Goal: Task Accomplishment & Management: Manage account settings

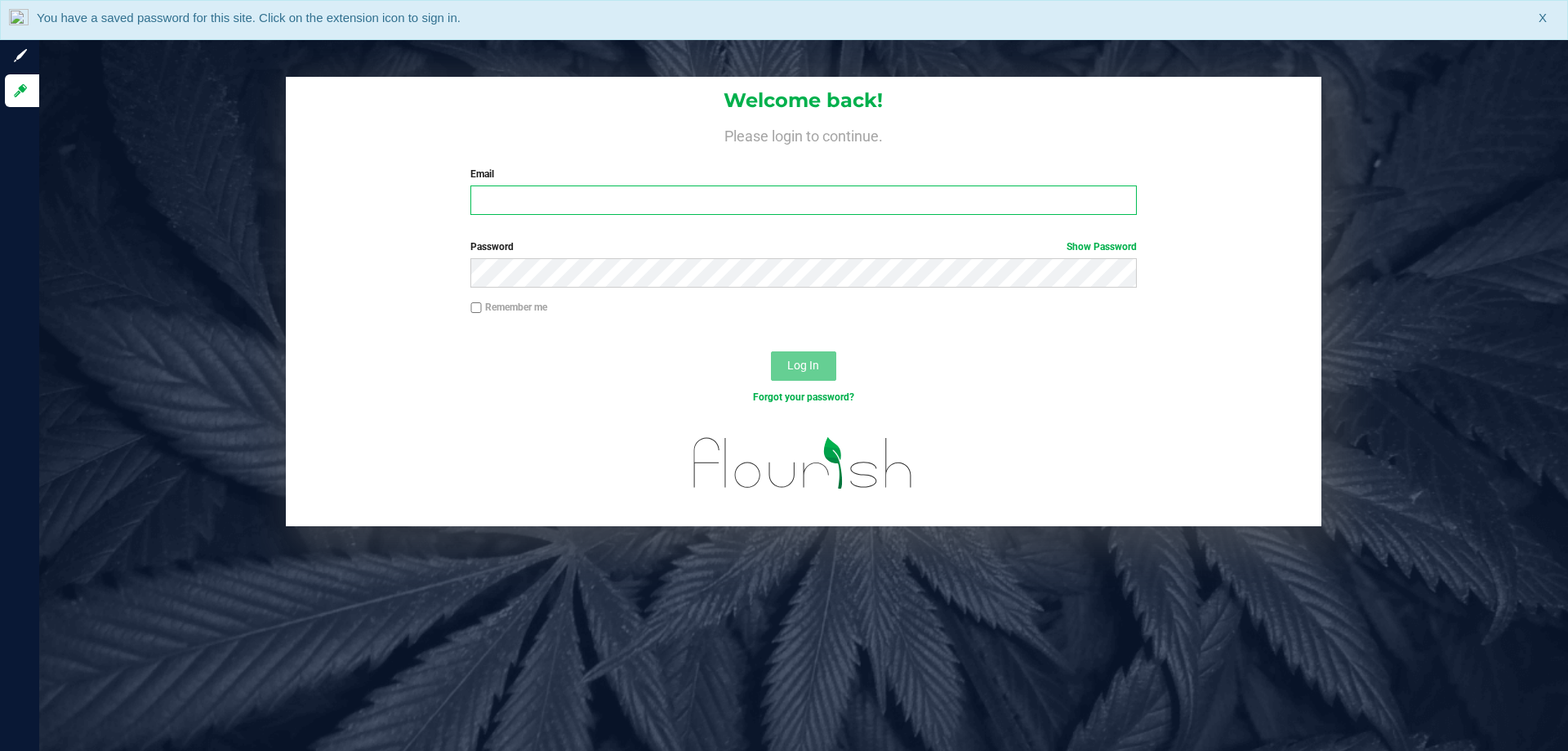
click at [497, 208] on input "Email" at bounding box center [804, 200] width 665 height 30
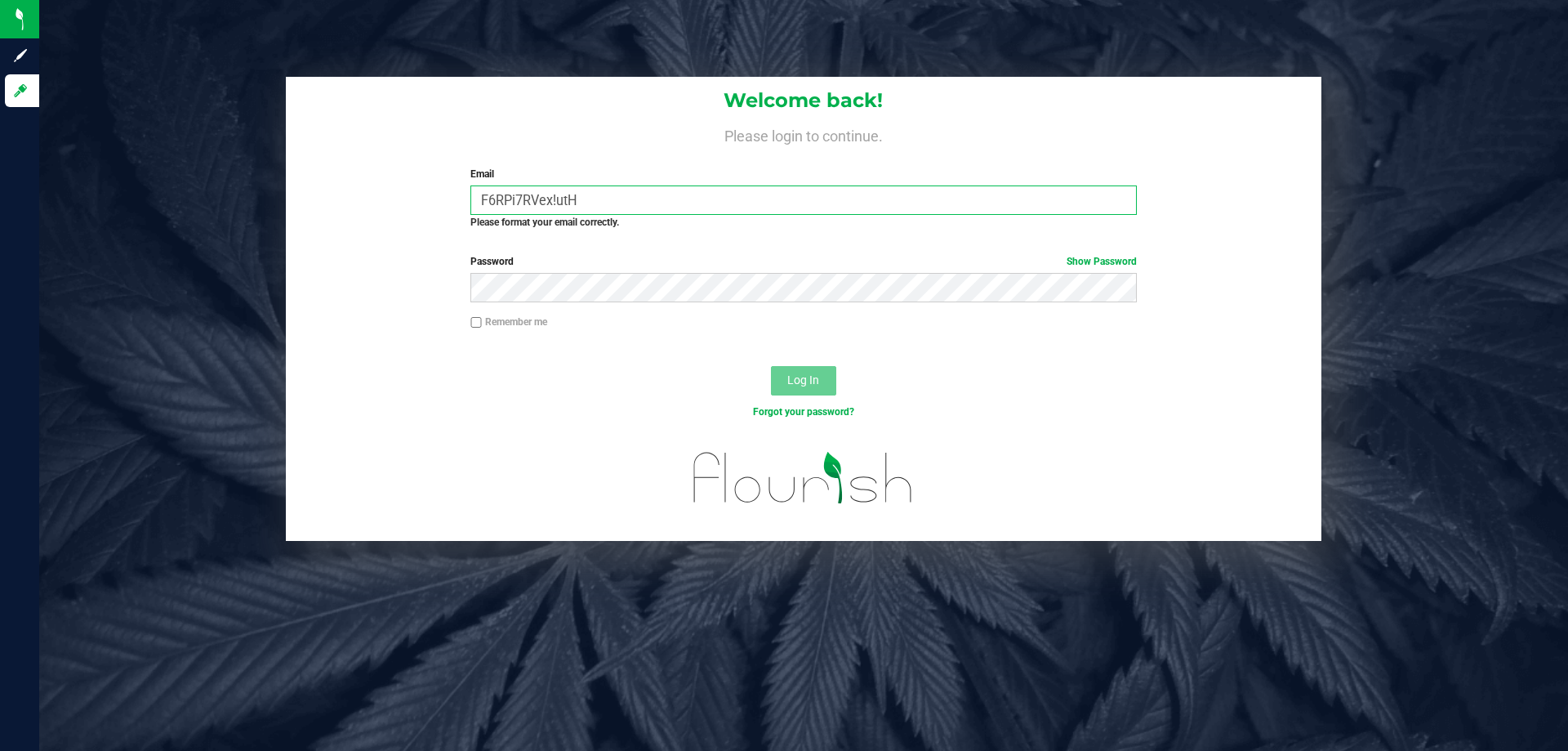
type input "F6RPi7RVex!utHd"
drag, startPoint x: 601, startPoint y: 197, endPoint x: 399, endPoint y: 201, distance: 202.0
click at [399, 201] on div "Welcome back! Please login to continue. Email F6RPi7RVex!utHd Required Please f…" at bounding box center [804, 159] width 1035 height 166
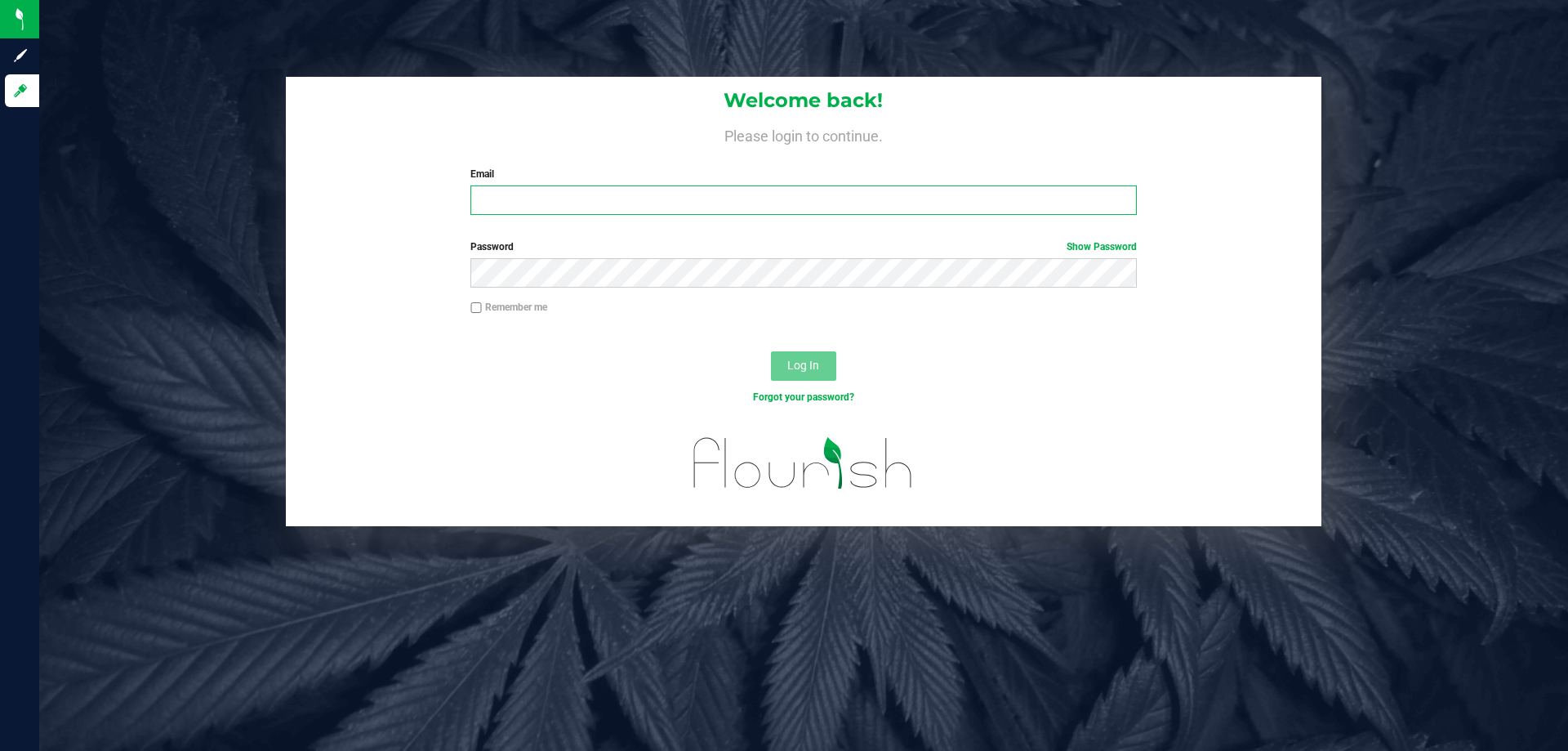
click at [527, 197] on input "Email" at bounding box center [804, 200] width 665 height 30
type input "[EMAIL_ADDRESS][DOMAIN_NAME]"
click at [801, 376] on button "Log In" at bounding box center [804, 366] width 65 height 30
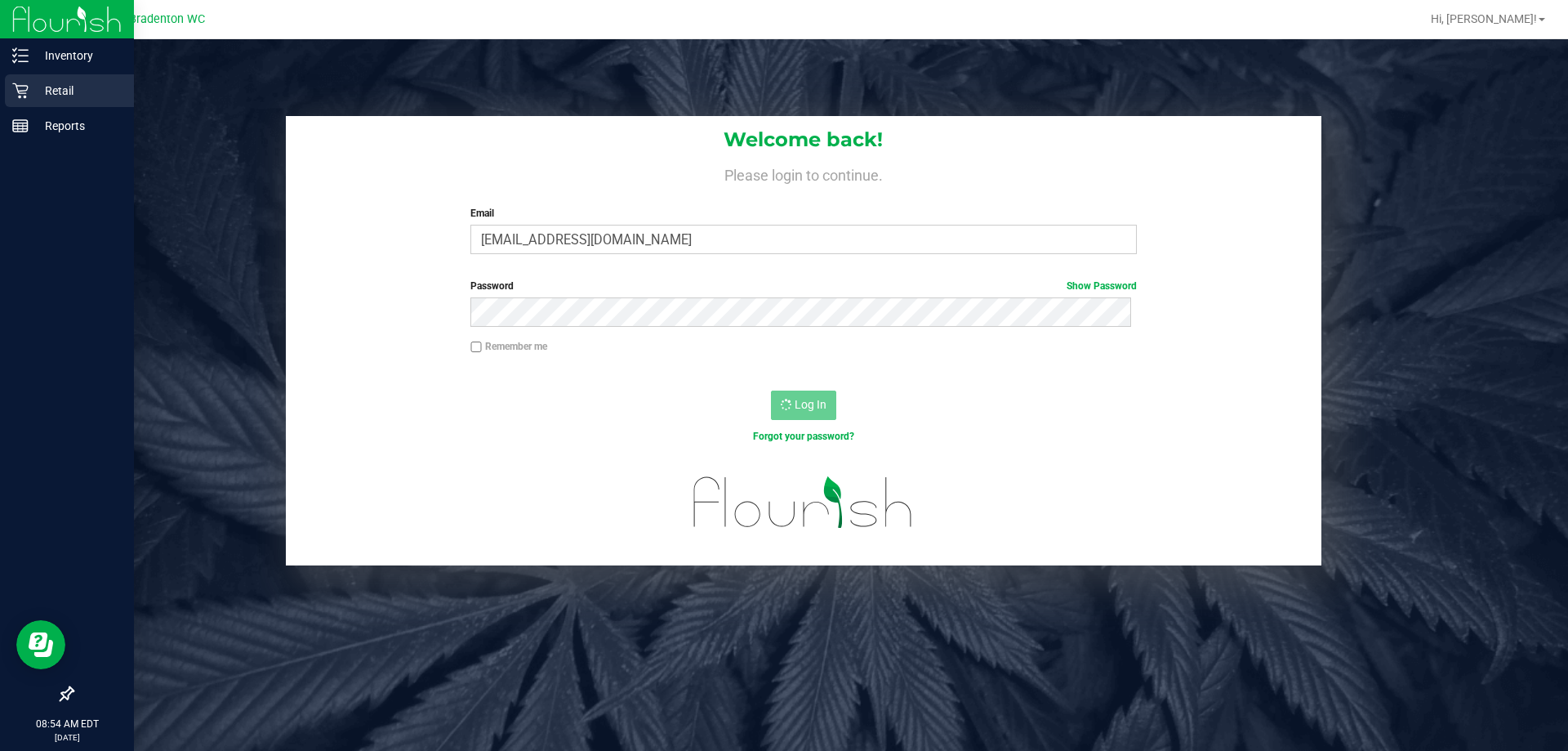
click at [34, 94] on p "Retail" at bounding box center [77, 90] width 98 height 20
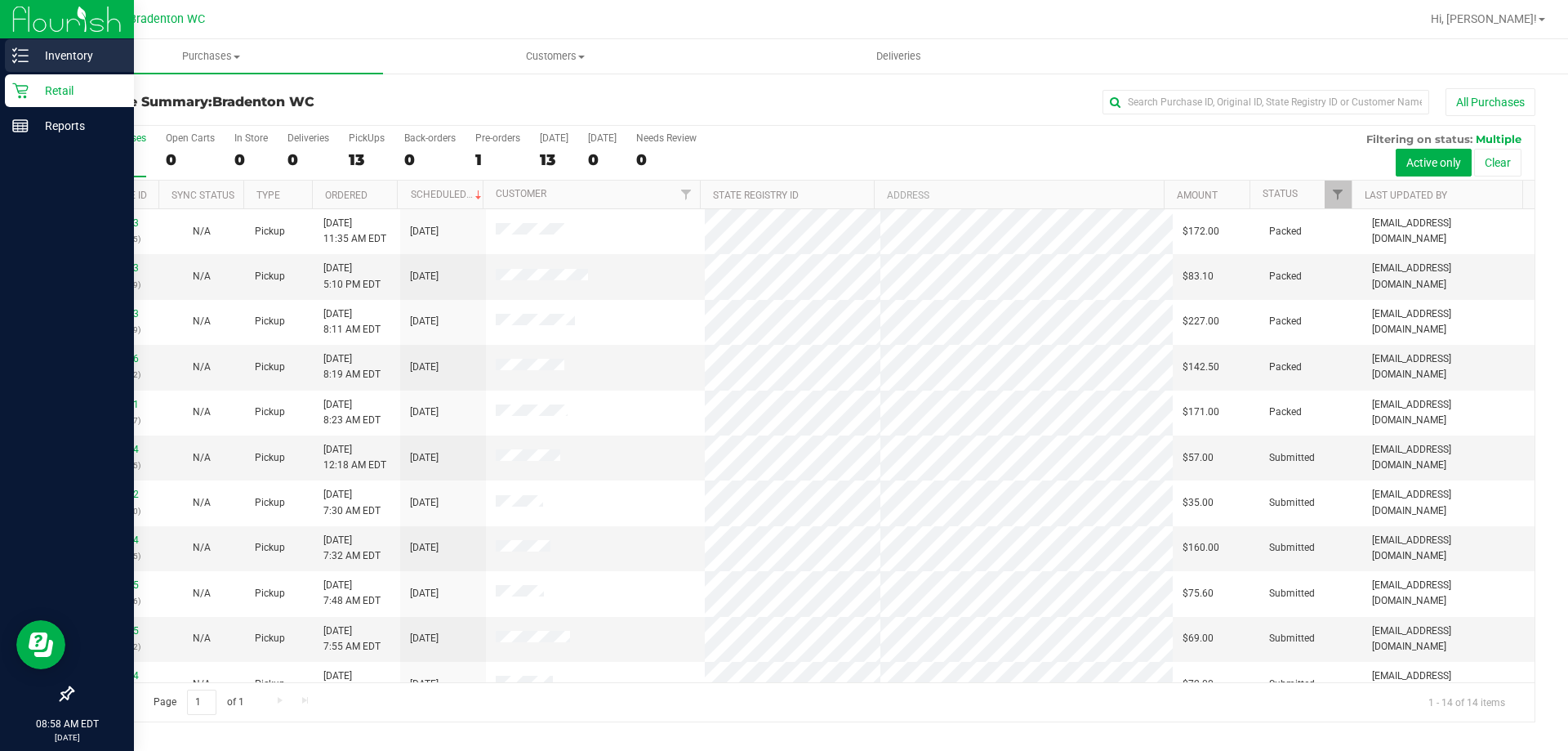
click at [44, 54] on p "Inventory" at bounding box center [77, 56] width 98 height 20
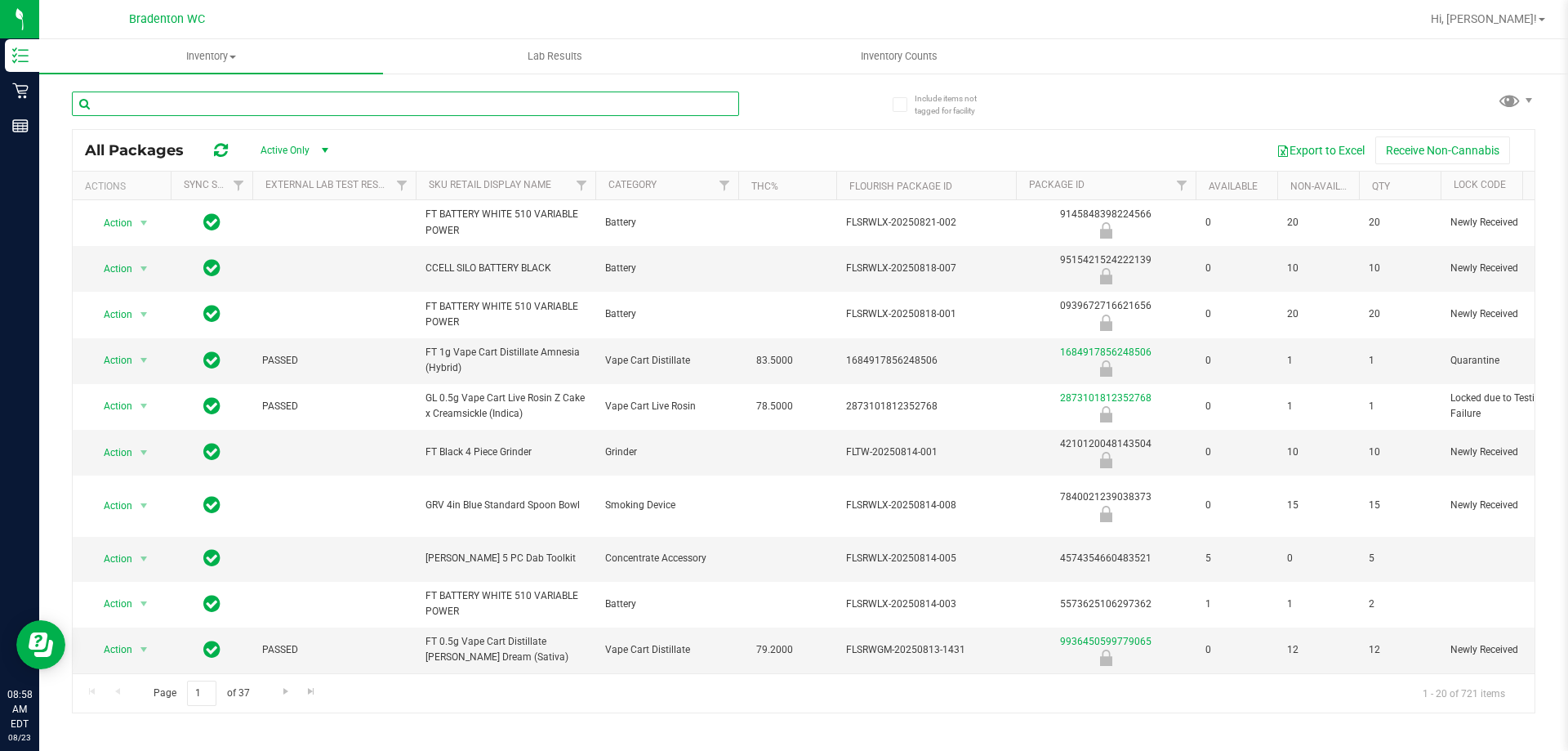
click at [178, 107] on input "text" at bounding box center [406, 103] width 667 height 24
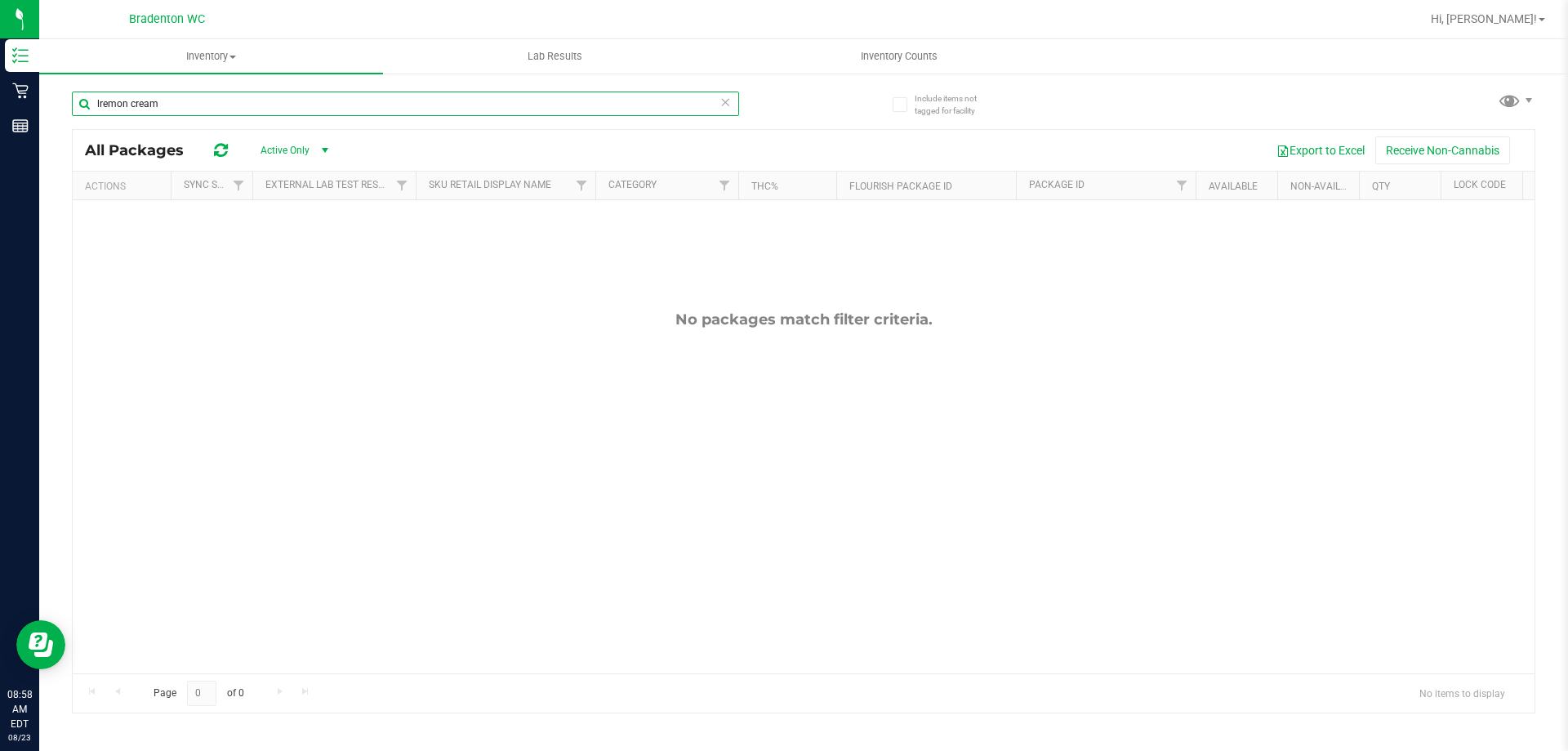
click at [101, 104] on input "lremon cream" at bounding box center [406, 103] width 667 height 24
click at [103, 105] on input "lremon cream" at bounding box center [406, 103] width 667 height 24
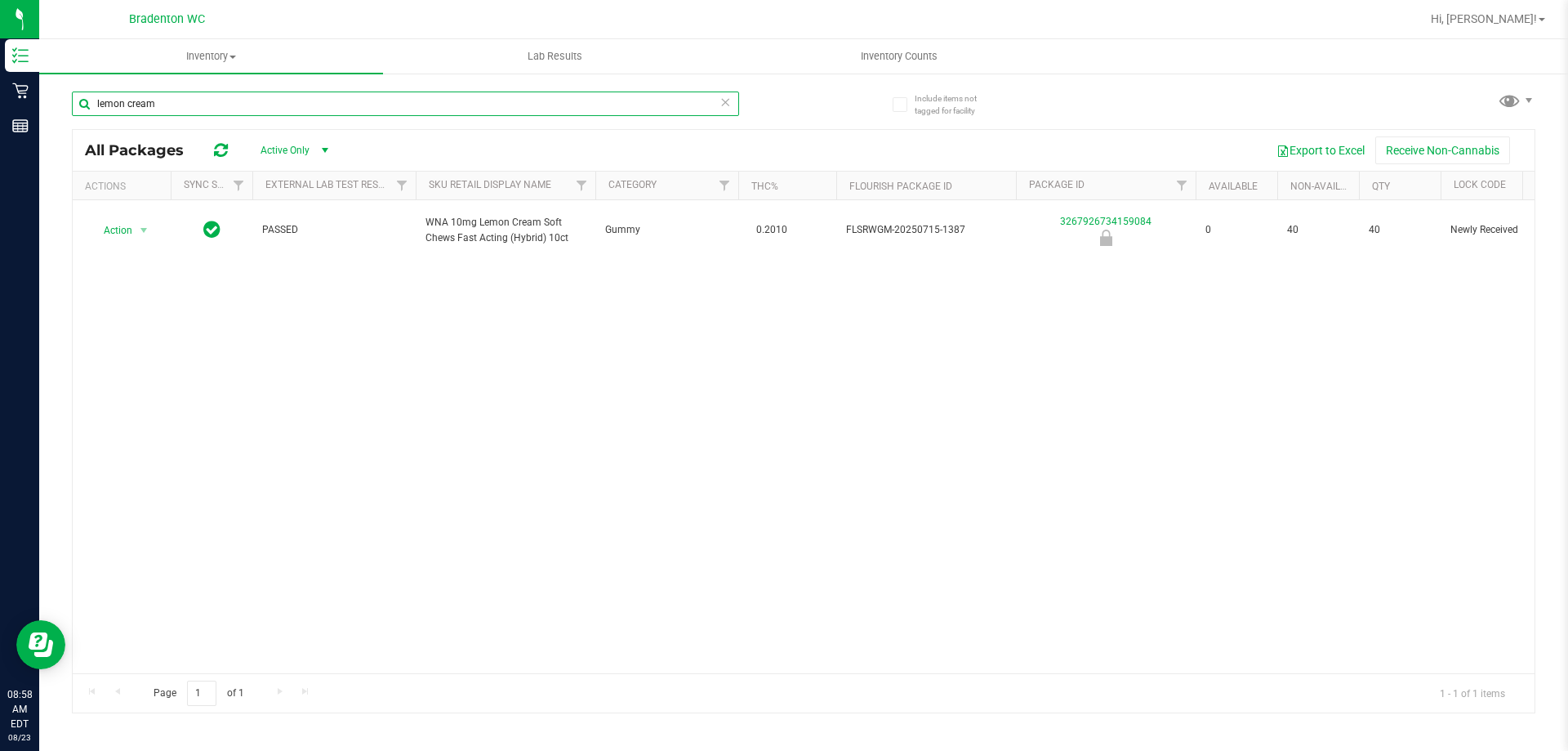
type input "lemon cream"
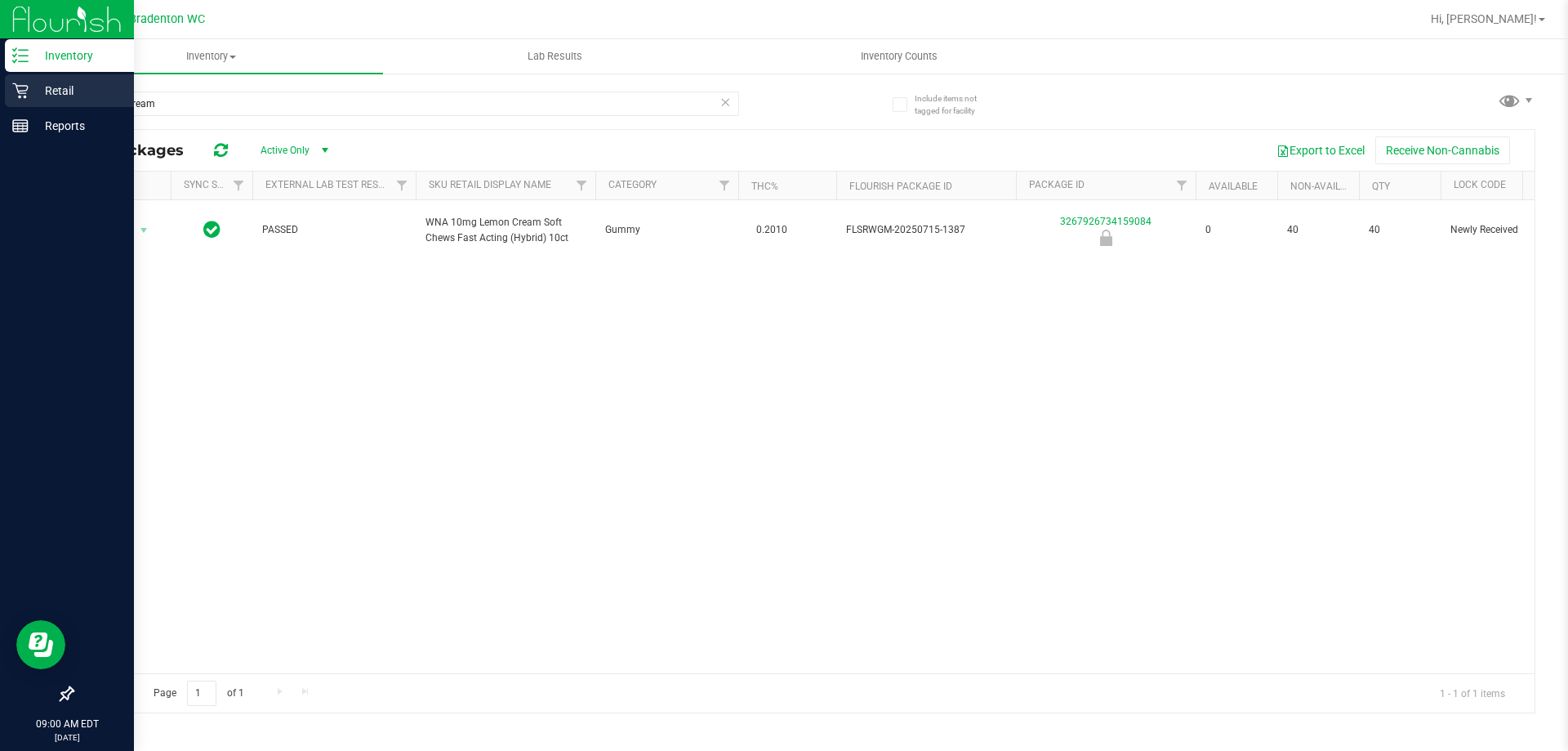
click at [33, 83] on p "Retail" at bounding box center [77, 90] width 98 height 20
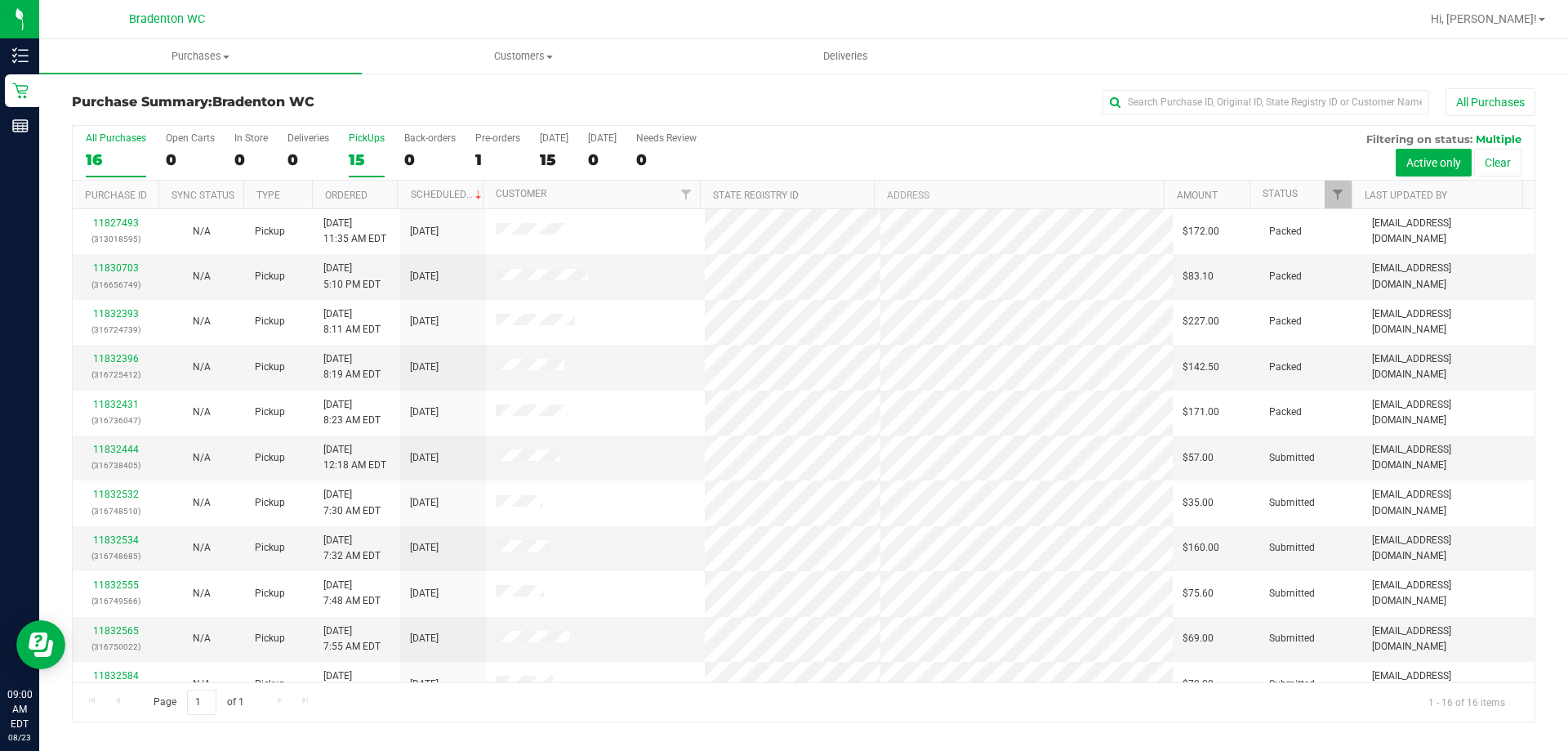
click at [359, 150] on div "15" at bounding box center [366, 160] width 36 height 19
click at [0, 0] on input "PickUps 15" at bounding box center [0, 0] width 0 height 0
click at [1339, 191] on span "Filter" at bounding box center [1338, 194] width 13 height 13
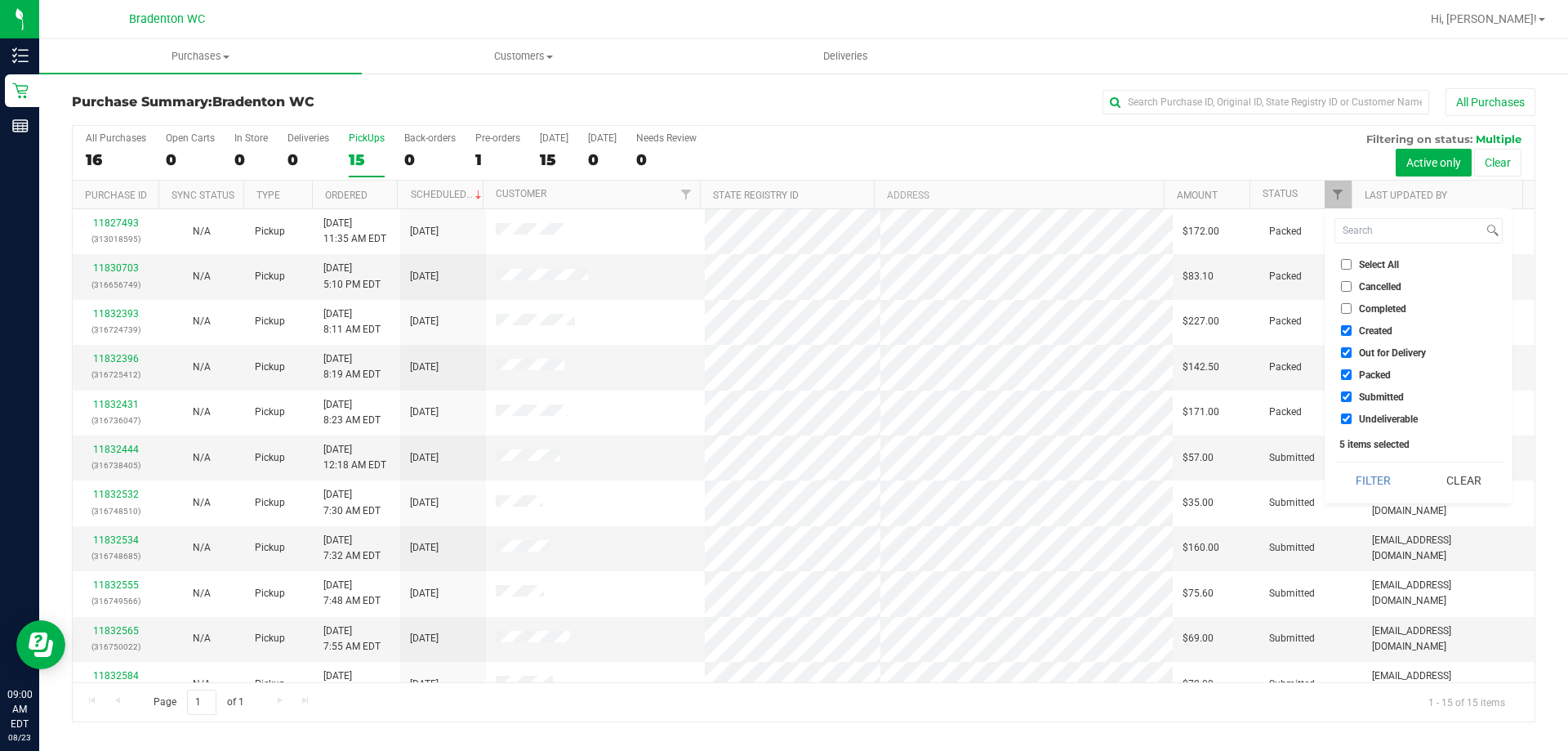
click at [1345, 378] on input "Packed" at bounding box center [1346, 375] width 10 height 10
checkbox input "false"
click at [1384, 472] on button "Filter" at bounding box center [1373, 480] width 78 height 36
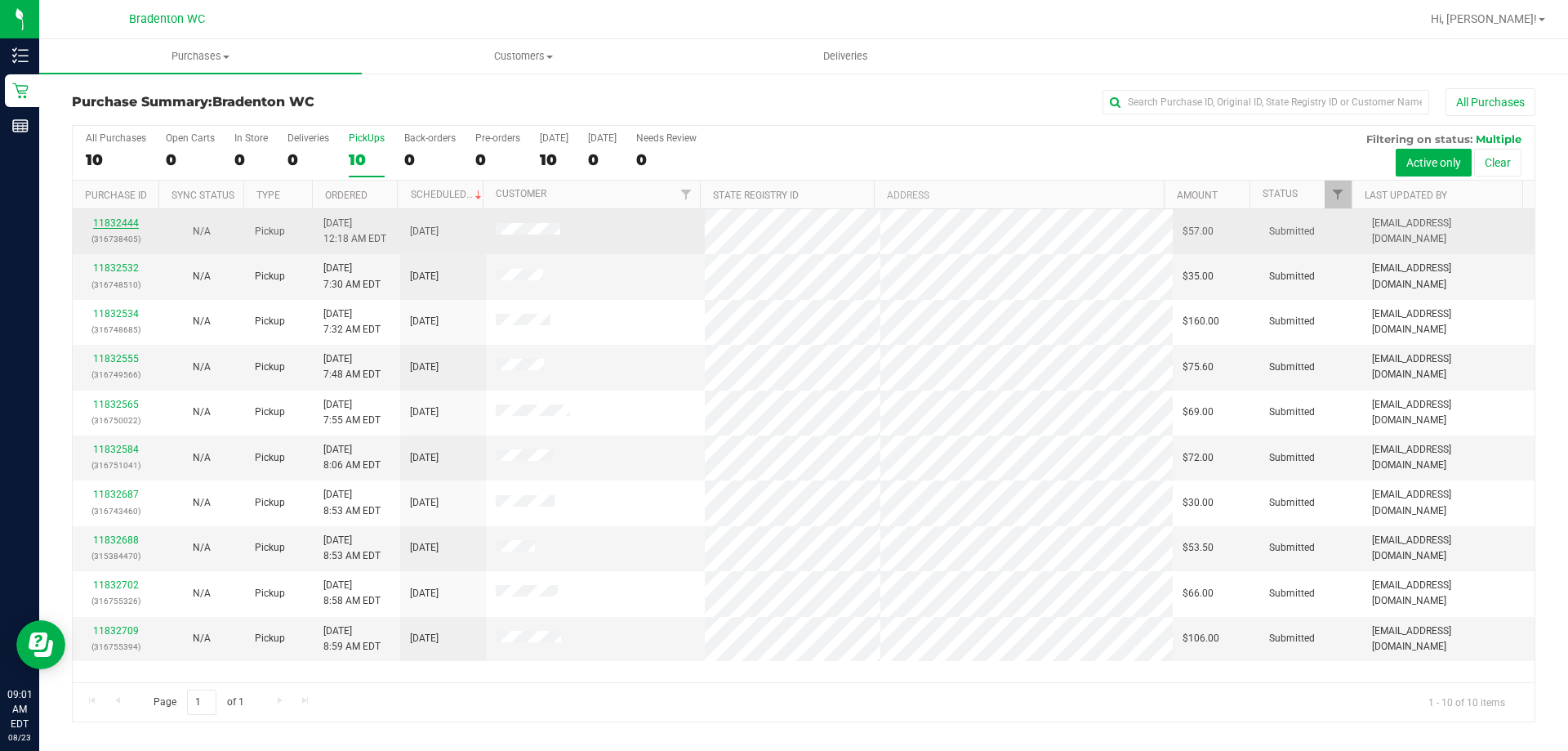
click at [129, 217] on link "11832444" at bounding box center [116, 223] width 46 height 11
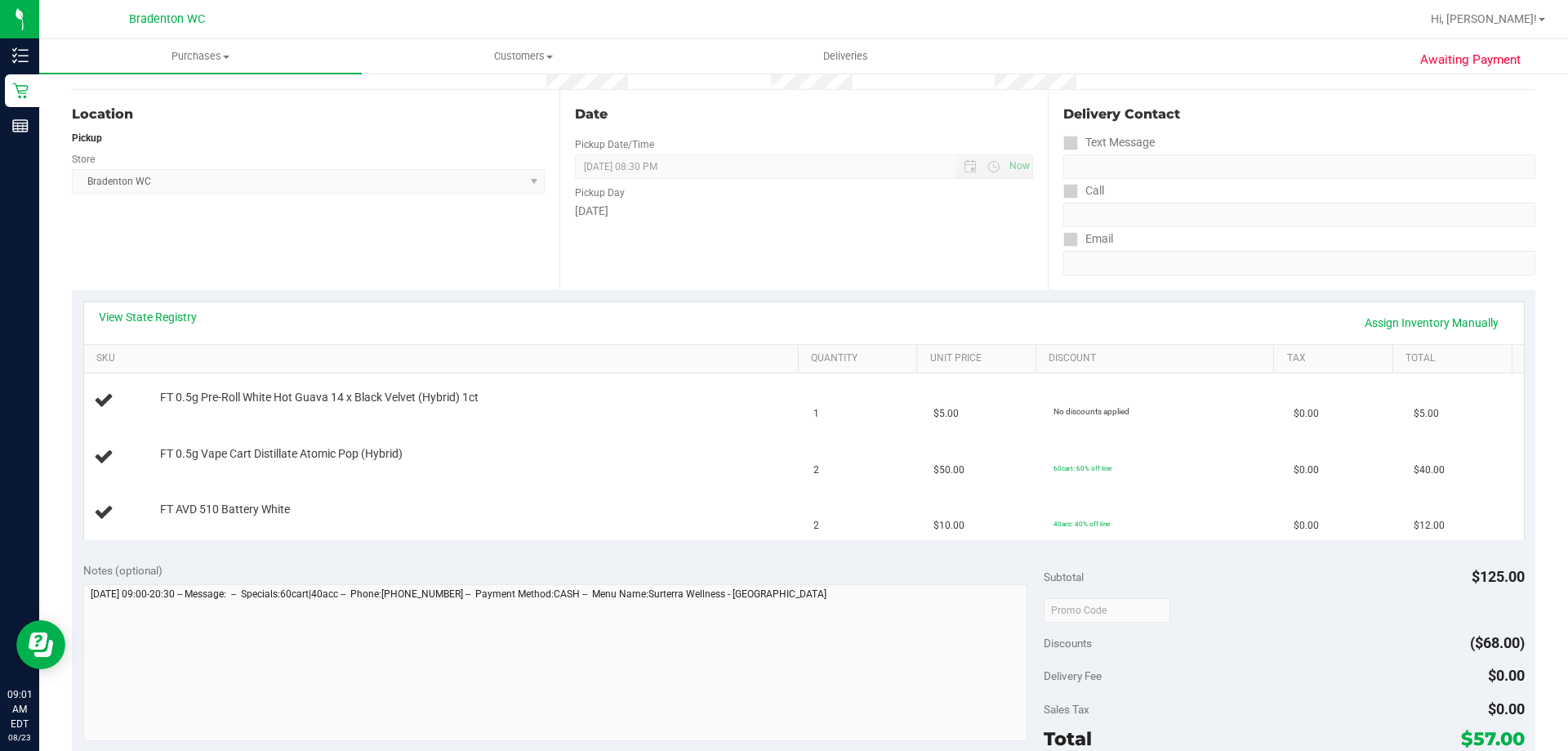
scroll to position [163, 0]
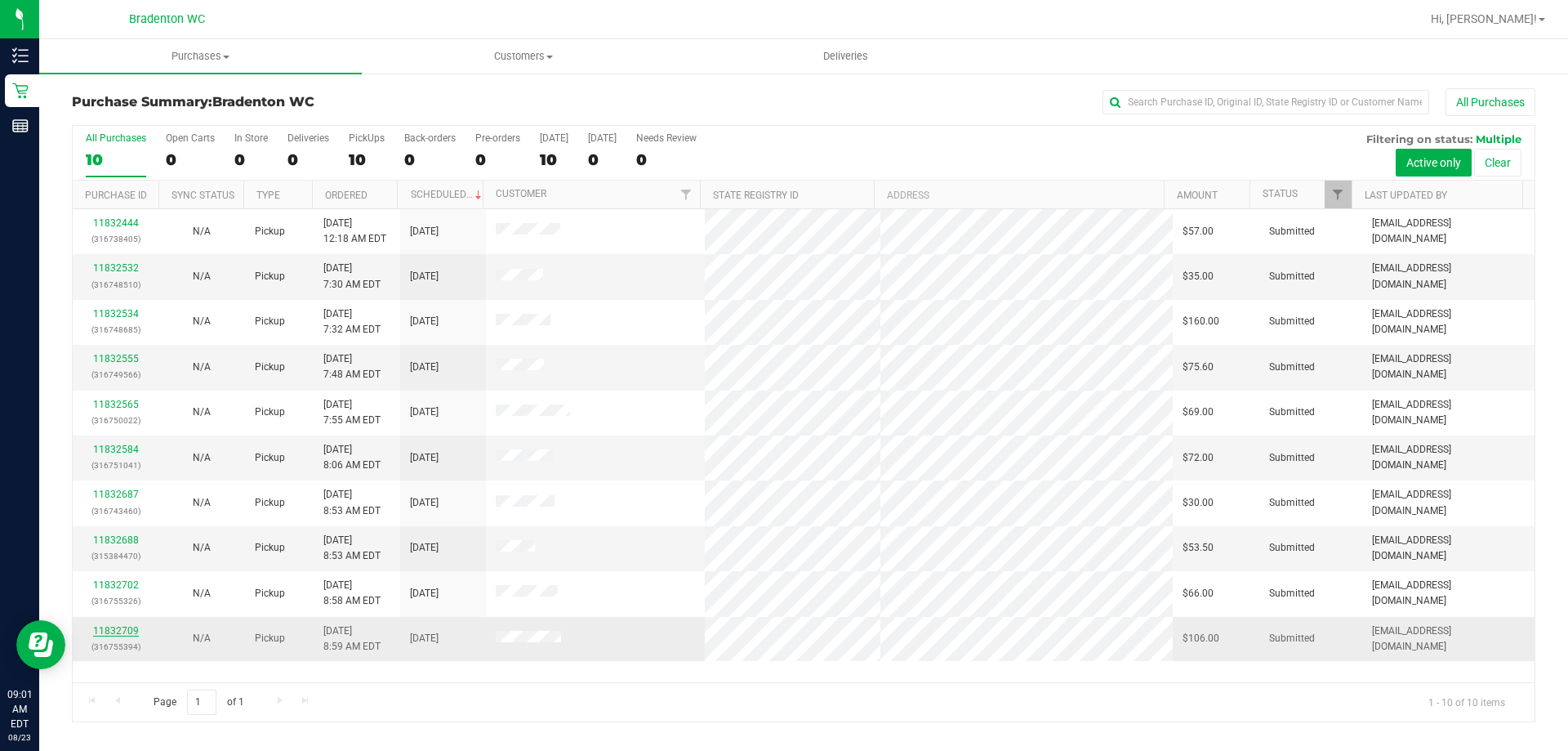
click at [129, 635] on link "11832709" at bounding box center [116, 630] width 46 height 11
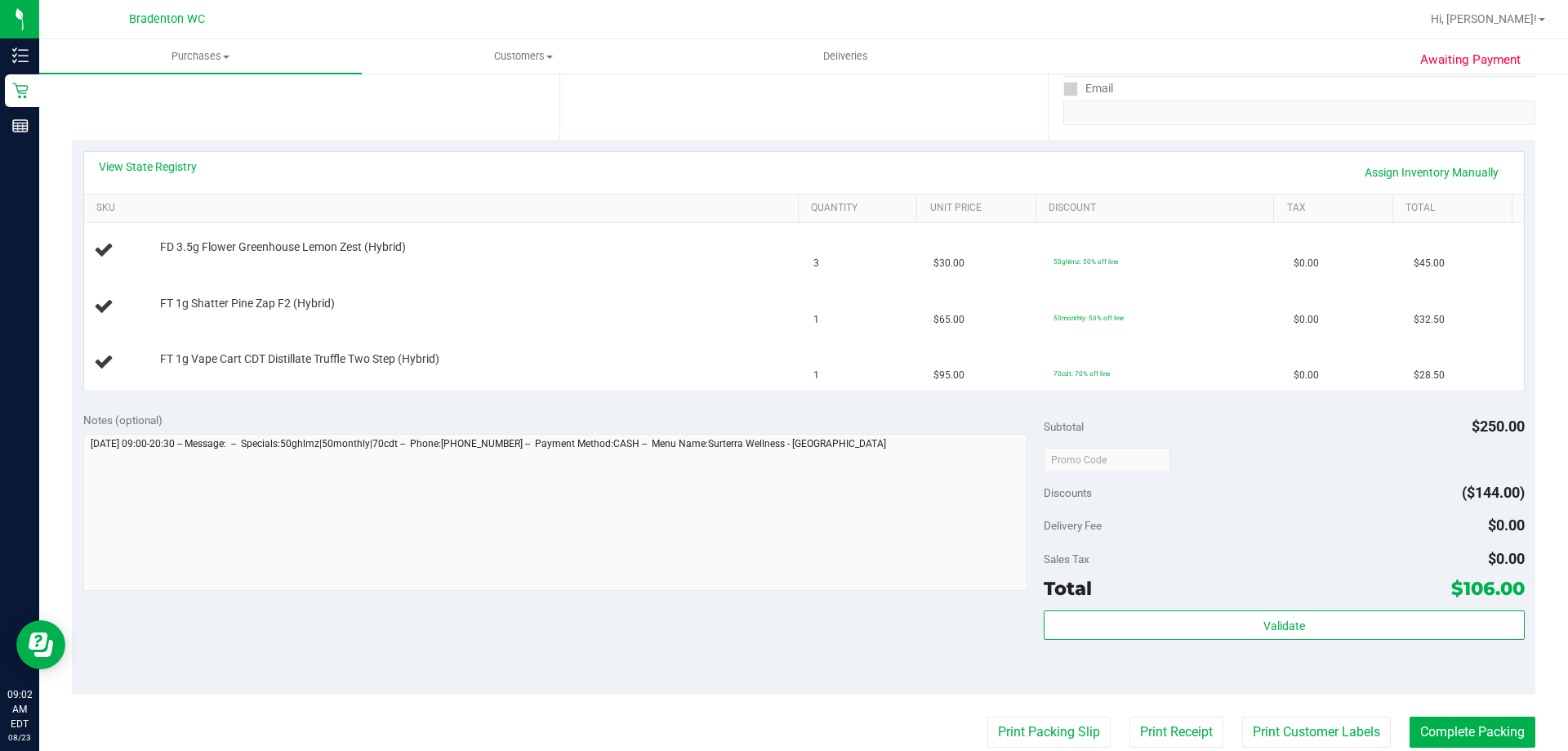
scroll to position [409, 0]
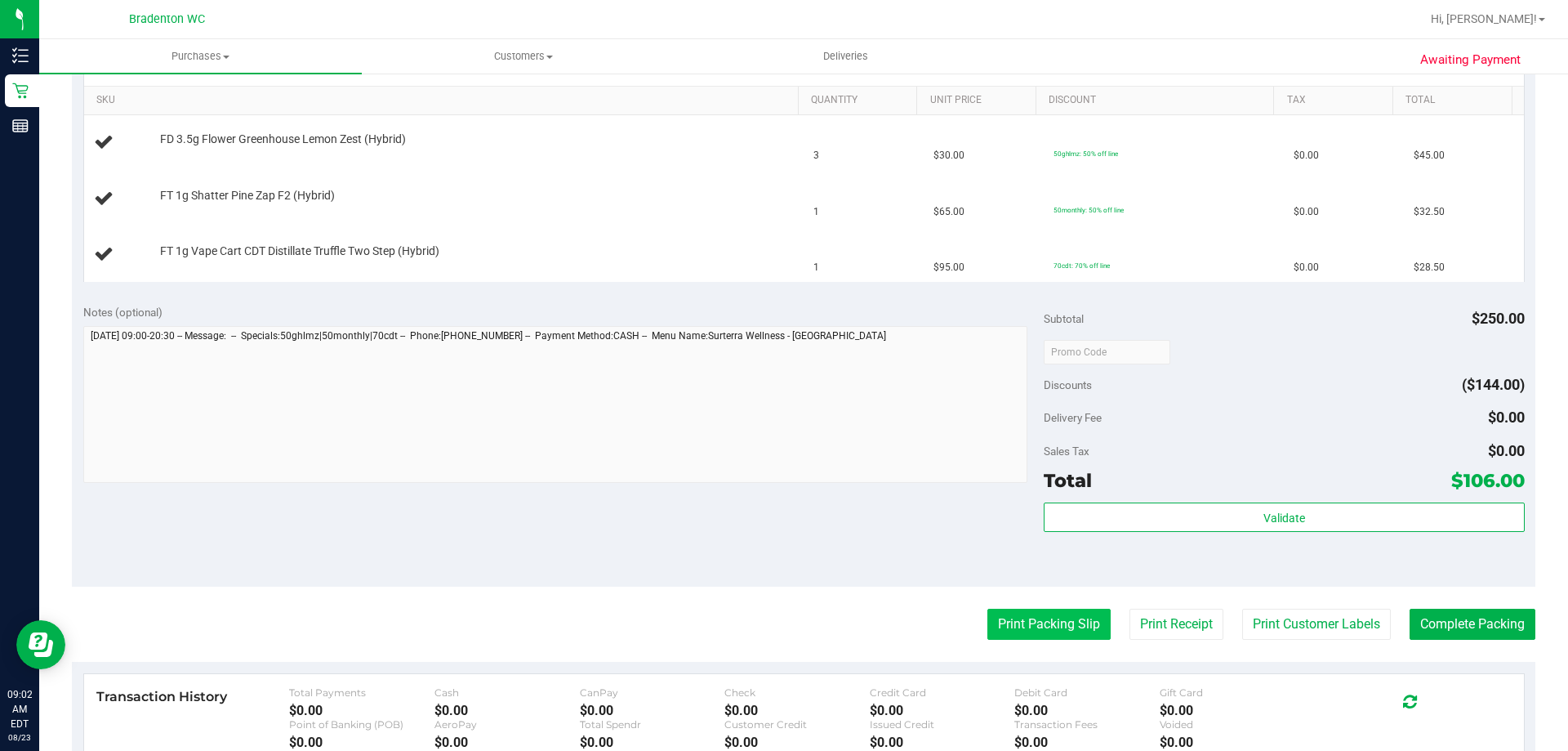
click at [988, 617] on button "Print Packing Slip" at bounding box center [1049, 624] width 123 height 31
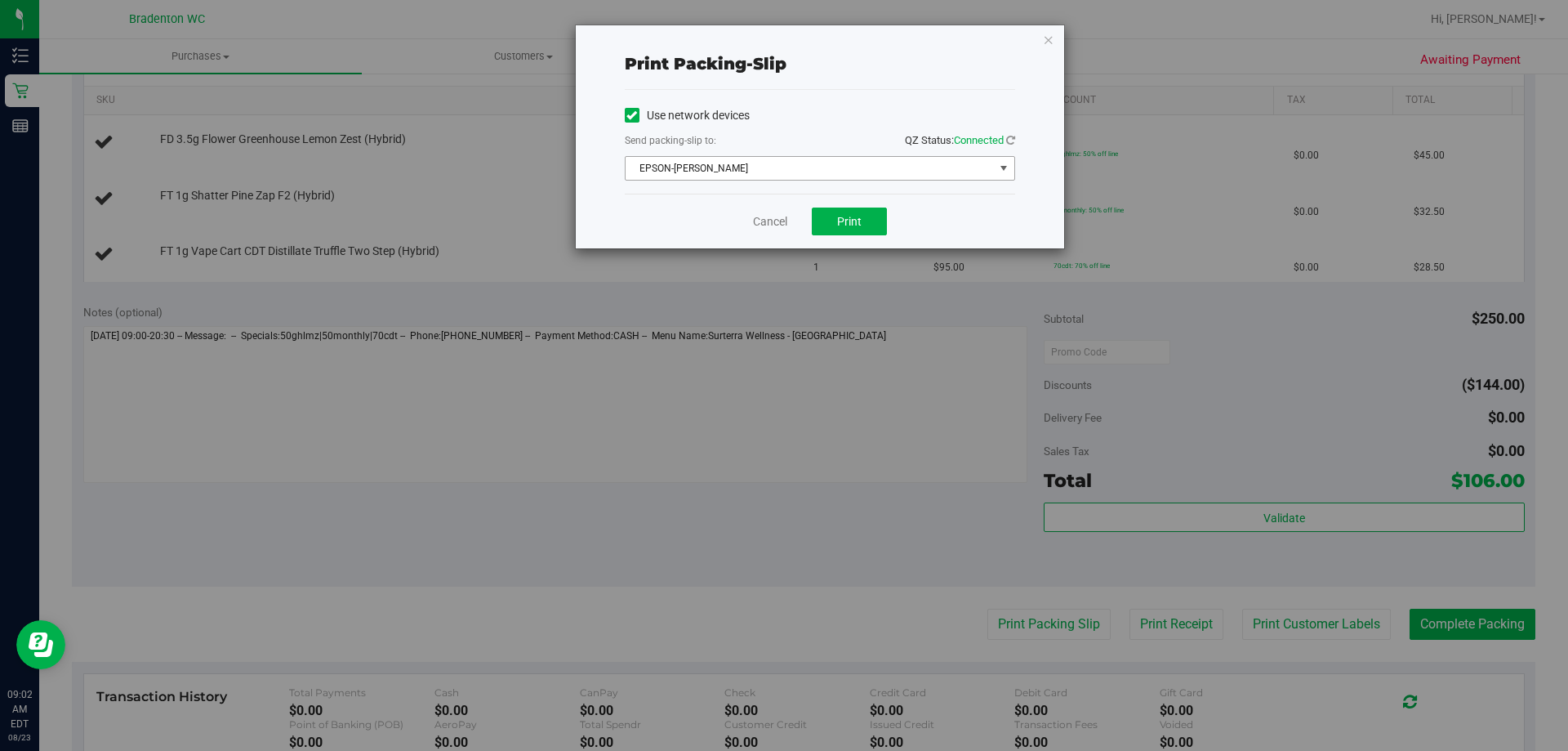
click at [888, 174] on span "EPSON-HUBIE-BERTIE" at bounding box center [810, 169] width 368 height 23
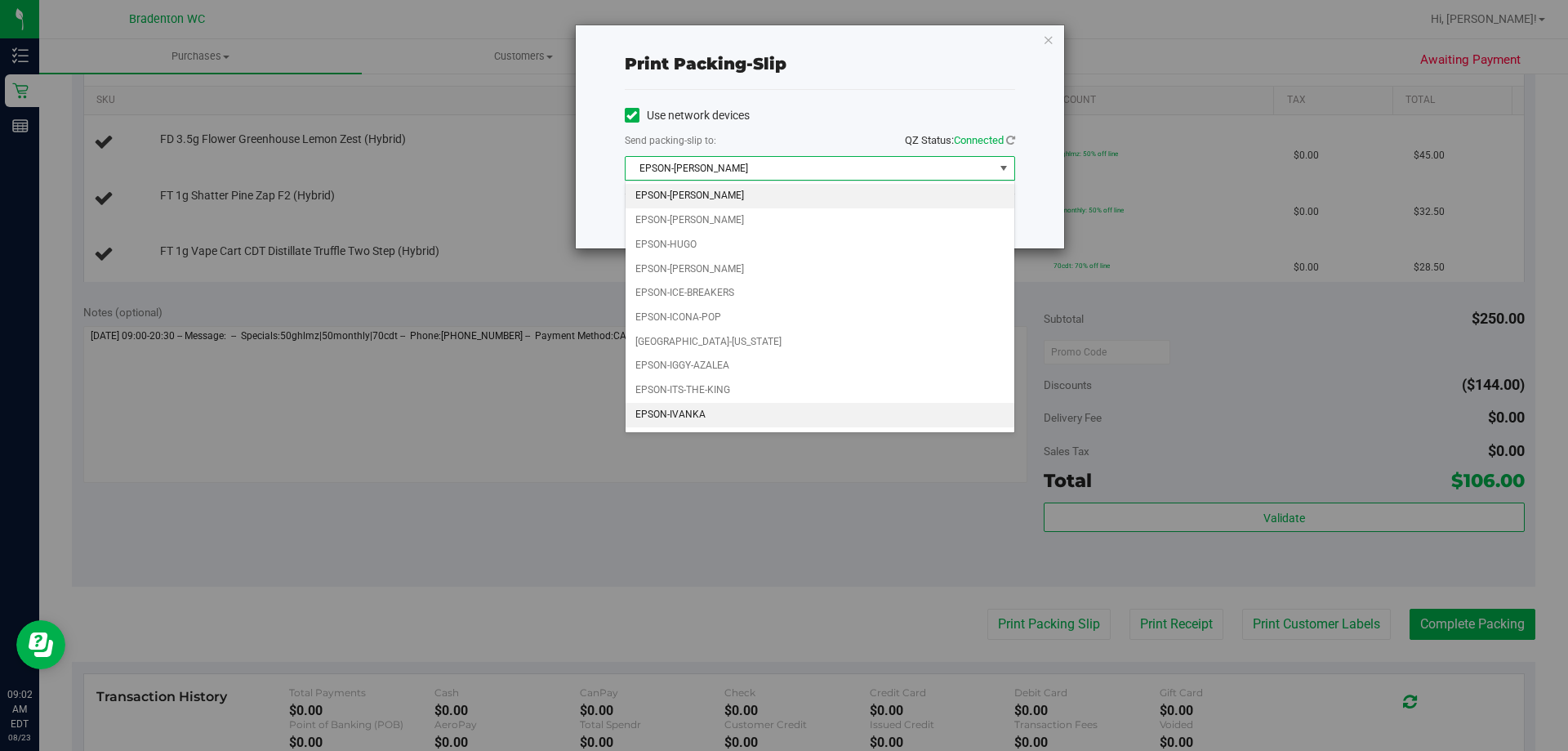
click at [702, 417] on li "EPSON-IVANKA" at bounding box center [820, 415] width 389 height 24
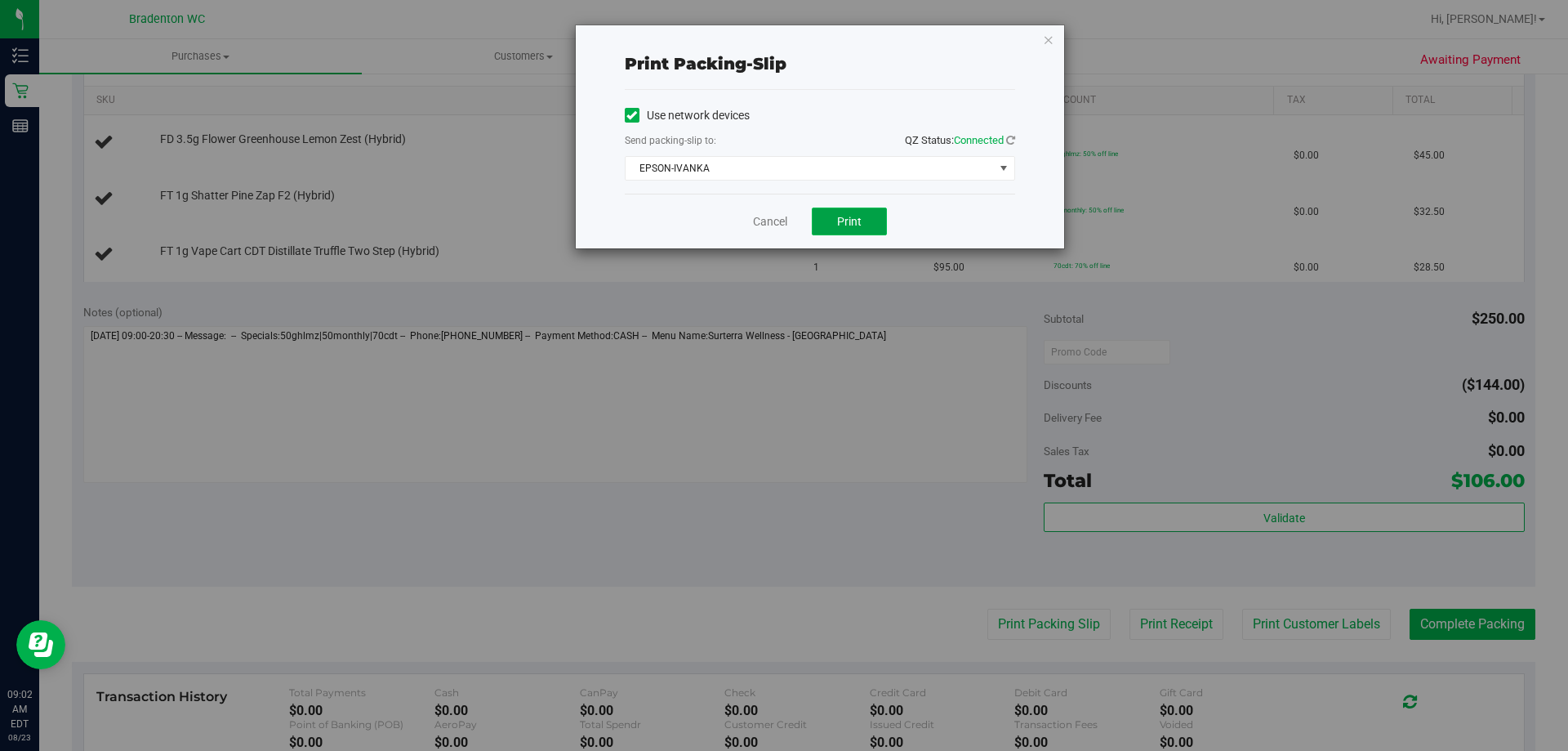
click at [860, 226] on span "Print" at bounding box center [850, 221] width 24 height 13
click at [772, 217] on link "Cancel" at bounding box center [770, 222] width 34 height 17
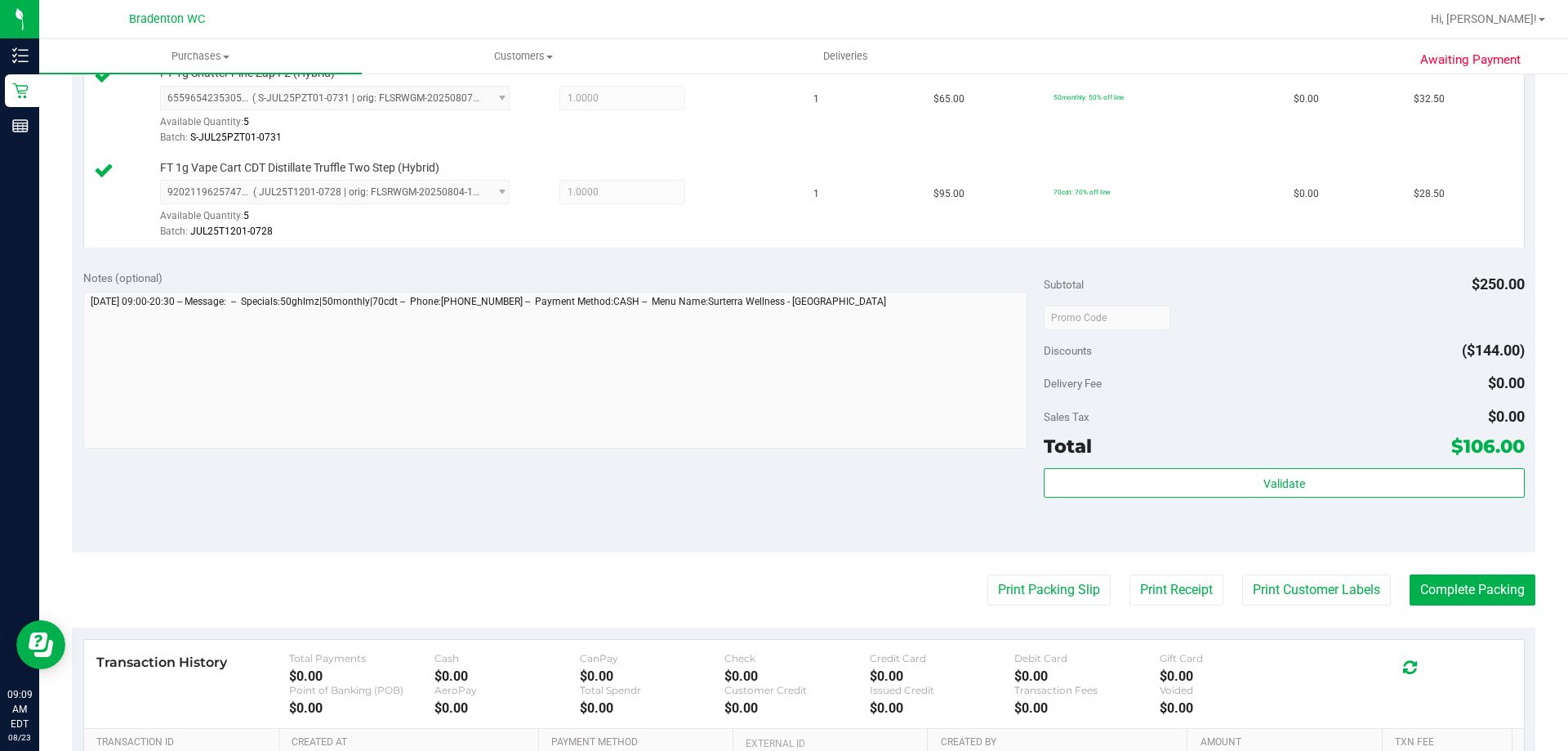
scroll to position [654, 0]
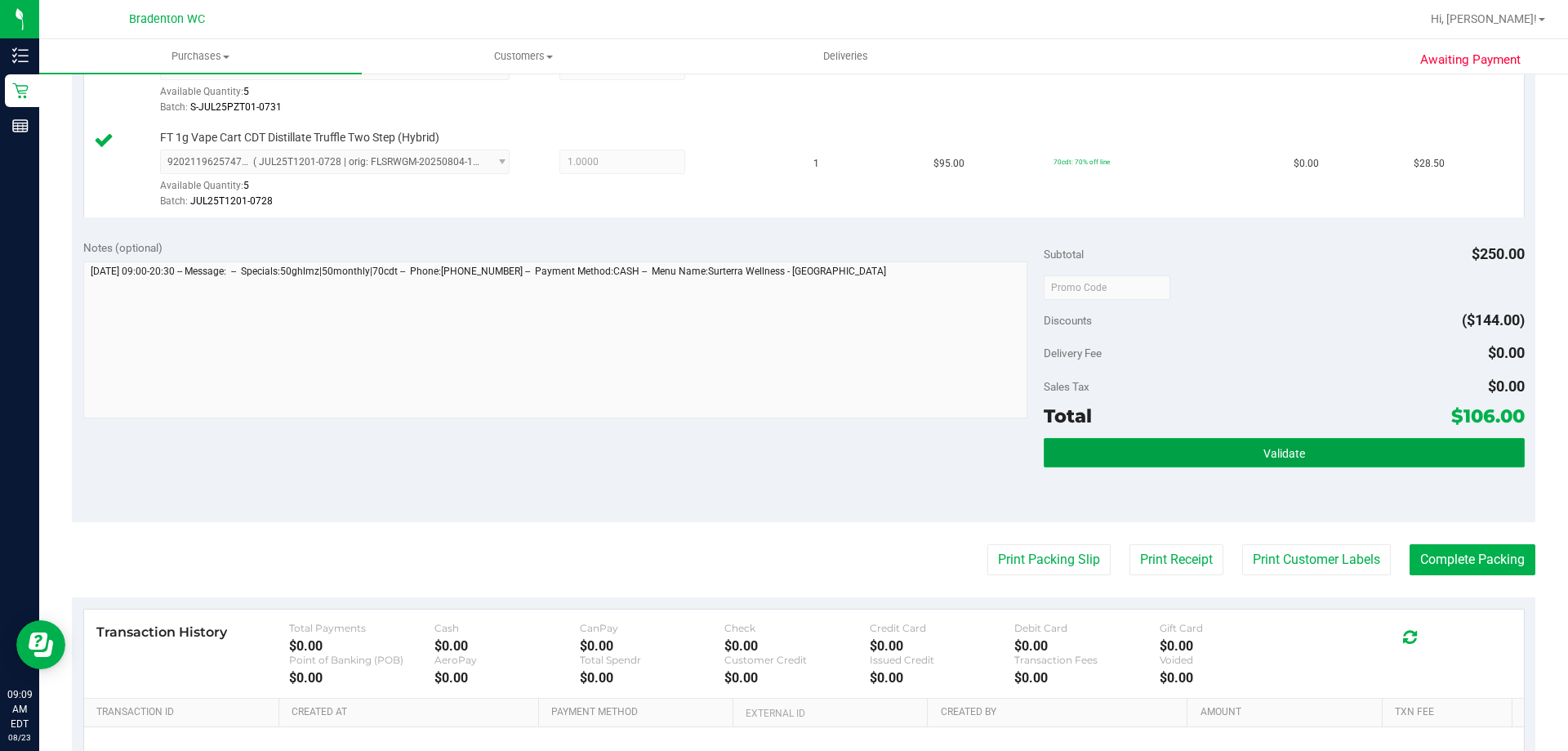
click at [1192, 461] on button "Validate" at bounding box center [1284, 453] width 480 height 30
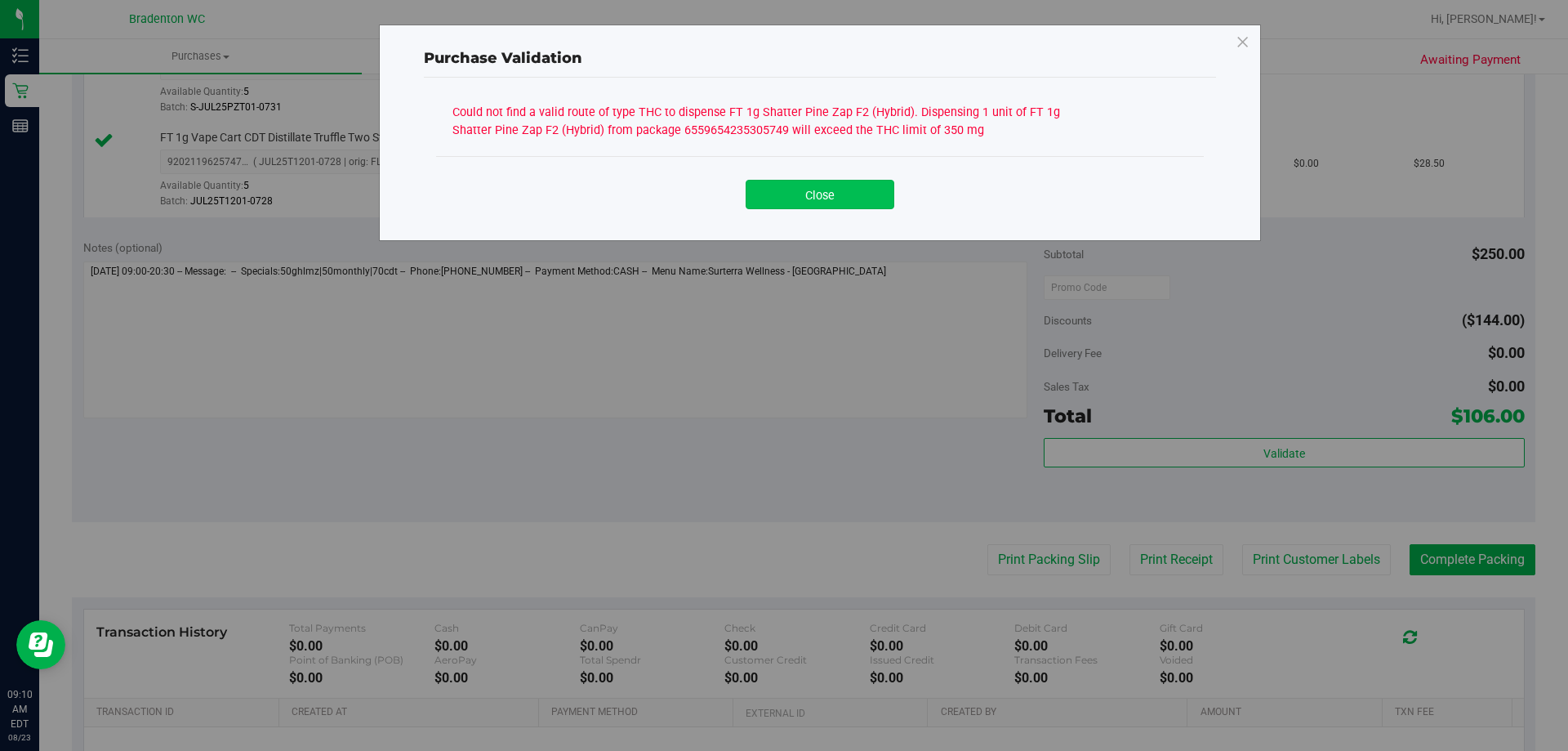
click at [826, 189] on button "Close" at bounding box center [819, 195] width 149 height 30
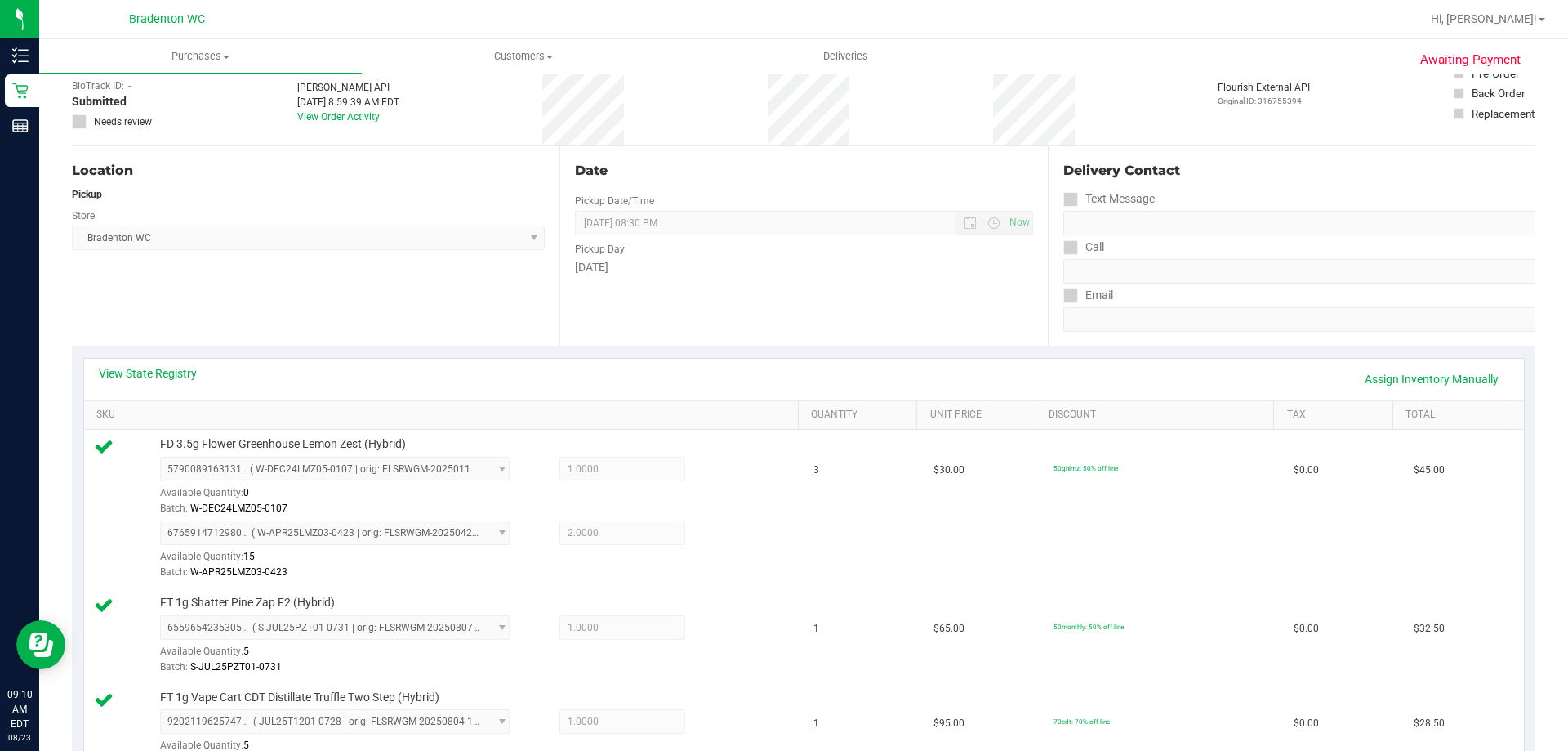
scroll to position [0, 0]
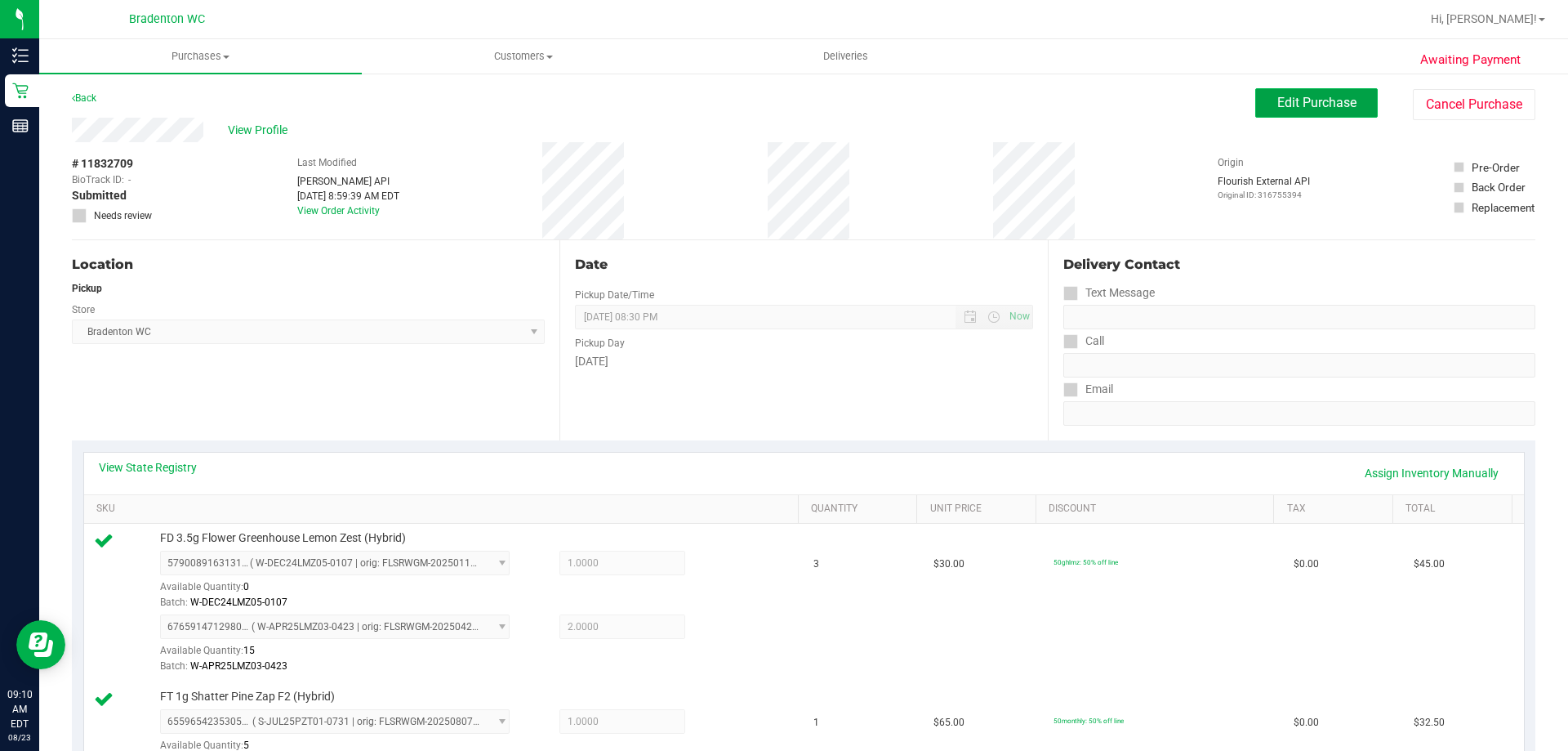
click at [1325, 101] on span "Edit Purchase" at bounding box center [1317, 103] width 79 height 16
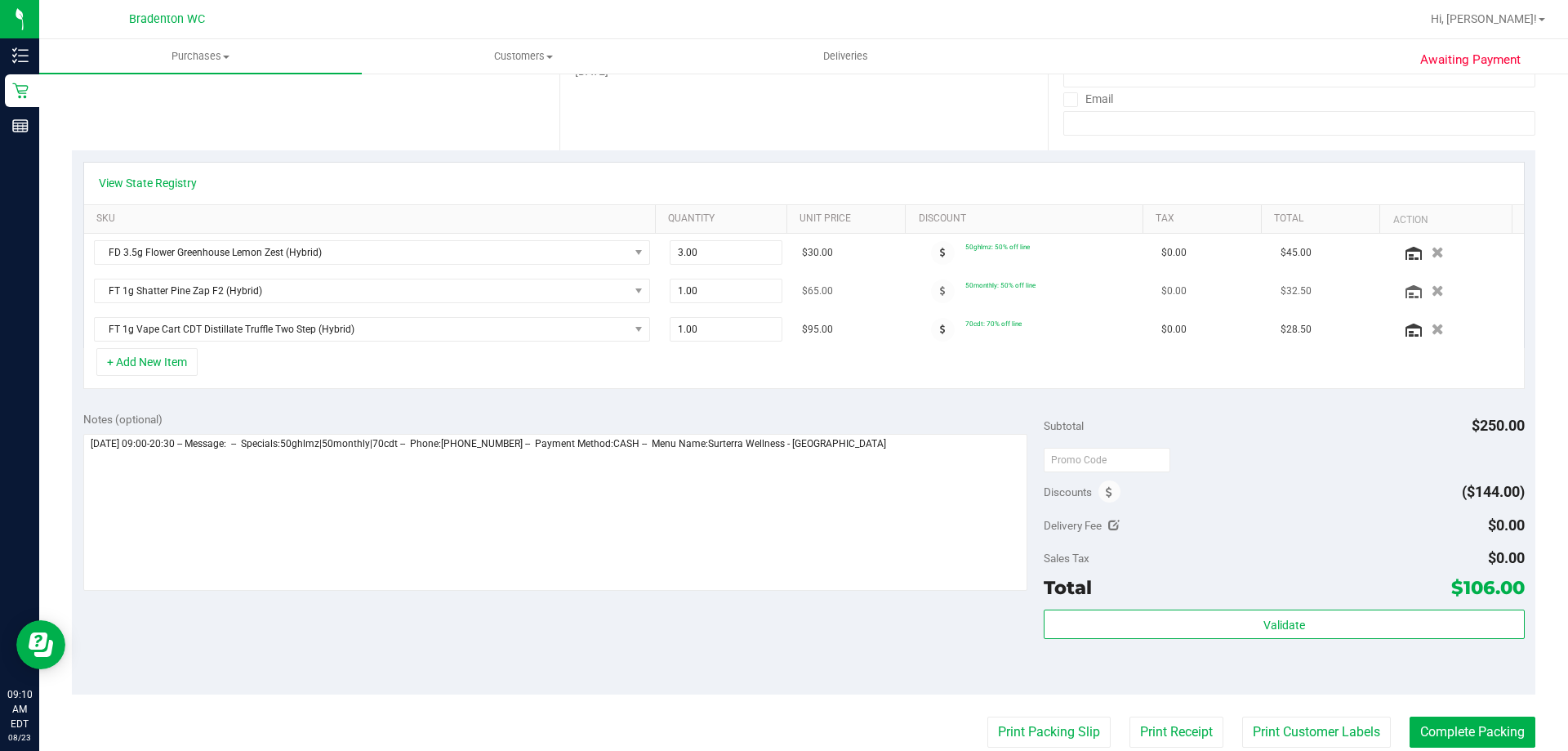
scroll to position [327, 0]
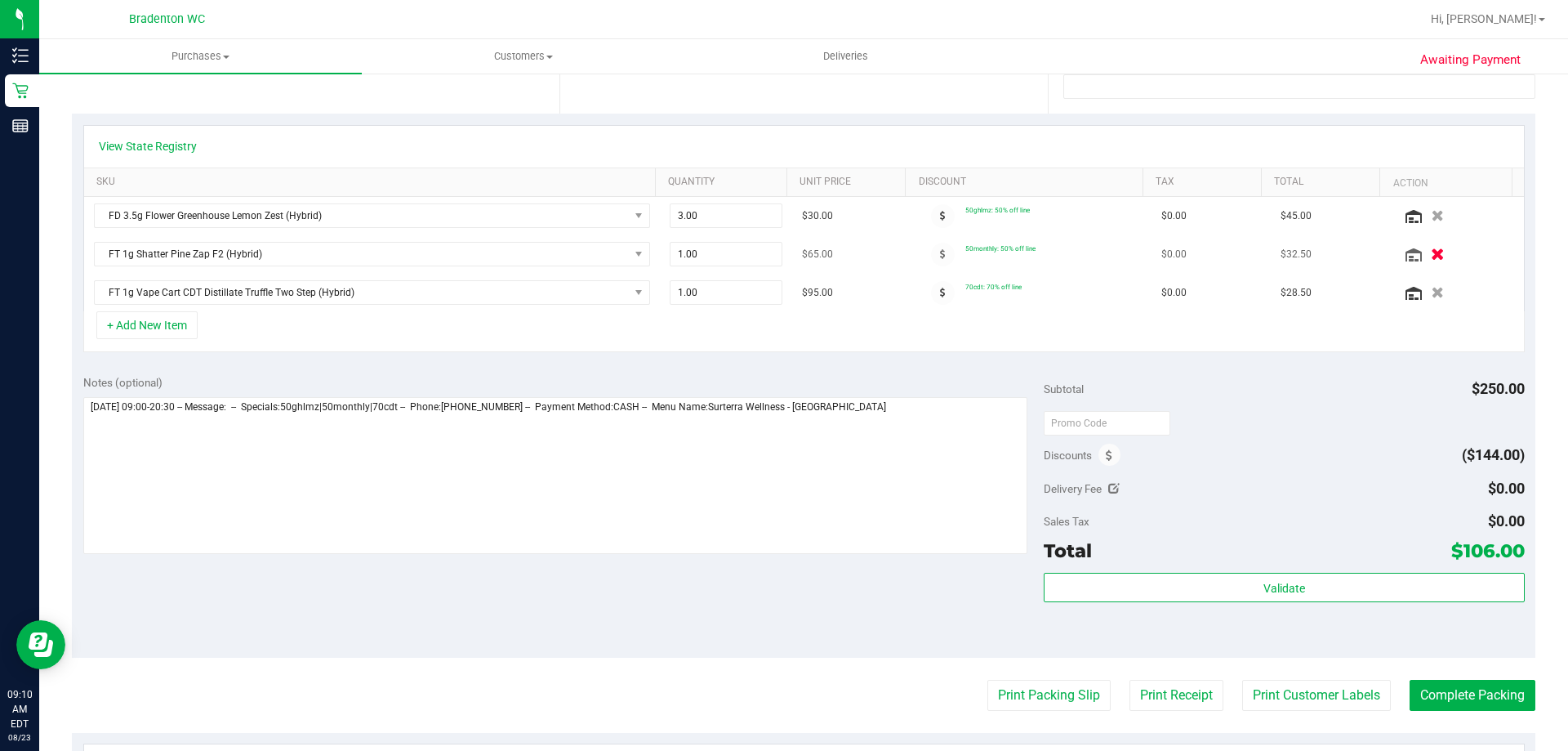
click at [1431, 253] on icon "button" at bounding box center [1438, 255] width 14 height 12
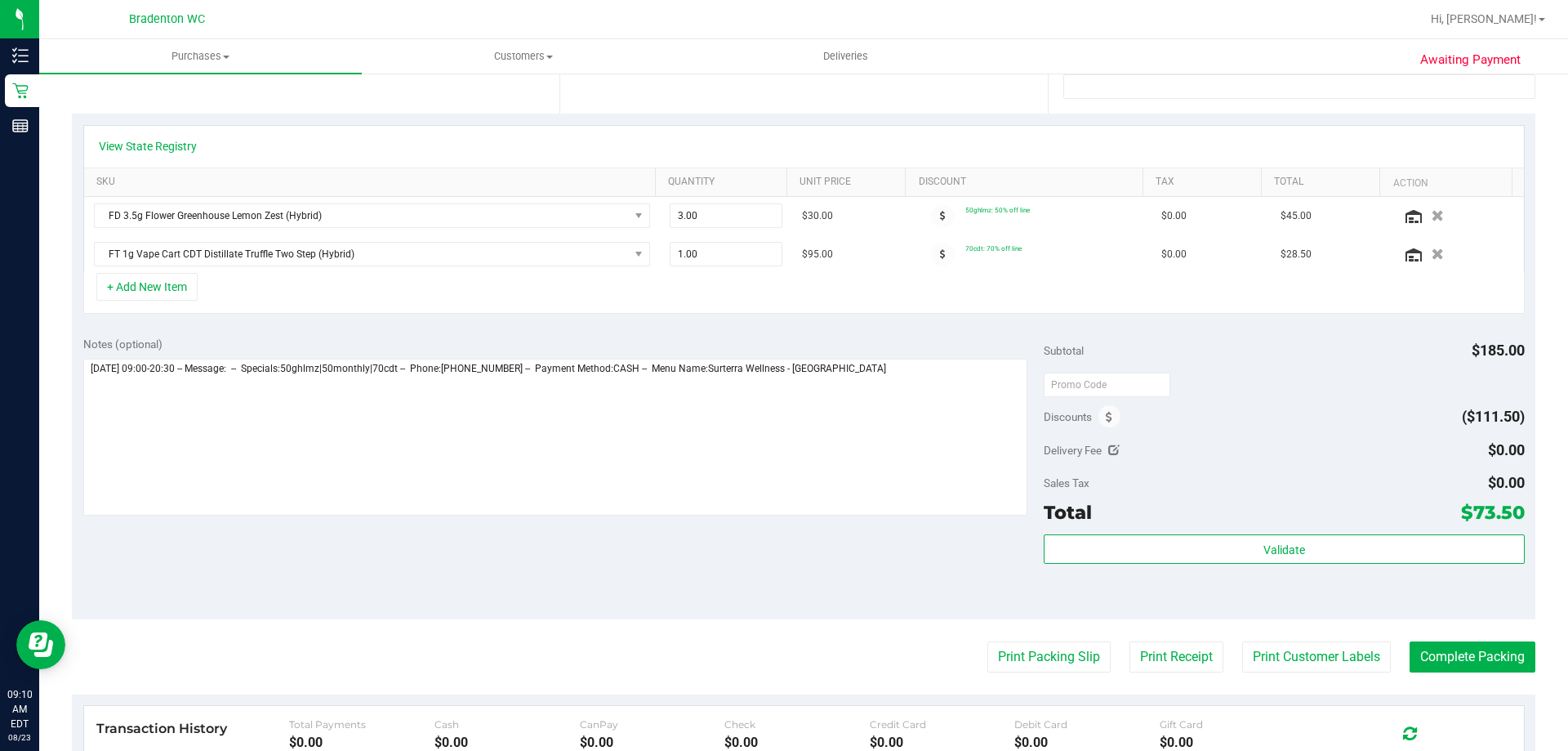
scroll to position [0, 0]
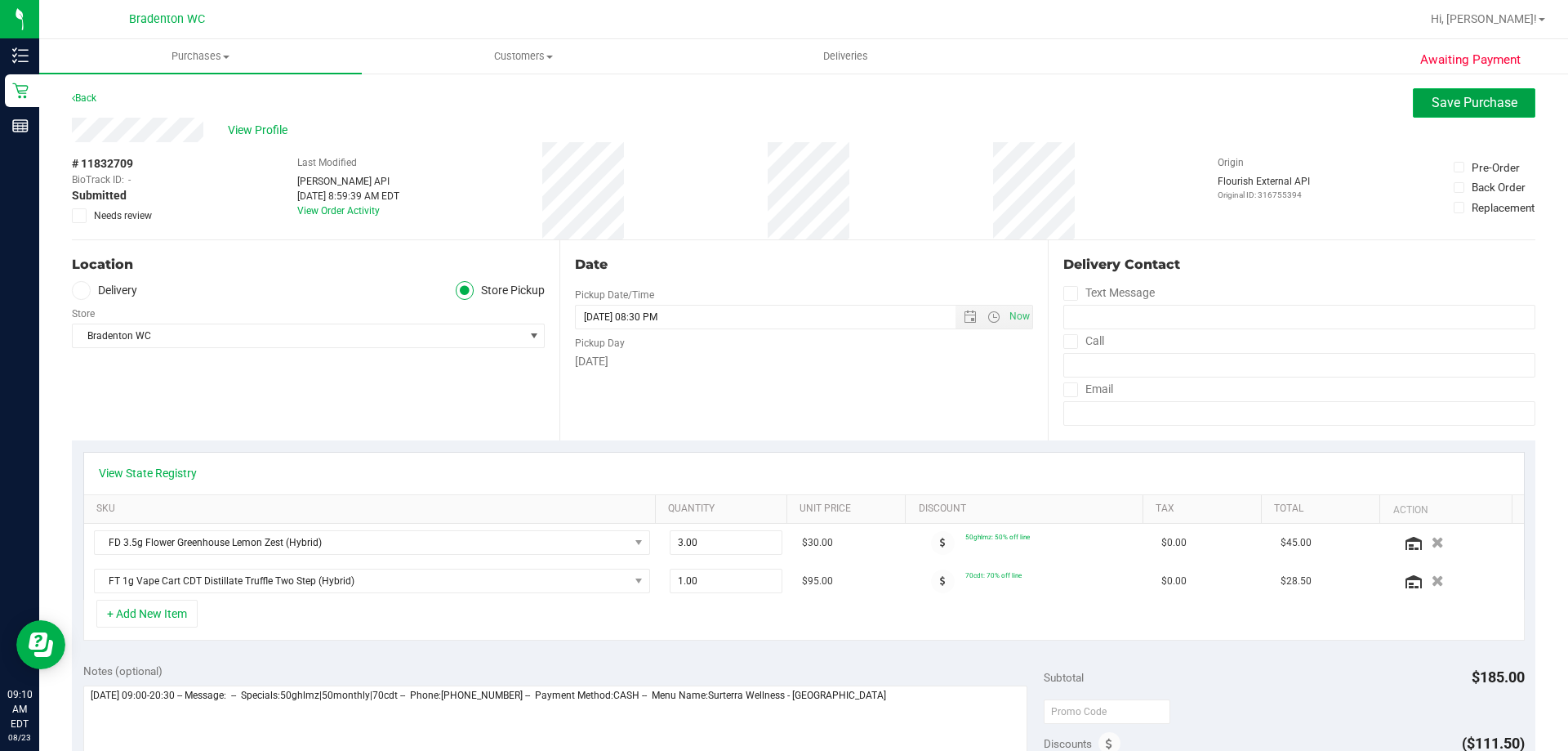
click at [1441, 103] on span "Save Purchase" at bounding box center [1474, 103] width 86 height 16
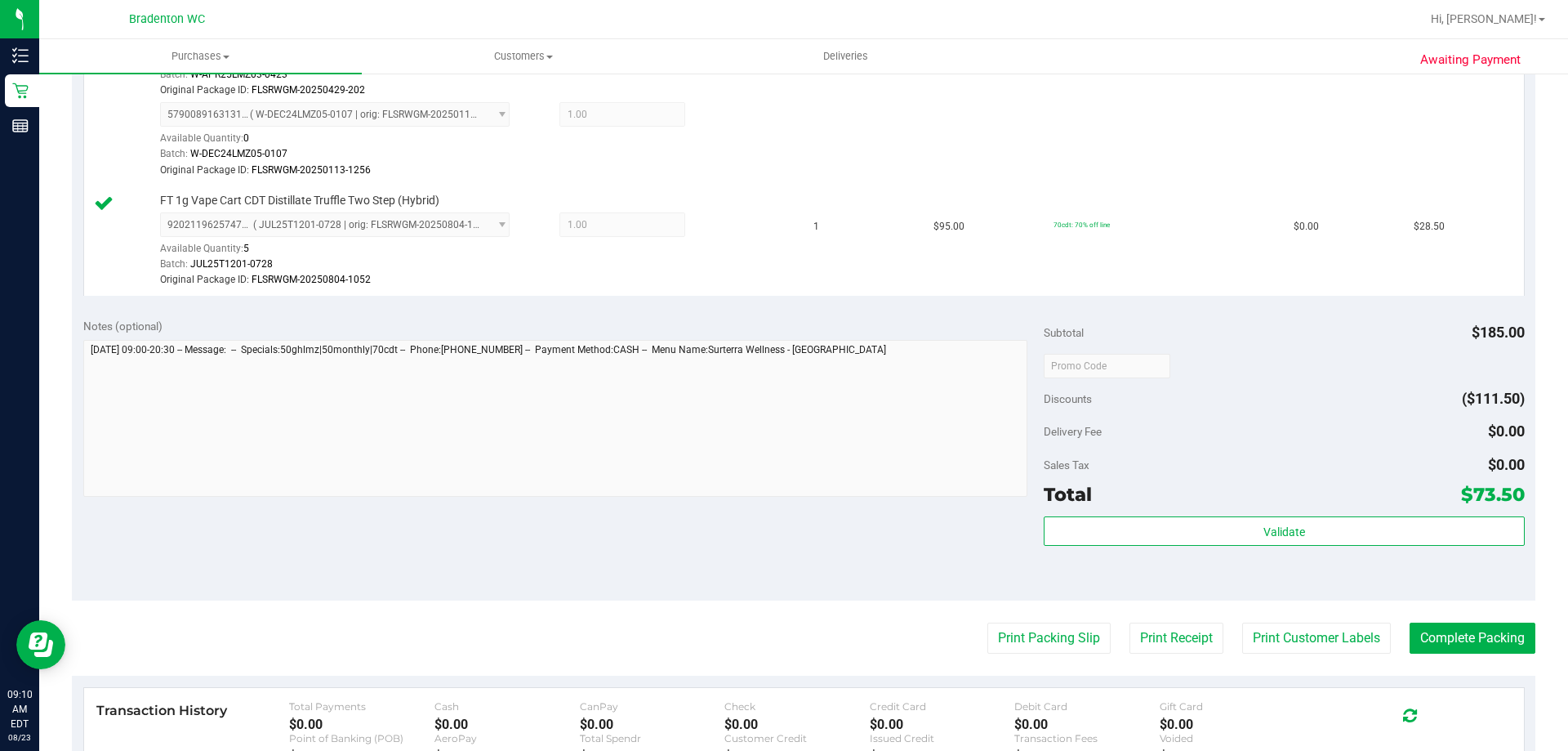
scroll to position [572, 0]
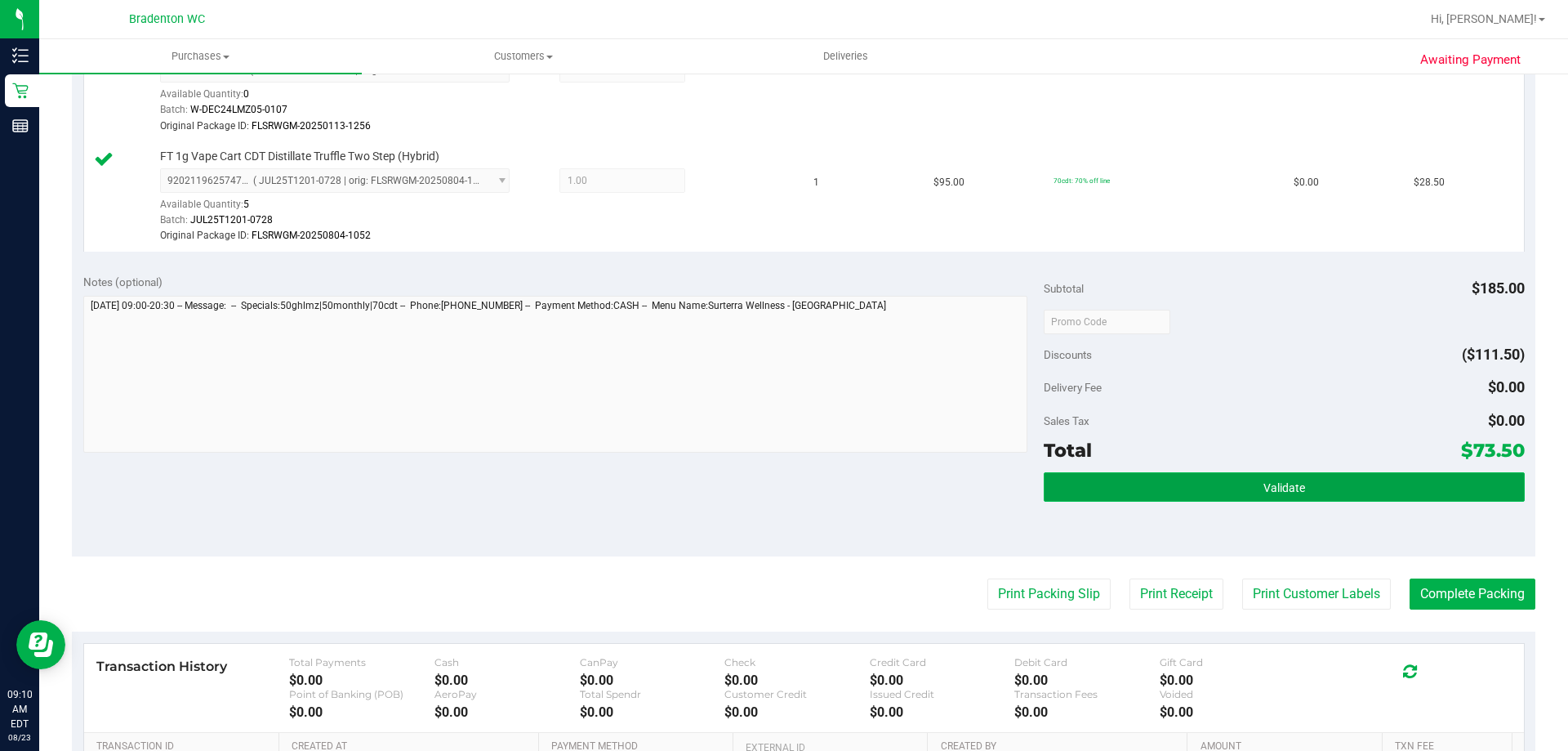
click at [1155, 486] on button "Validate" at bounding box center [1284, 487] width 480 height 30
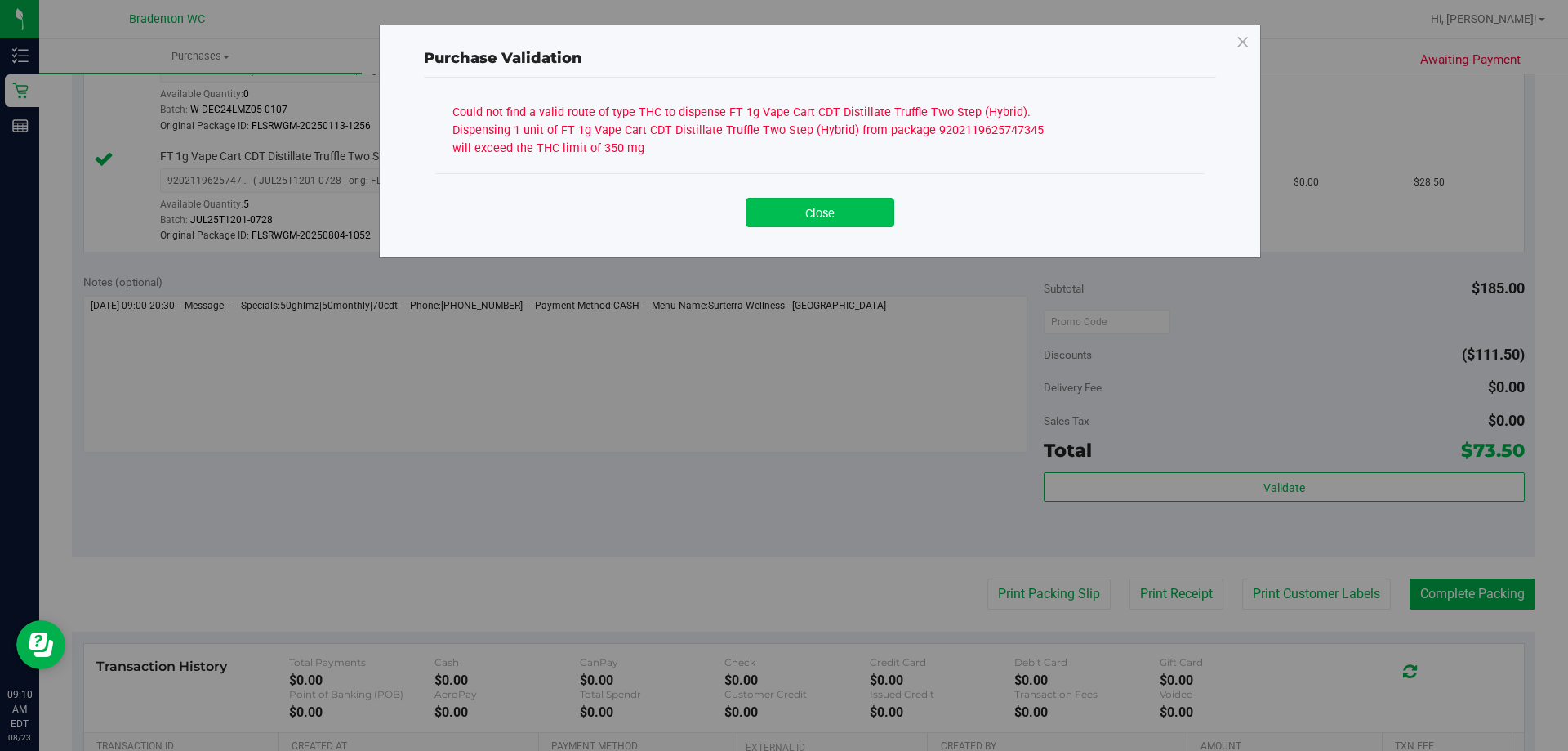
click at [824, 207] on button "Close" at bounding box center [819, 213] width 149 height 30
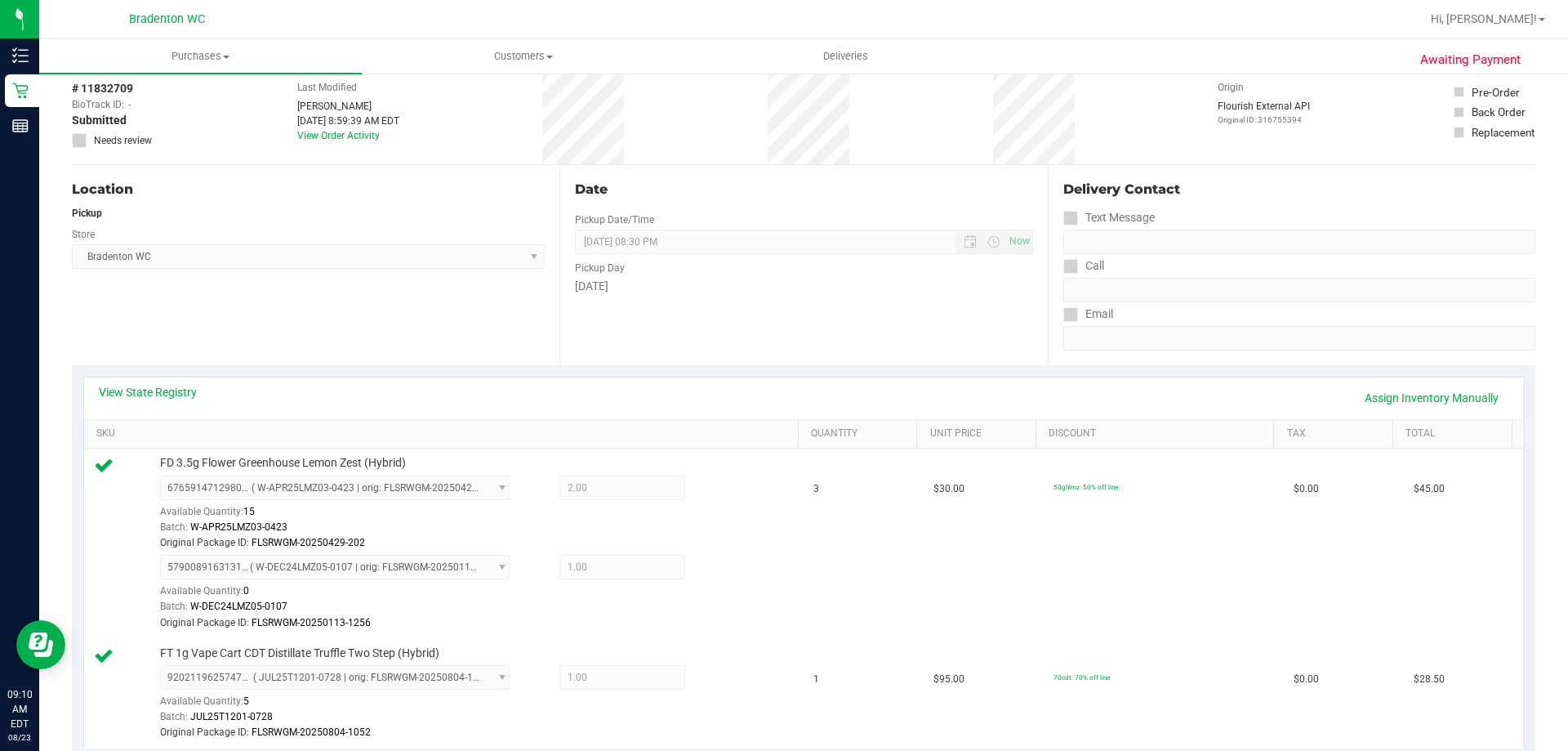
scroll to position [0, 0]
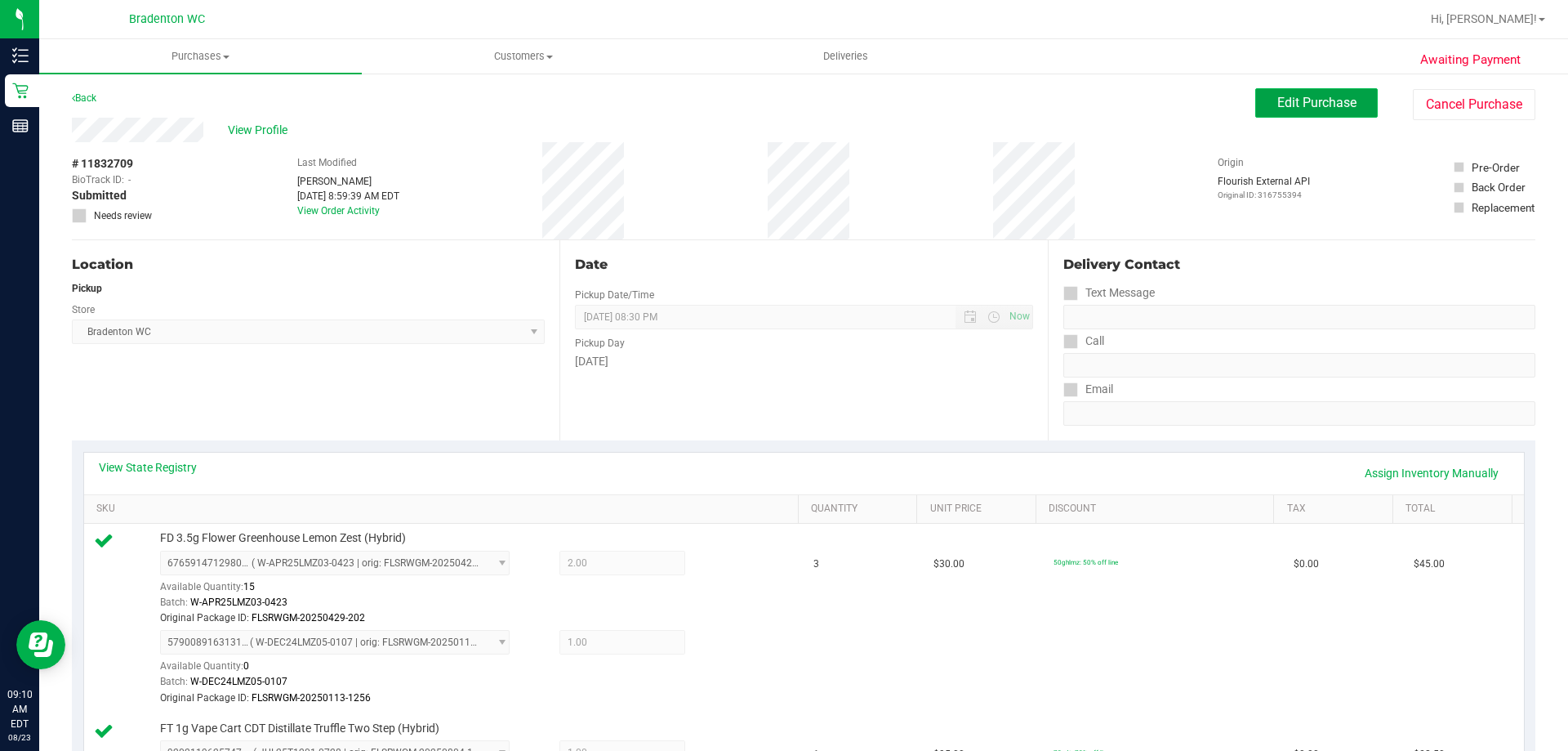
click at [1311, 108] on span "Edit Purchase" at bounding box center [1317, 103] width 79 height 16
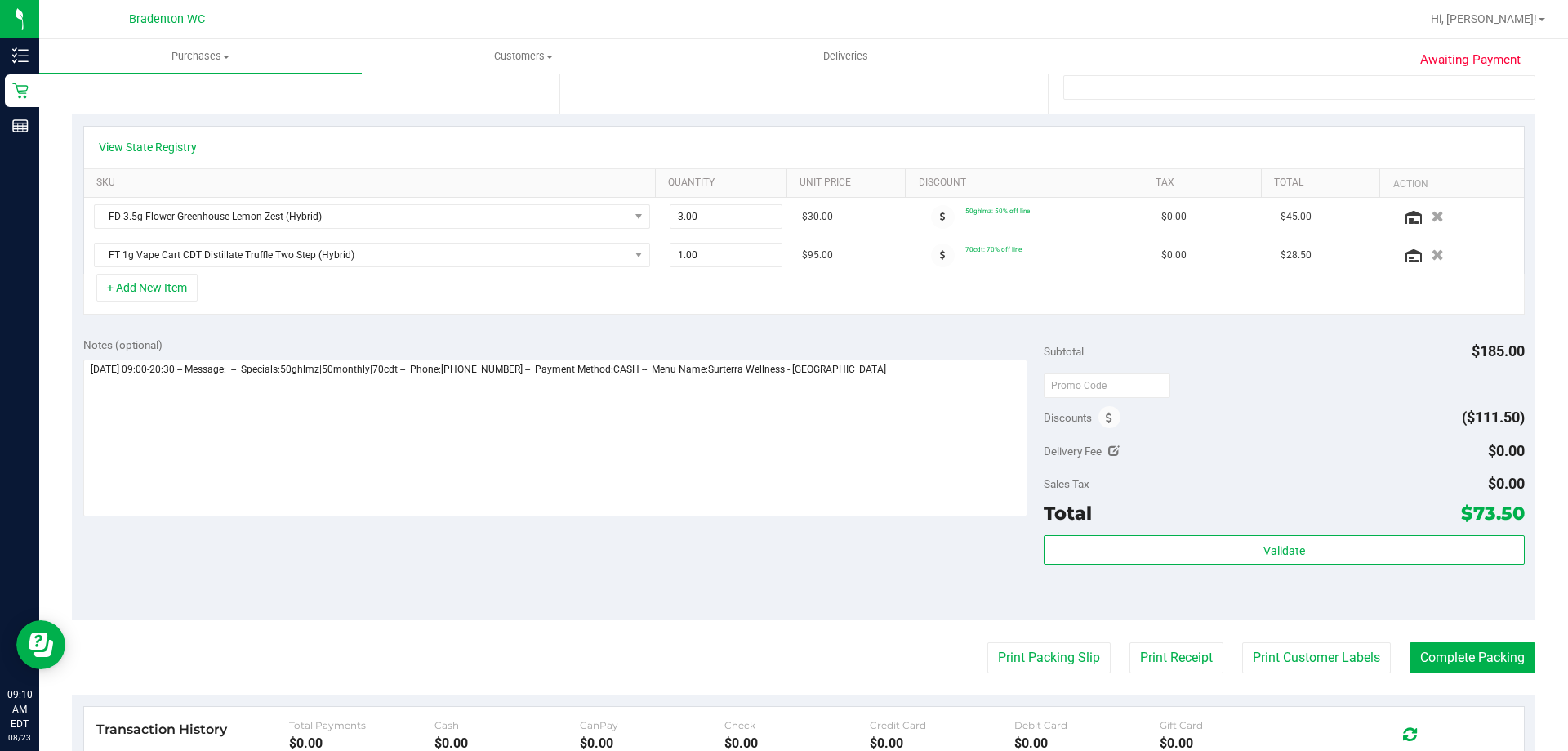
scroll to position [327, 0]
click at [1424, 253] on button "button" at bounding box center [1438, 254] width 28 height 17
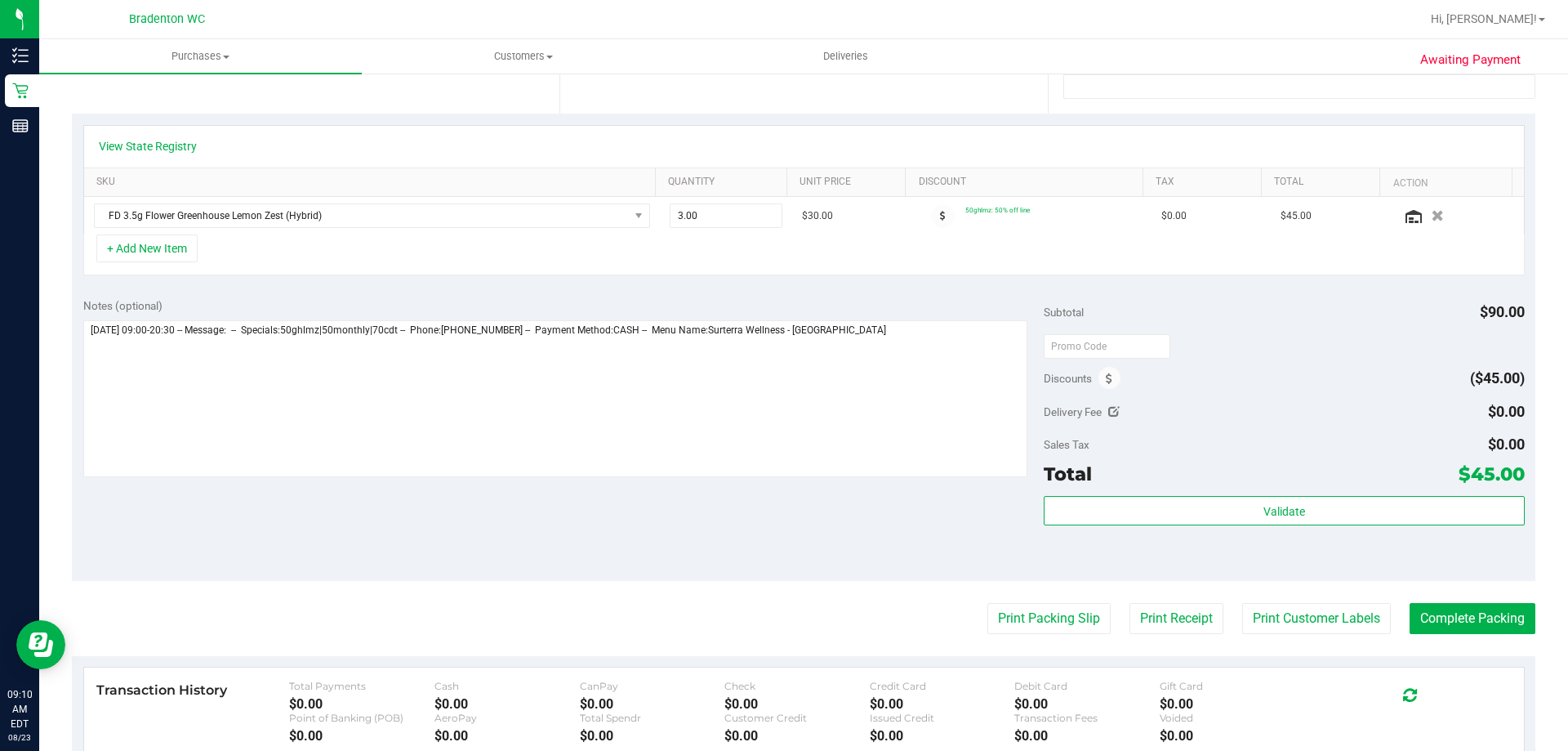
scroll to position [0, 0]
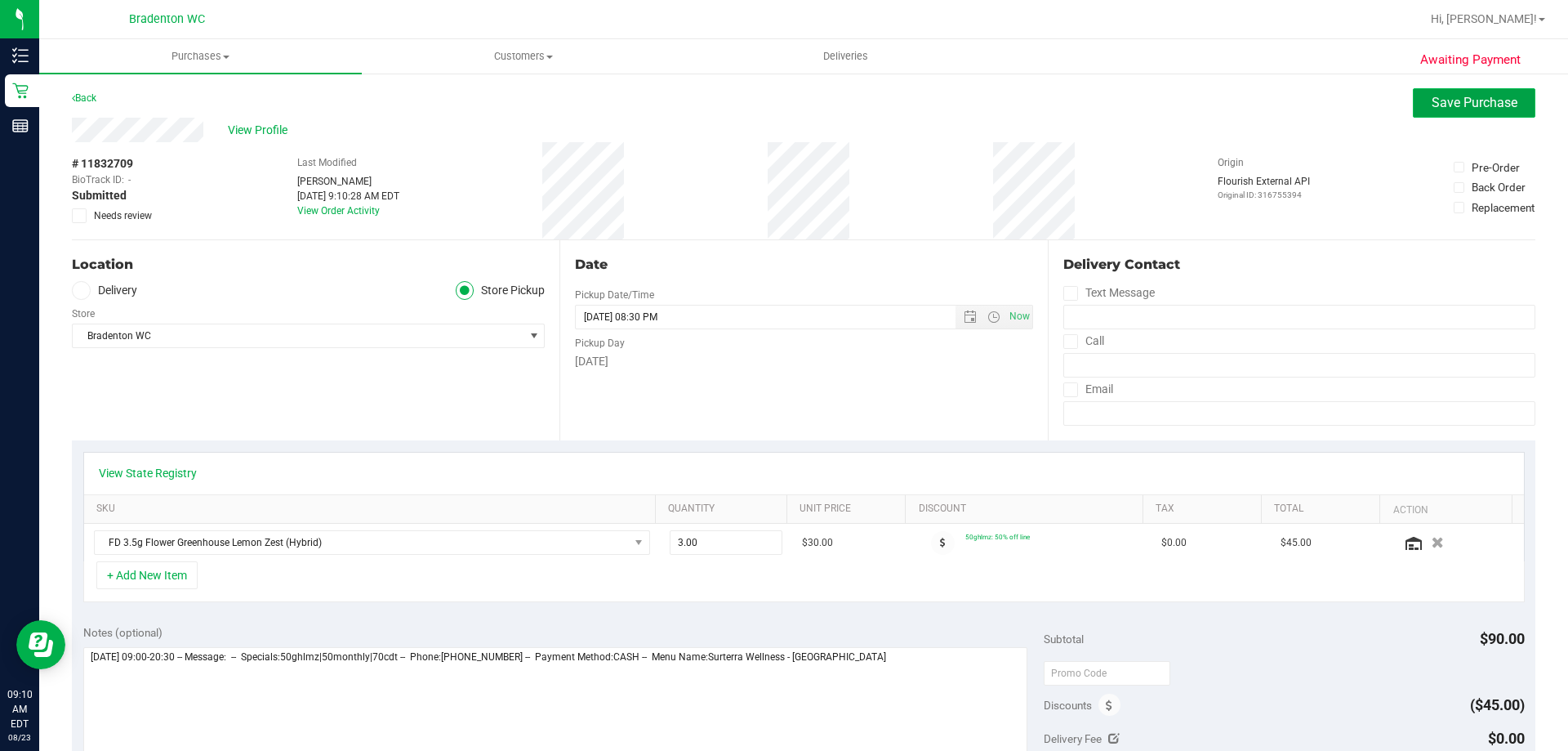
click at [1434, 107] on span "Save Purchase" at bounding box center [1474, 103] width 86 height 16
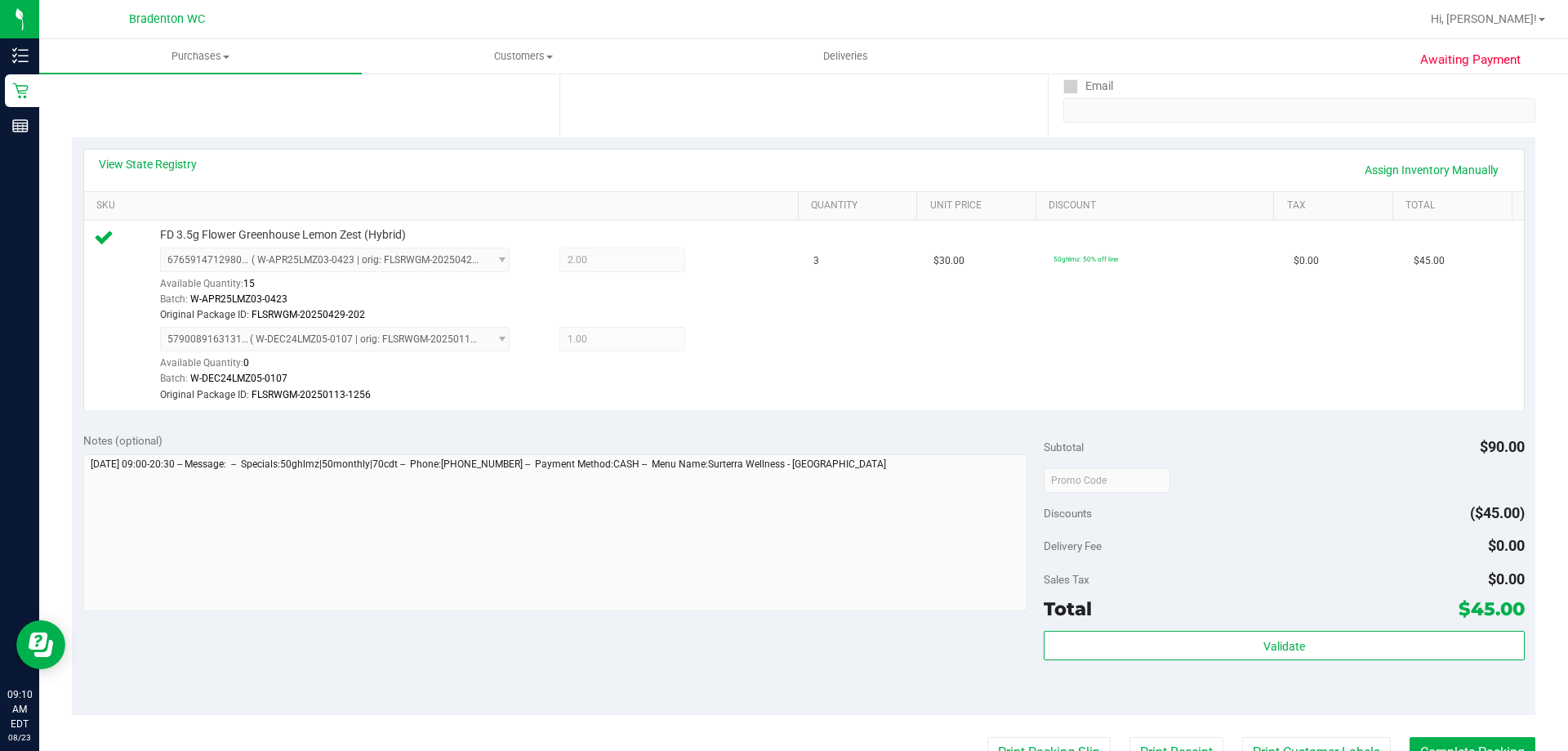
scroll to position [409, 0]
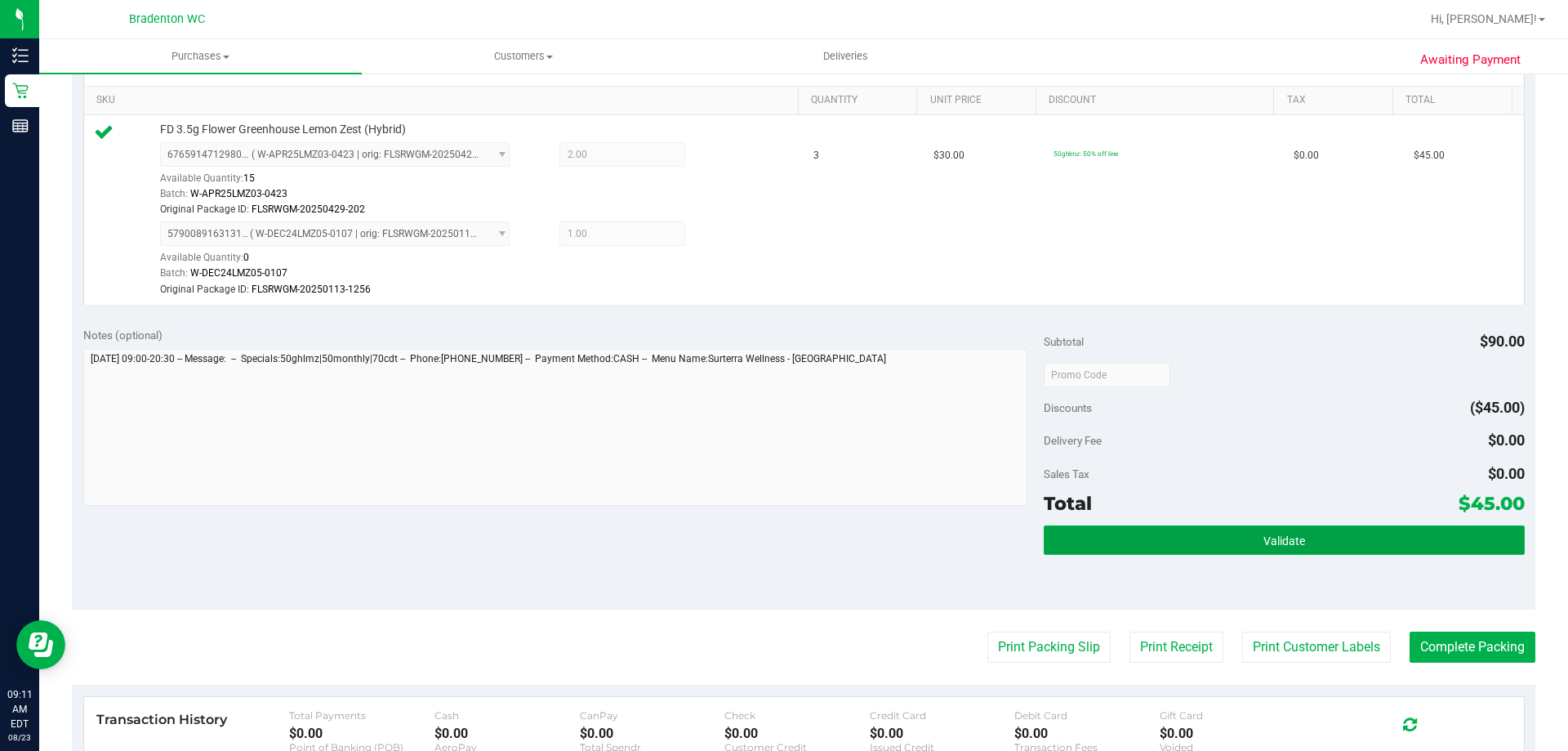
click at [1153, 552] on button "Validate" at bounding box center [1284, 541] width 480 height 30
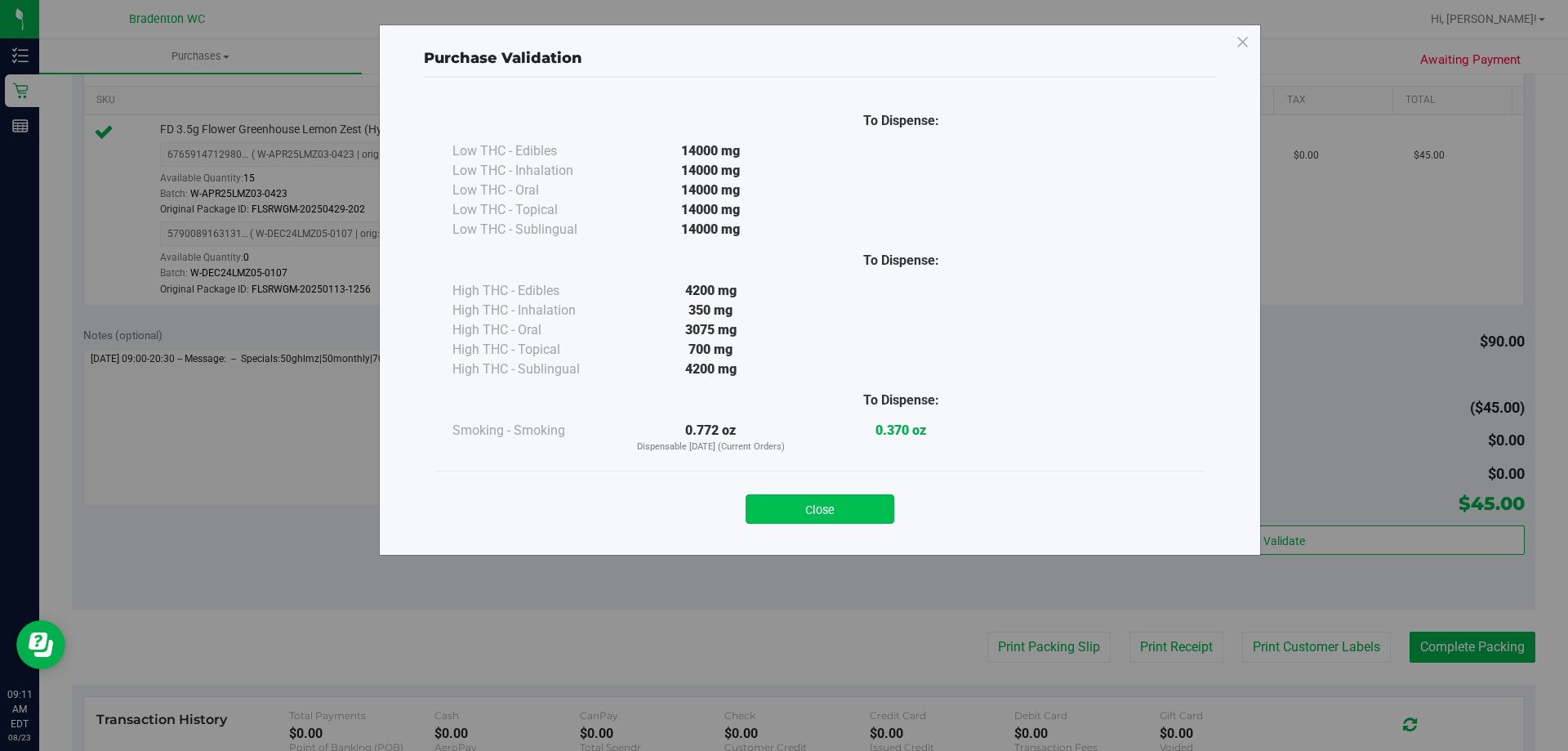
click at [832, 505] on button "Close" at bounding box center [819, 509] width 149 height 30
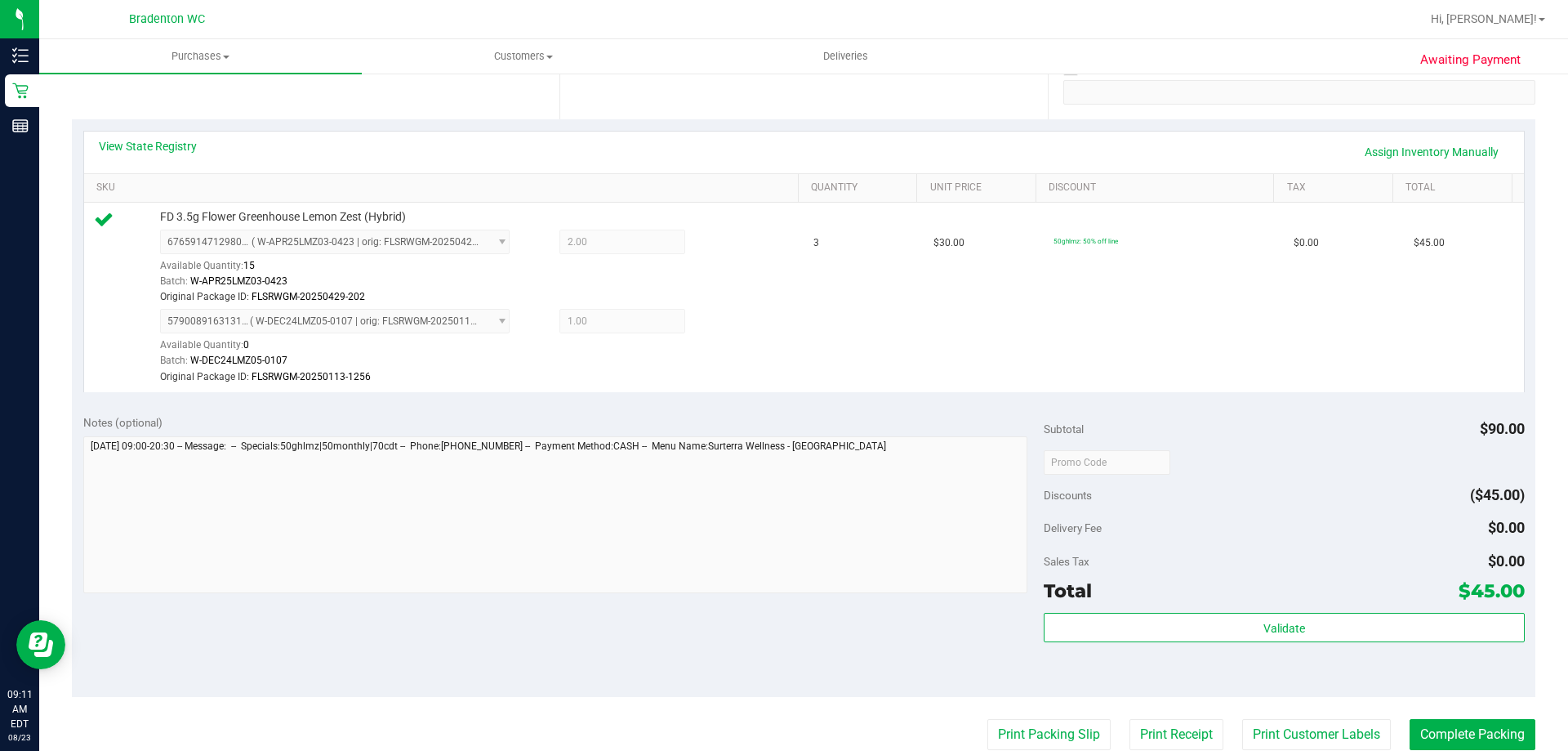
scroll to position [0, 0]
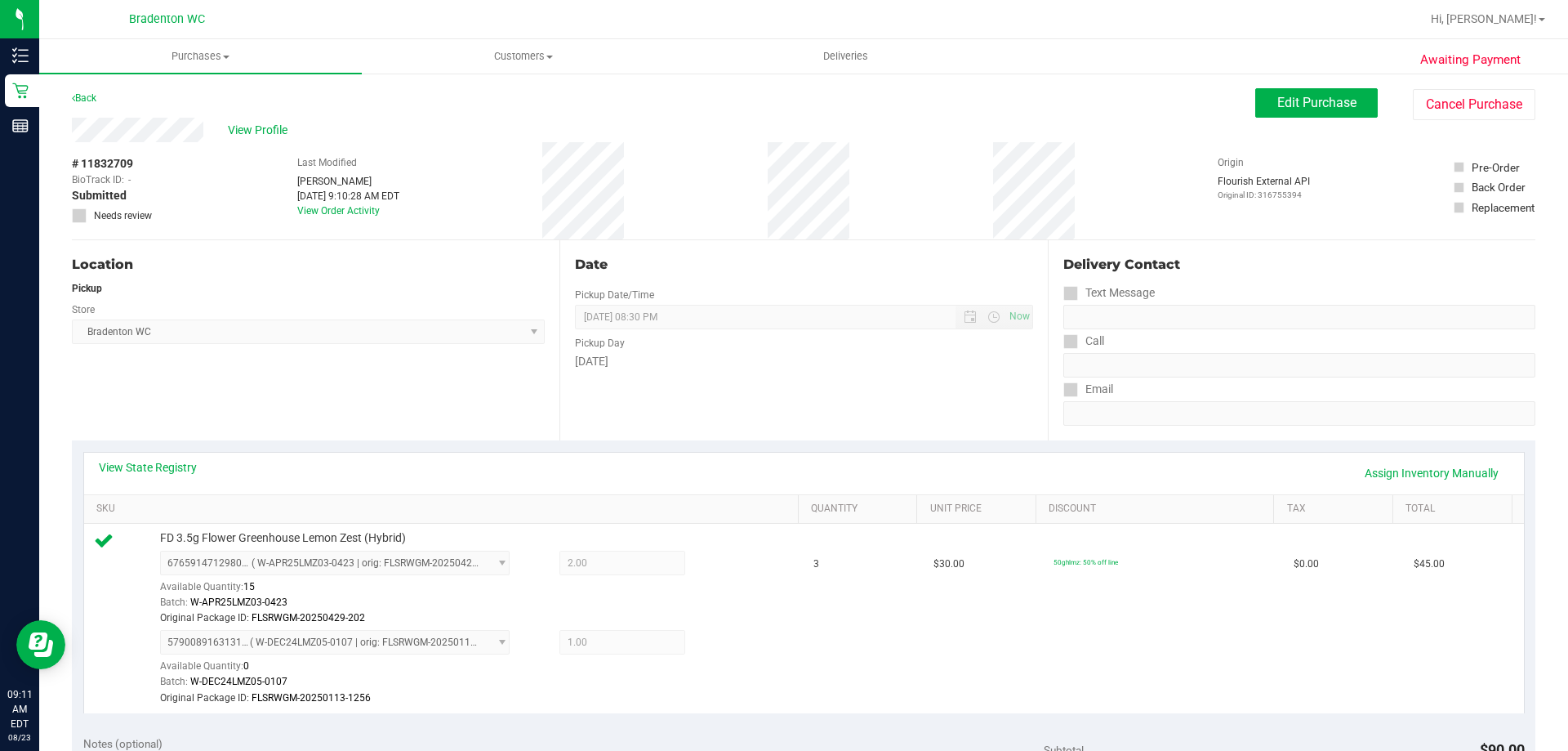
drag, startPoint x: 75, startPoint y: 157, endPoint x: 142, endPoint y: 160, distance: 67.1
click at [142, 160] on div "Awaiting Payment Back Edit Purchase Cancel Purchase View Profile # 11832709 Bio…" at bounding box center [804, 752] width 1529 height 1360
copy div "# 11832709"
click at [1257, 261] on div "Delivery Contact" at bounding box center [1299, 264] width 472 height 20
click at [837, 184] on div "# 11832709 BioTrack ID: - Submitted Needs review Last Modified Stuart Williams …" at bounding box center [804, 191] width 1464 height 97
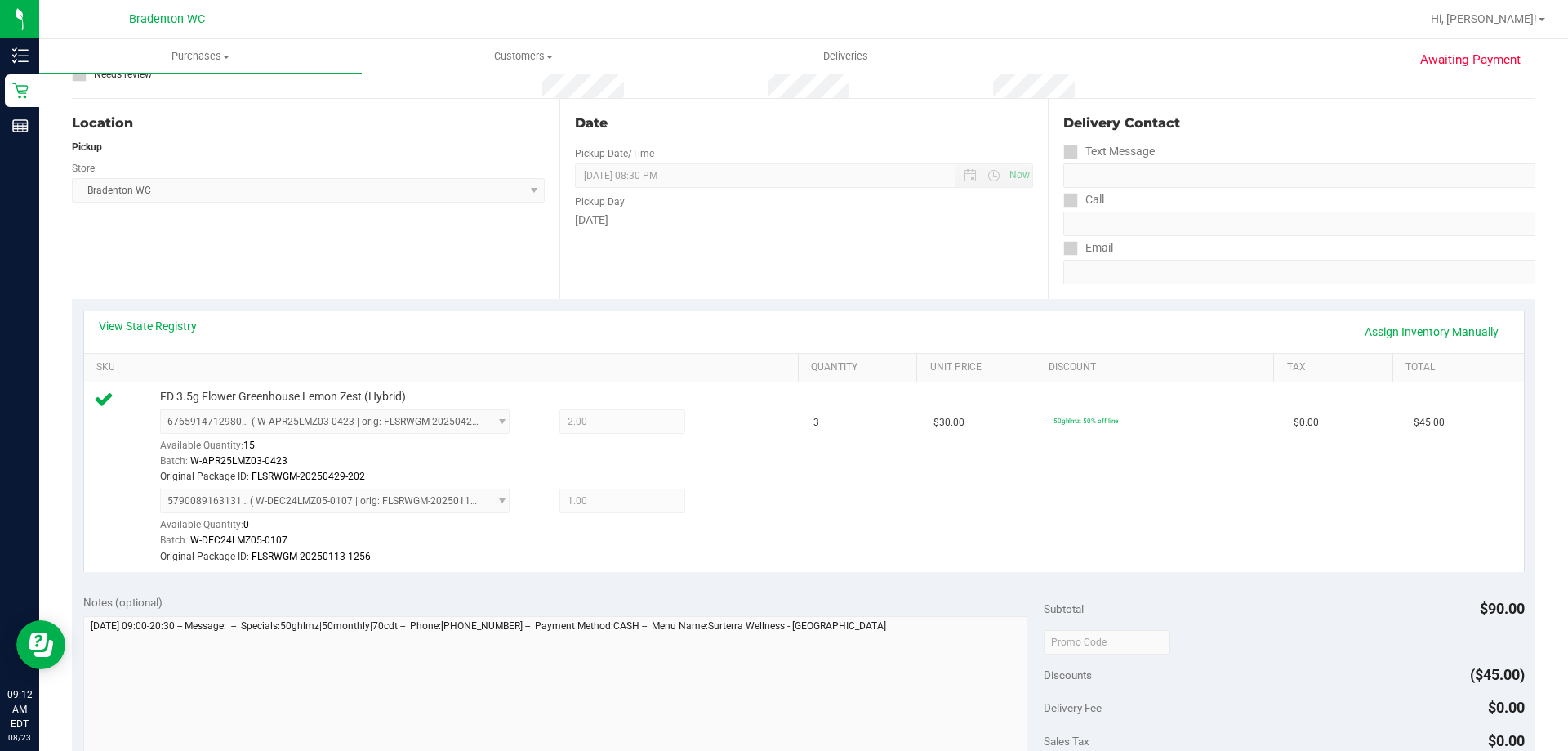
scroll to position [163, 0]
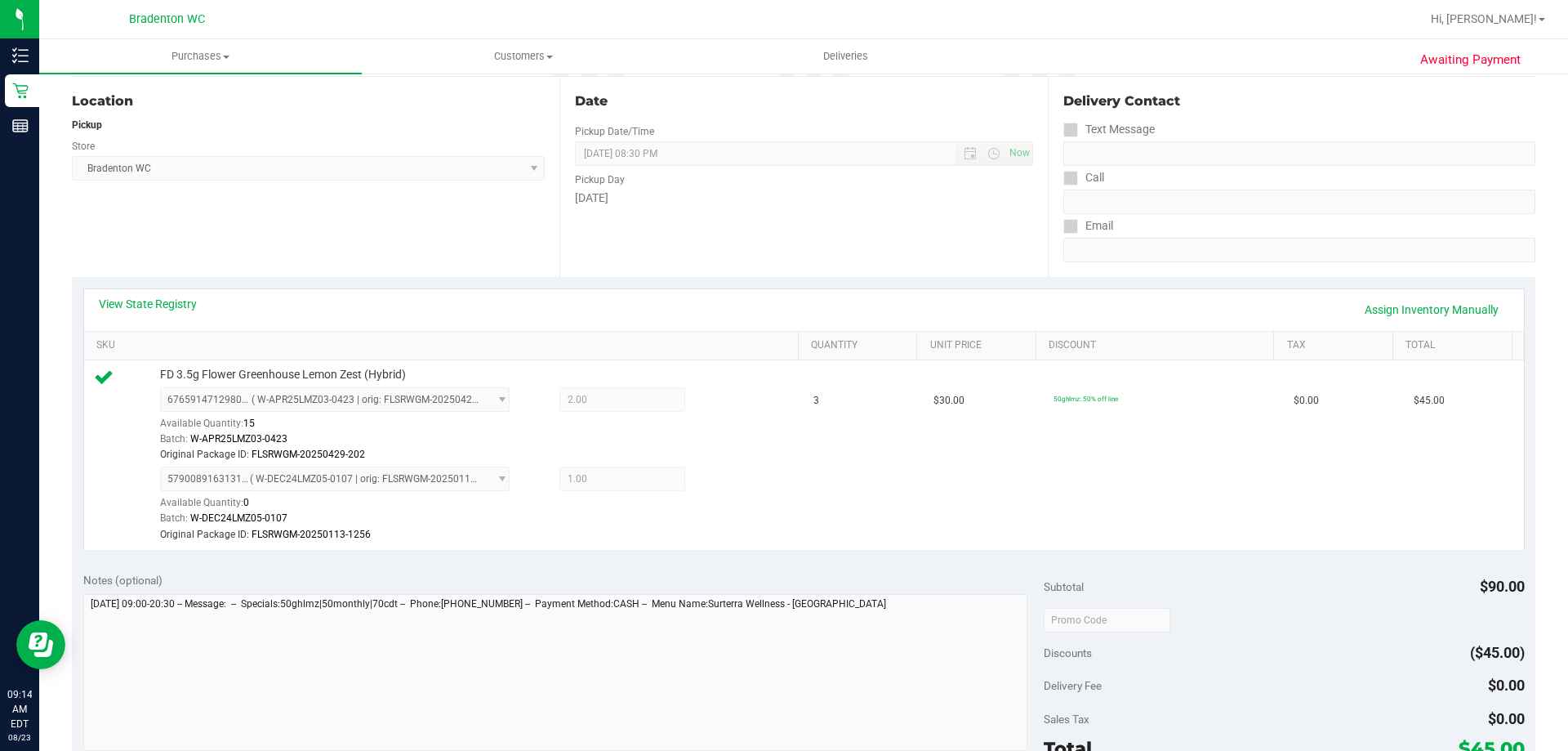
click at [1231, 171] on div "Call" at bounding box center [1299, 177] width 472 height 23
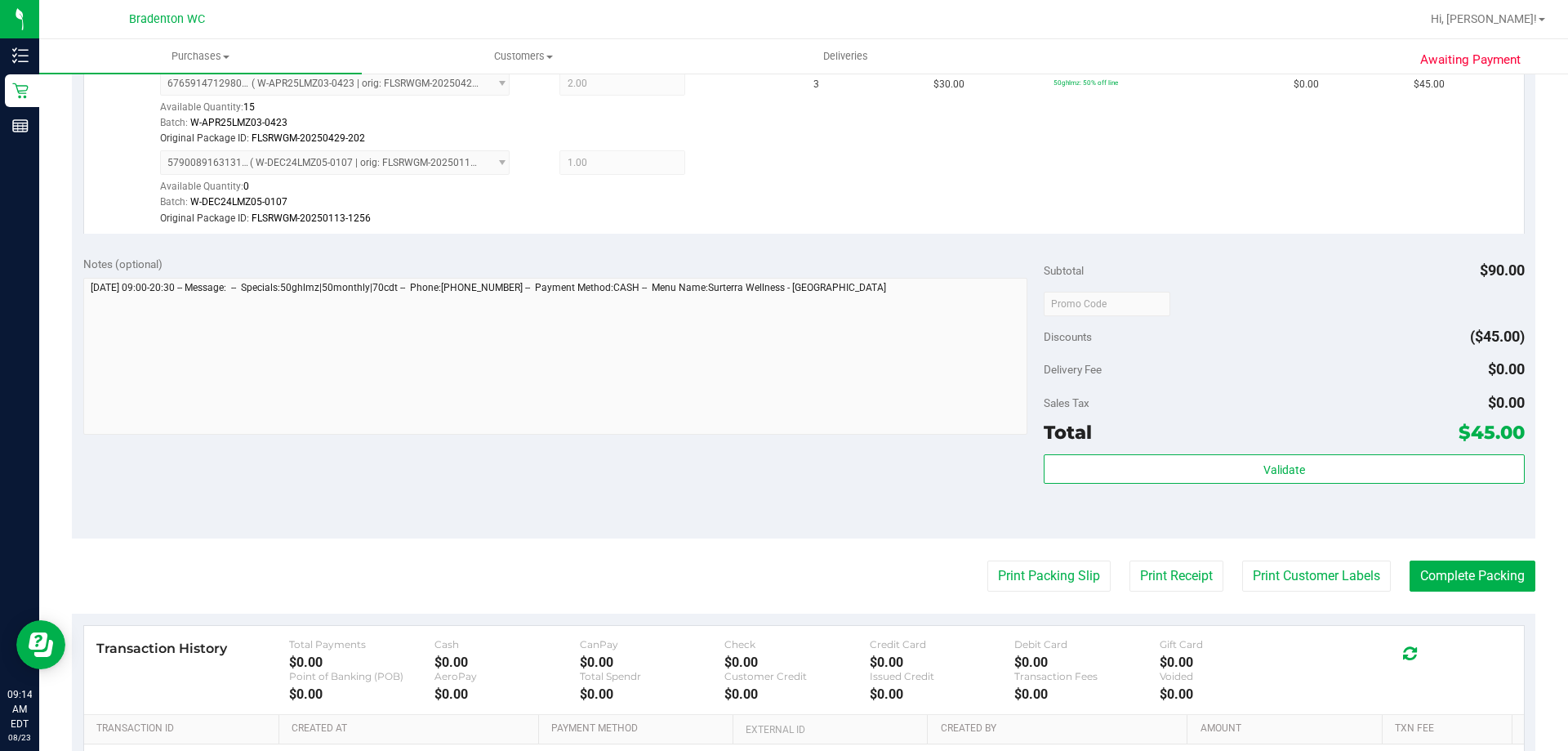
scroll to position [490, 0]
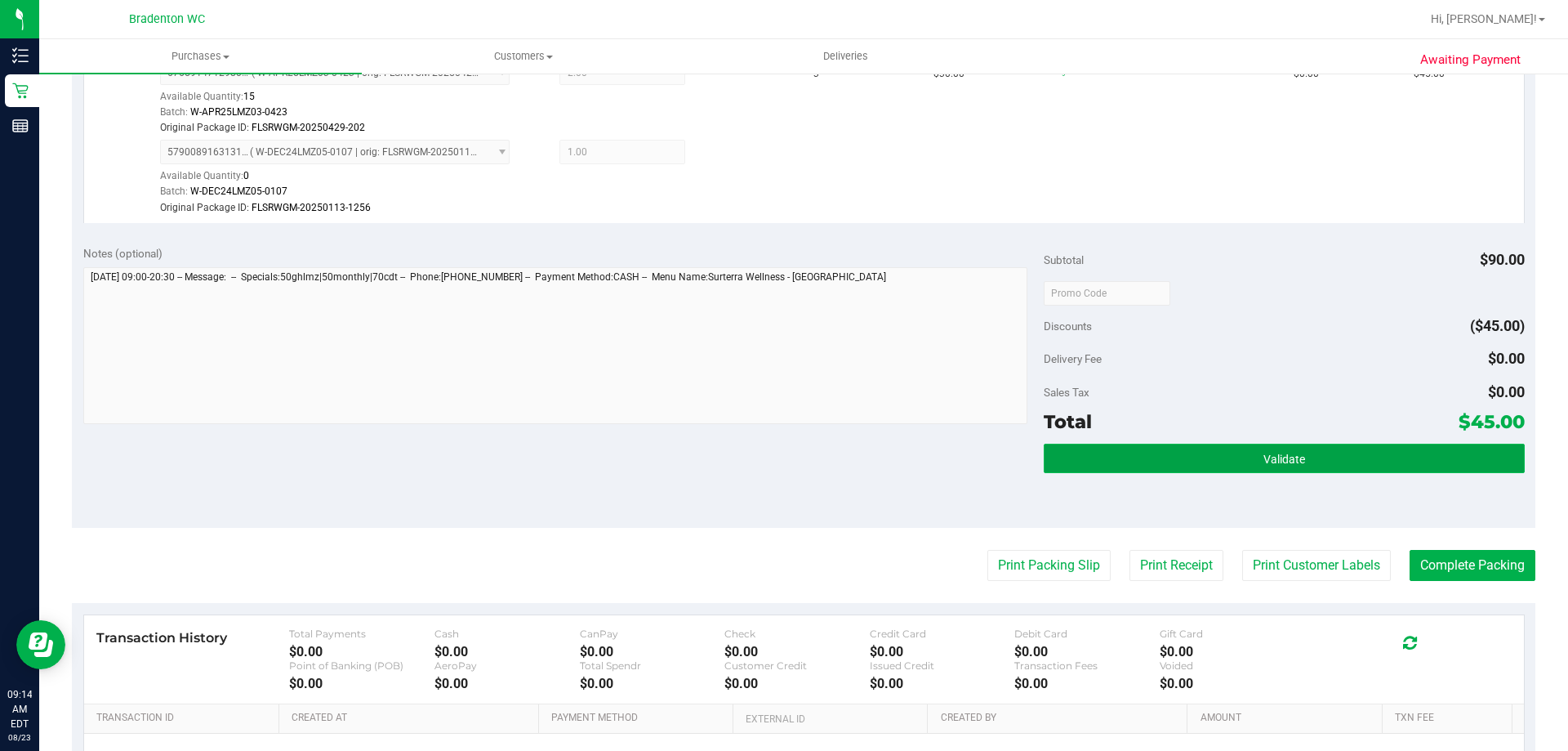
click at [1100, 463] on button "Validate" at bounding box center [1284, 459] width 480 height 30
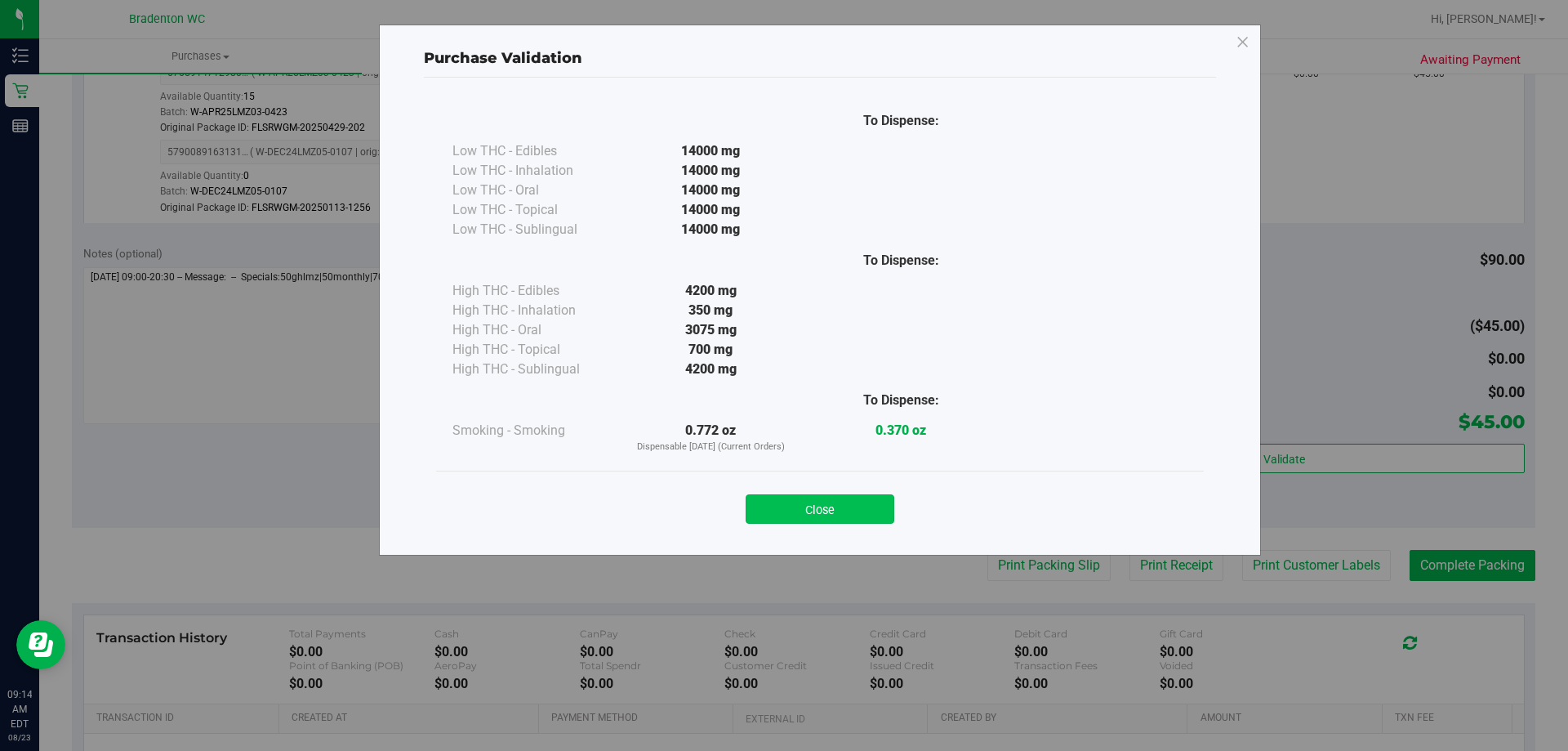
click at [812, 502] on button "Close" at bounding box center [819, 509] width 149 height 30
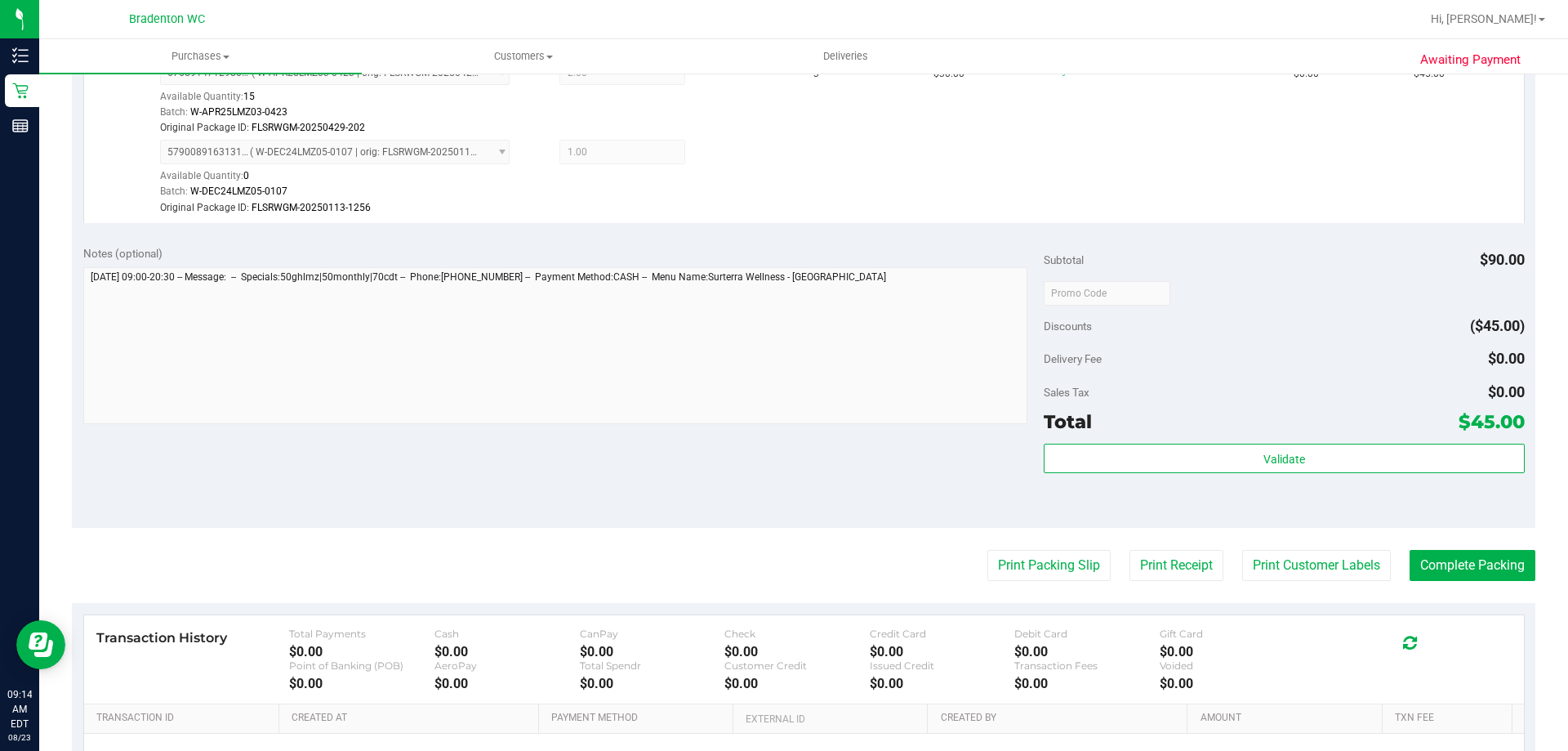
click at [1017, 592] on purchase-details "Back Edit Purchase Cancel Purchase View Profile # 11832709 BioTrack ID: - Submi…" at bounding box center [804, 253] width 1464 height 1311
click at [1010, 567] on button "Print Packing Slip" at bounding box center [1049, 566] width 123 height 31
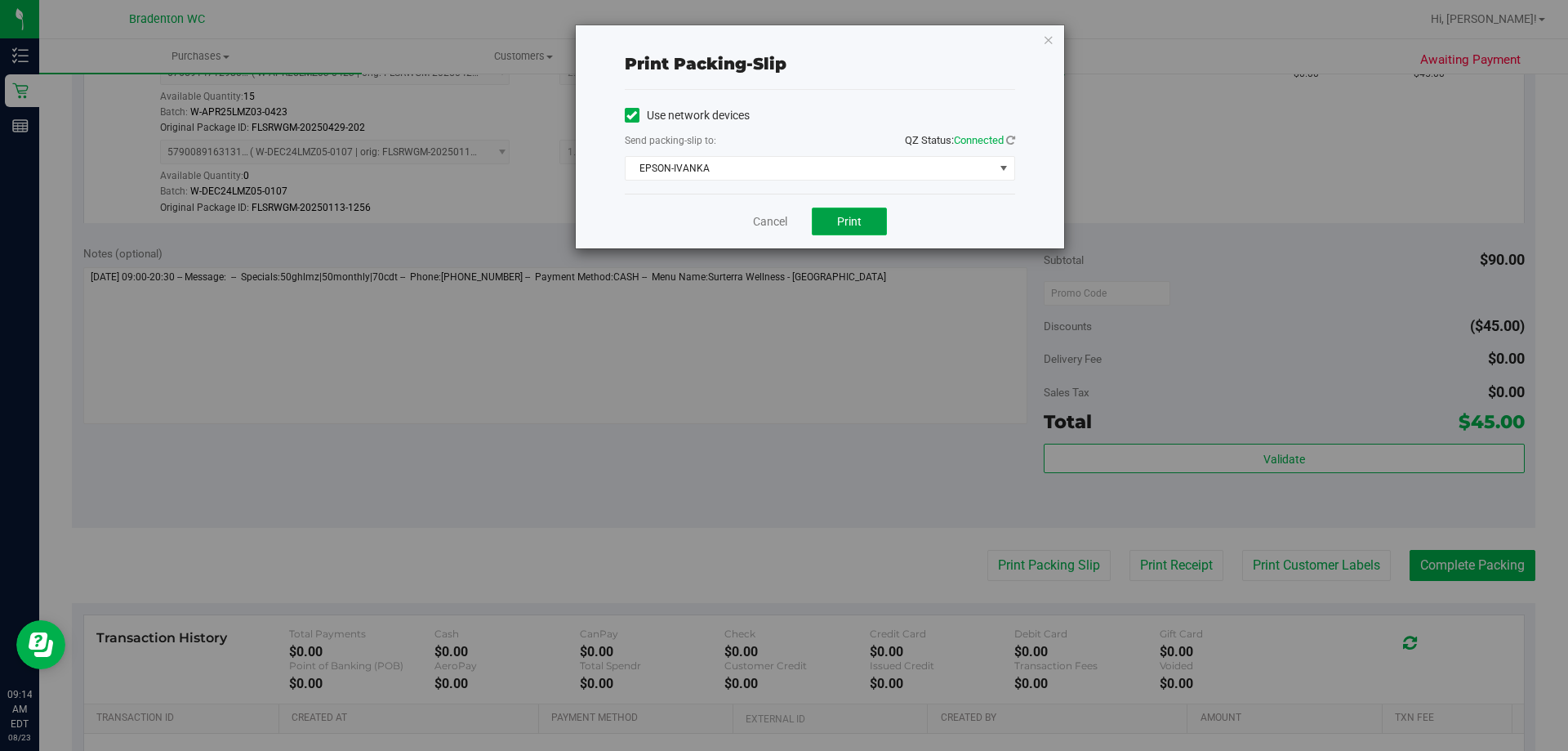
click at [844, 232] on button "Print" at bounding box center [850, 222] width 76 height 28
click at [760, 223] on link "Cancel" at bounding box center [770, 222] width 34 height 17
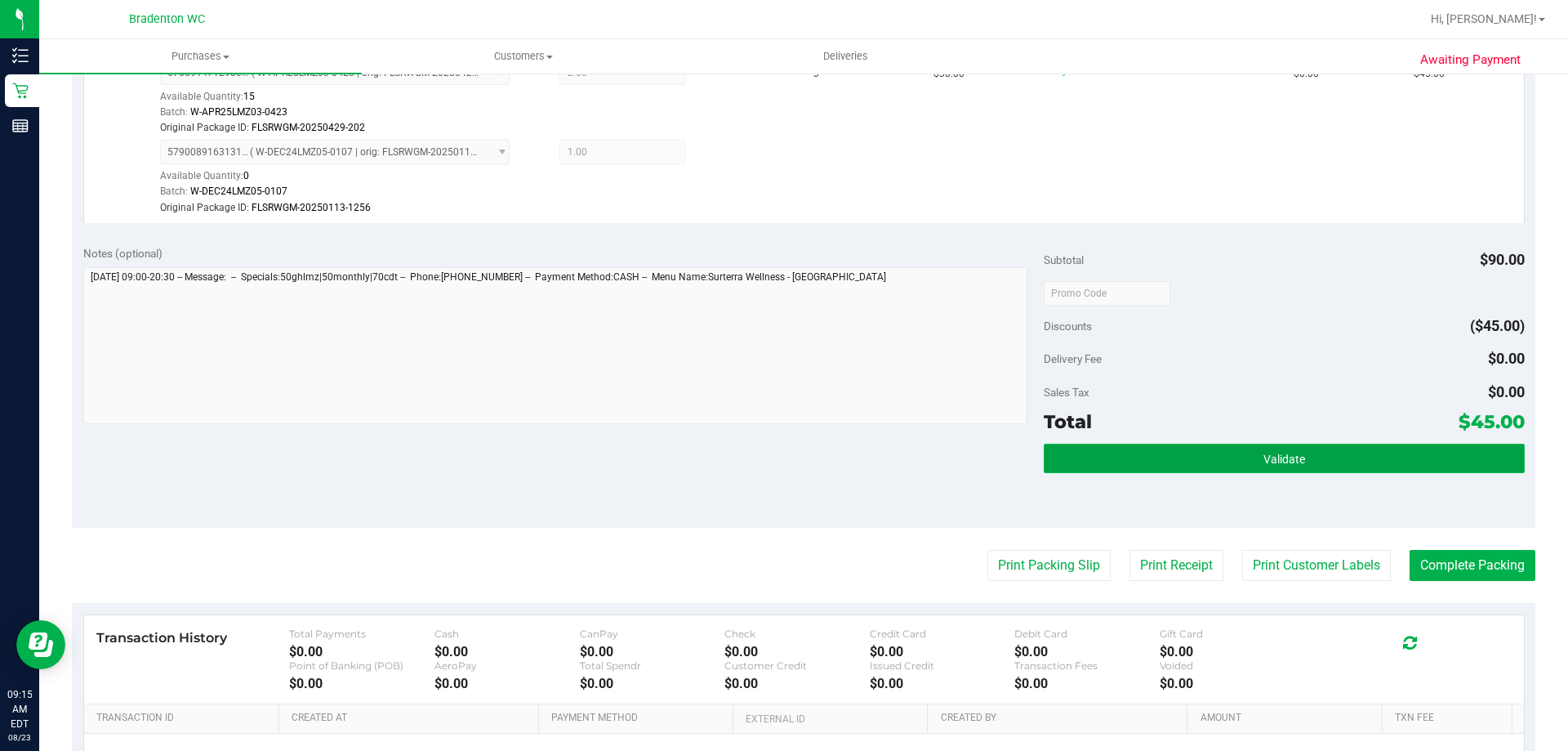
click at [1181, 454] on button "Validate" at bounding box center [1284, 459] width 480 height 30
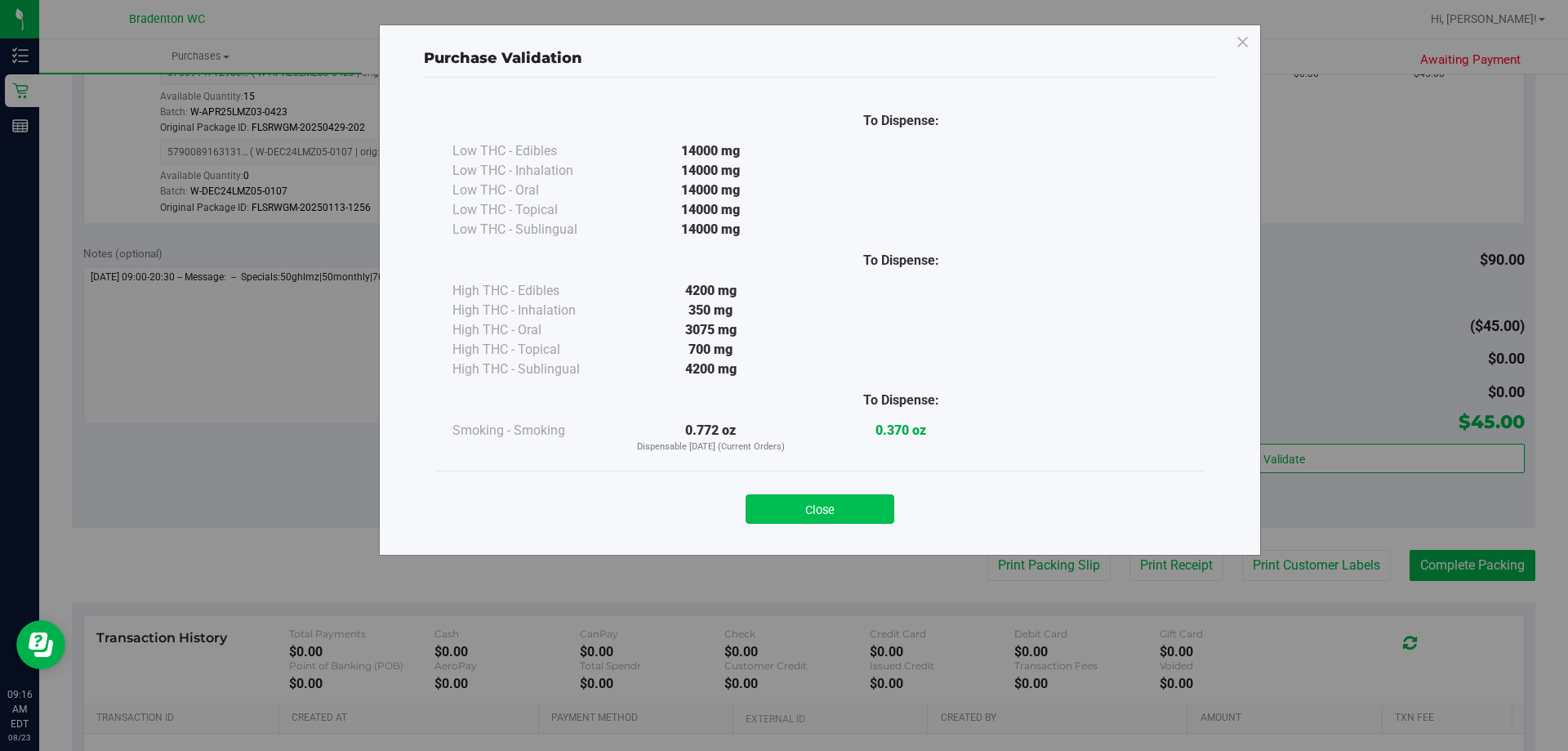
click at [847, 502] on button "Close" at bounding box center [819, 509] width 149 height 30
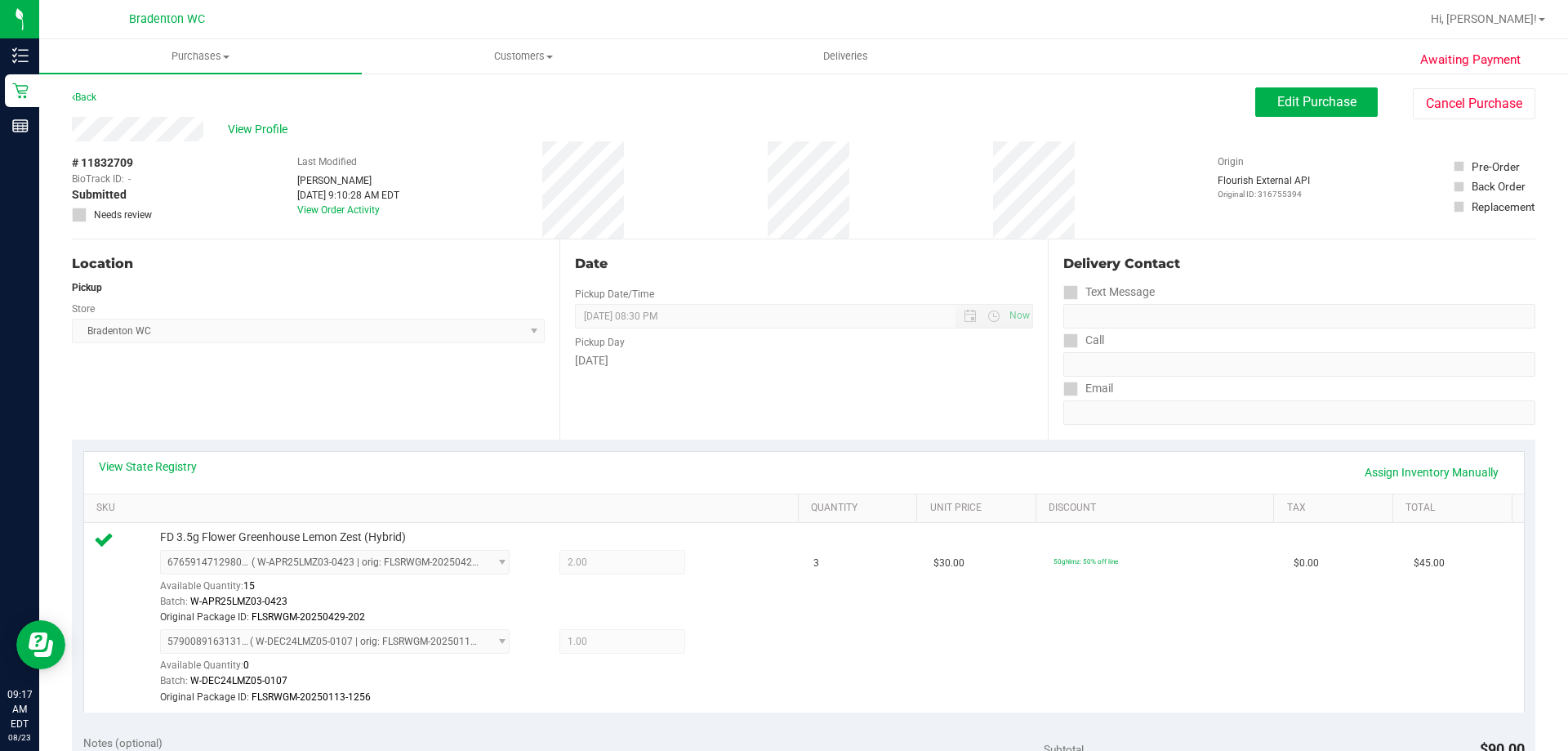
scroll to position [0, 0]
click at [1301, 114] on button "Edit Purchase" at bounding box center [1316, 103] width 122 height 30
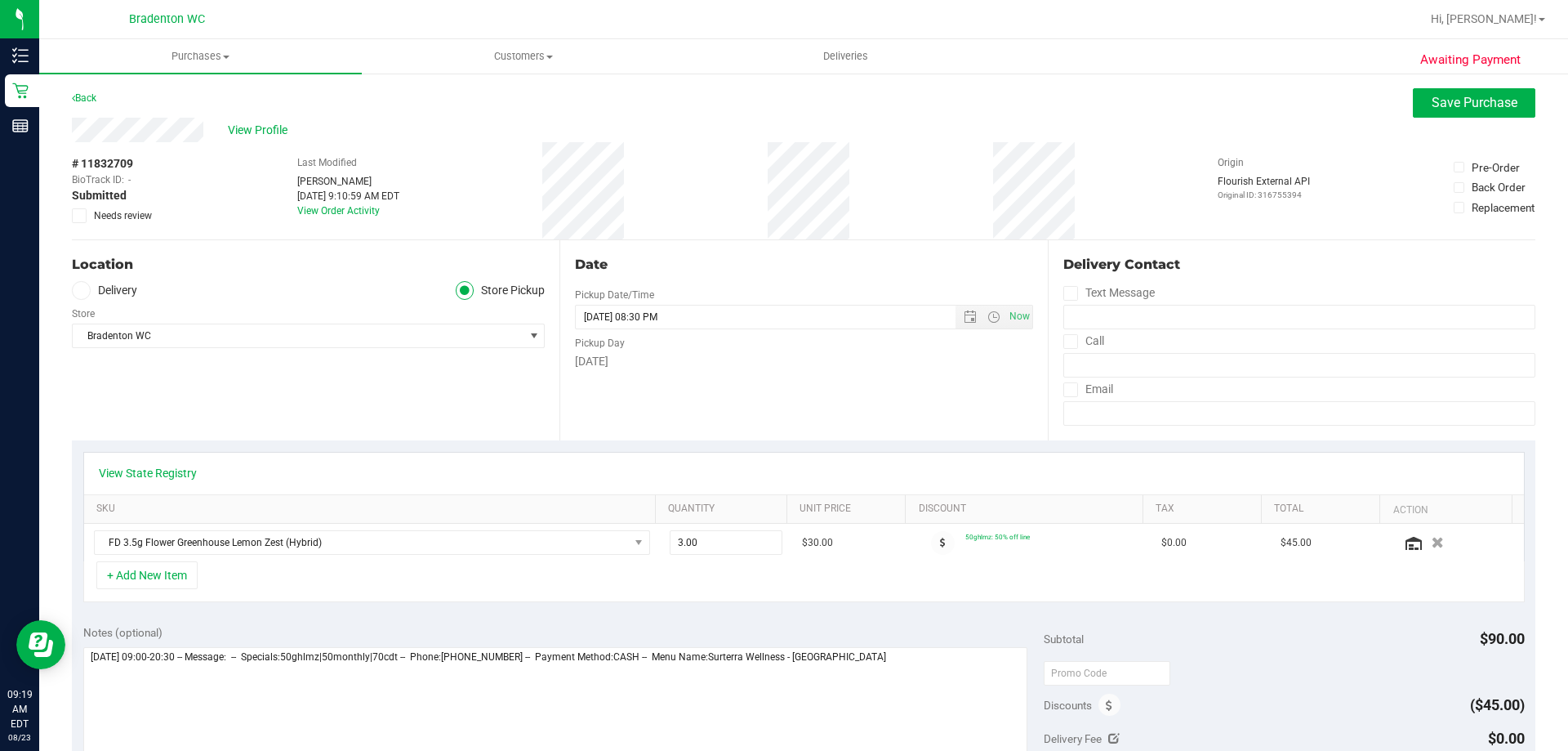
click at [79, 216] on icon at bounding box center [80, 216] width 10 height 0
click at [0, 0] on input "Needs review" at bounding box center [0, 0] width 0 height 0
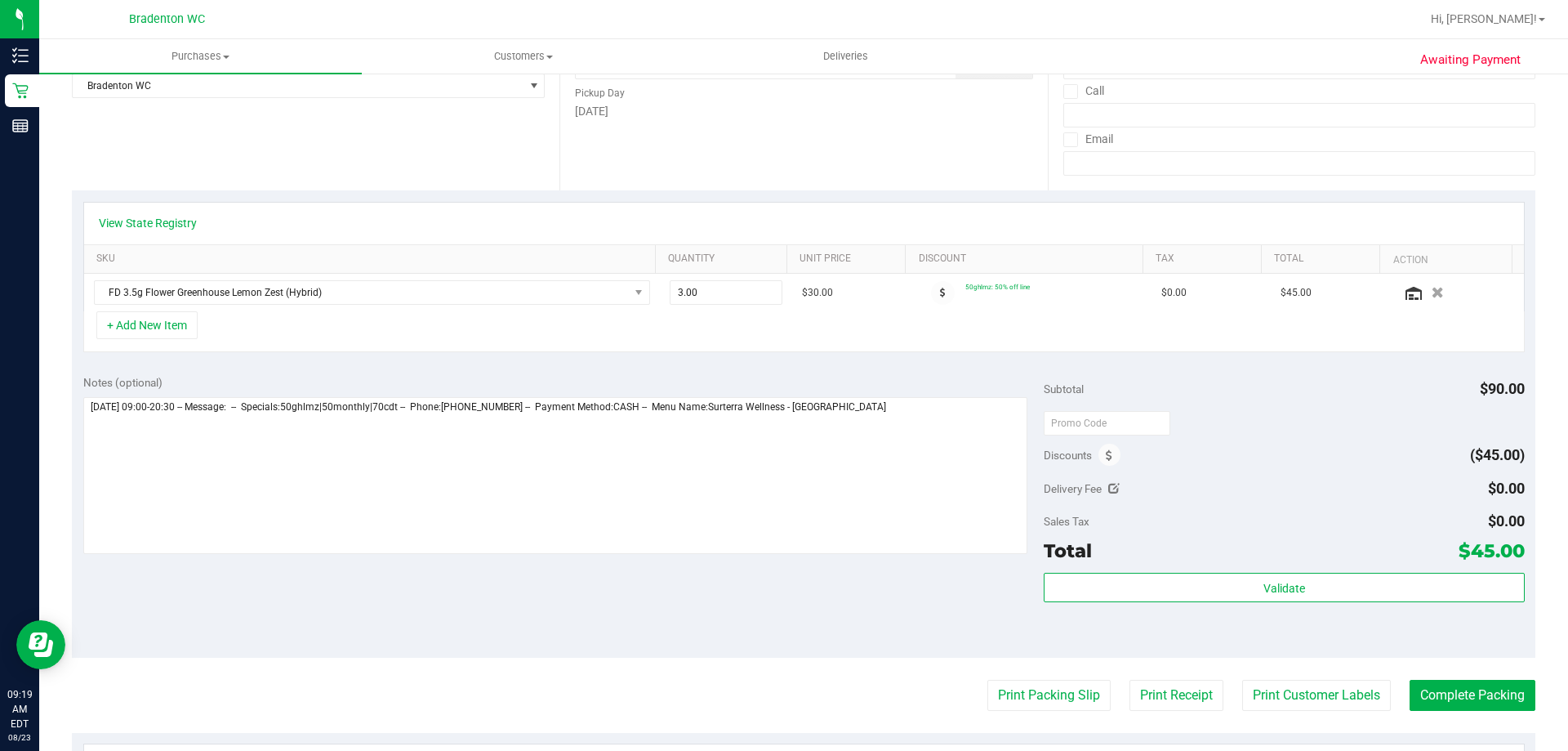
scroll to position [253, 0]
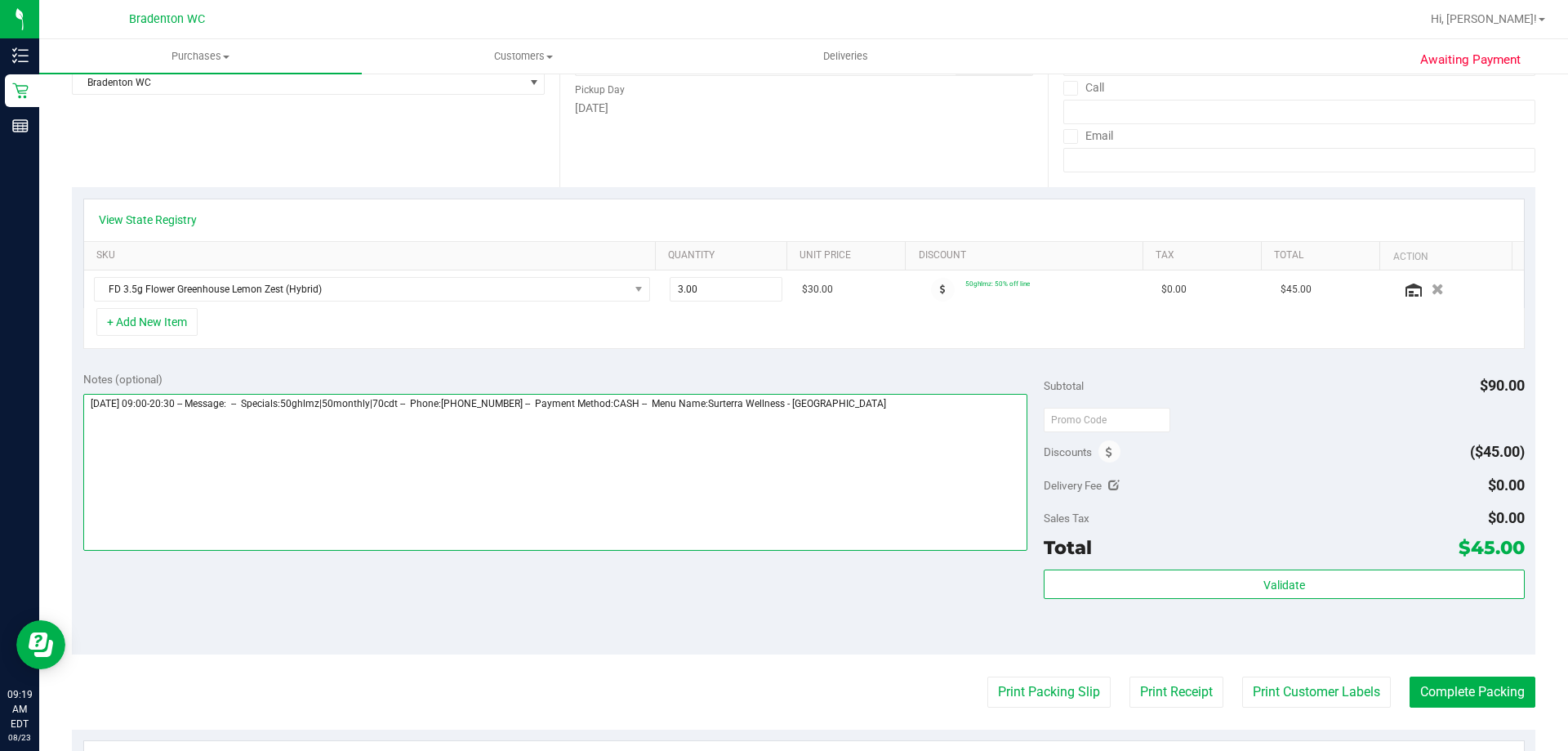
click at [922, 450] on textarea at bounding box center [556, 472] width 945 height 157
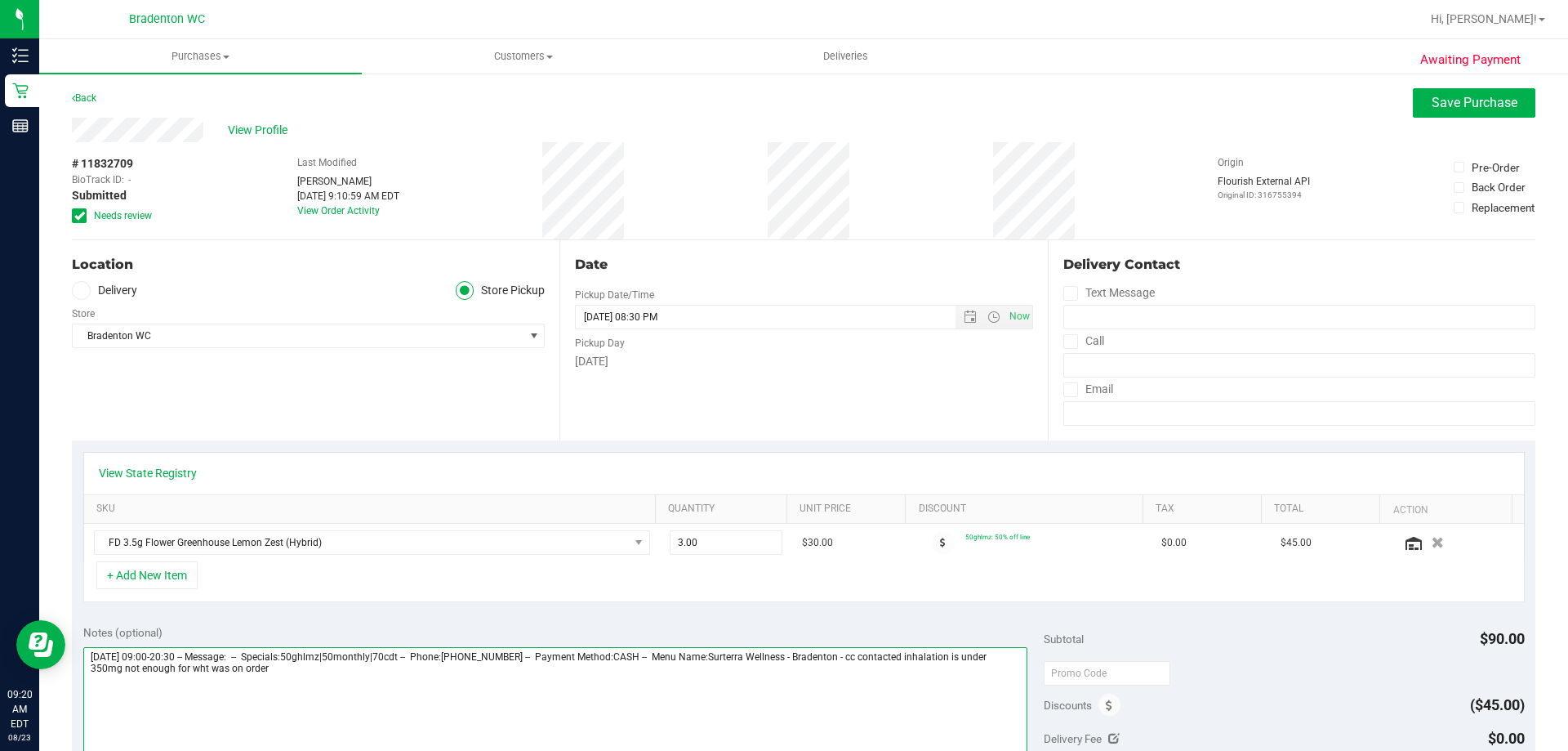
type textarea "Saturday 08/23/2025 09:00-20:30 -- Message: -- Specials:50ghlmz|50monthly|70cdt…"
click at [1413, 110] on button "Save Purchase" at bounding box center [1474, 103] width 122 height 30
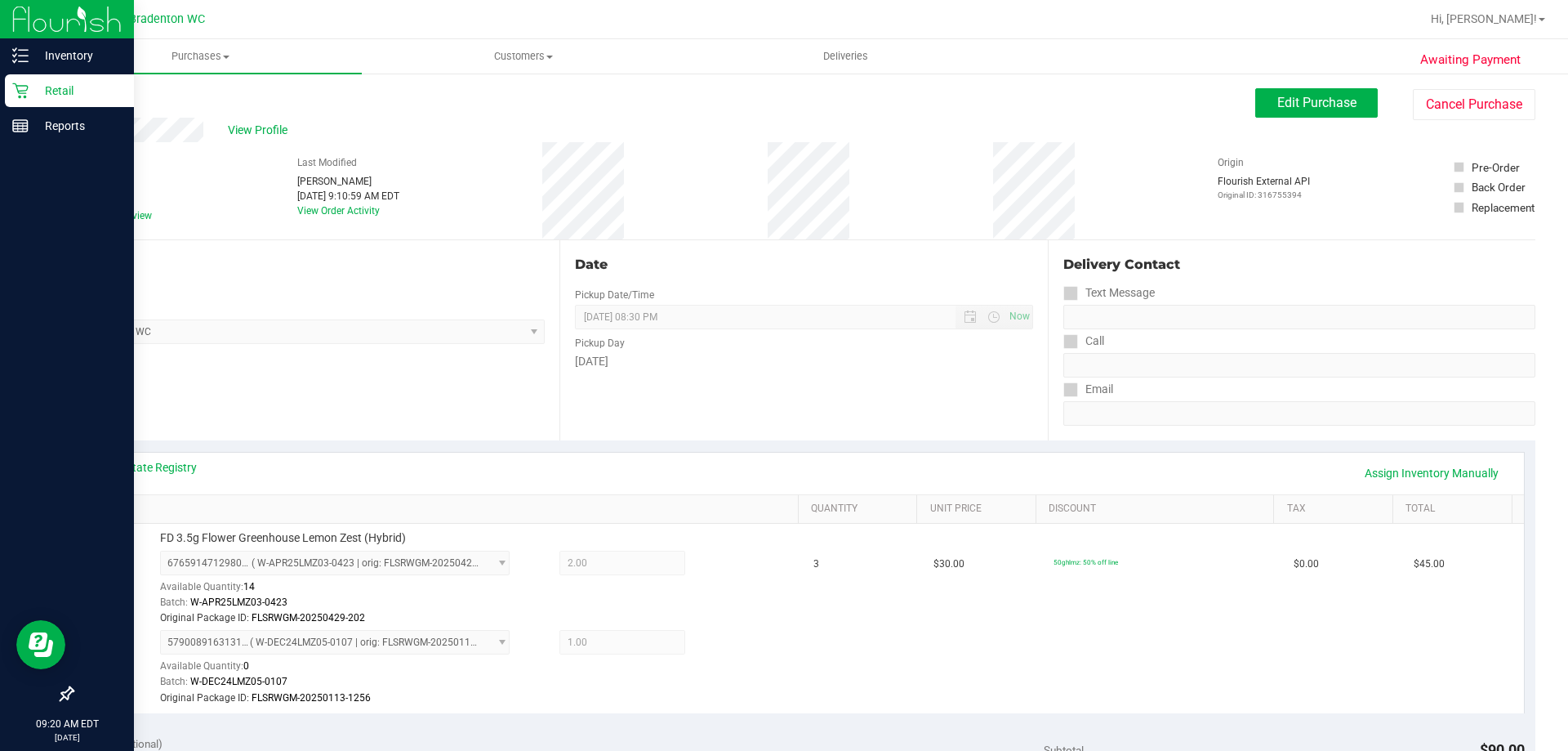
click at [34, 90] on p "Retail" at bounding box center [77, 90] width 98 height 20
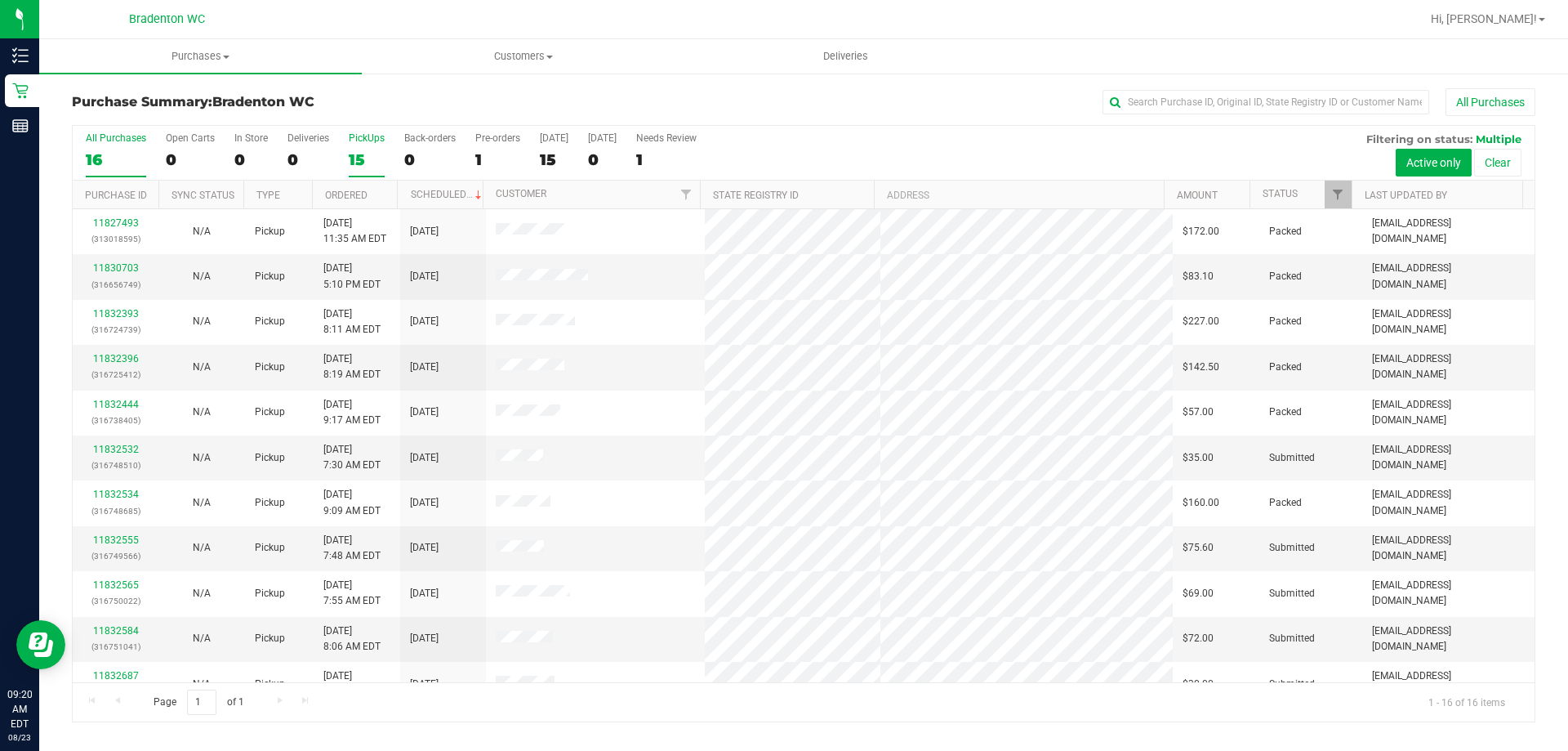
click at [366, 150] on div "15" at bounding box center [366, 160] width 36 height 19
click at [0, 0] on input "PickUps 15" at bounding box center [0, 0] width 0 height 0
click at [1336, 183] on link "Filter" at bounding box center [1338, 195] width 27 height 28
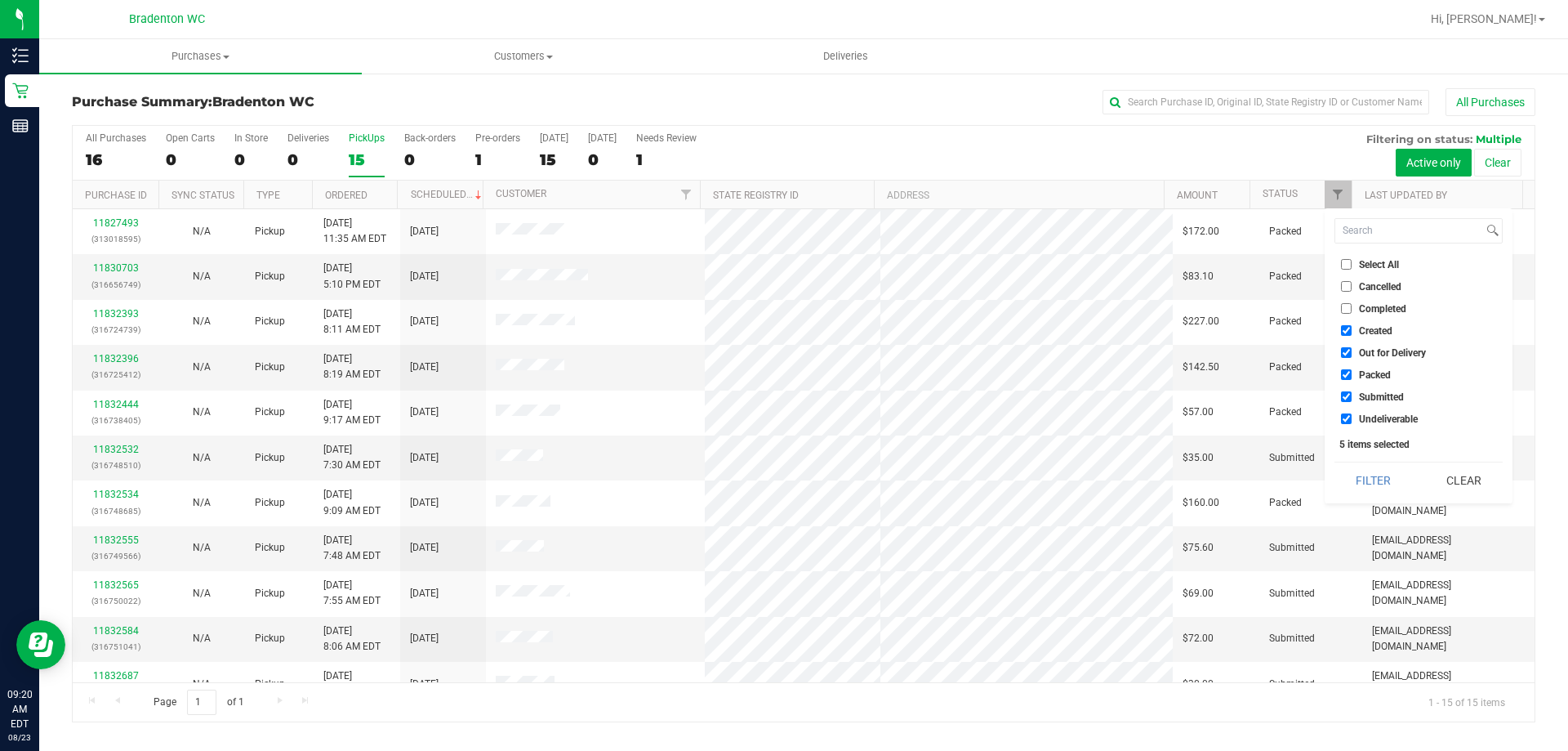
click at [1353, 373] on label "Packed" at bounding box center [1366, 375] width 50 height 10
click at [1352, 373] on input "Packed" at bounding box center [1346, 375] width 10 height 10
checkbox input "false"
click at [1360, 472] on button "Filter" at bounding box center [1373, 480] width 78 height 36
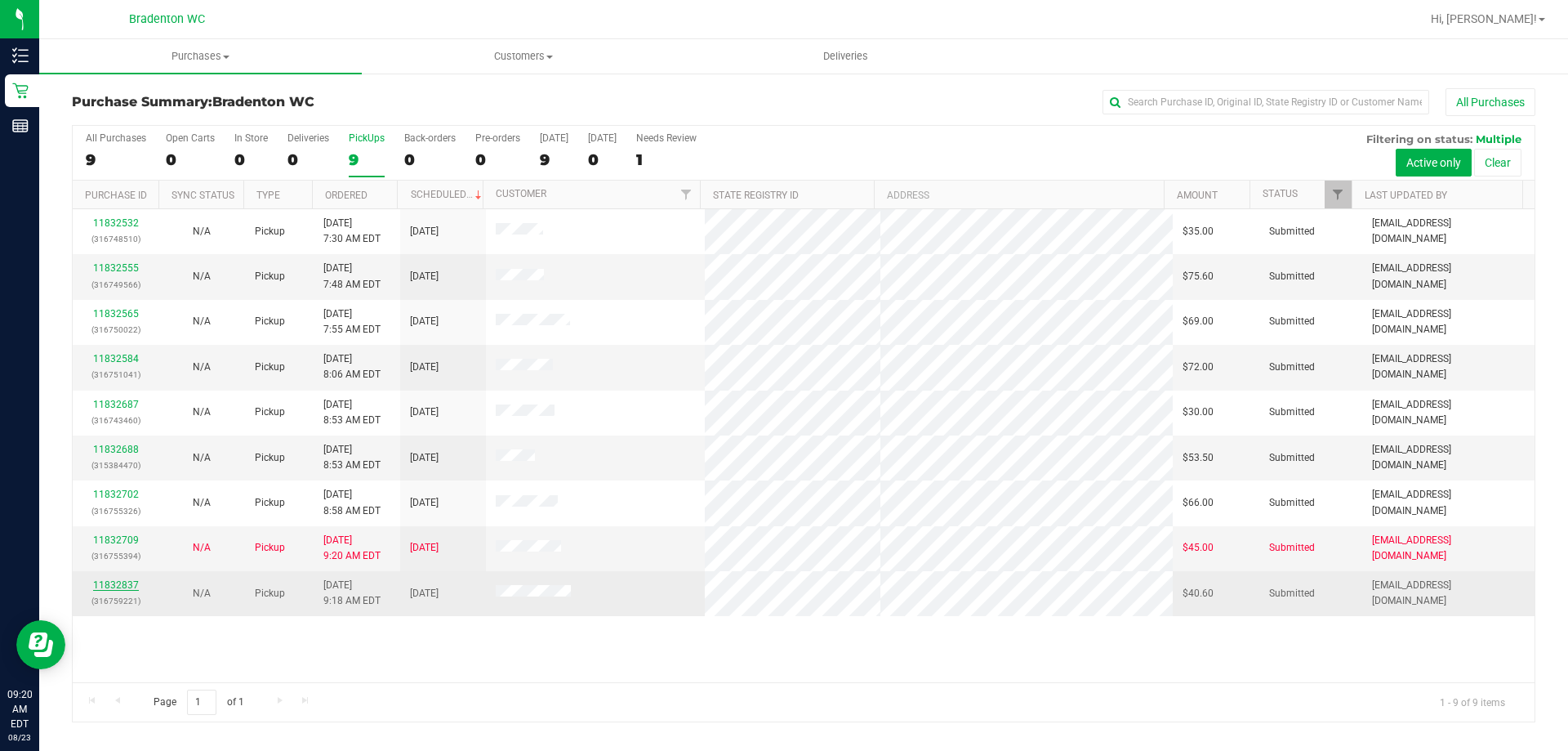
click at [116, 582] on link "11832837" at bounding box center [116, 585] width 46 height 11
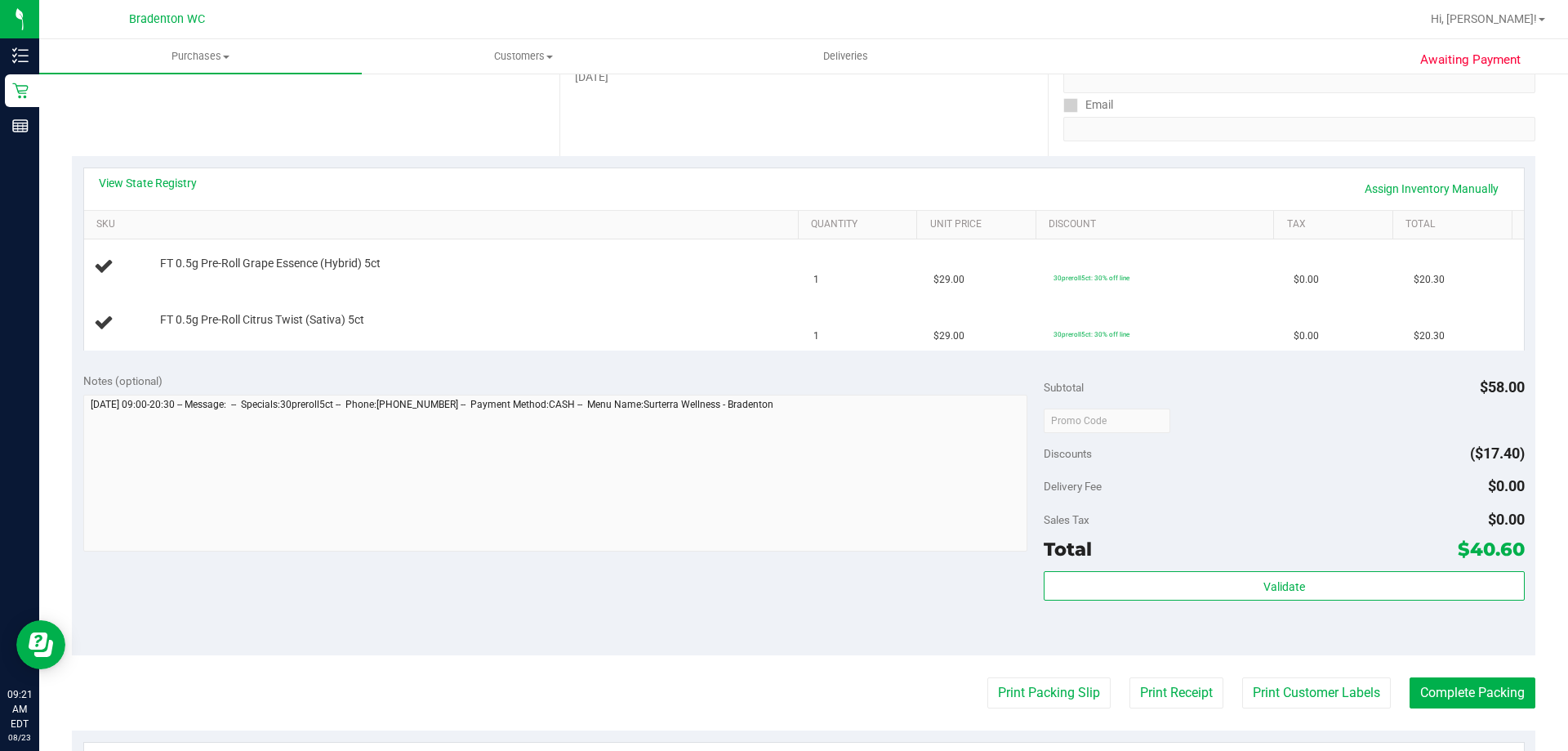
scroll to position [327, 0]
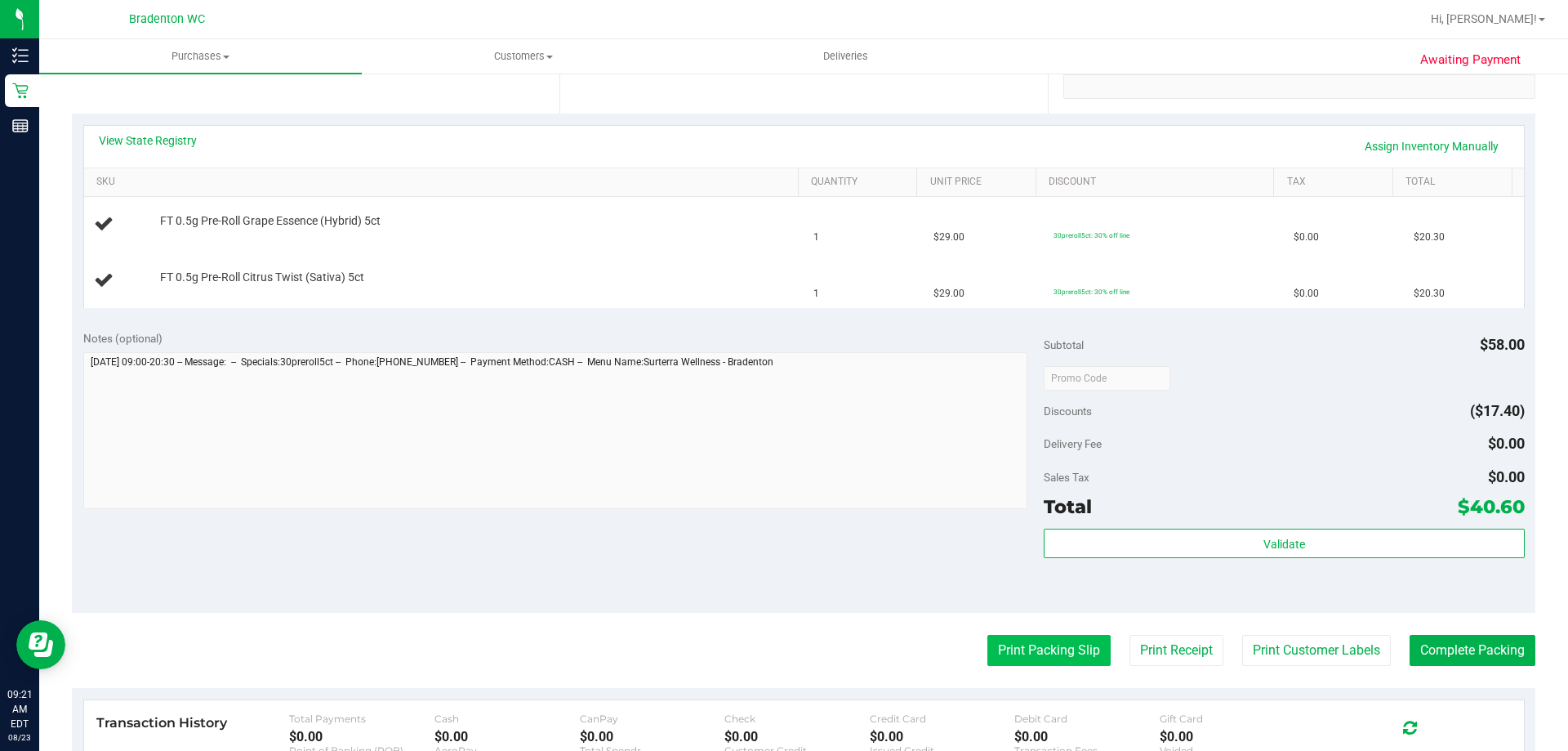
click at [1044, 655] on button "Print Packing Slip" at bounding box center [1049, 651] width 123 height 31
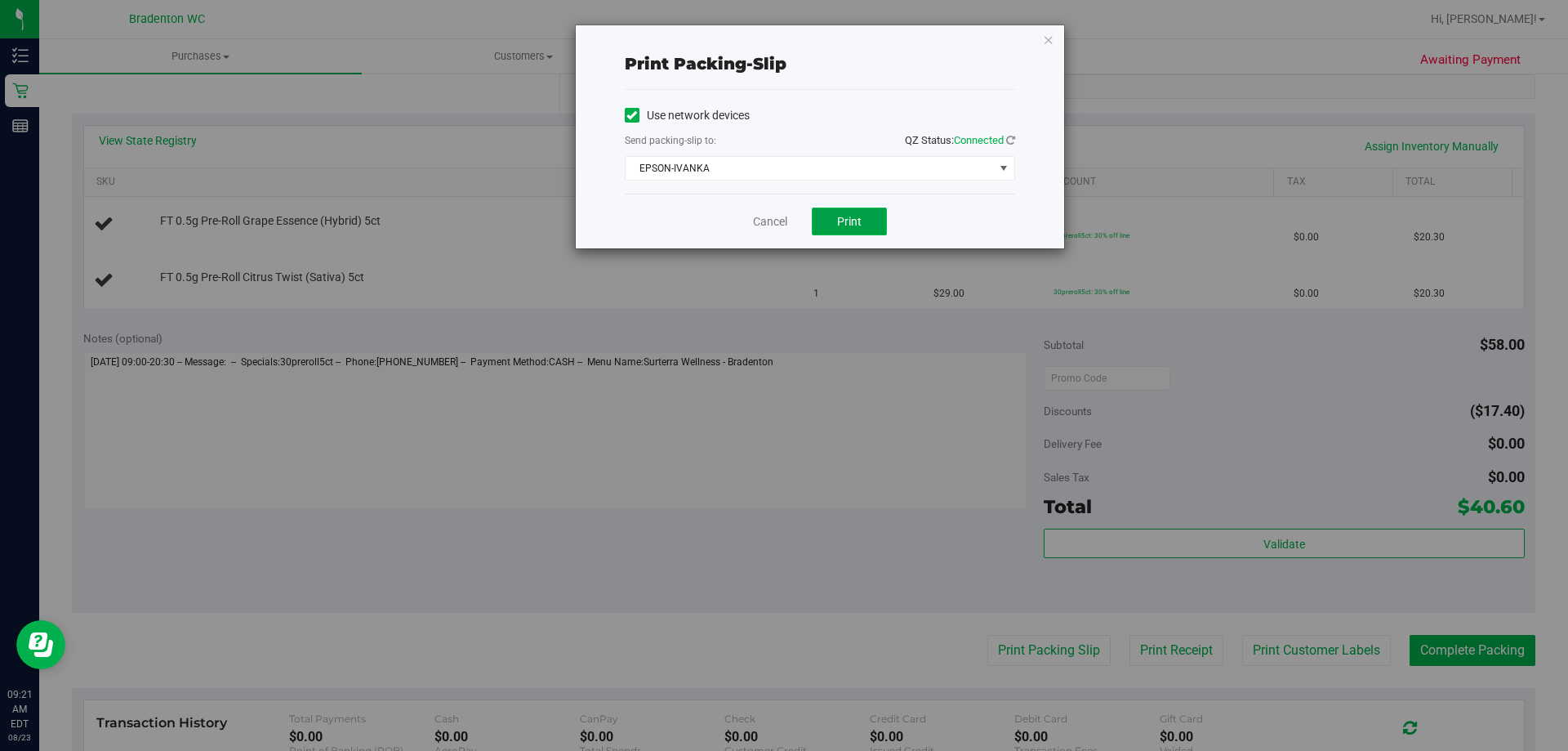
click at [877, 231] on button "Print" at bounding box center [850, 222] width 76 height 28
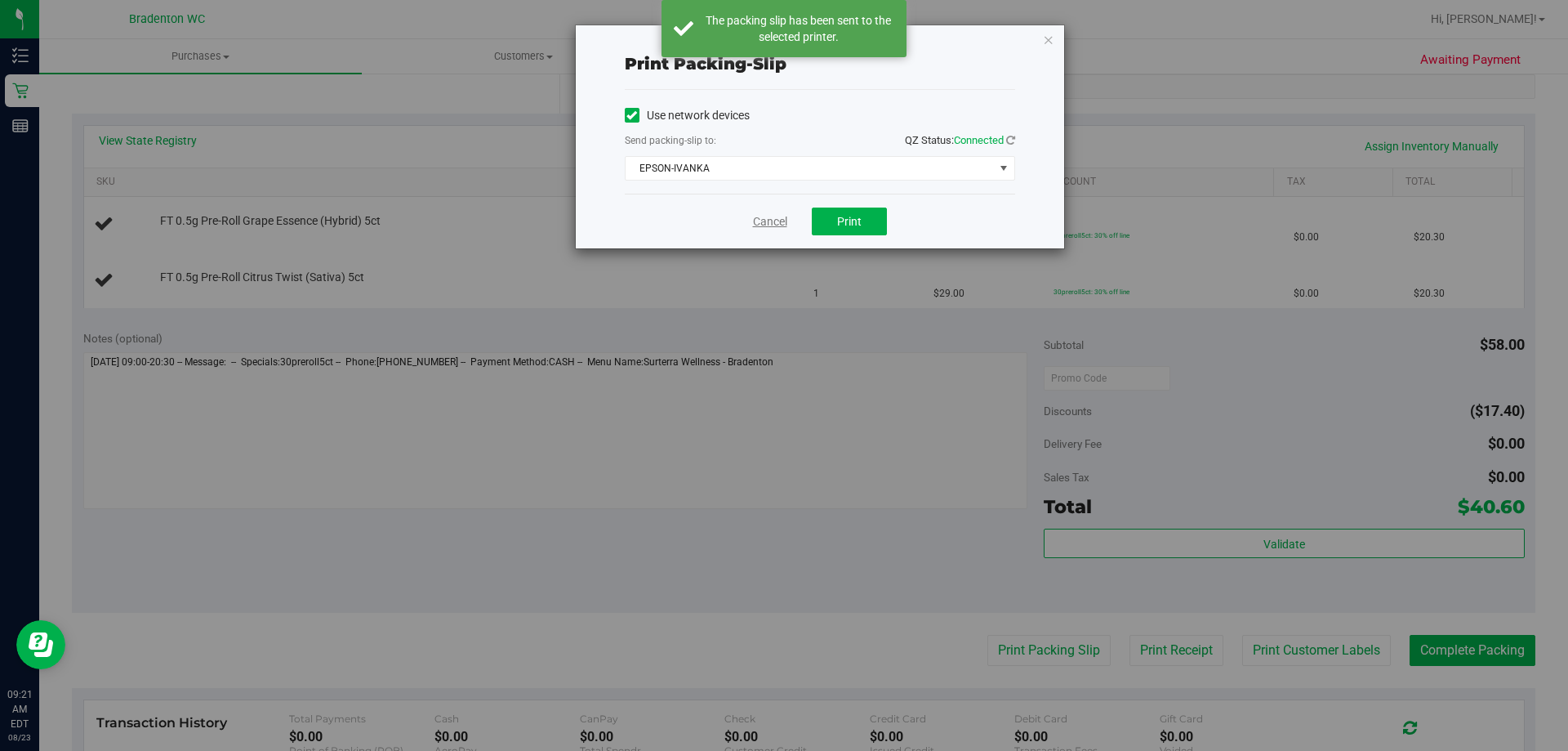
click at [753, 221] on link "Cancel" at bounding box center [770, 222] width 34 height 17
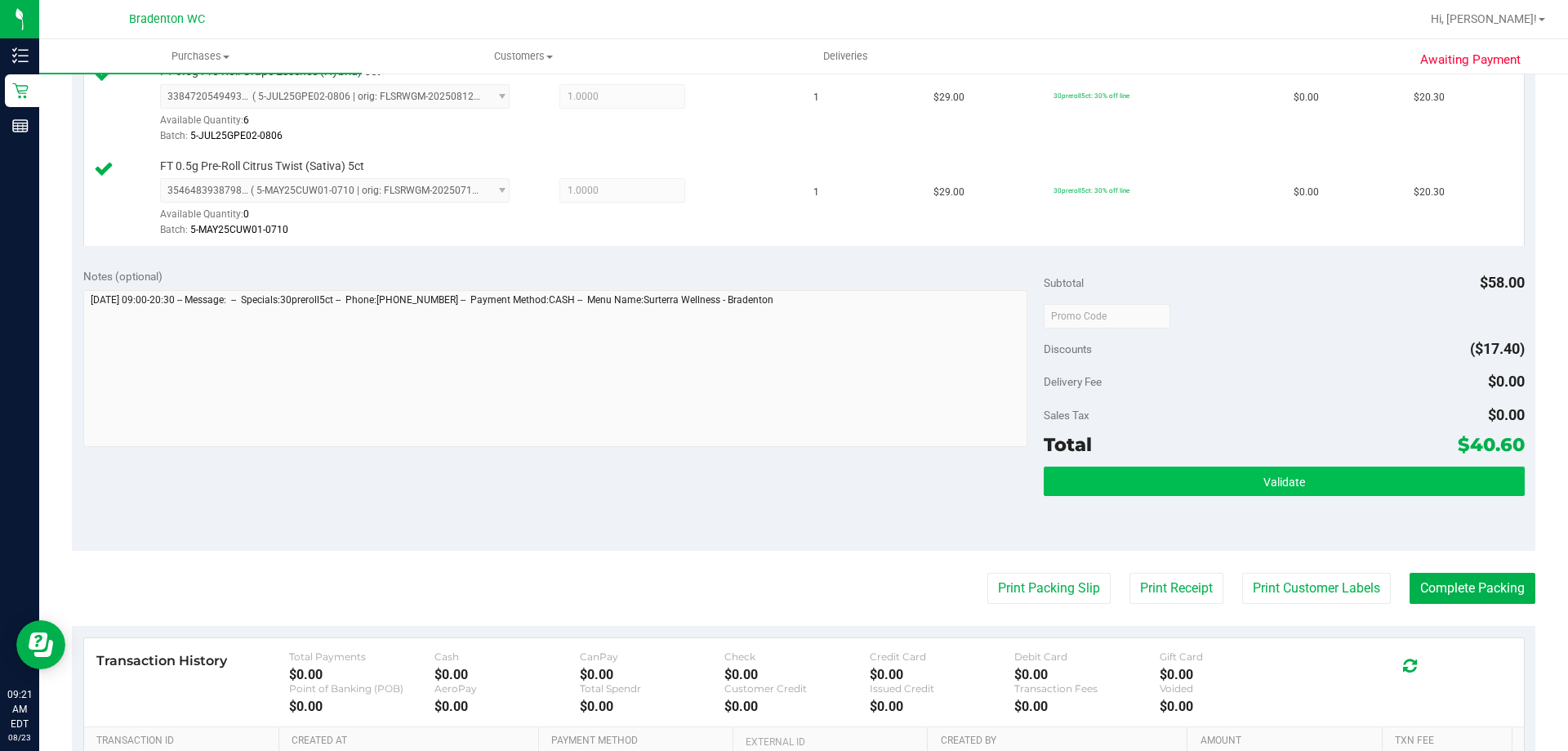
scroll to position [490, 0]
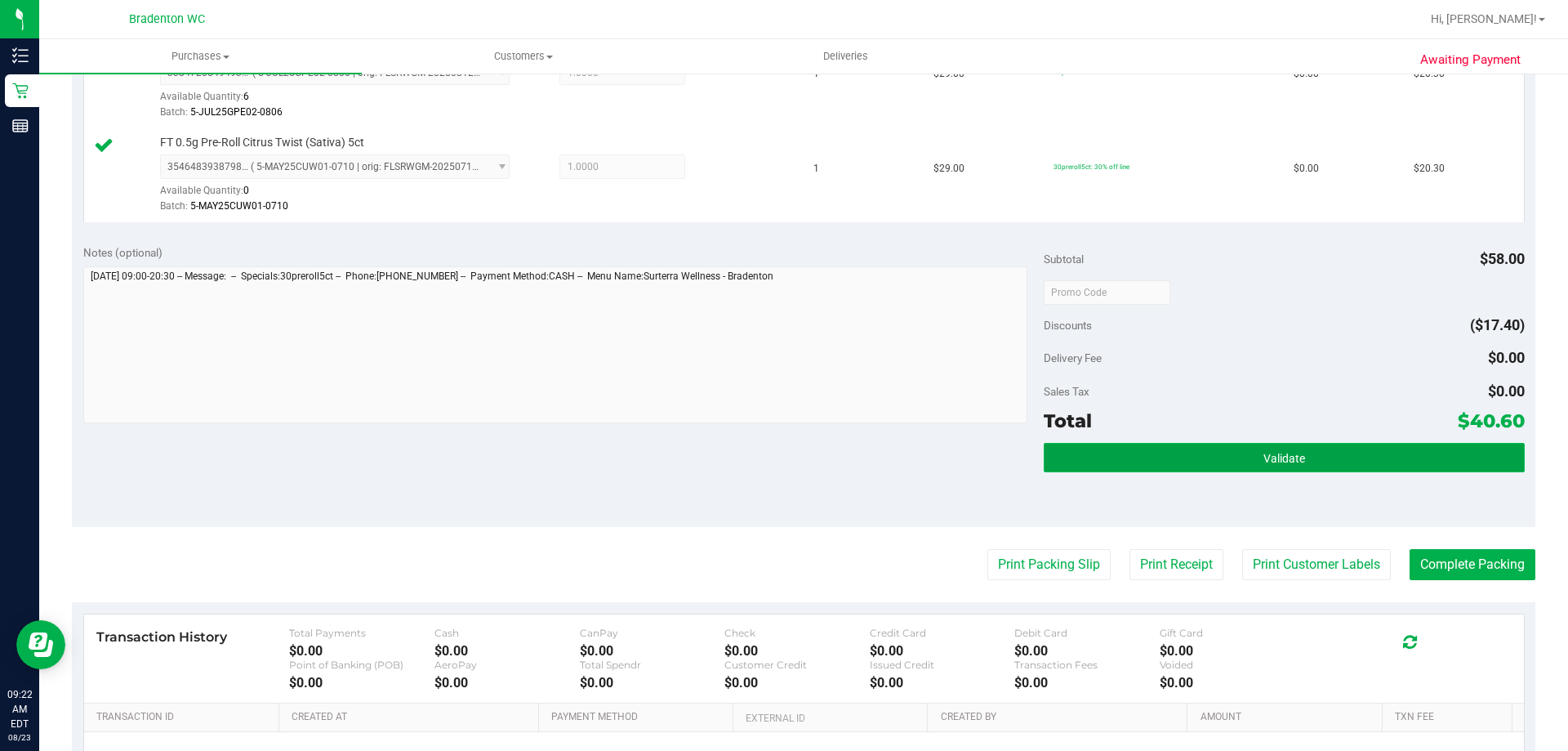
click at [1274, 449] on button "Validate" at bounding box center [1284, 458] width 480 height 30
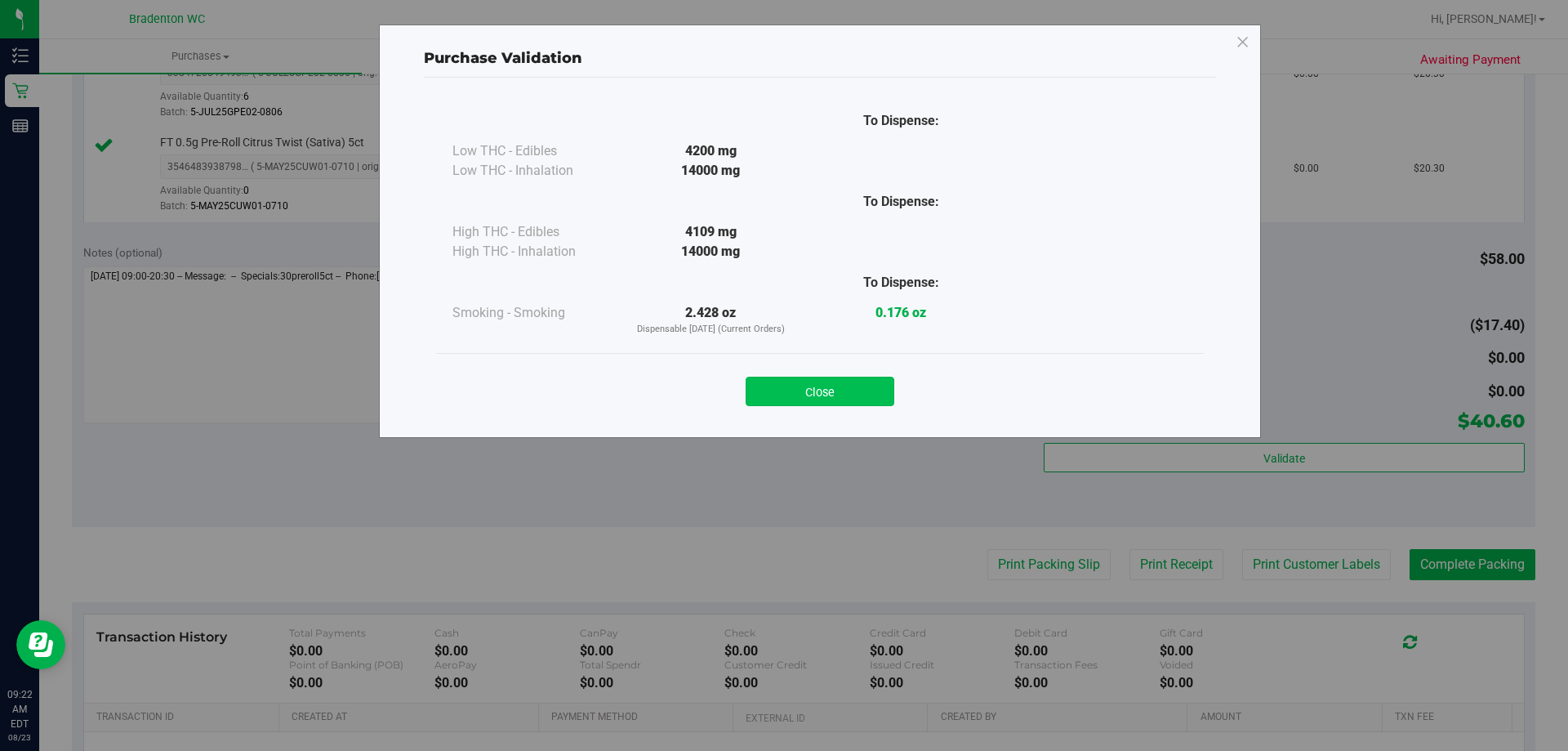
click at [826, 392] on button "Close" at bounding box center [819, 391] width 149 height 30
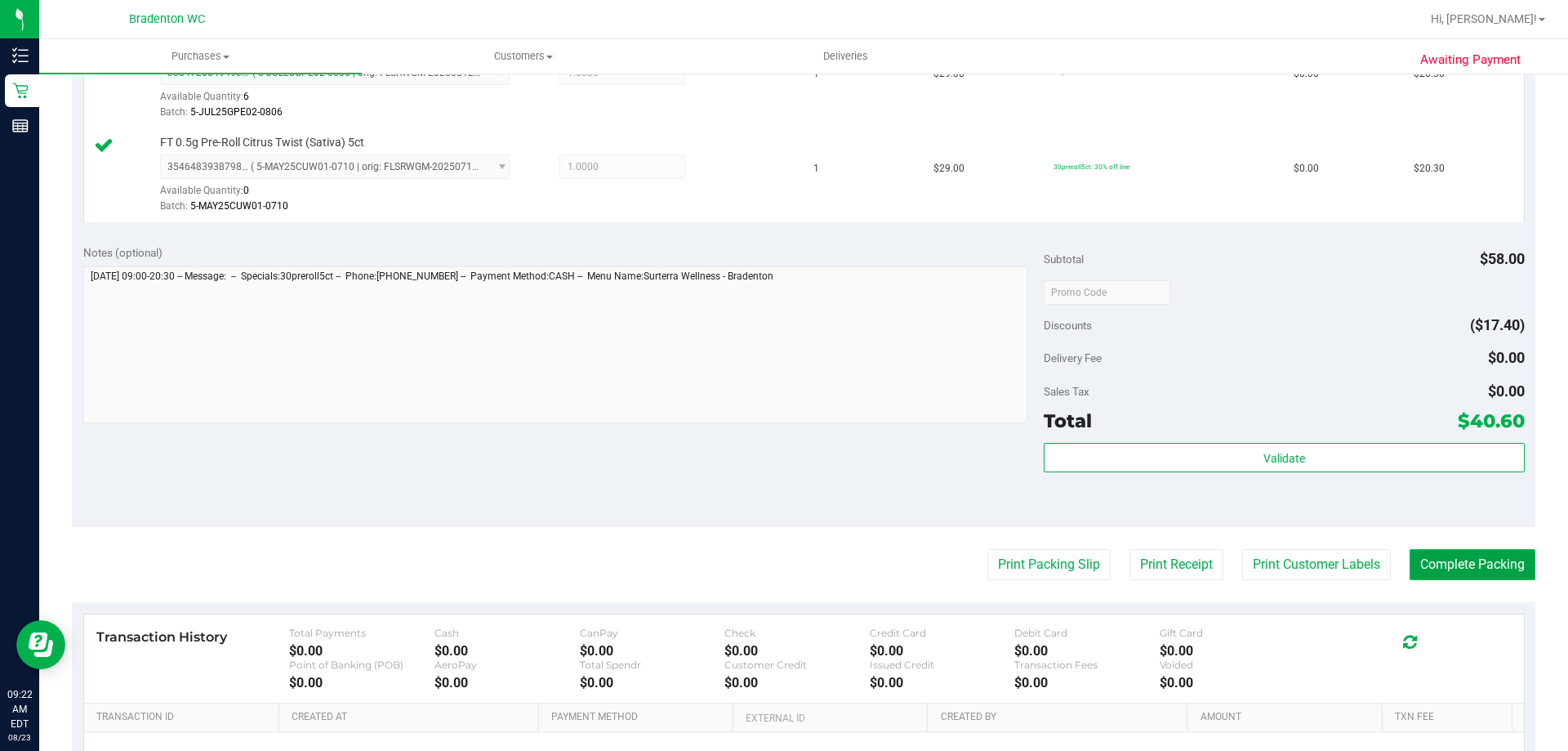
click at [1426, 556] on button "Complete Packing" at bounding box center [1472, 565] width 126 height 31
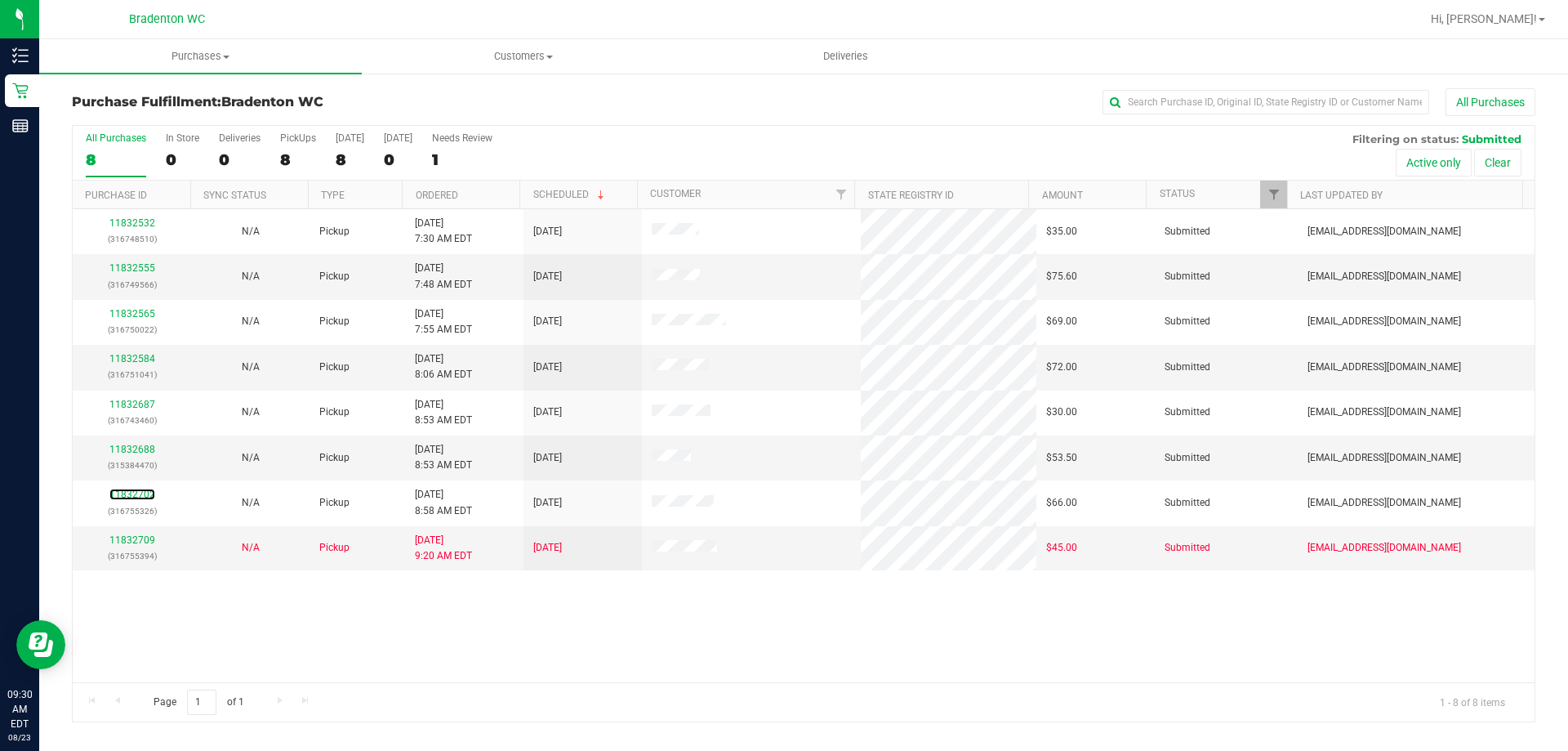
click at [143, 497] on link "11832702" at bounding box center [132, 494] width 46 height 11
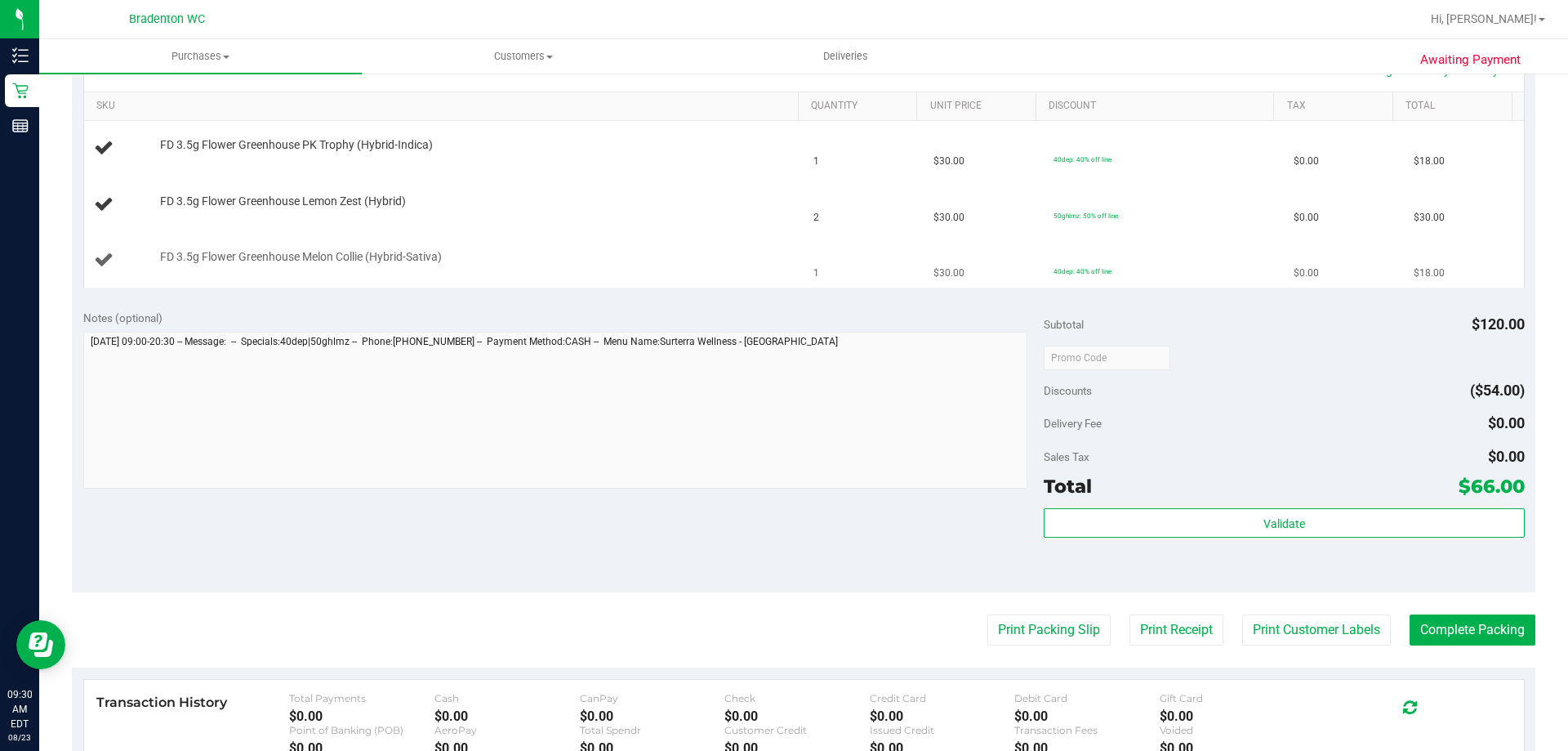
scroll to position [409, 0]
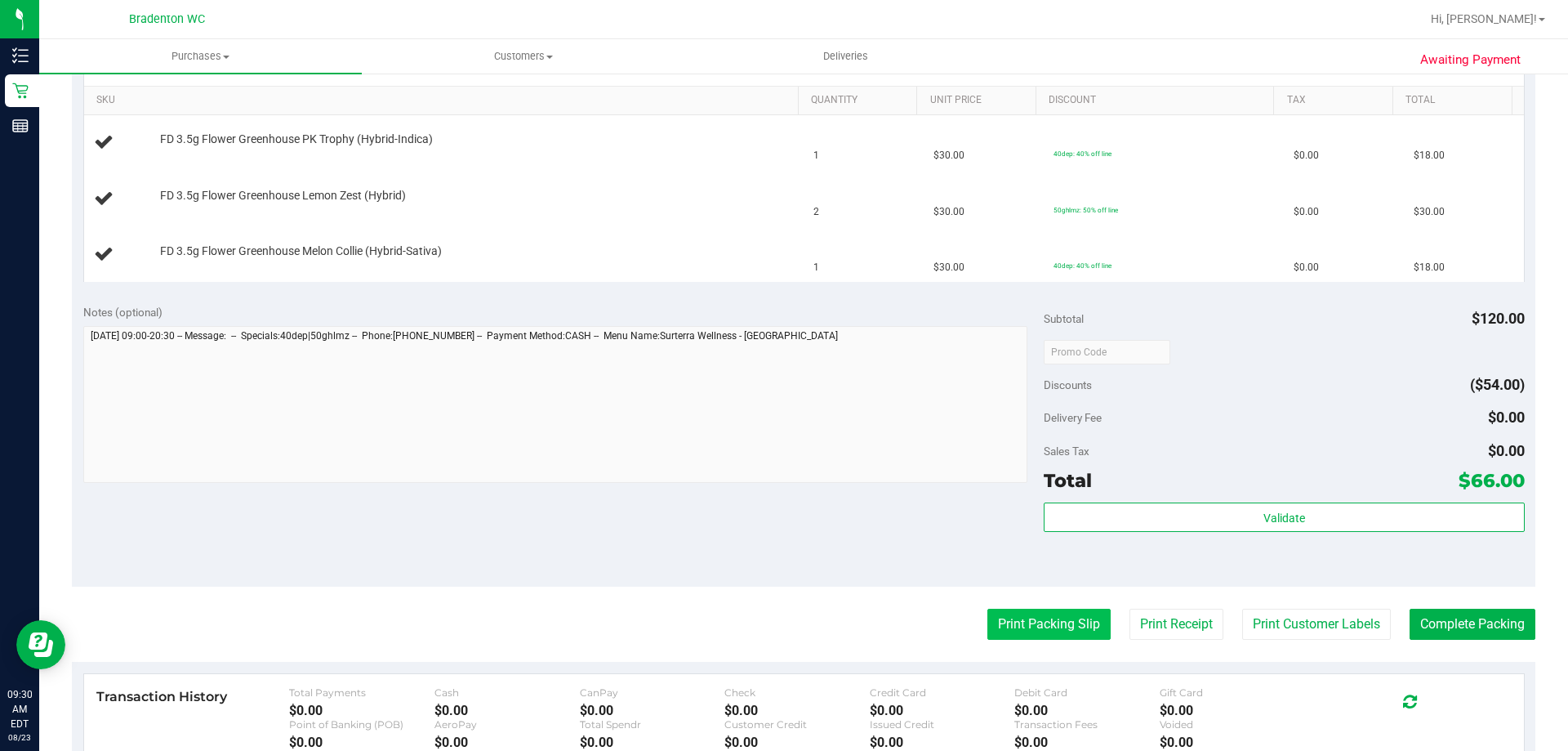
click at [1035, 633] on button "Print Packing Slip" at bounding box center [1049, 624] width 123 height 31
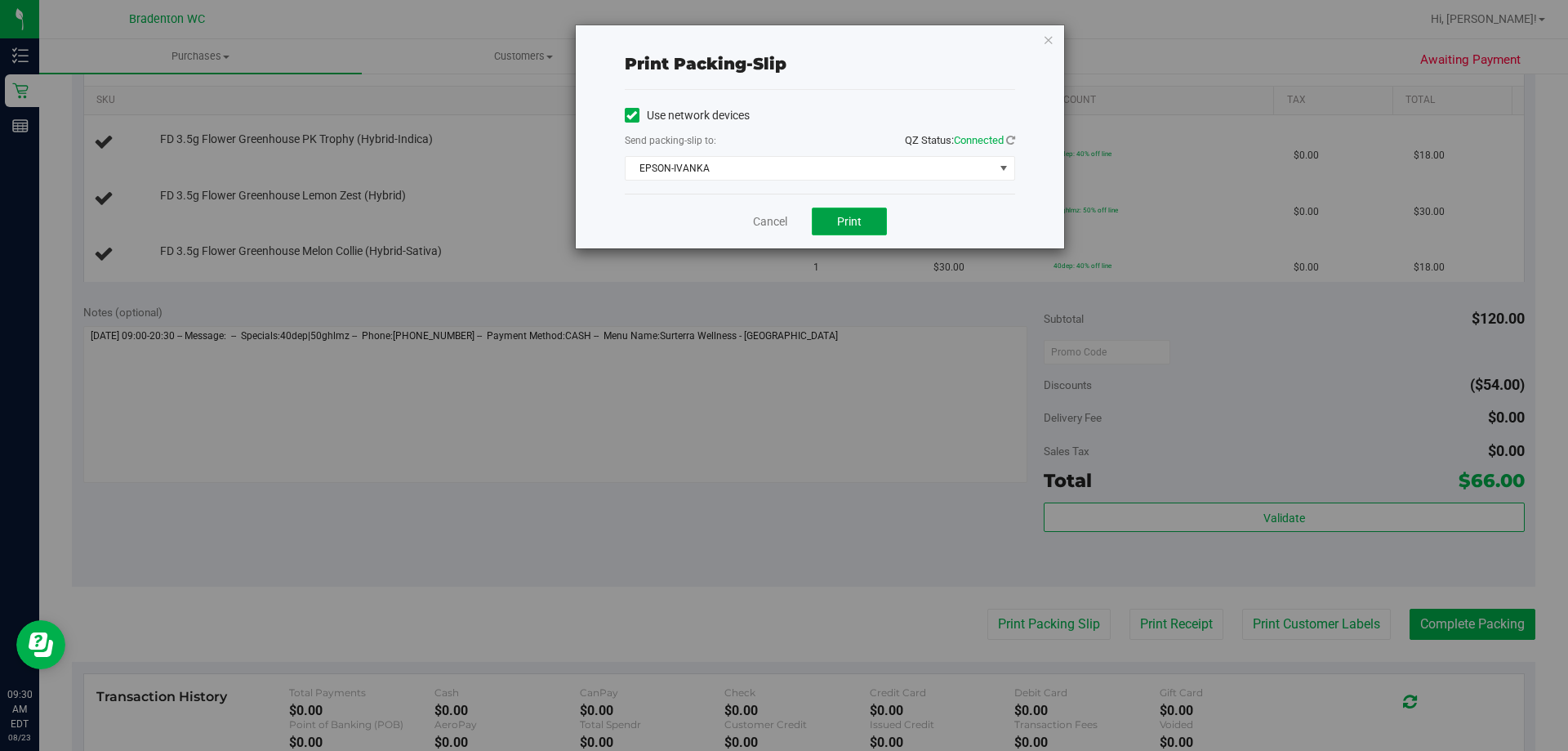
click at [869, 227] on button "Print" at bounding box center [850, 222] width 76 height 28
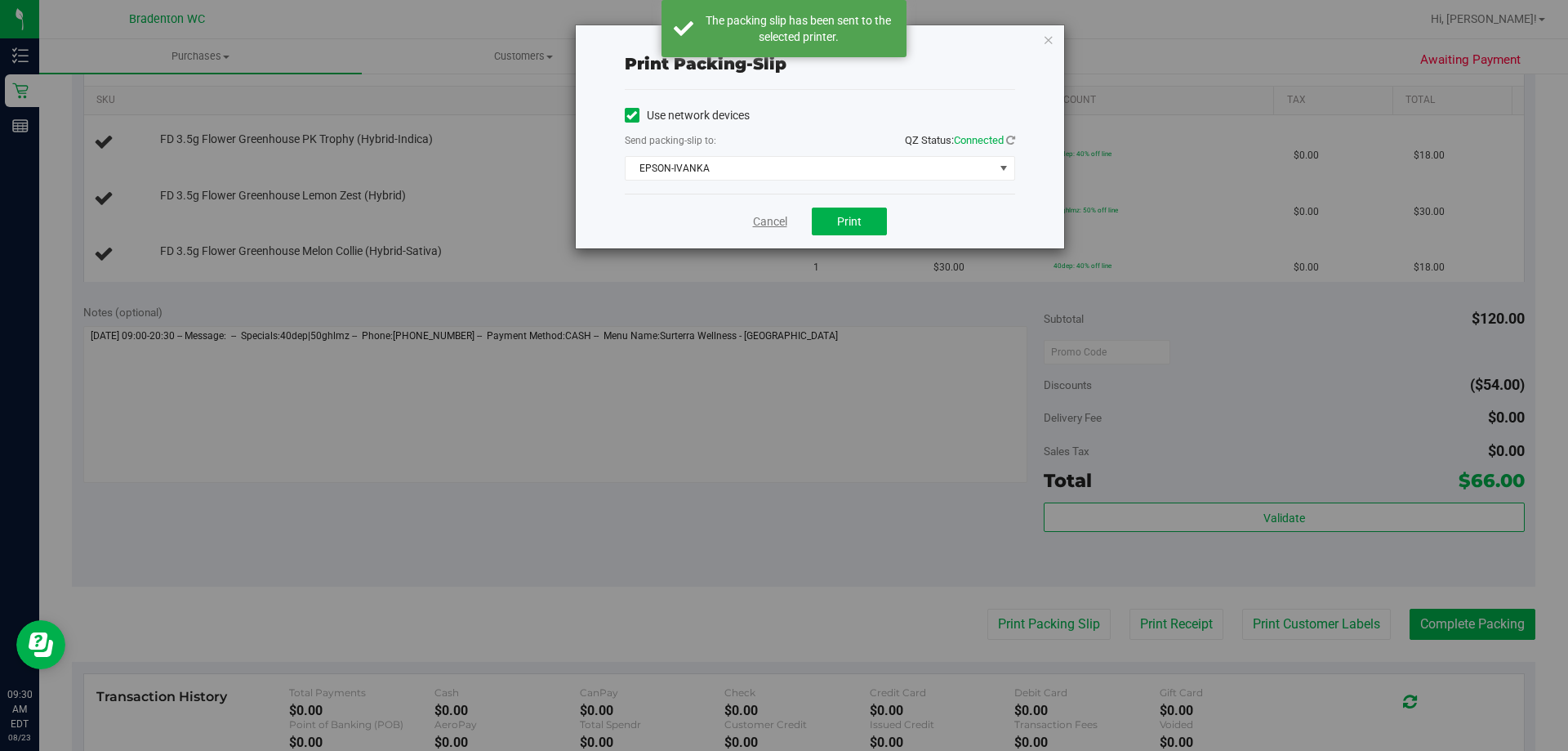
click at [765, 229] on link "Cancel" at bounding box center [770, 222] width 34 height 17
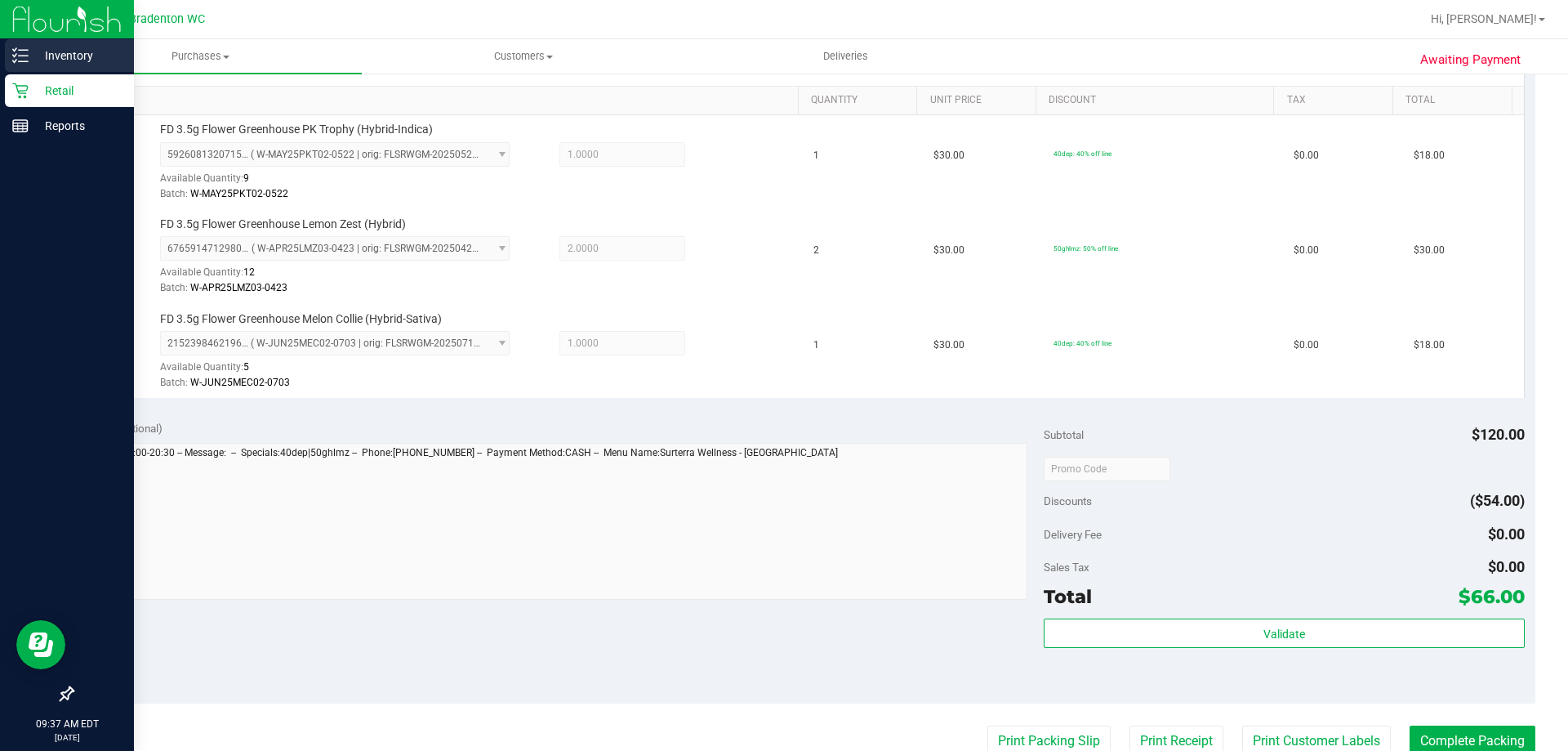
click at [38, 49] on p "Inventory" at bounding box center [77, 56] width 98 height 20
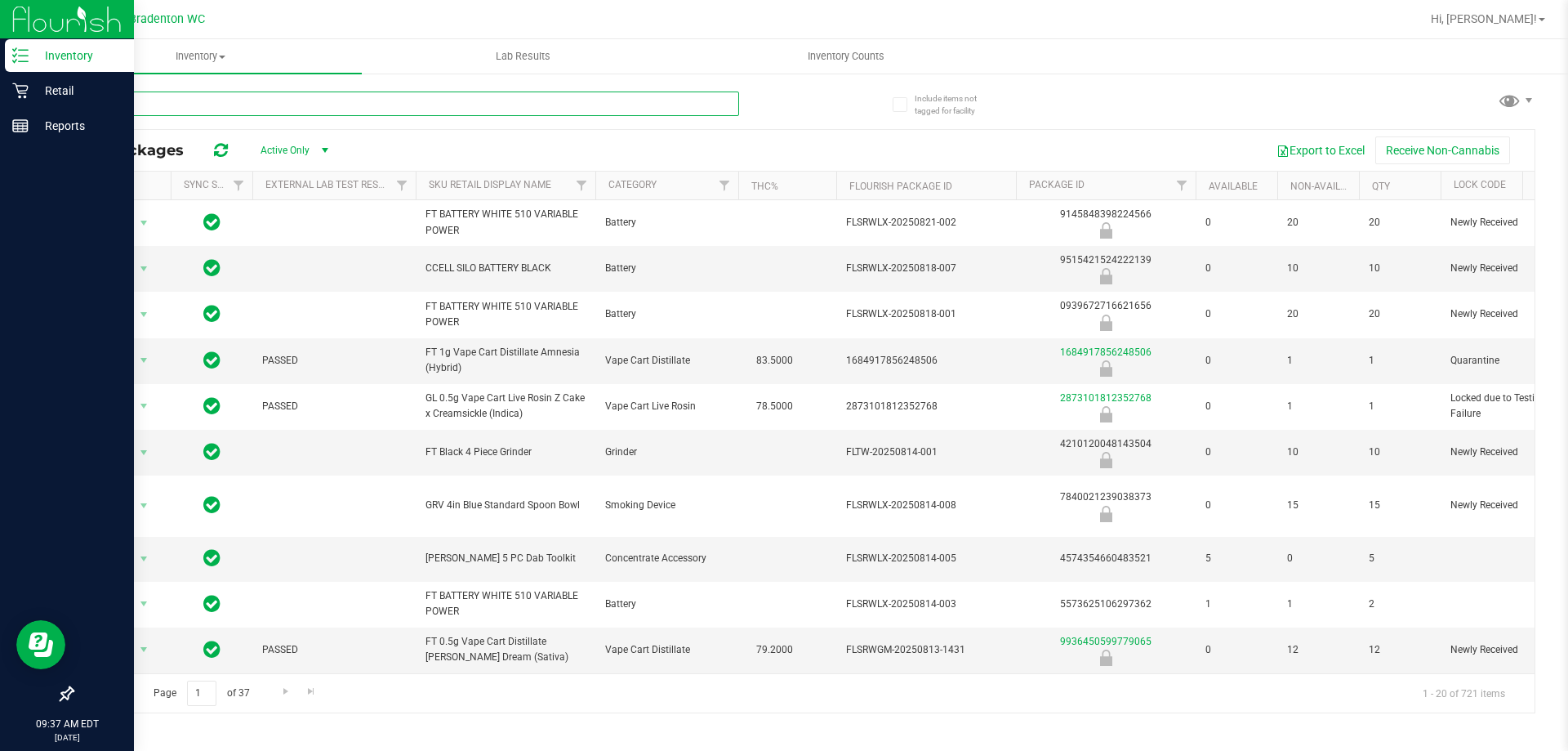
click at [228, 106] on input "text" at bounding box center [406, 103] width 667 height 24
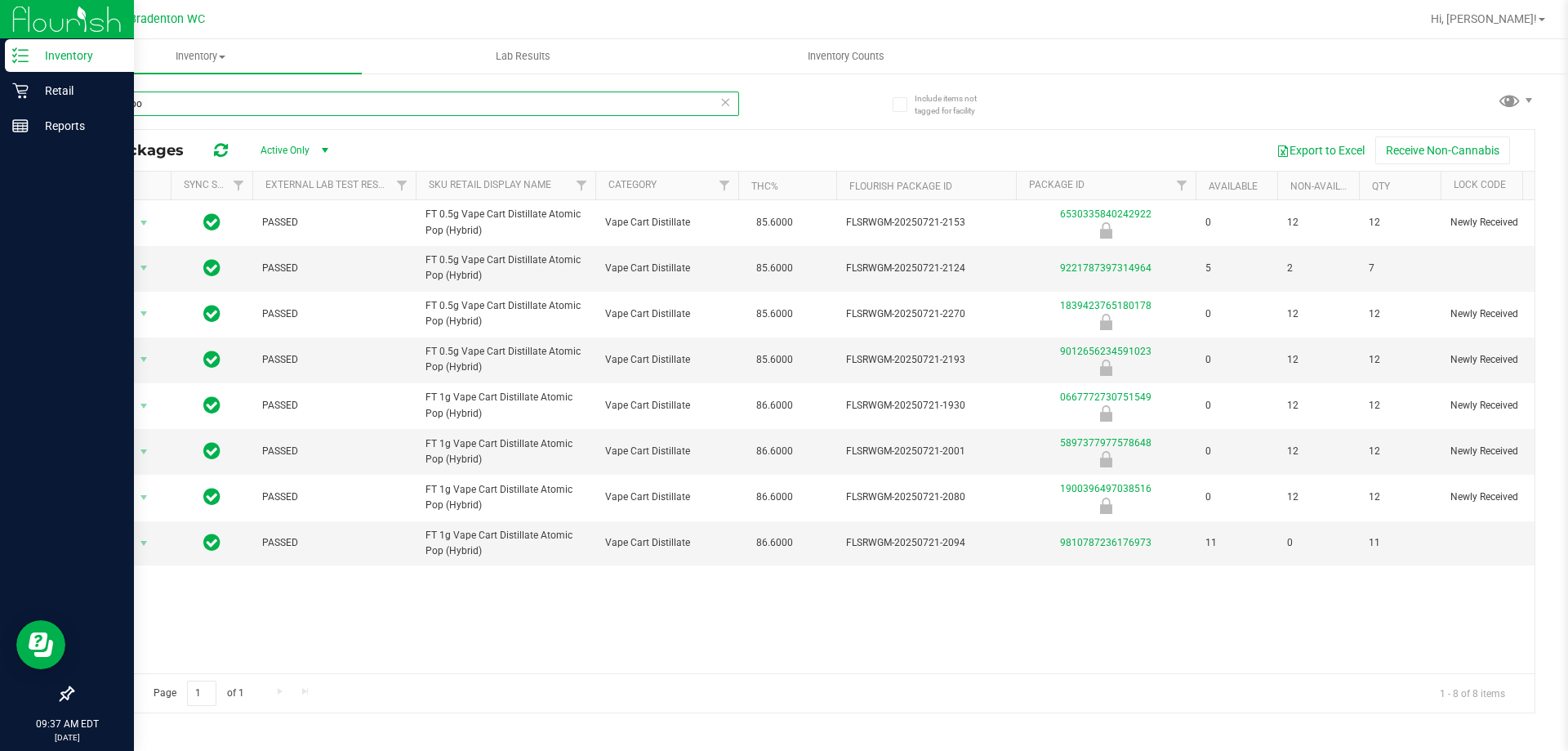
type input "atomic po"
click at [57, 89] on p "Retail" at bounding box center [77, 90] width 98 height 20
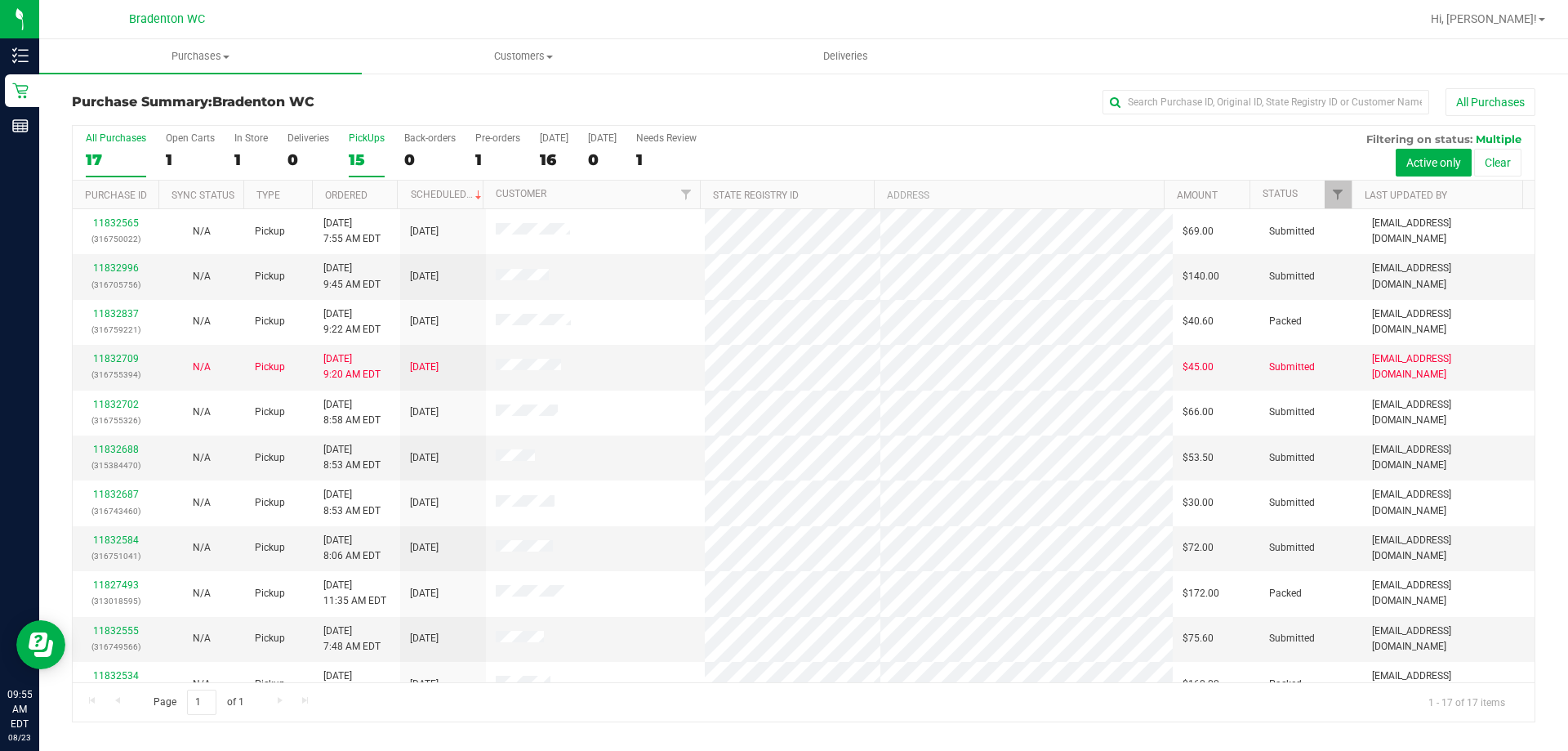
click at [361, 162] on div "15" at bounding box center [366, 160] width 36 height 19
click at [0, 0] on input "PickUps 15" at bounding box center [0, 0] width 0 height 0
click at [1346, 184] on link "Filter" at bounding box center [1338, 195] width 27 height 28
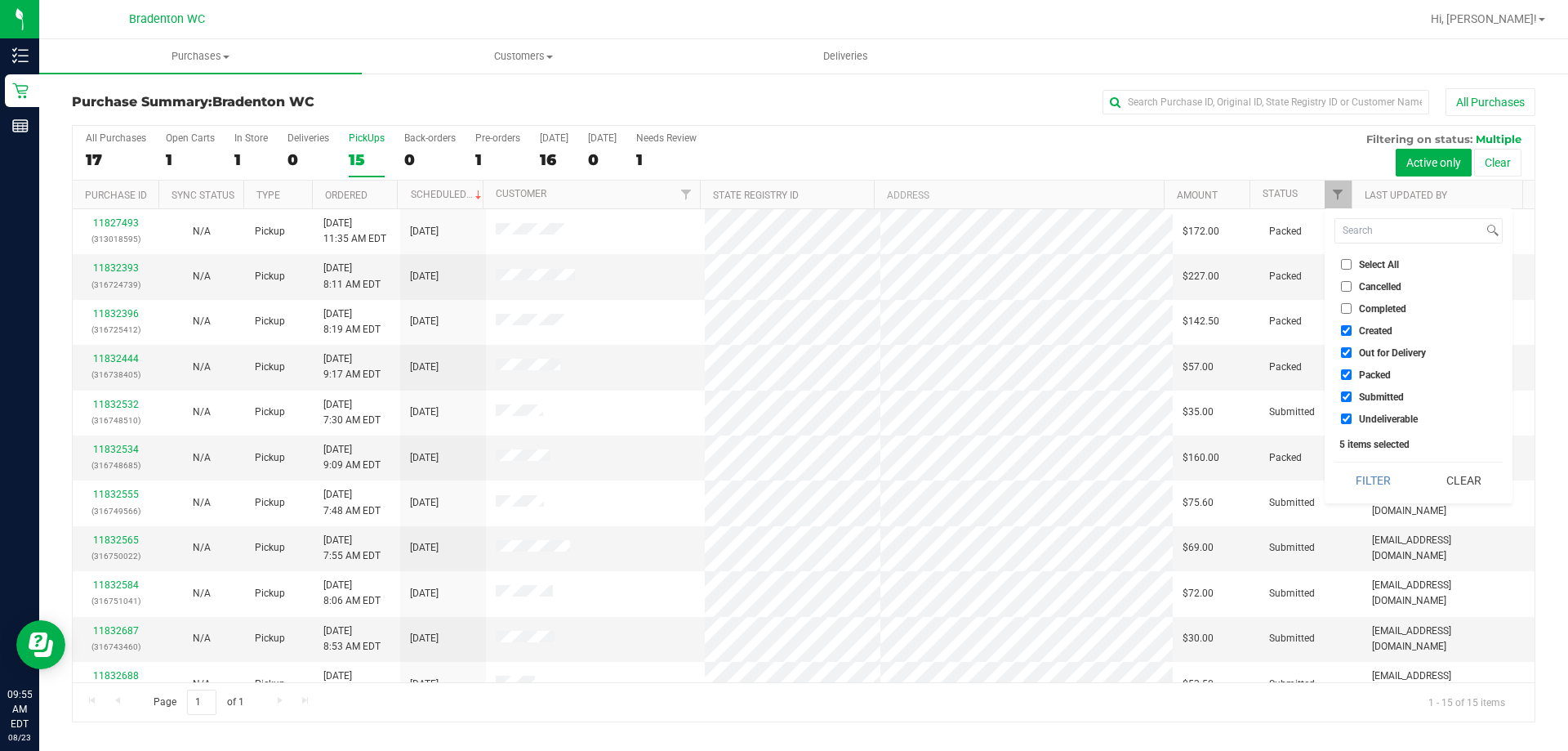
click at [1341, 372] on input "Packed" at bounding box center [1346, 375] width 10 height 10
checkbox input "false"
click at [1359, 478] on button "Filter" at bounding box center [1373, 480] width 78 height 36
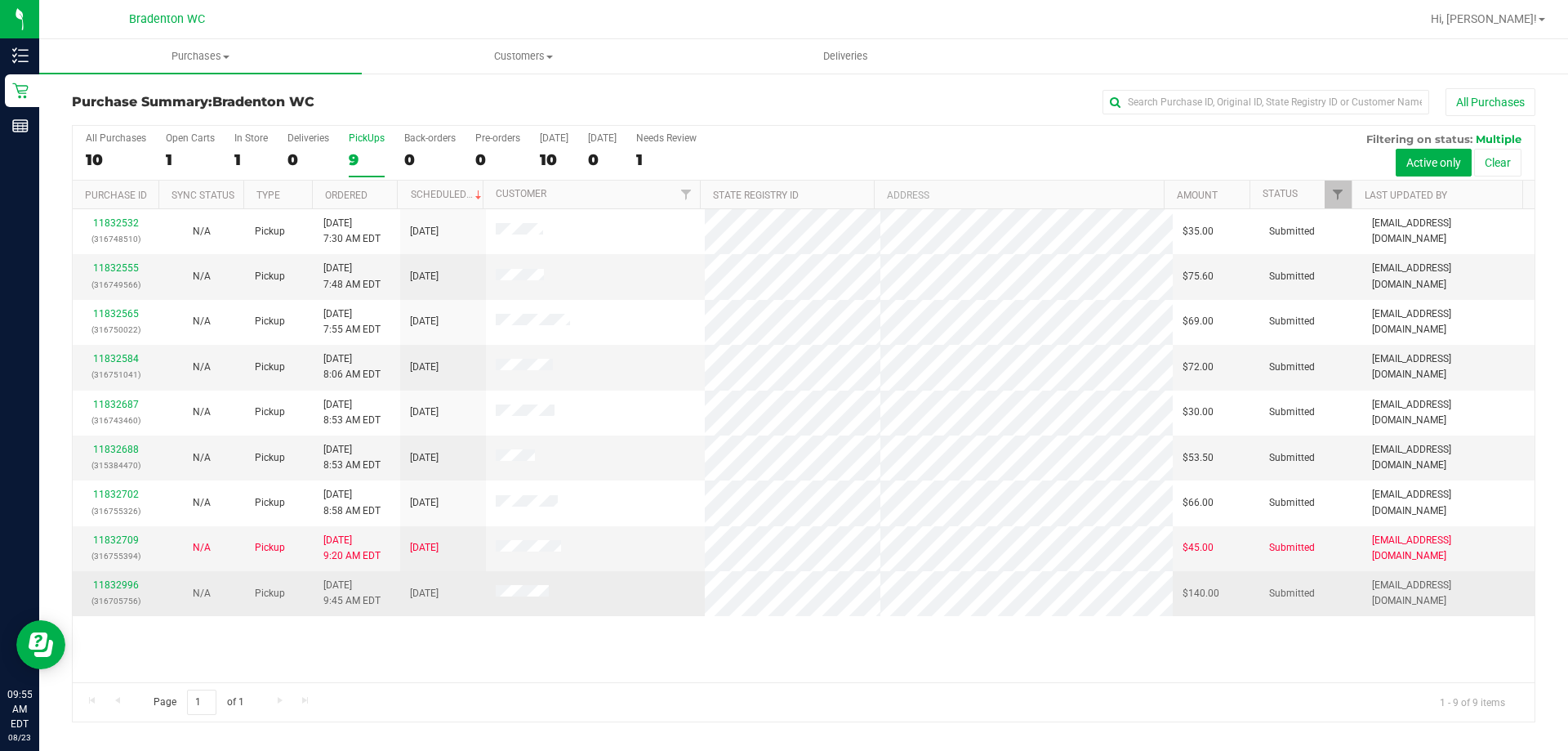
click at [106, 592] on div "11832996 (316705756)" at bounding box center [116, 594] width 66 height 31
click at [108, 584] on link "11832996" at bounding box center [116, 585] width 46 height 11
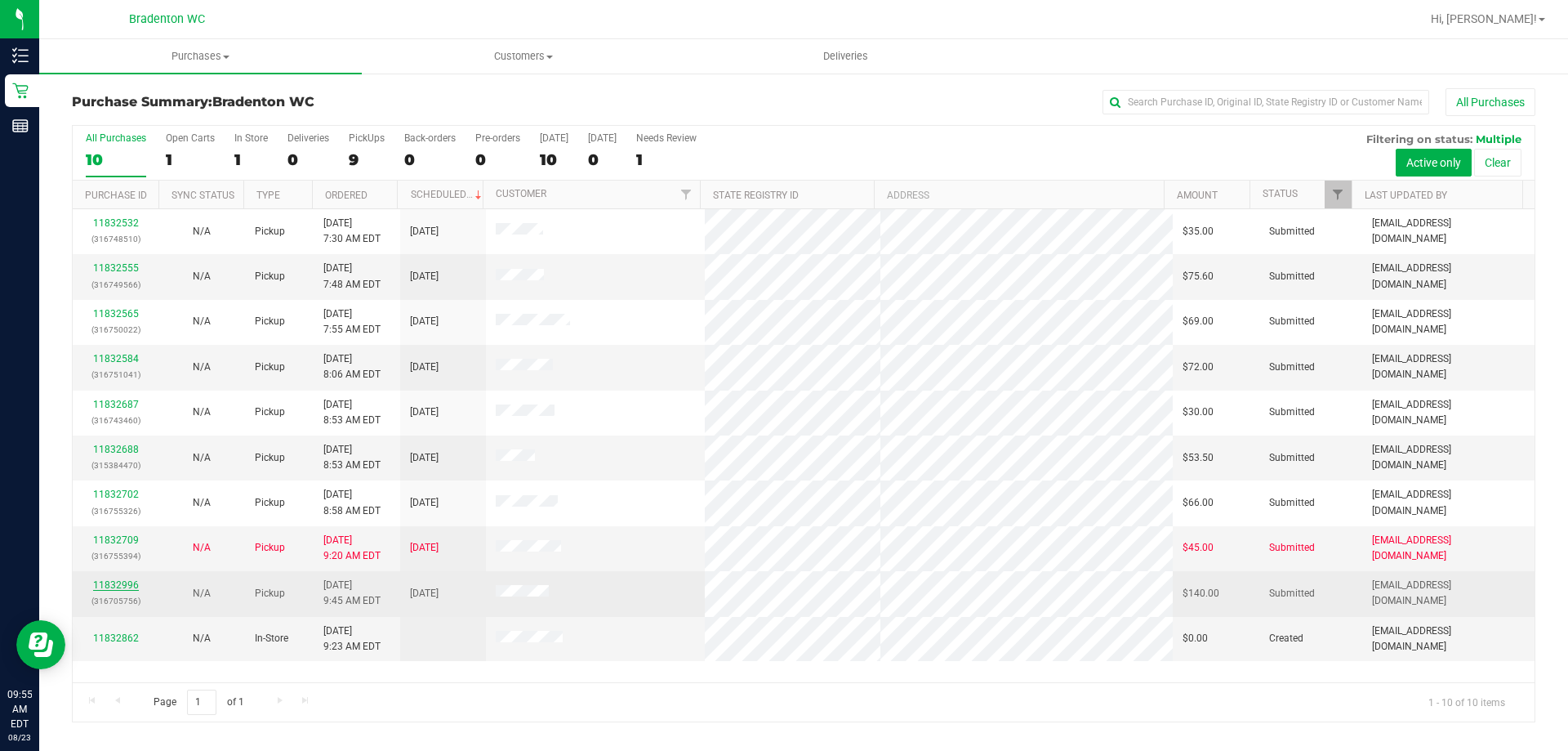
click at [118, 582] on link "11832996" at bounding box center [116, 585] width 46 height 11
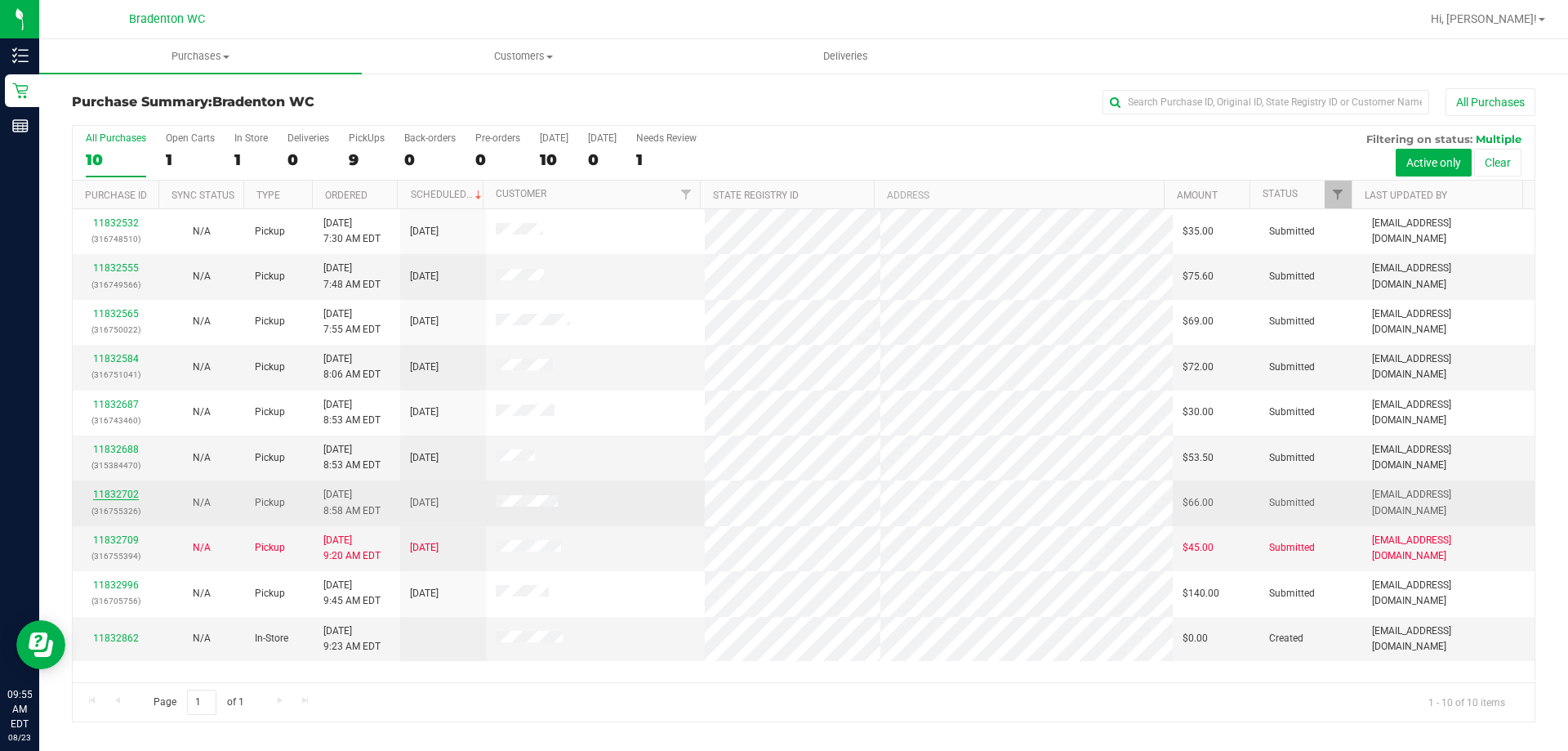
click at [128, 491] on link "11832702" at bounding box center [116, 494] width 46 height 11
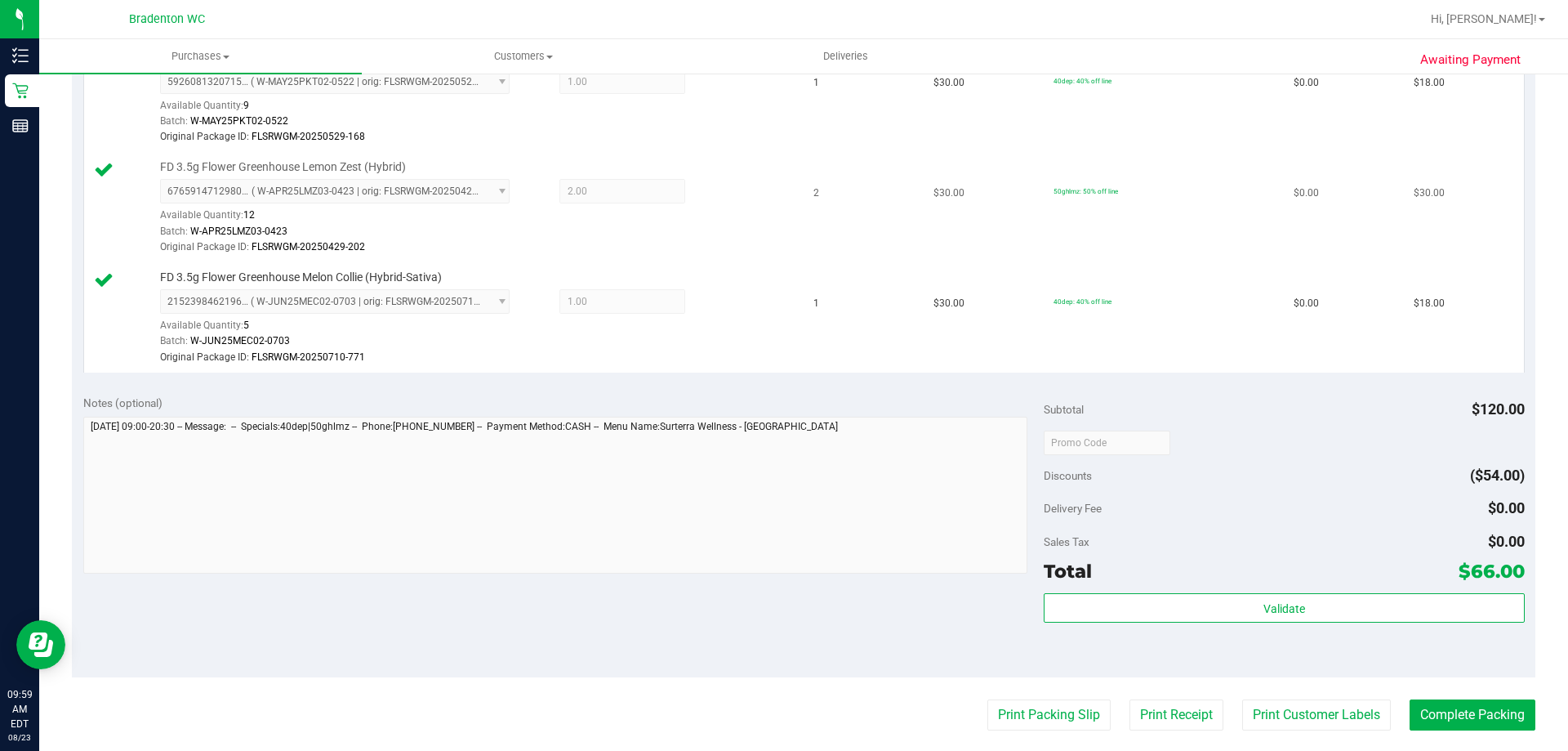
scroll to position [490, 0]
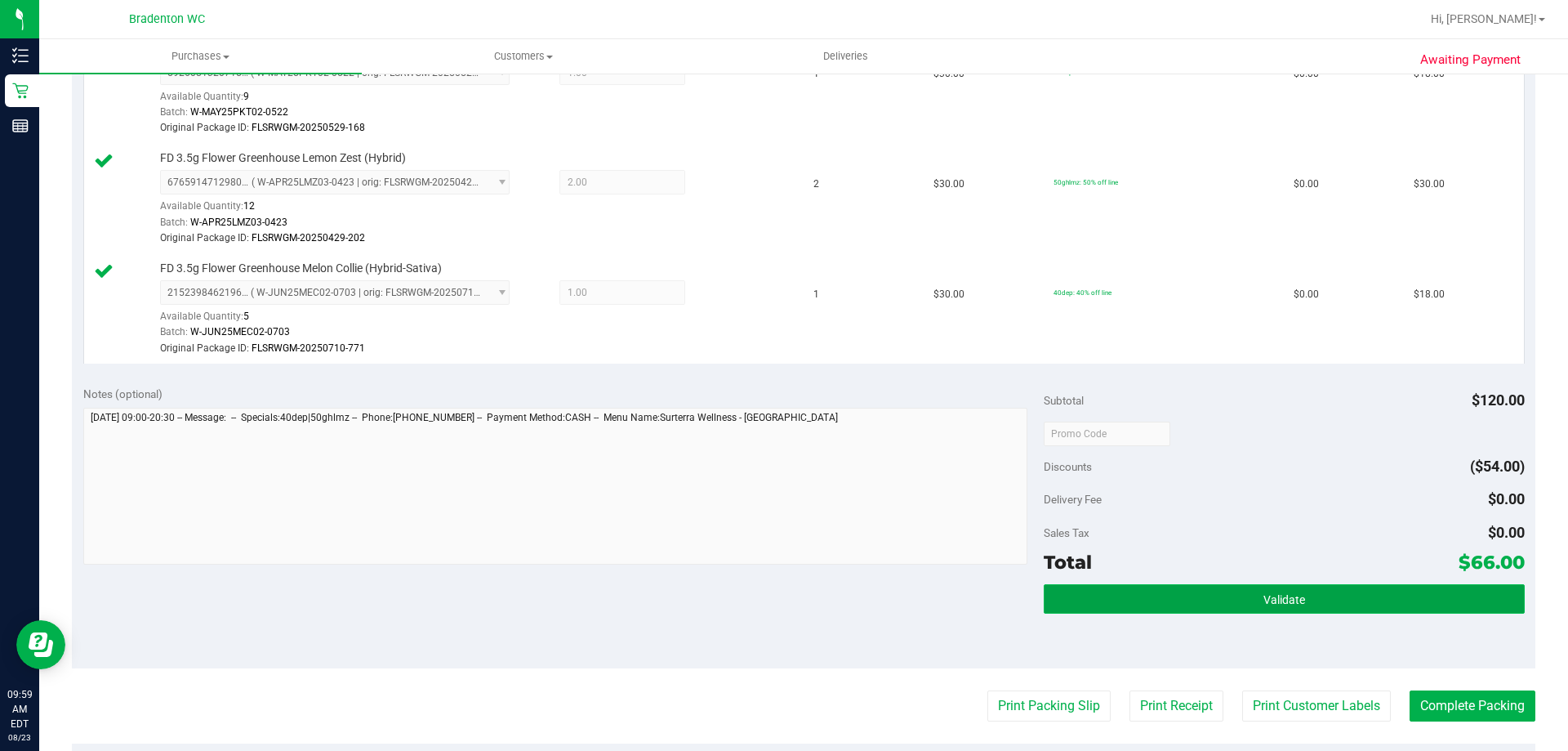
click at [1169, 595] on button "Validate" at bounding box center [1284, 599] width 480 height 30
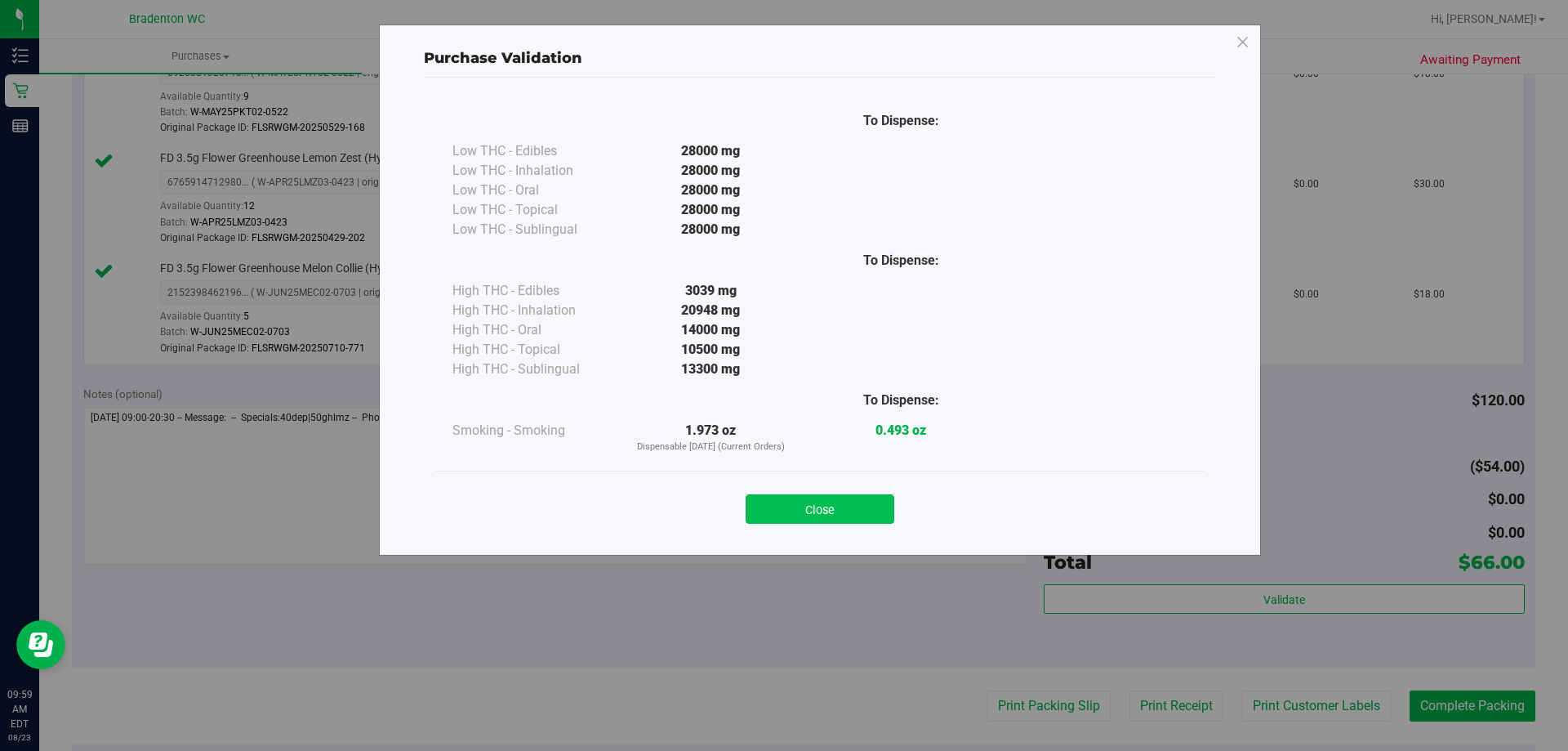
click at [869, 520] on button "Close" at bounding box center [819, 509] width 149 height 30
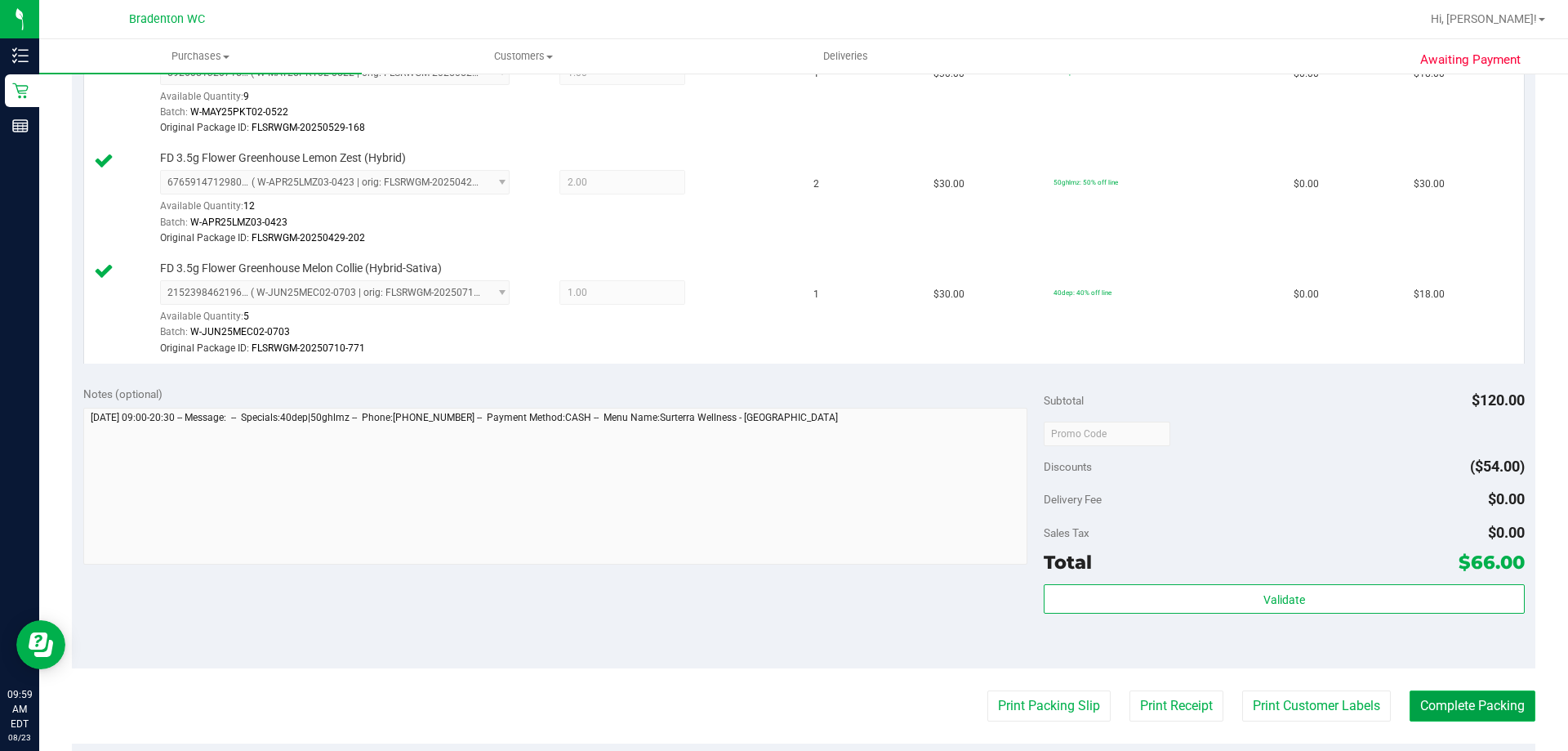
click at [1446, 706] on button "Complete Packing" at bounding box center [1472, 706] width 126 height 31
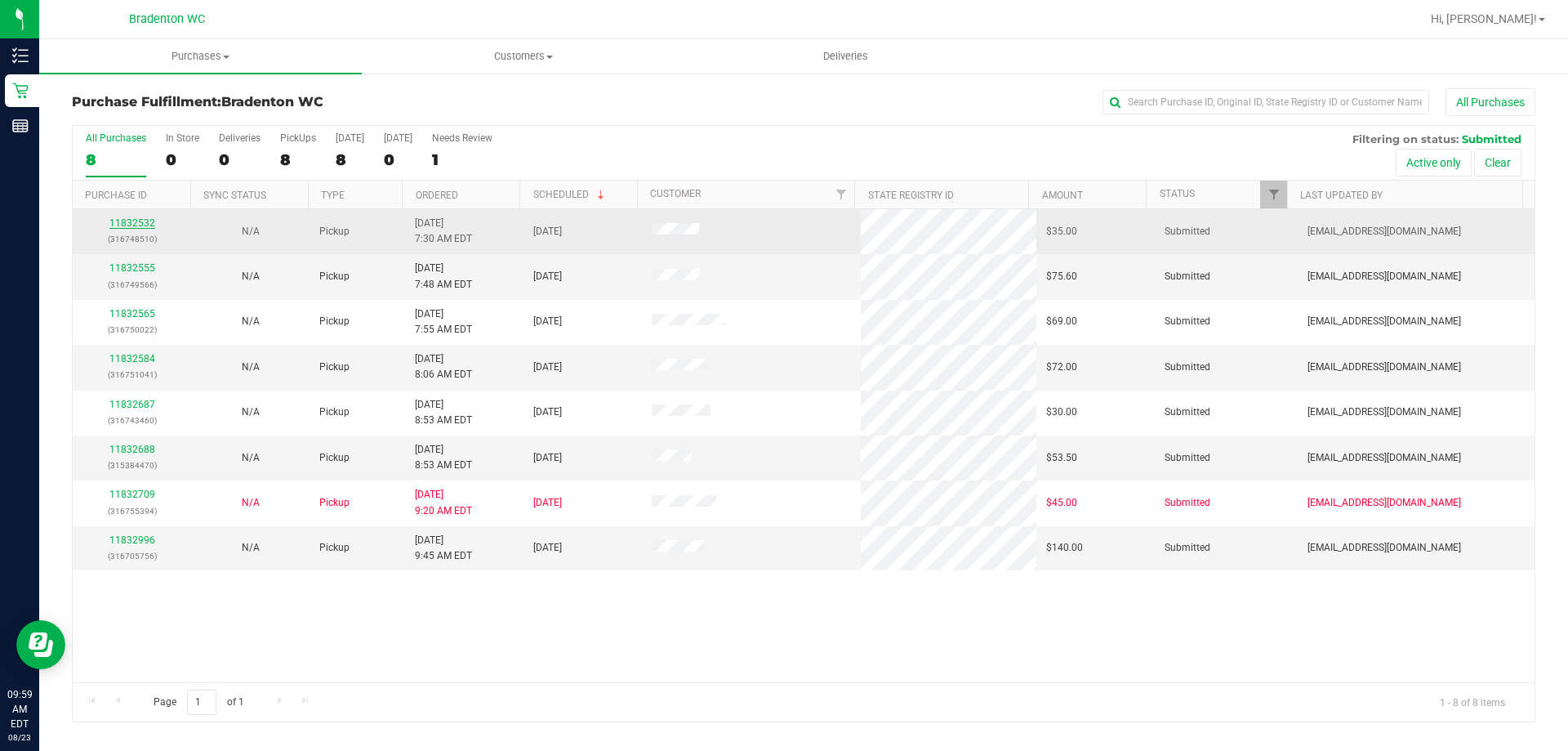
click at [143, 222] on link "11832532" at bounding box center [132, 223] width 46 height 11
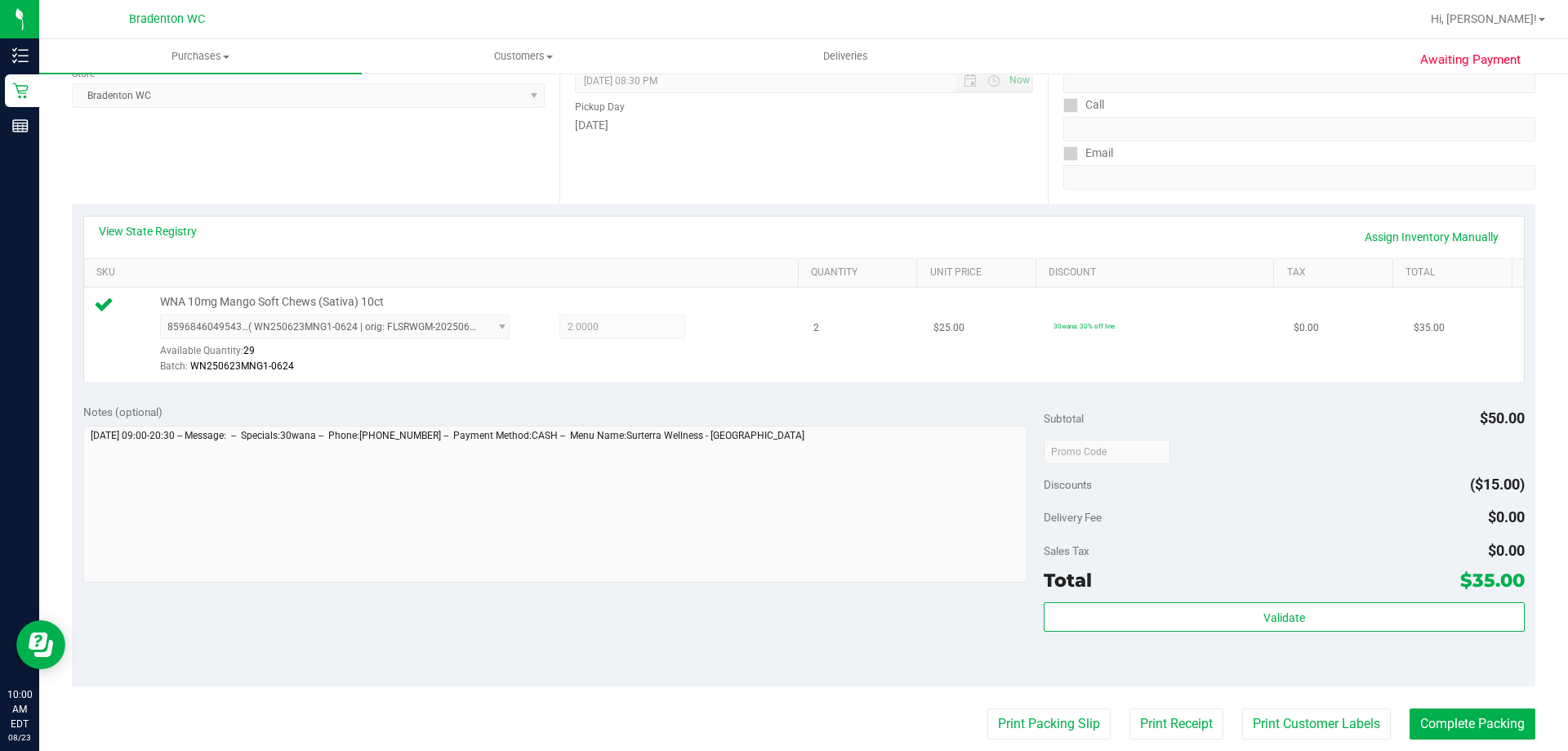
scroll to position [245, 0]
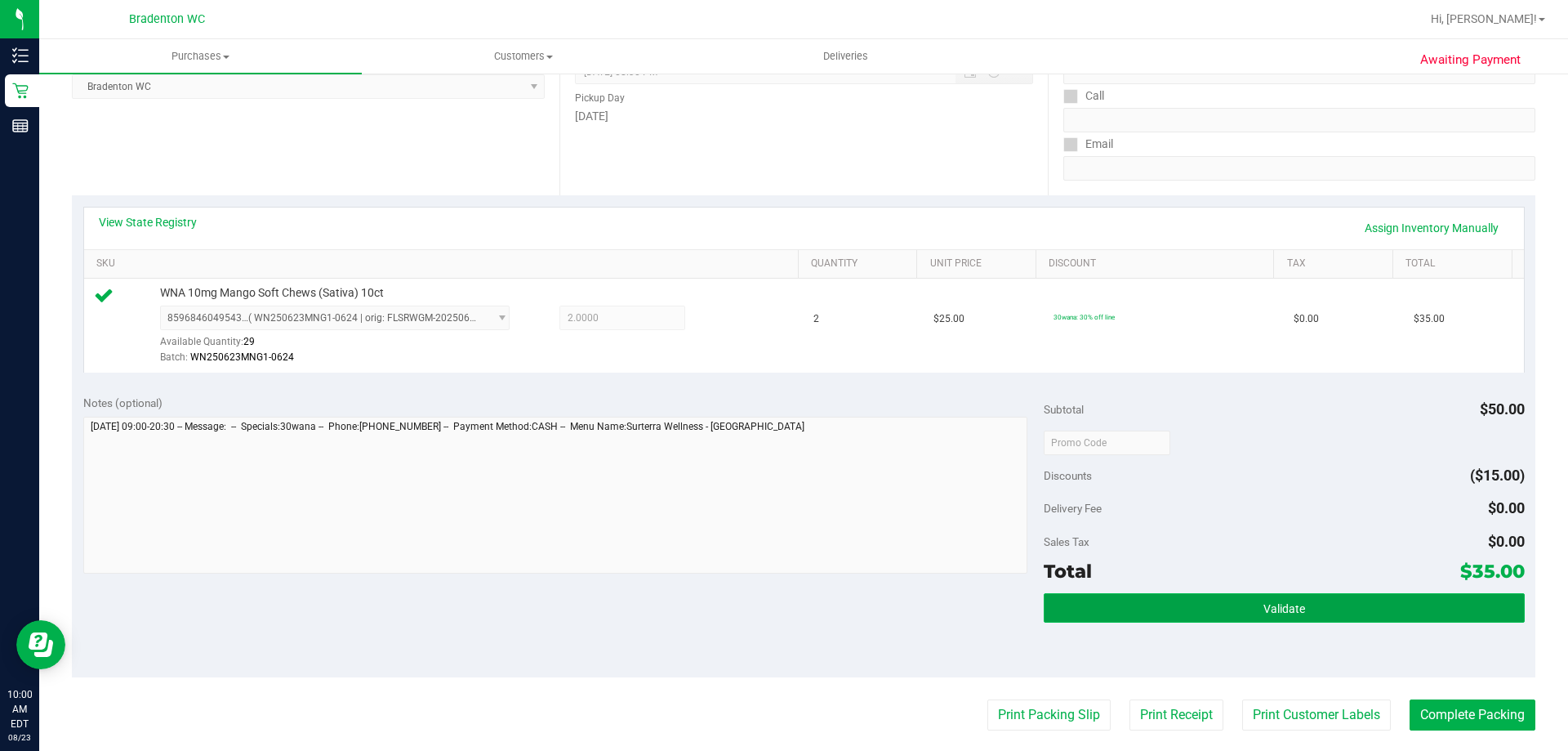
click at [1132, 604] on button "Validate" at bounding box center [1284, 608] width 480 height 30
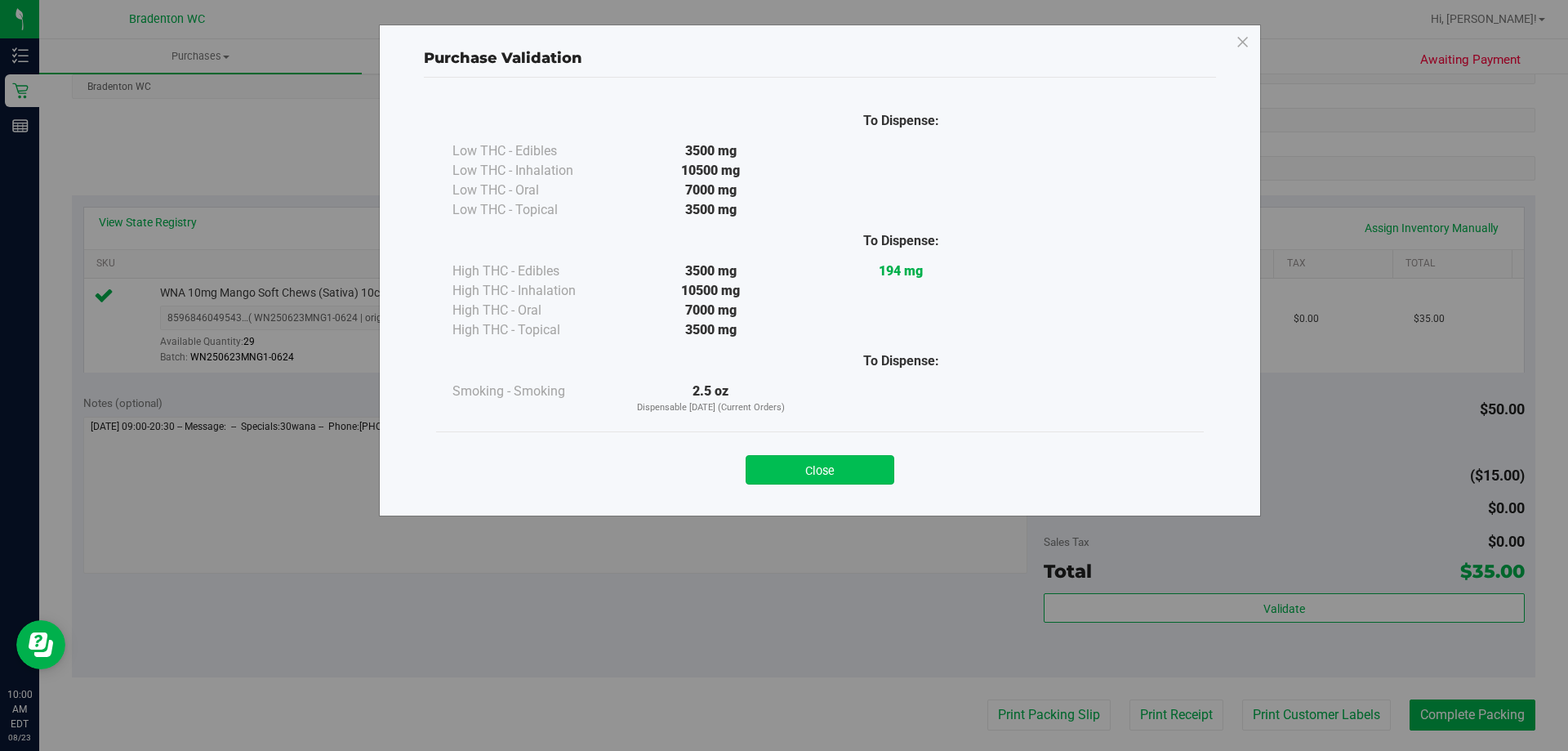
click at [844, 455] on button "Close" at bounding box center [819, 470] width 149 height 30
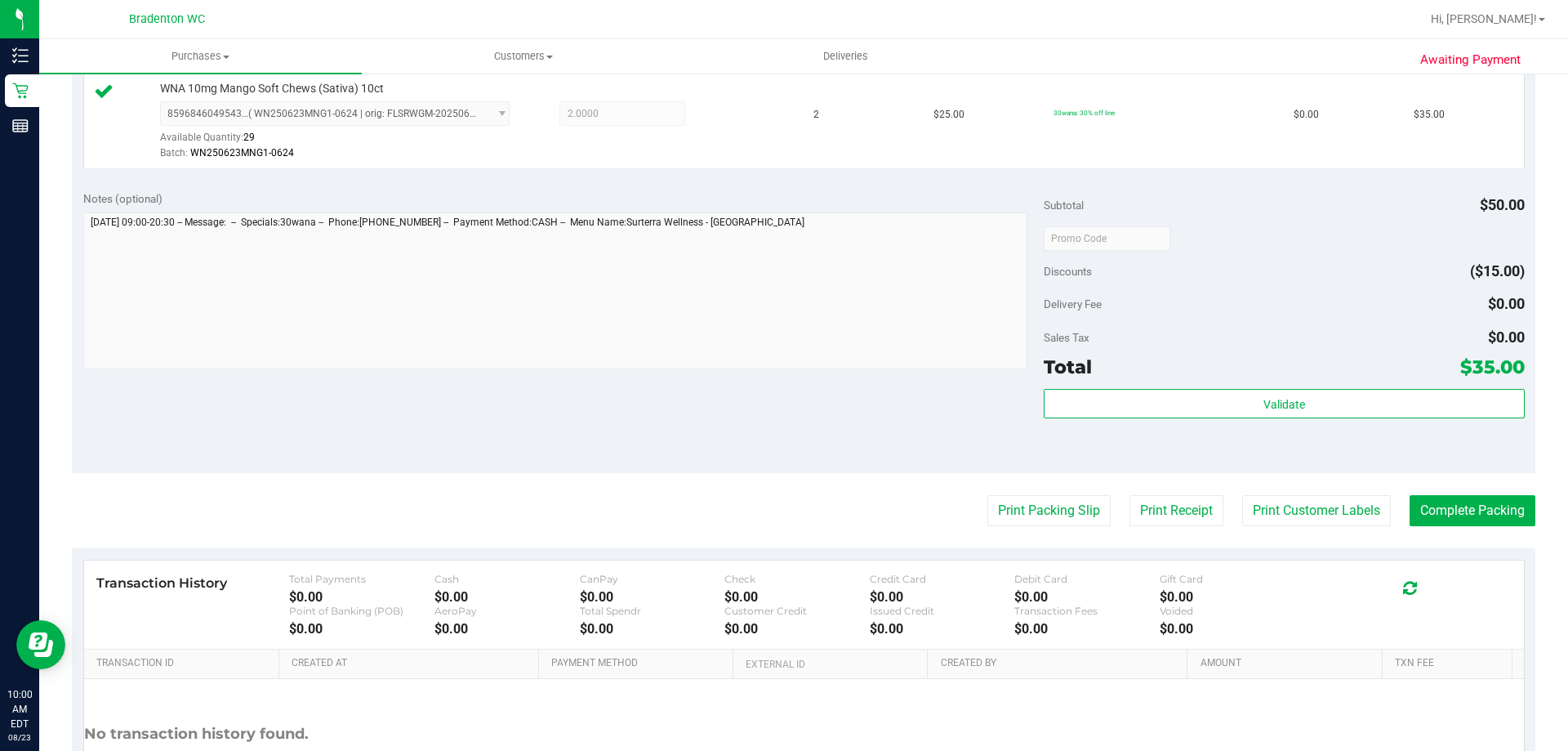
scroll to position [490, 0]
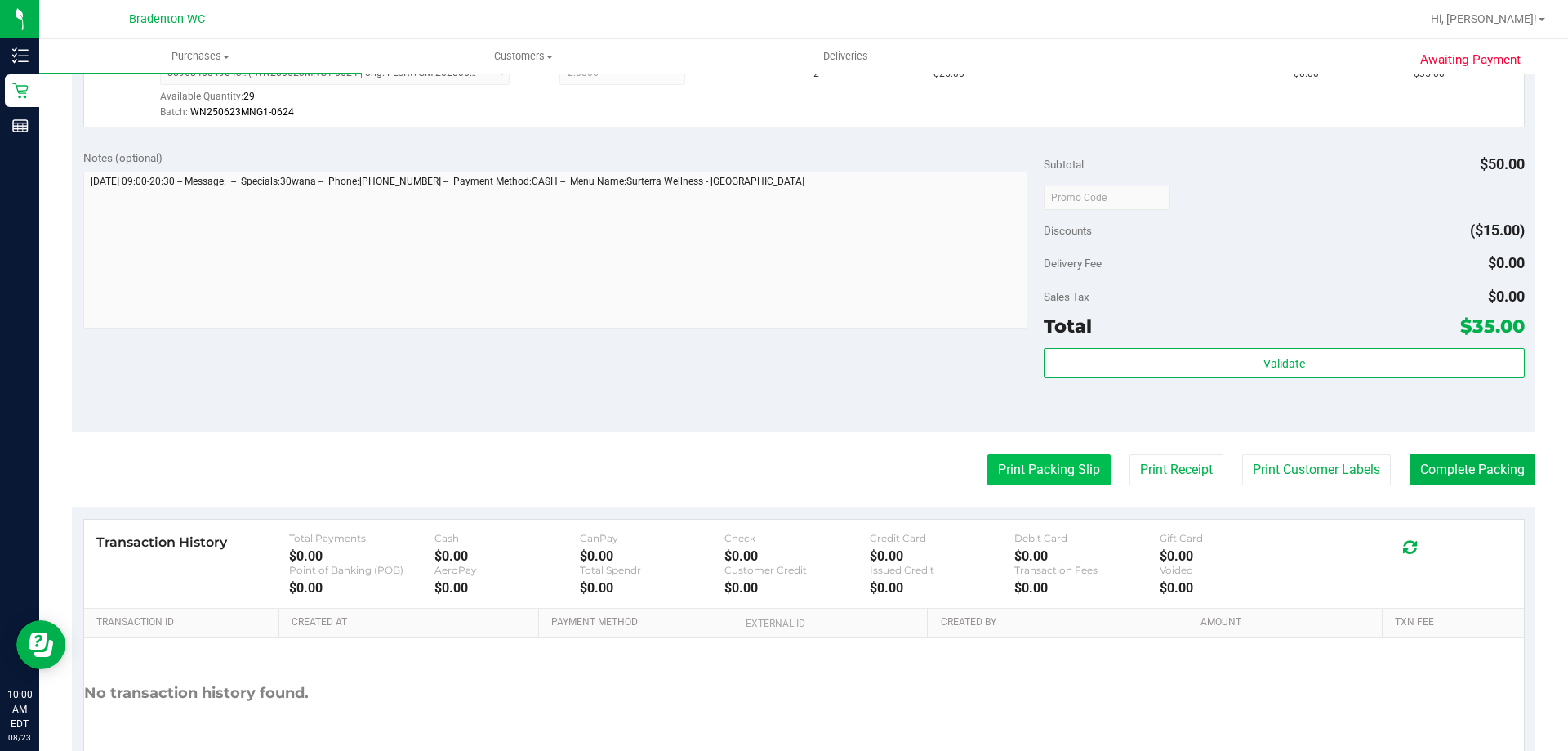
click at [1002, 472] on button "Print Packing Slip" at bounding box center [1049, 470] width 123 height 31
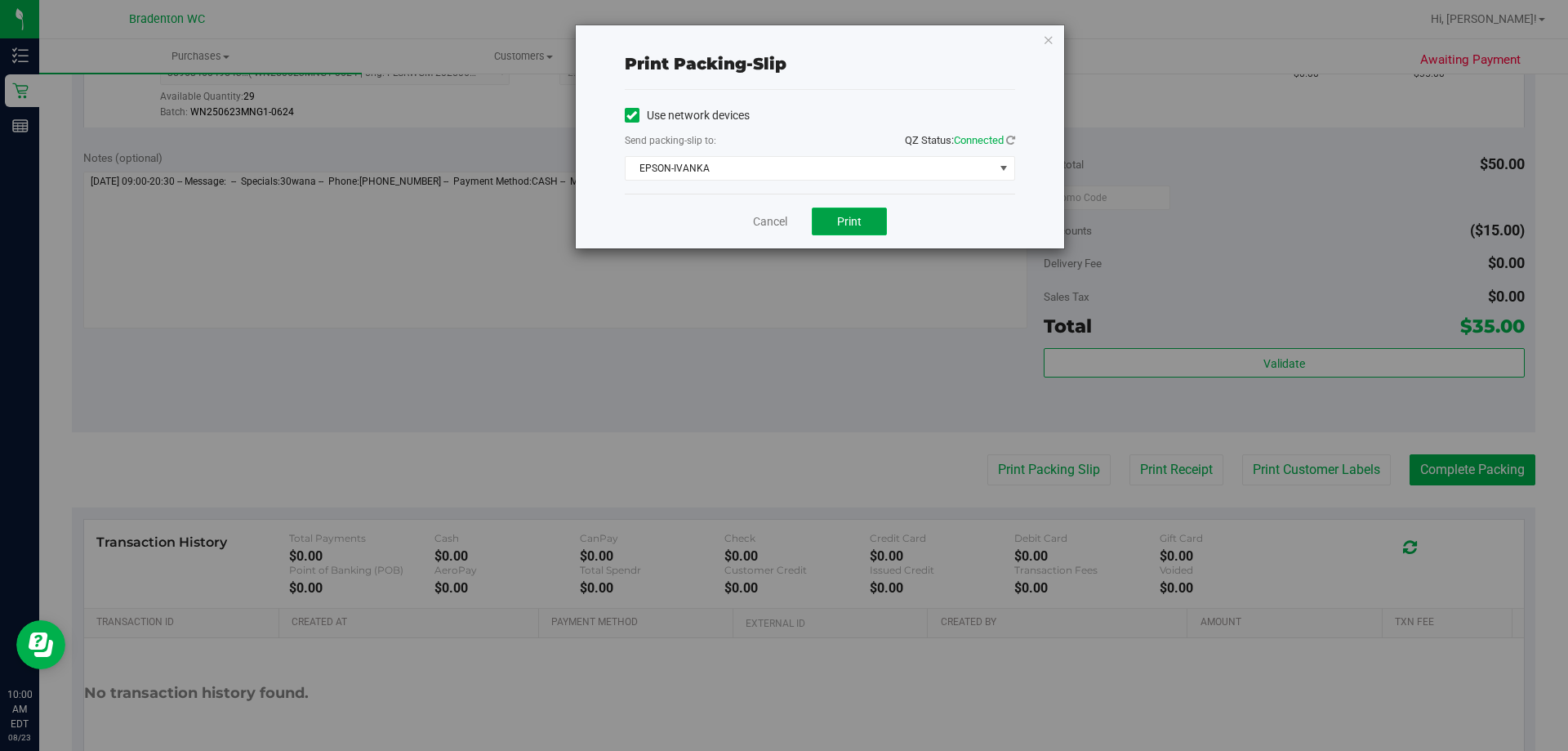
click at [844, 227] on span "Print" at bounding box center [850, 221] width 24 height 13
click at [763, 222] on link "Cancel" at bounding box center [770, 222] width 34 height 17
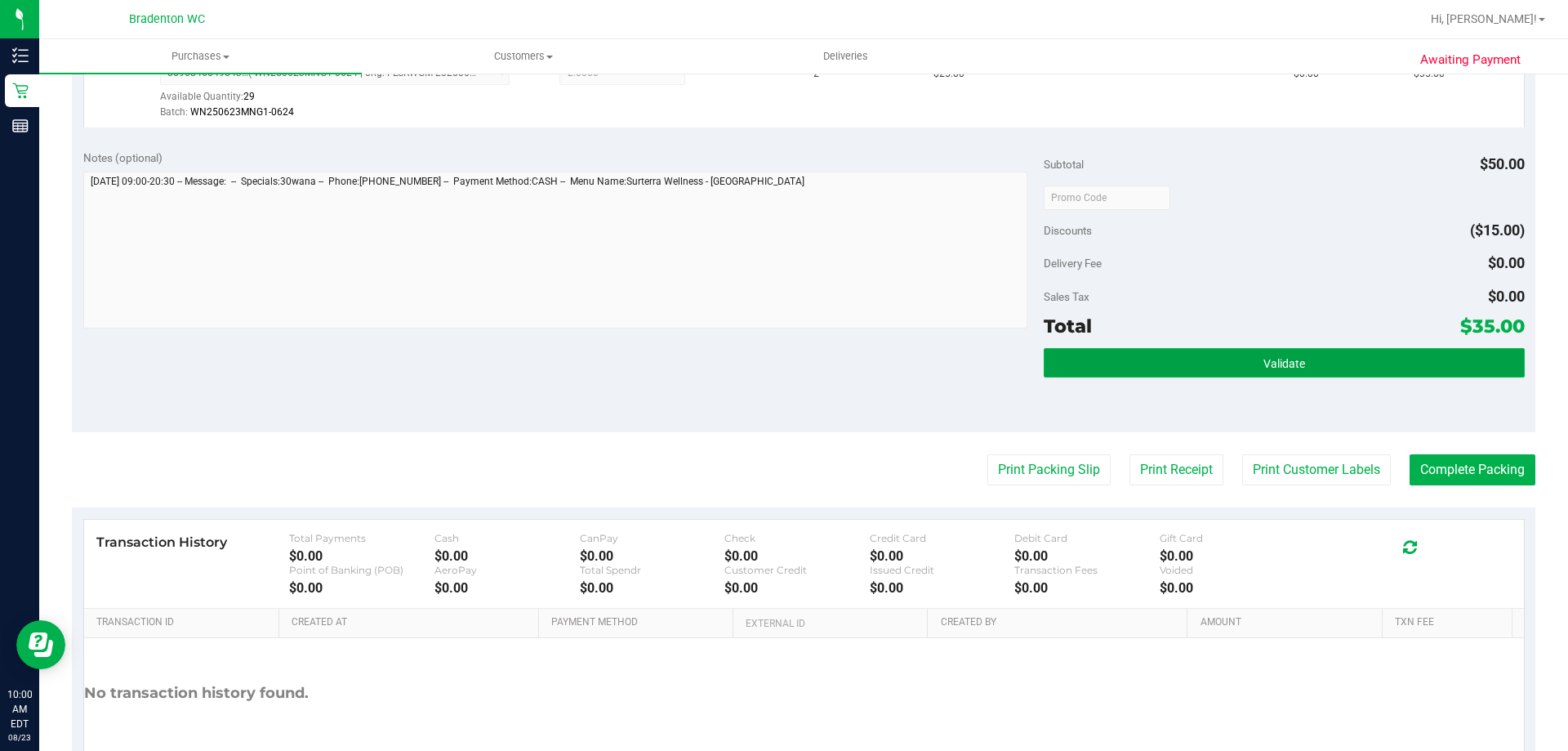
click at [1082, 349] on button "Validate" at bounding box center [1284, 363] width 480 height 30
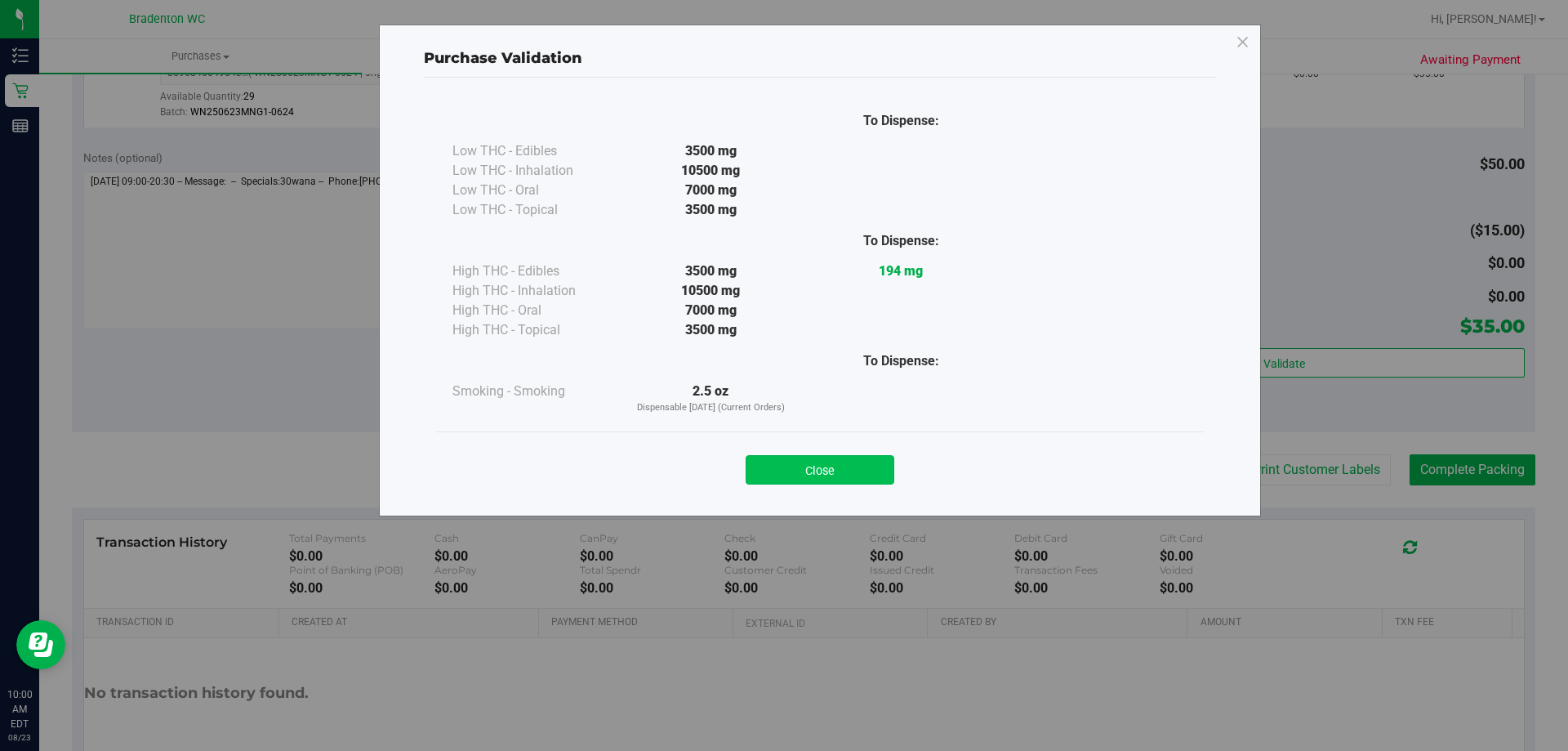
click at [857, 460] on button "Close" at bounding box center [819, 470] width 149 height 30
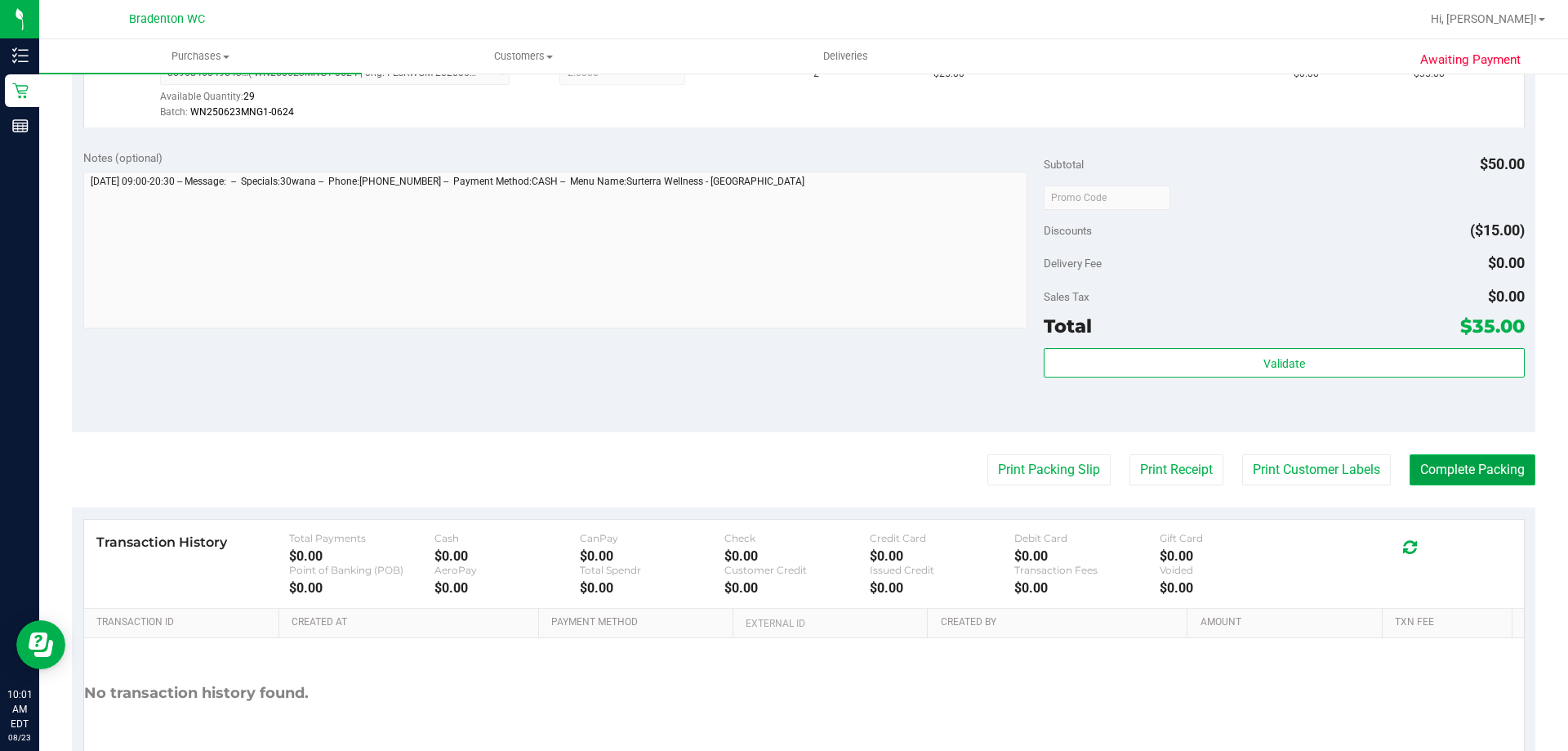
click at [1428, 473] on button "Complete Packing" at bounding box center [1472, 470] width 126 height 31
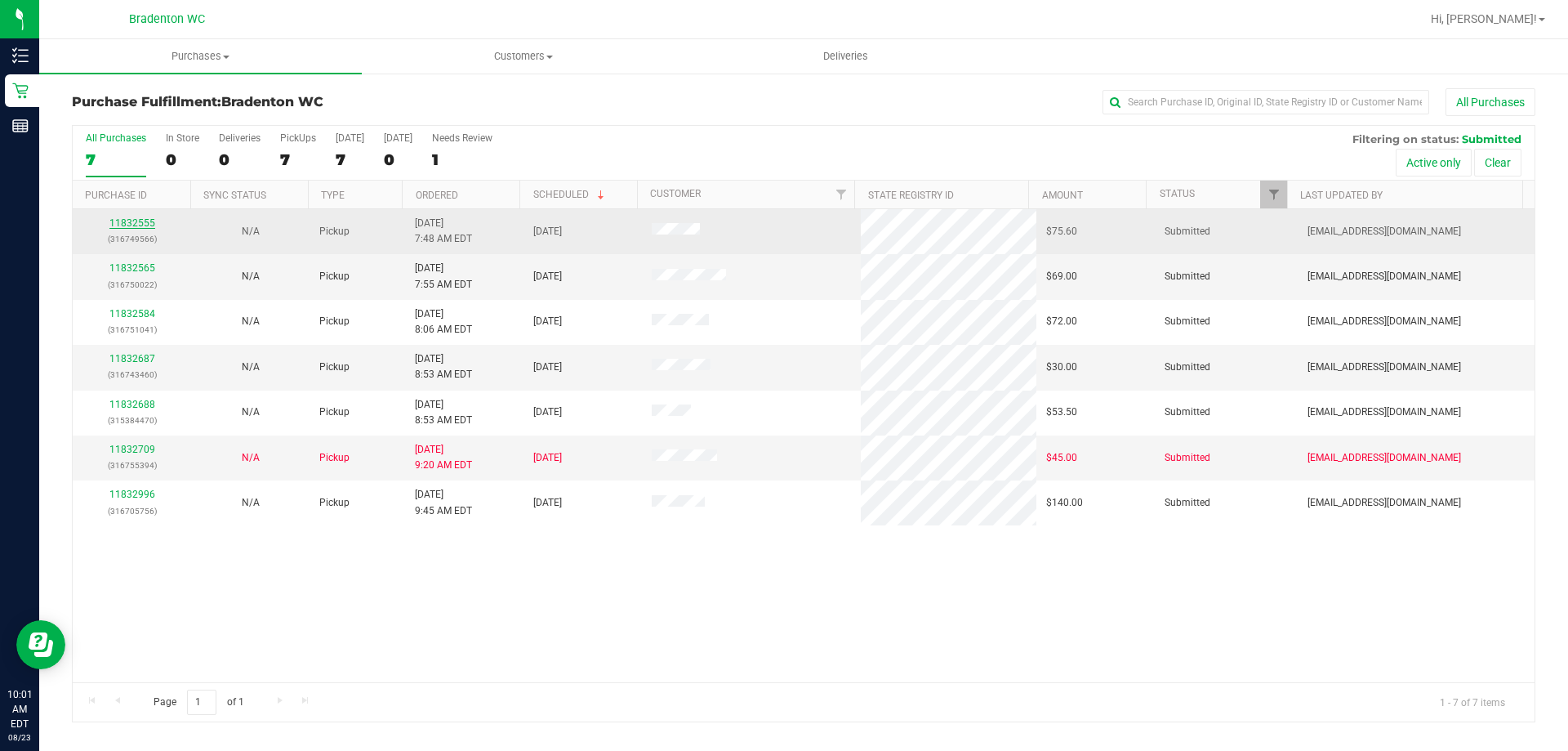
click at [142, 223] on link "11832555" at bounding box center [132, 223] width 46 height 11
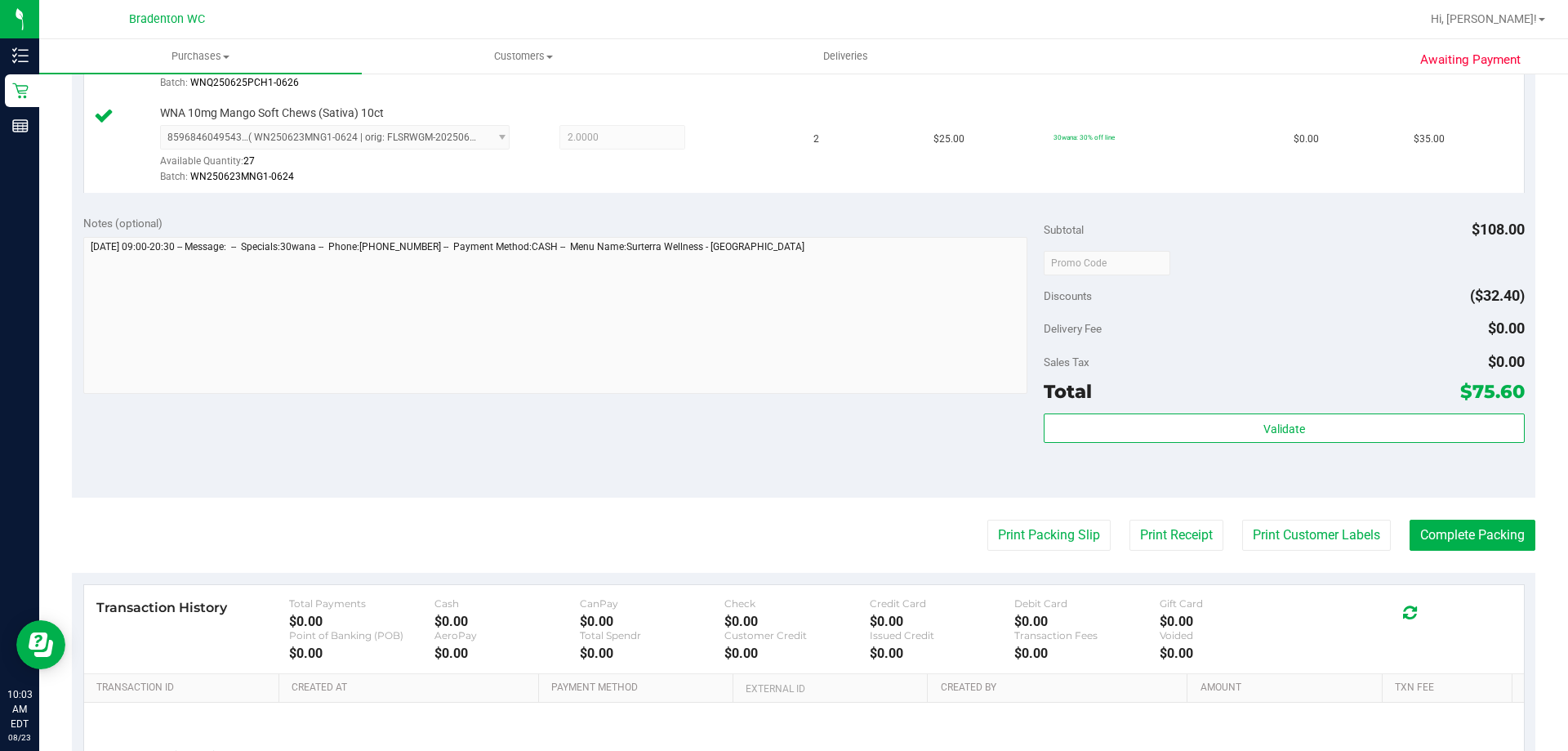
scroll to position [572, 0]
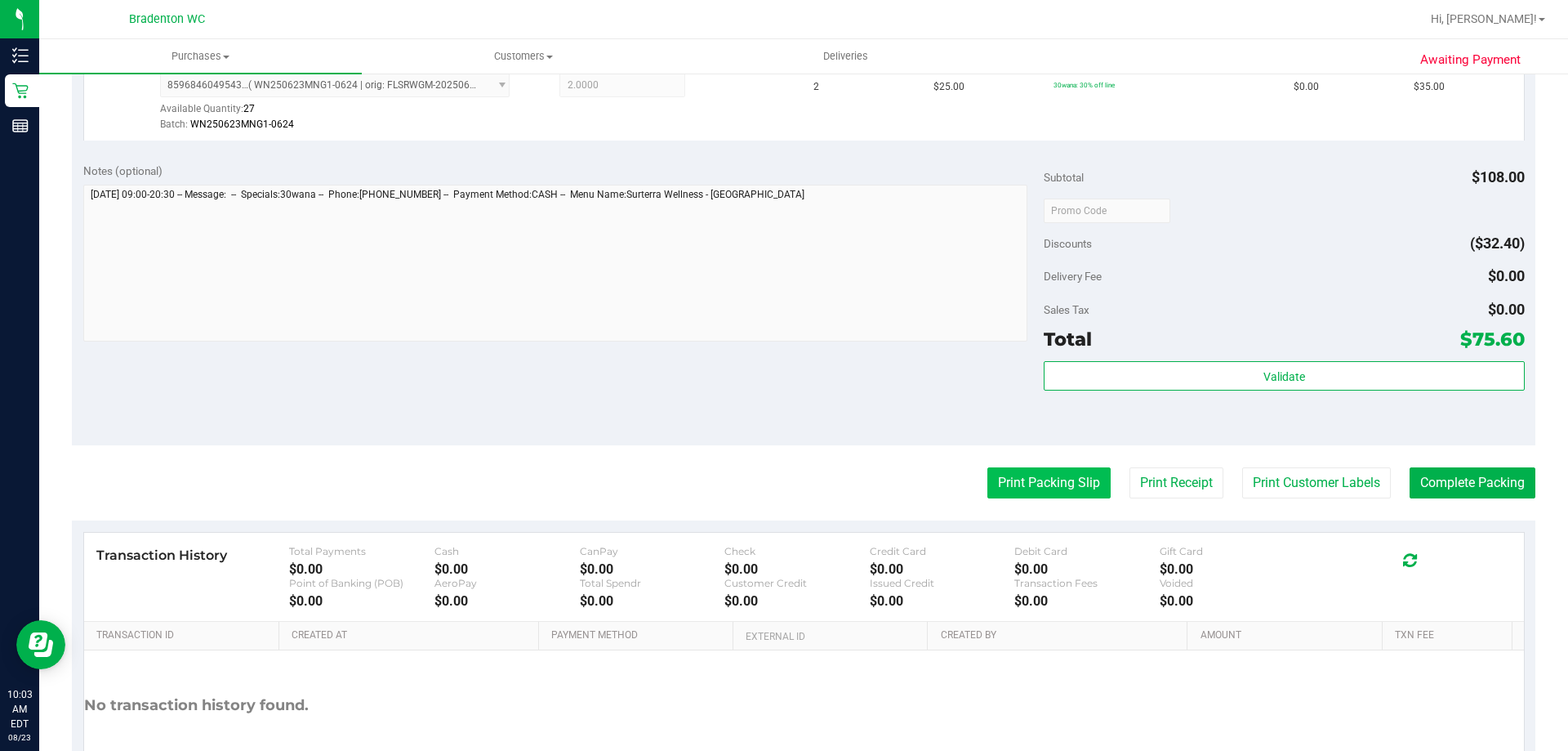
click at [1059, 484] on button "Print Packing Slip" at bounding box center [1049, 483] width 123 height 31
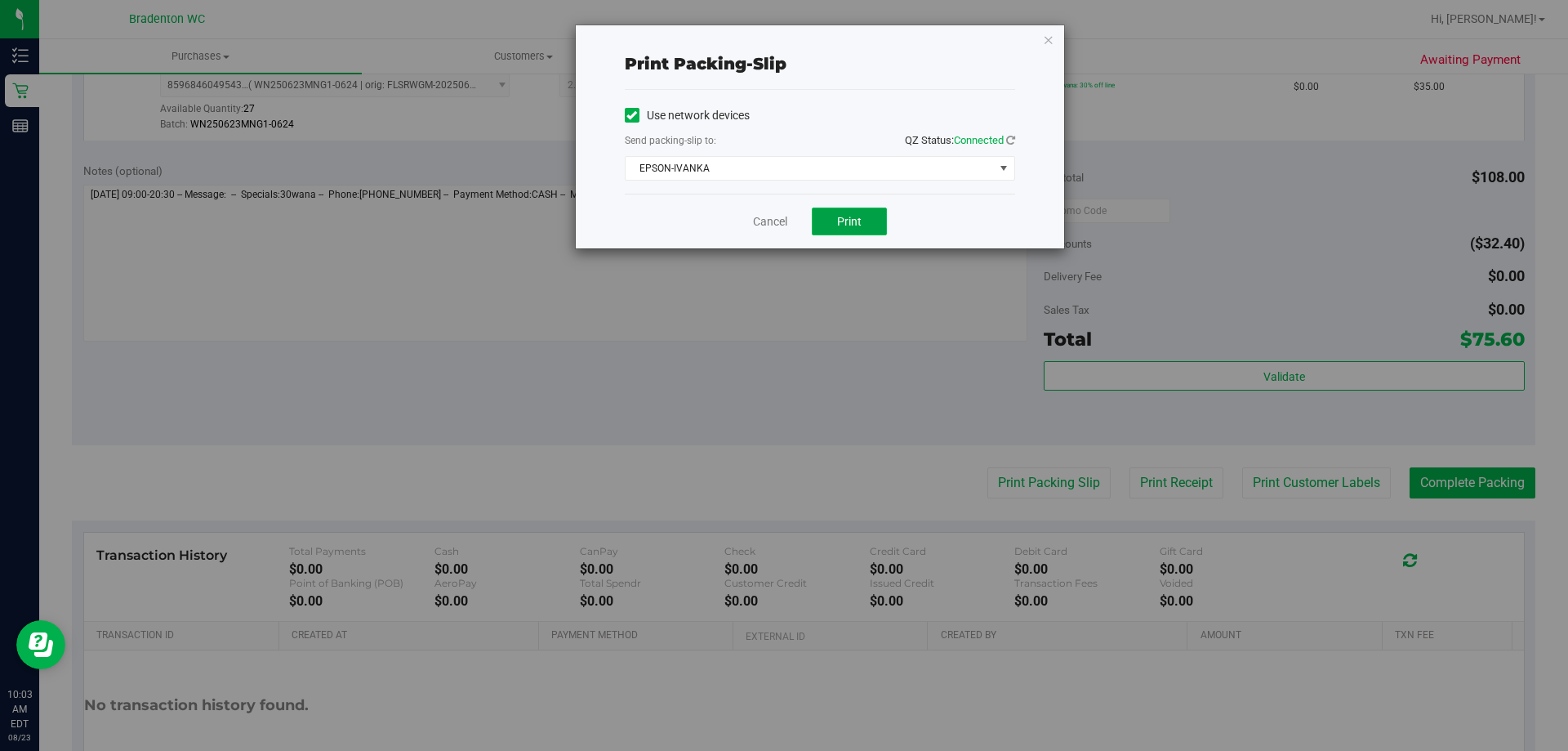
click at [832, 230] on button "Print" at bounding box center [850, 222] width 76 height 28
click at [781, 216] on link "Cancel" at bounding box center [770, 222] width 34 height 17
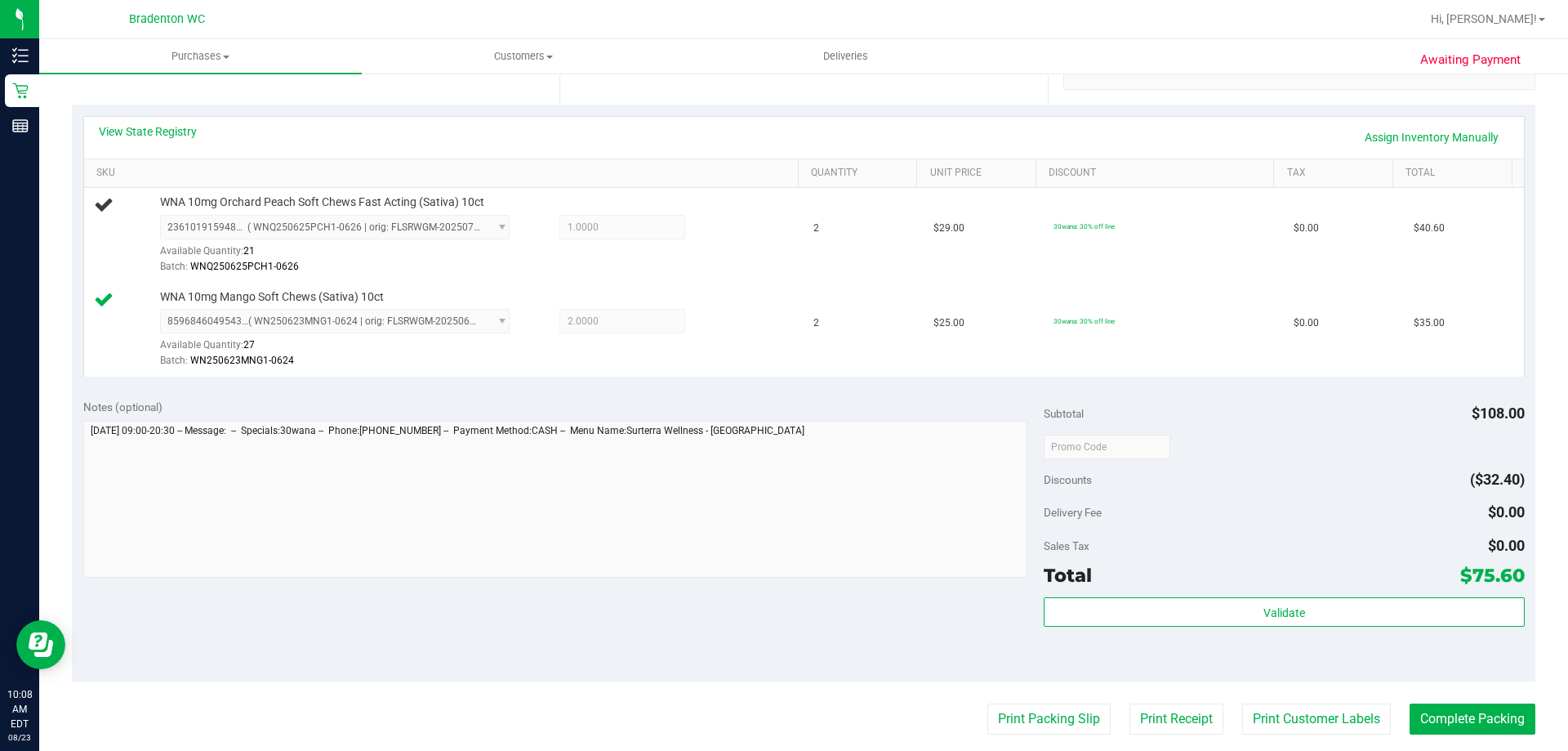
scroll to position [327, 0]
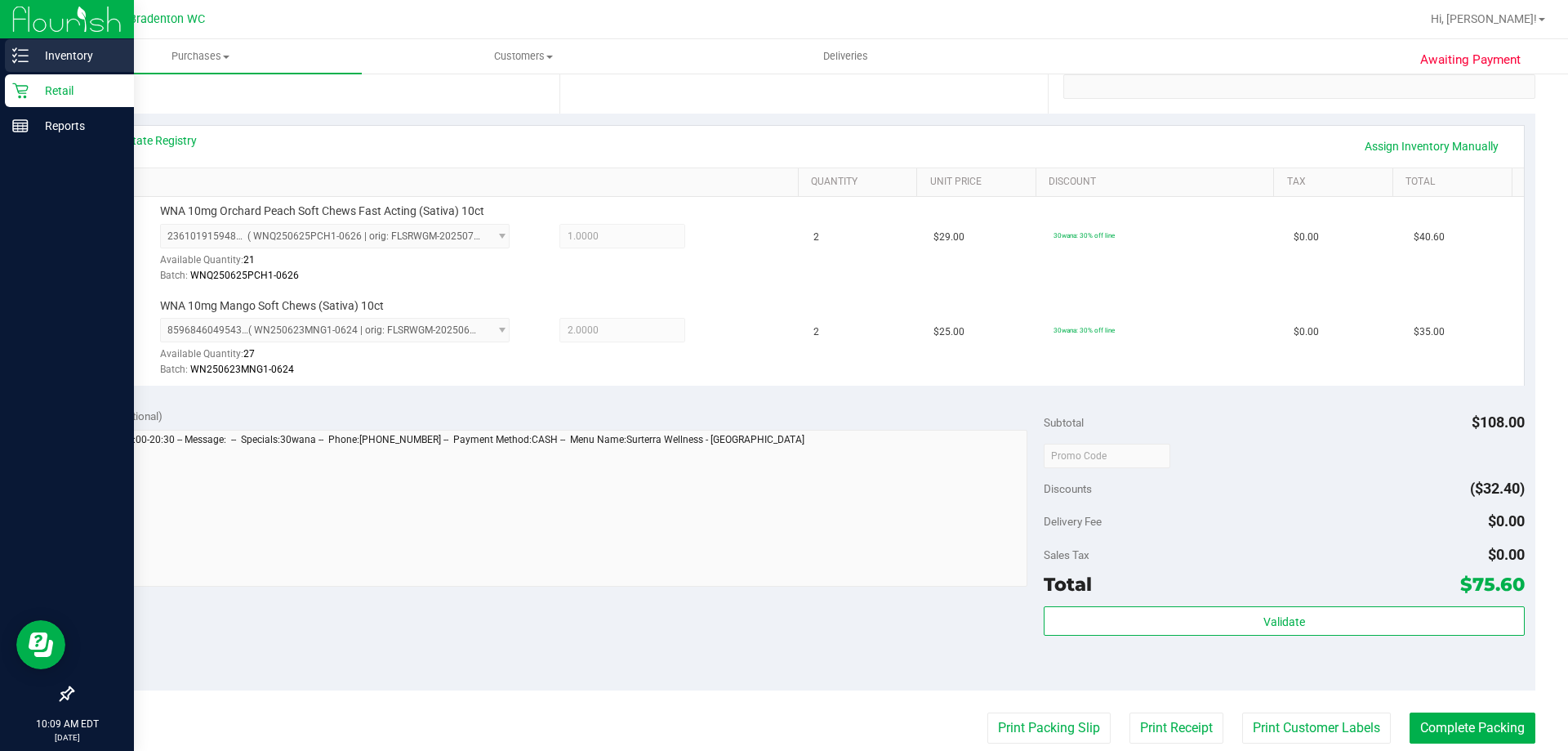
click at [25, 60] on icon at bounding box center [20, 56] width 17 height 17
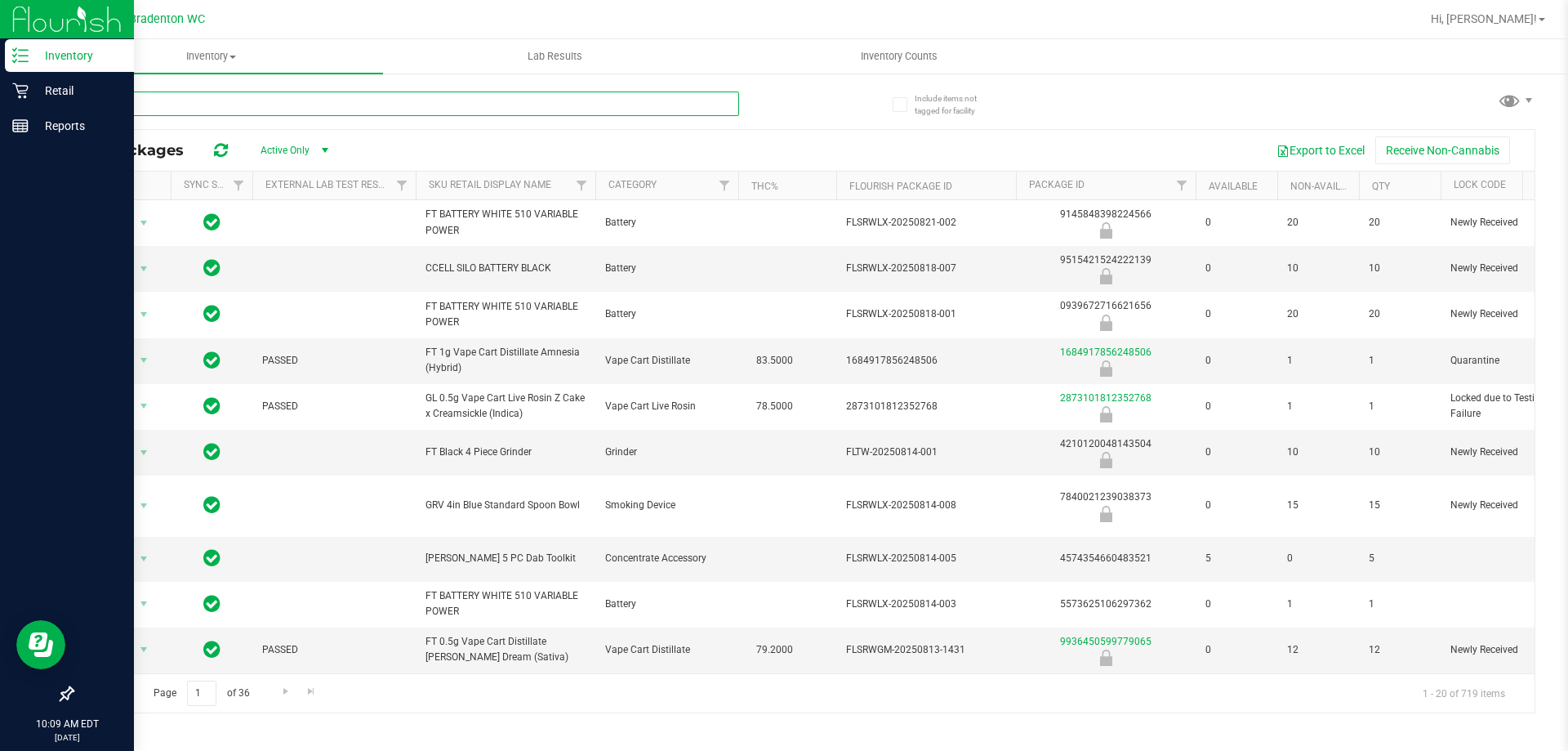
click at [128, 105] on input "text" at bounding box center [406, 103] width 667 height 24
type input "72 hour"
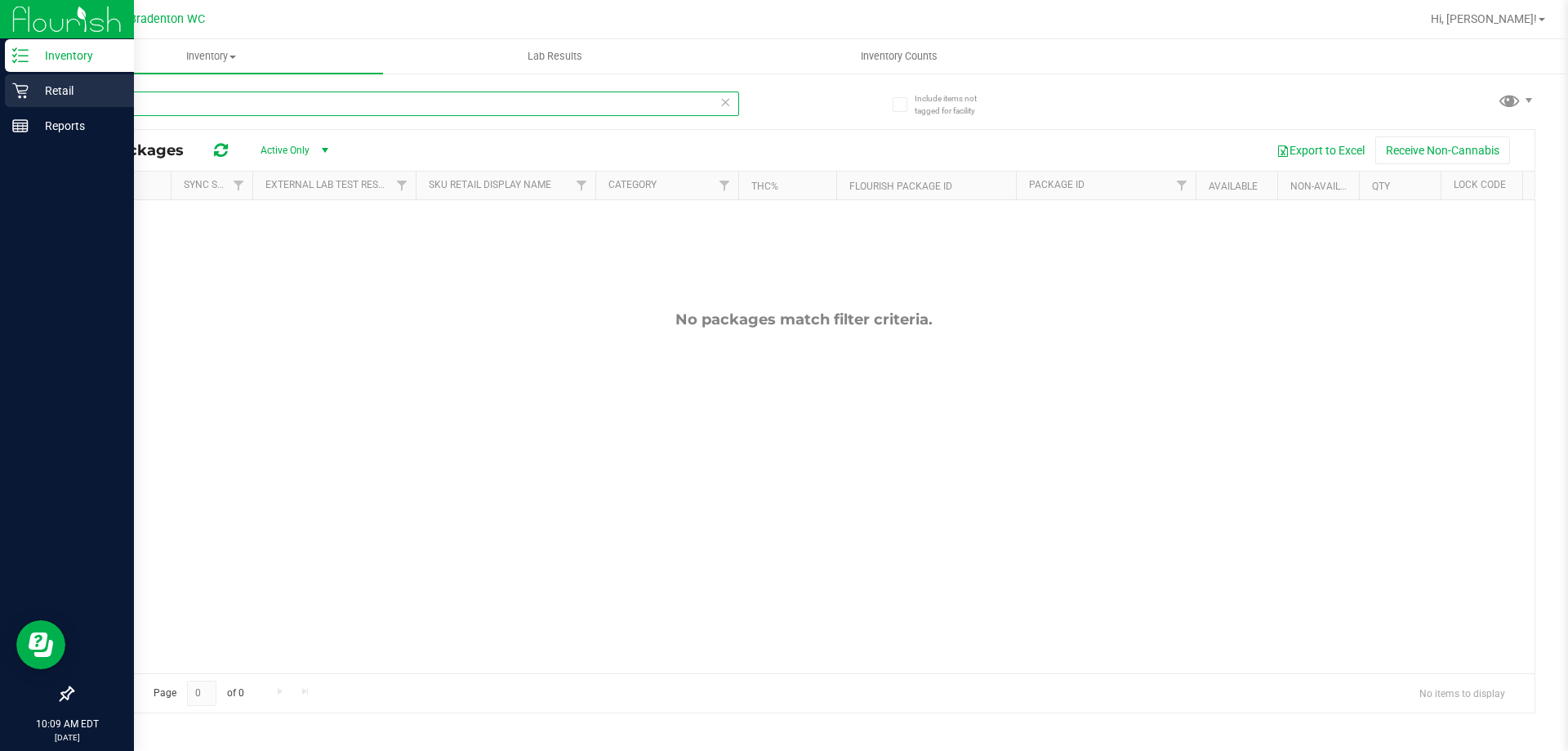
drag, startPoint x: 160, startPoint y: 102, endPoint x: 0, endPoint y: 91, distance: 160.4
click at [0, 107] on div "Inventory Retail Reports 10:09 AM EDT 08/23/2025 08/23 Bradenton WC Hi, Stuart!…" at bounding box center [784, 376] width 1568 height 751
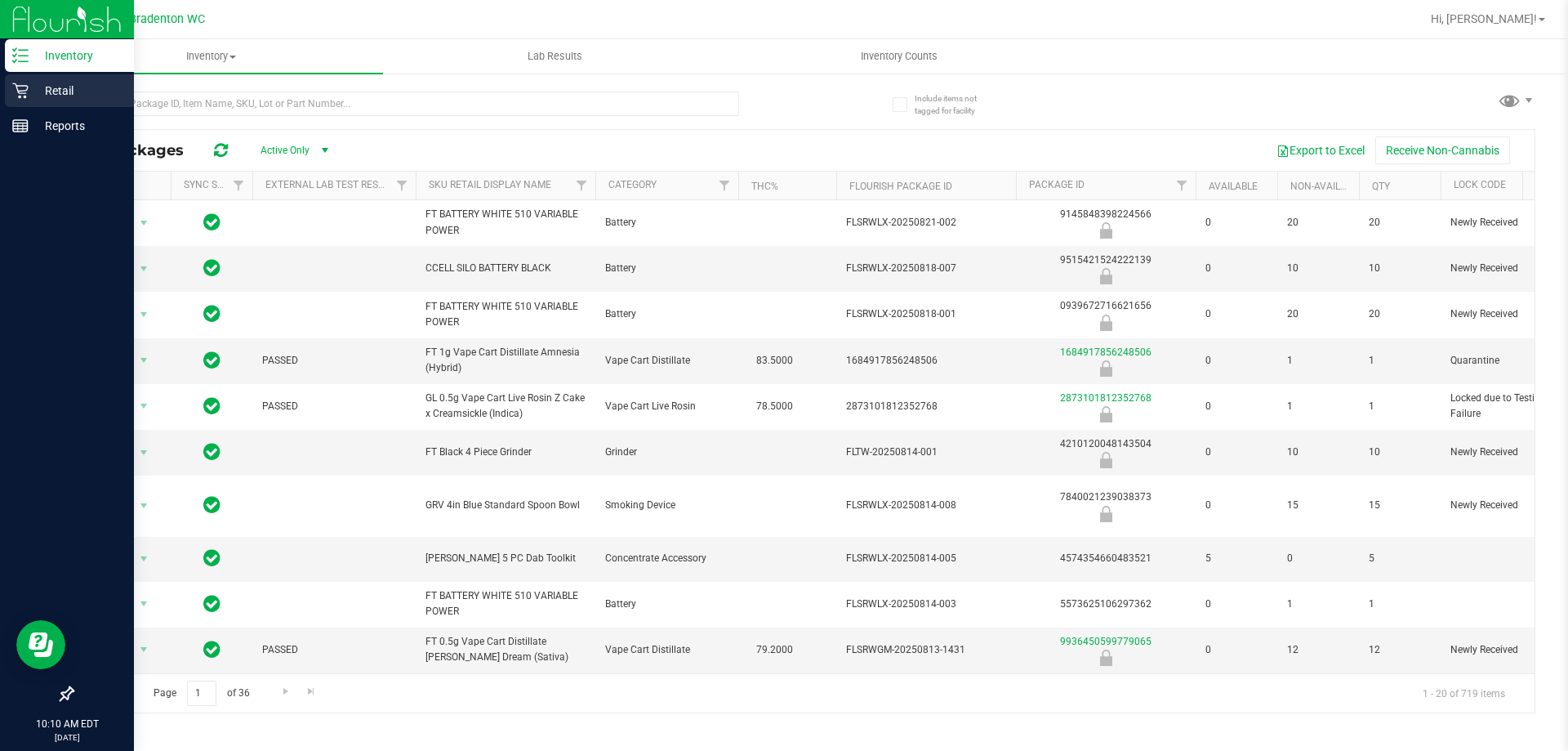
click at [27, 84] on icon at bounding box center [20, 90] width 17 height 17
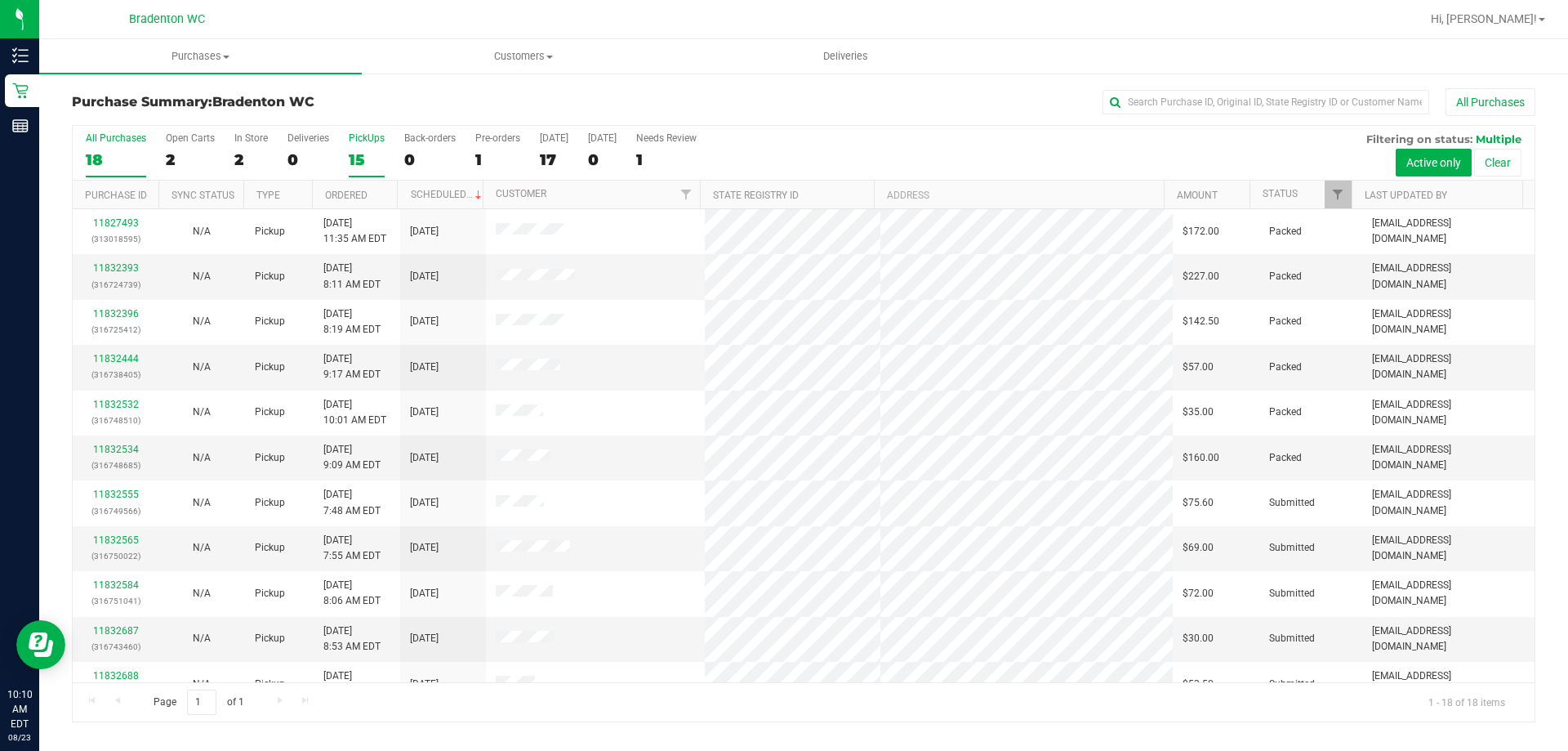
click at [357, 158] on div "15" at bounding box center [366, 160] width 36 height 19
click at [0, 0] on input "PickUps 15" at bounding box center [0, 0] width 0 height 0
click at [1340, 188] on span "Filter" at bounding box center [1338, 194] width 13 height 13
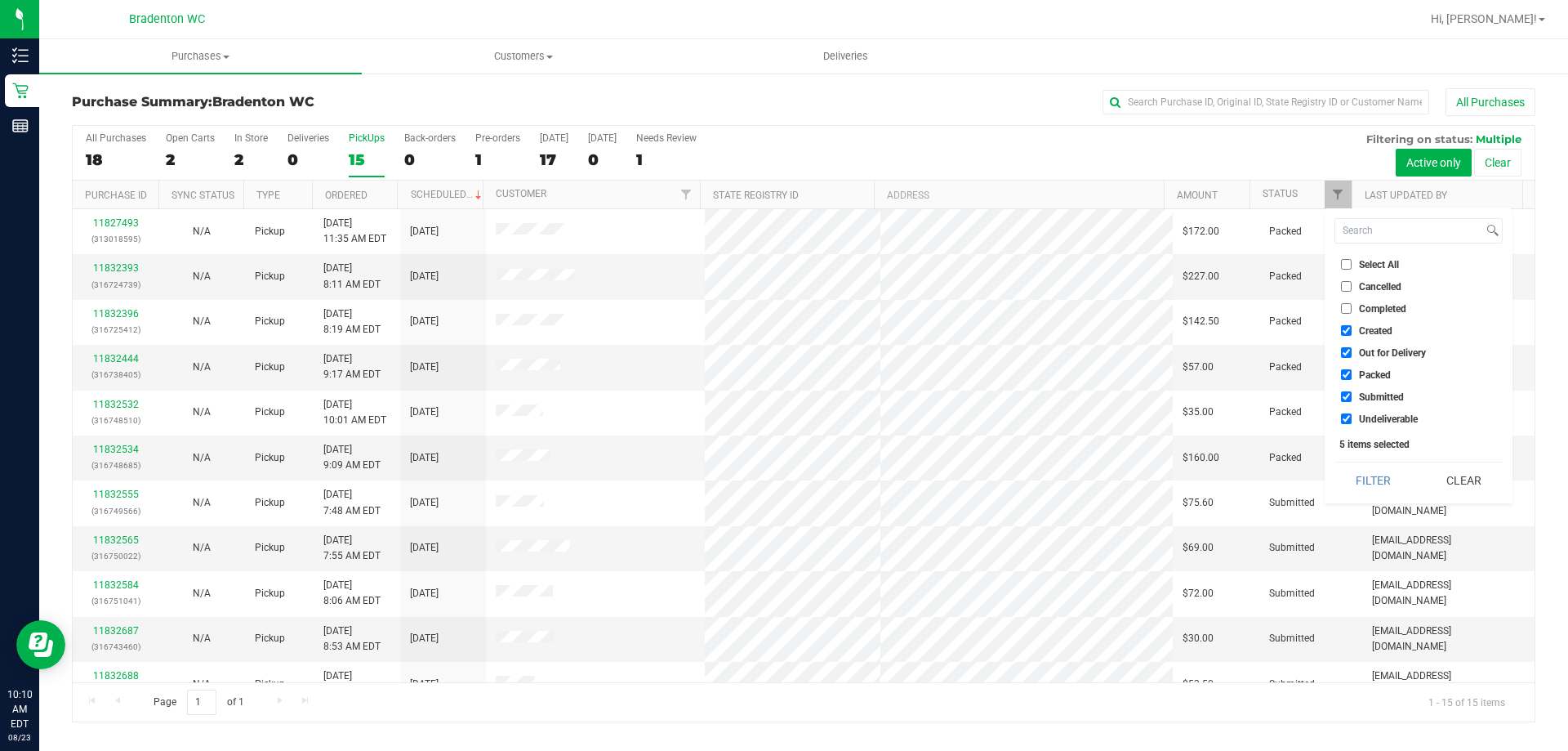
click at [1367, 377] on span "Packed" at bounding box center [1375, 375] width 32 height 10
click at [1352, 377] on input "Packed" at bounding box center [1346, 375] width 10 height 10
checkbox input "false"
click at [1373, 477] on button "Filter" at bounding box center [1373, 480] width 78 height 36
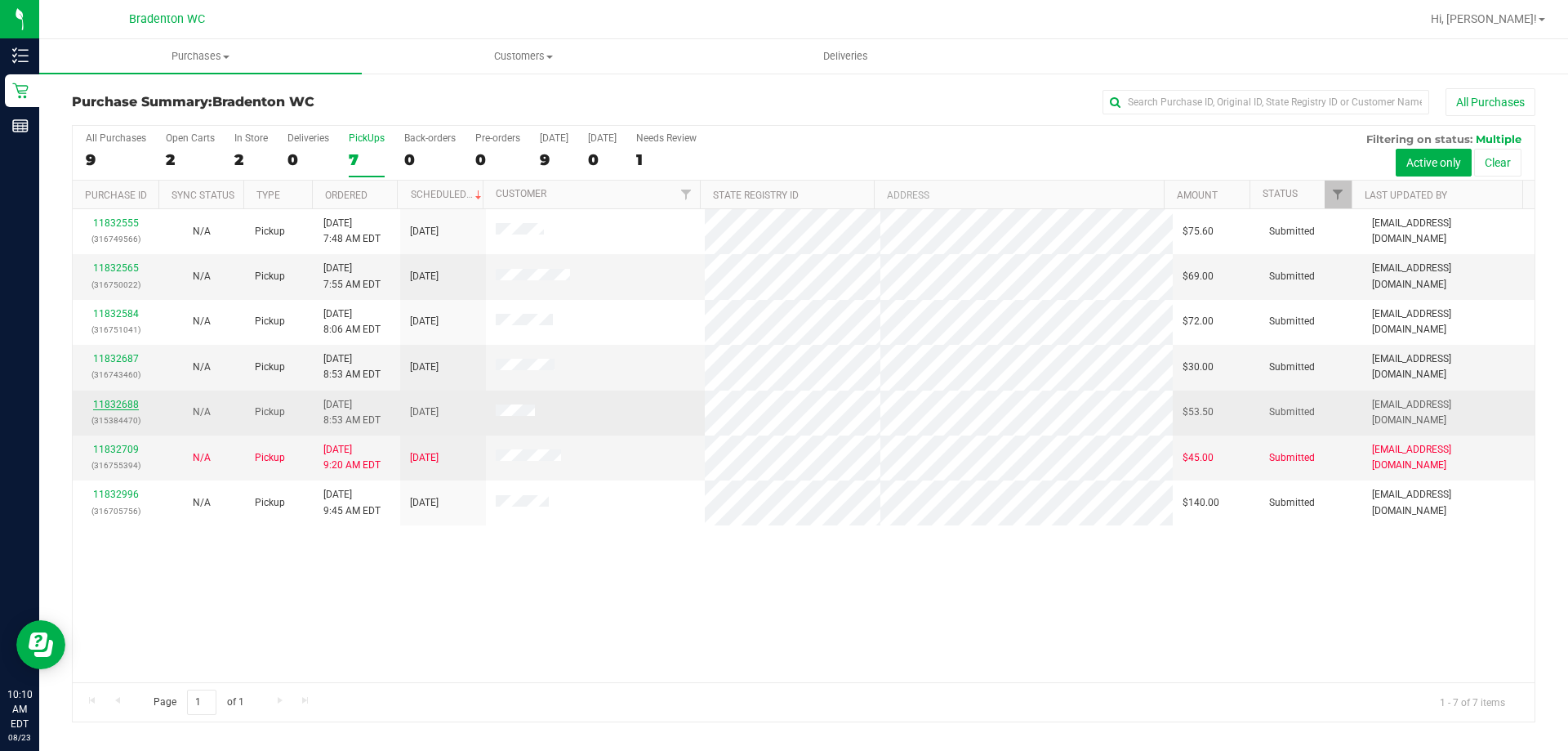
click at [129, 404] on link "11832688" at bounding box center [116, 404] width 46 height 11
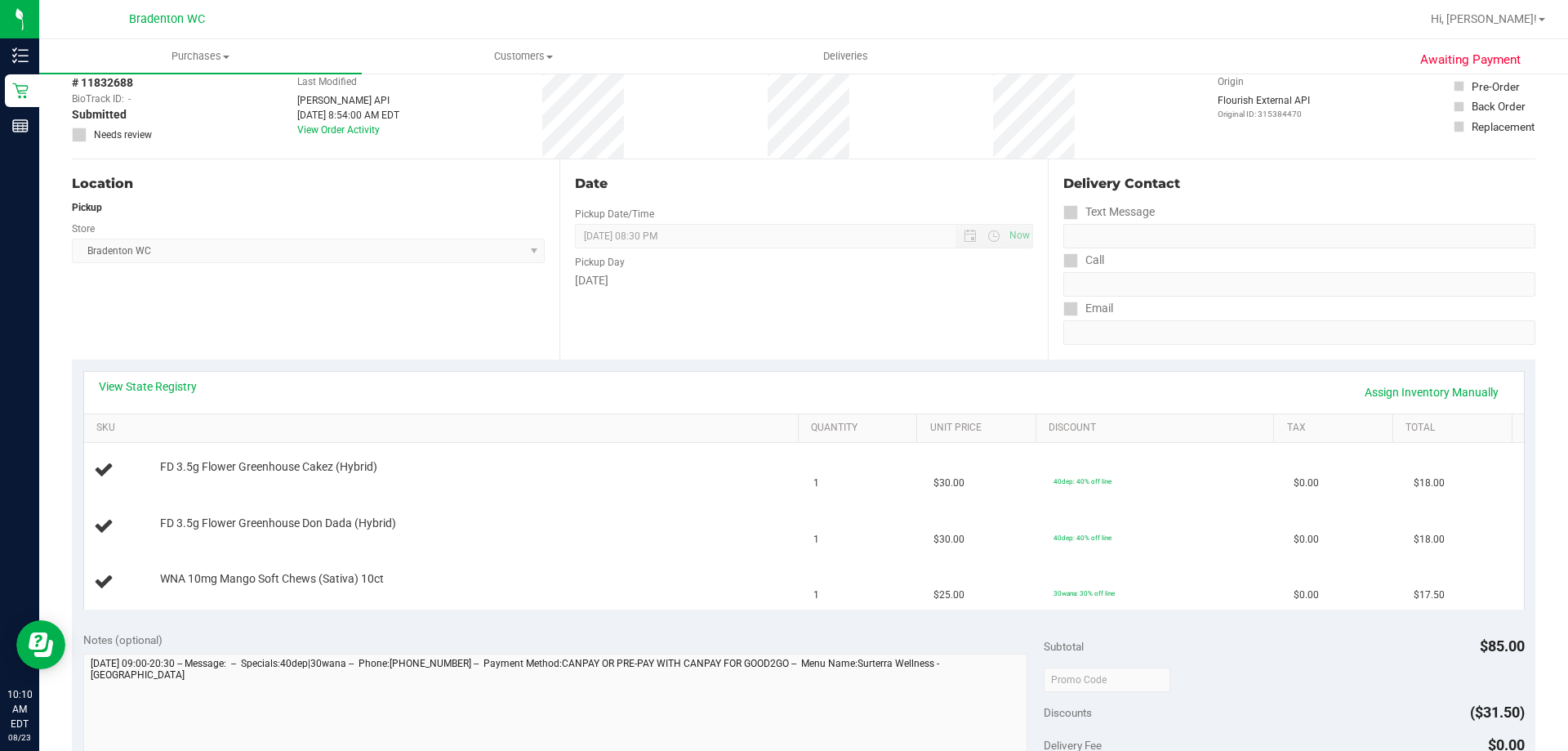
scroll to position [82, 0]
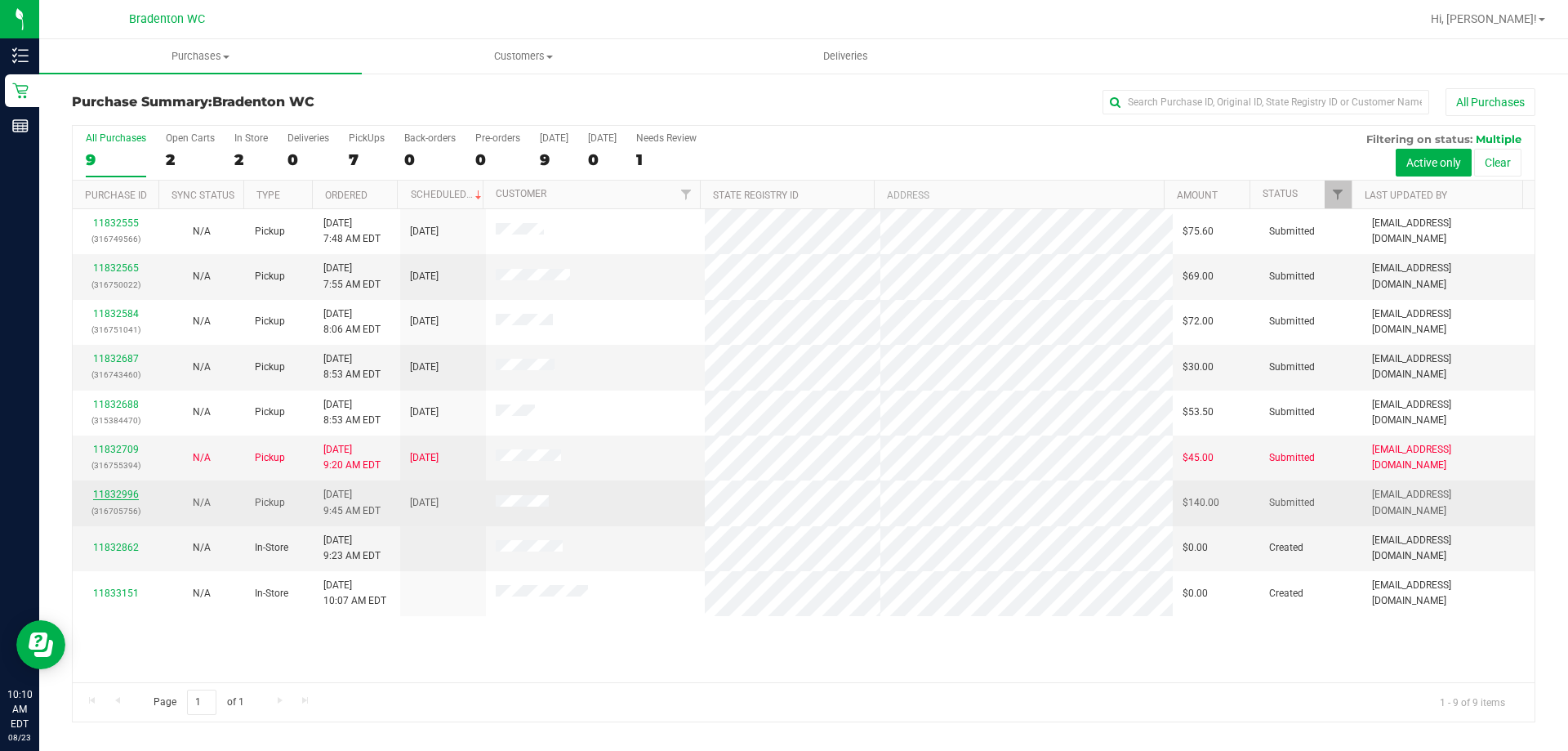
click at [118, 495] on link "11832996" at bounding box center [116, 494] width 46 height 11
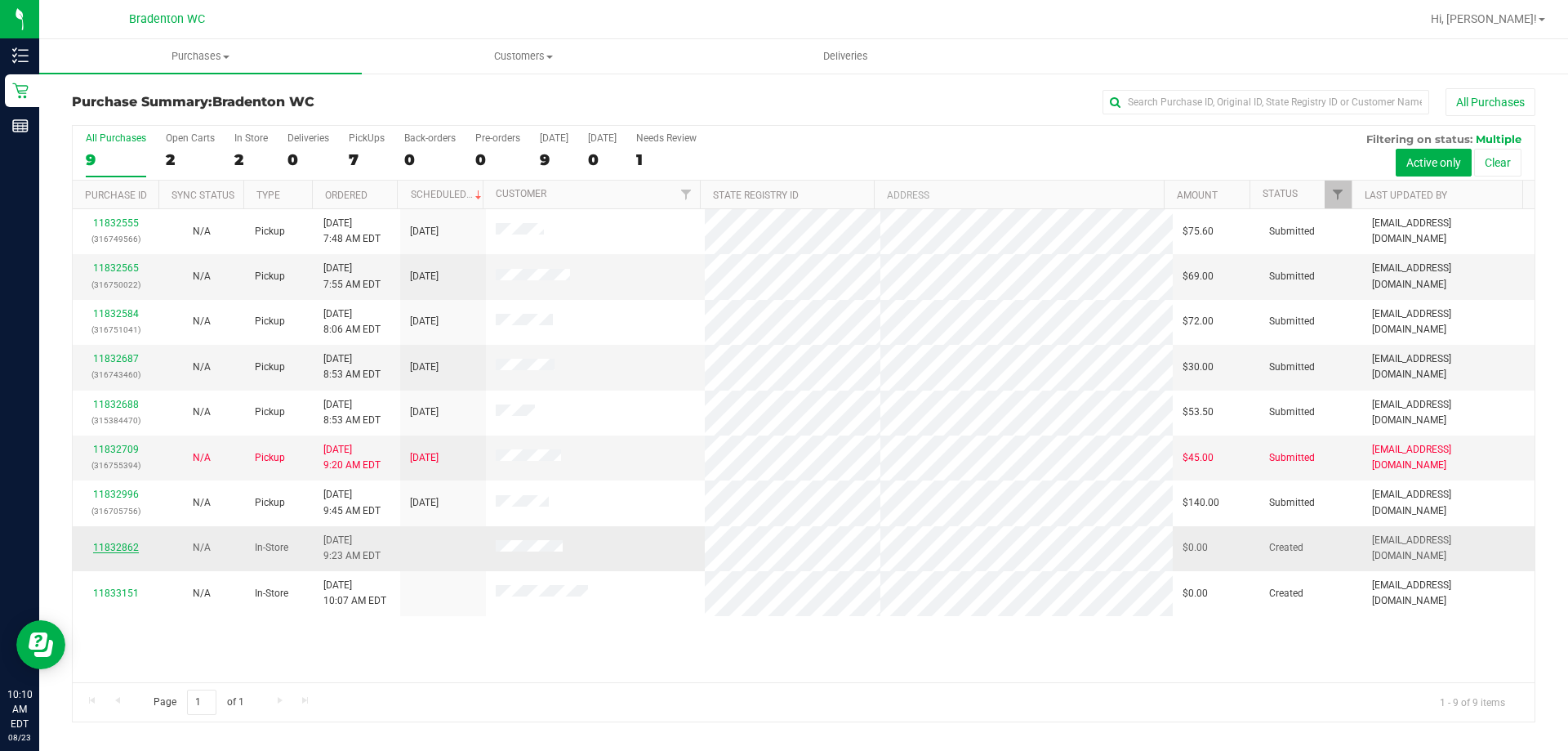
click at [128, 542] on link "11832862" at bounding box center [116, 547] width 46 height 11
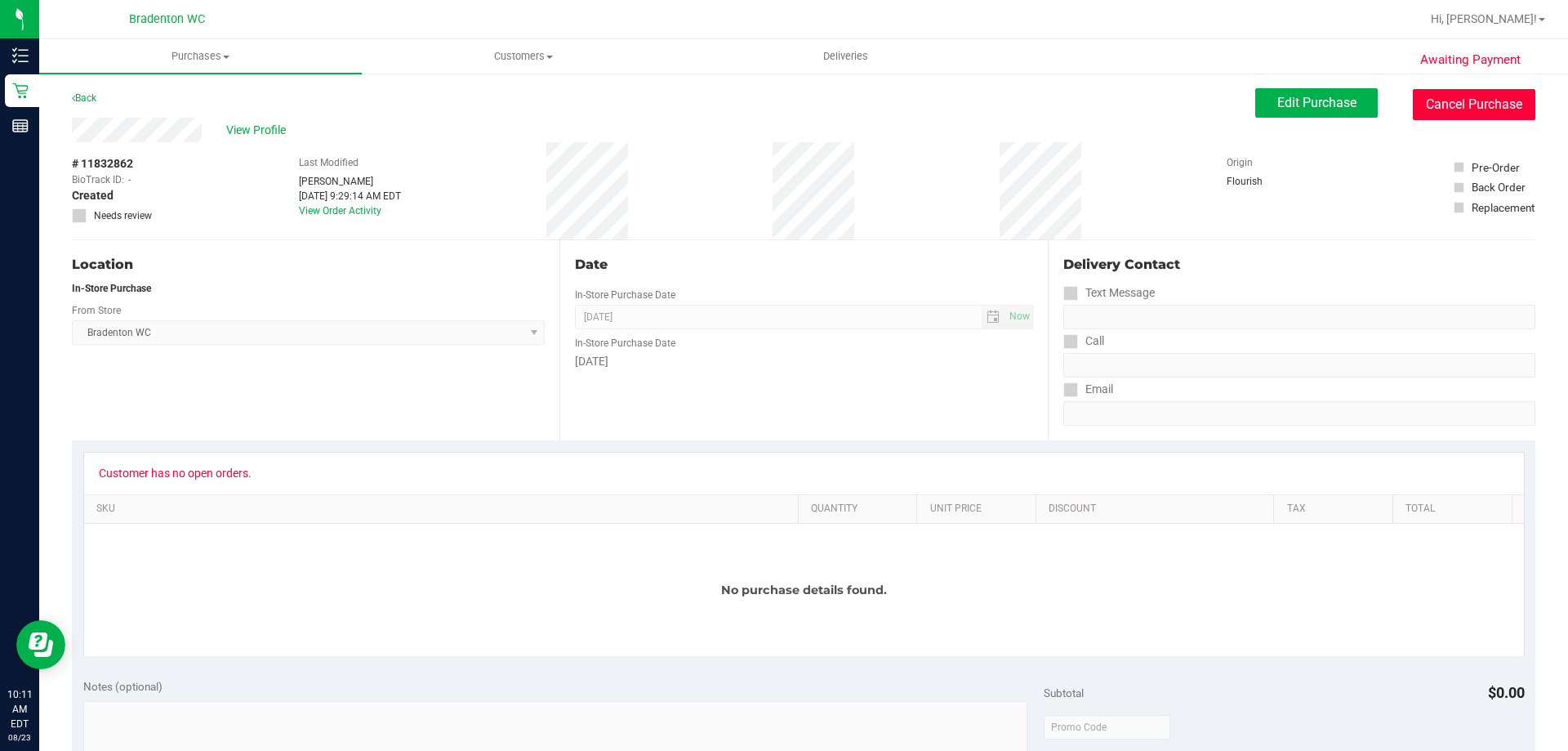
click at [1464, 110] on button "Cancel Purchase" at bounding box center [1474, 104] width 122 height 31
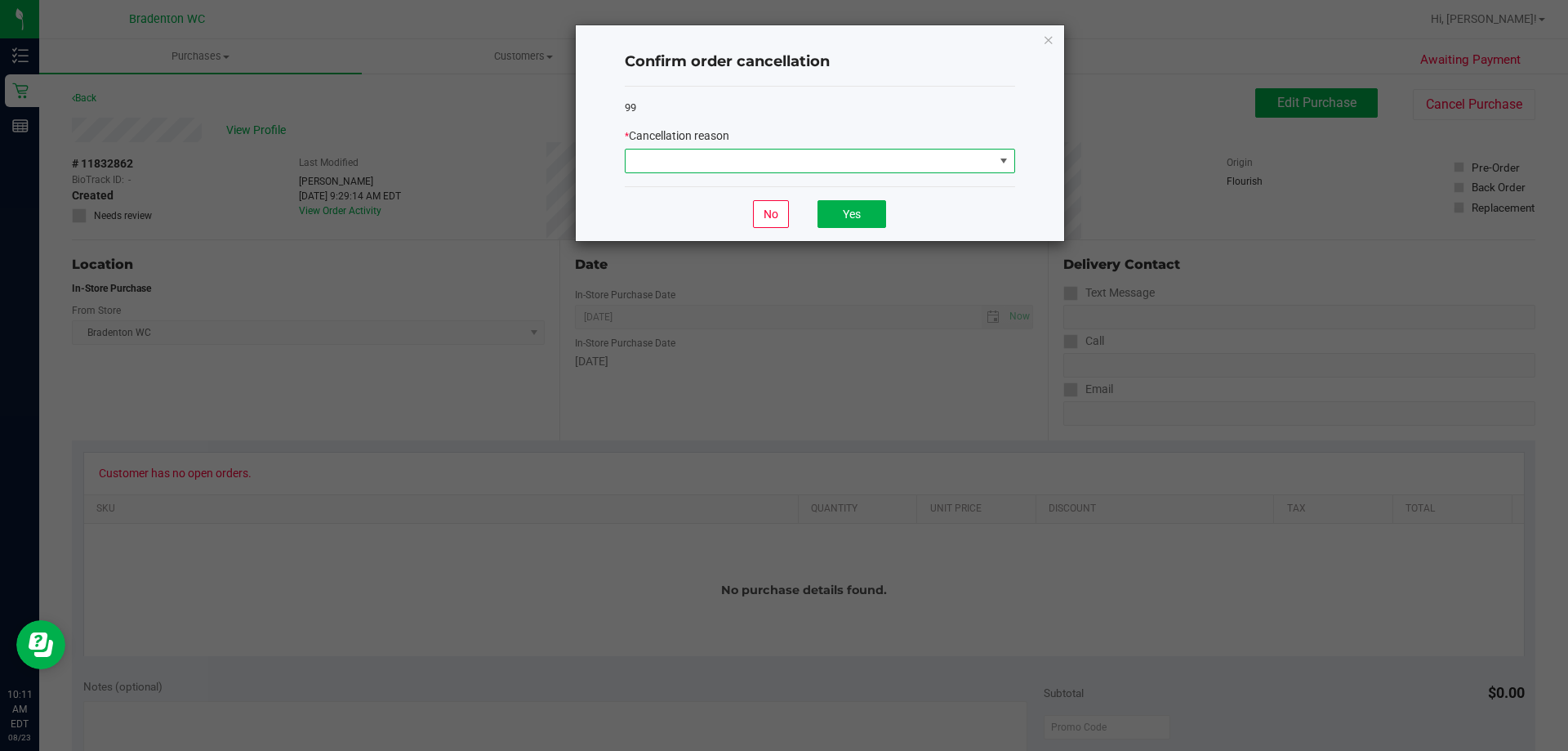
click at [883, 158] on span at bounding box center [810, 161] width 368 height 23
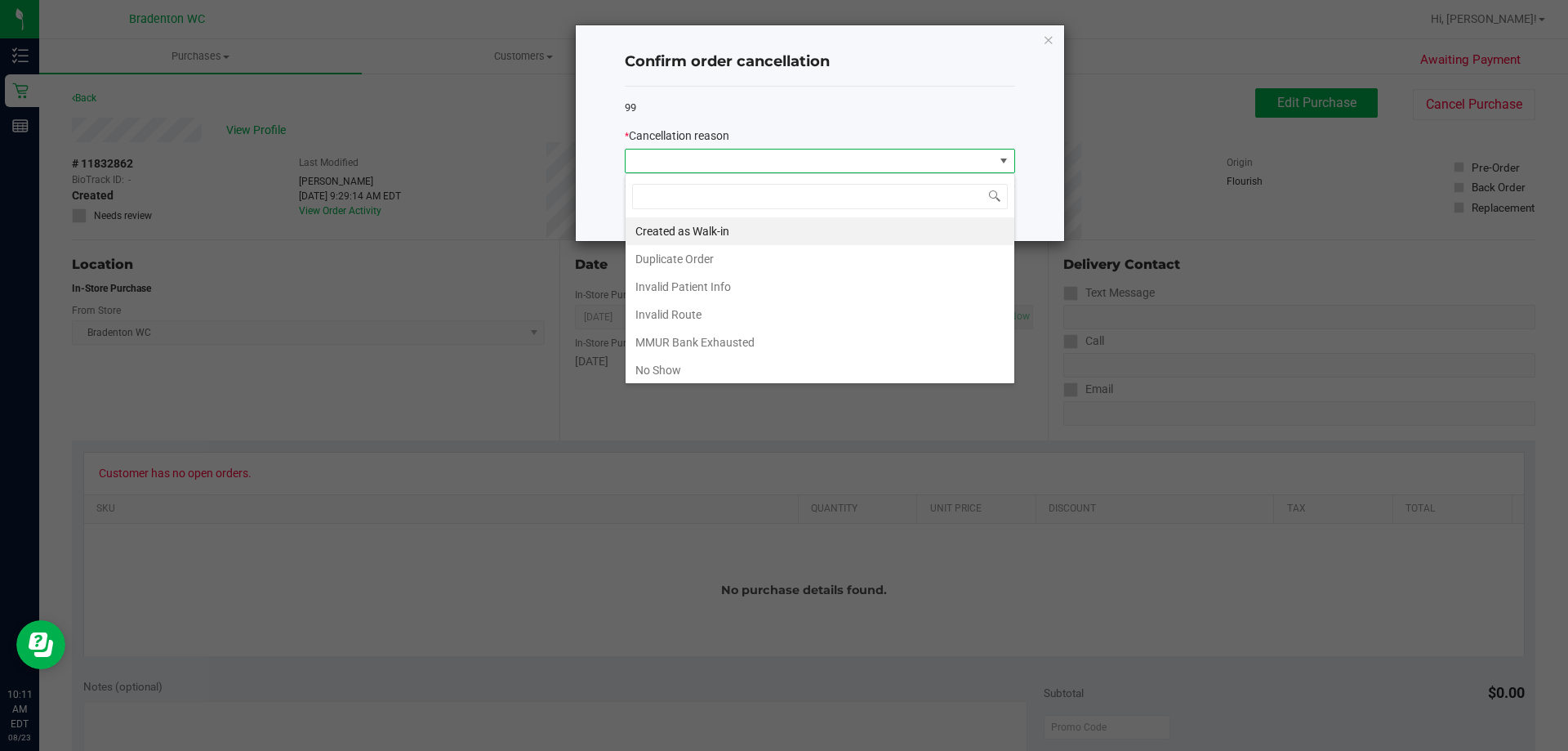
scroll to position [24, 390]
click at [736, 330] on li "MMUR Bank Exhausted" at bounding box center [820, 342] width 389 height 28
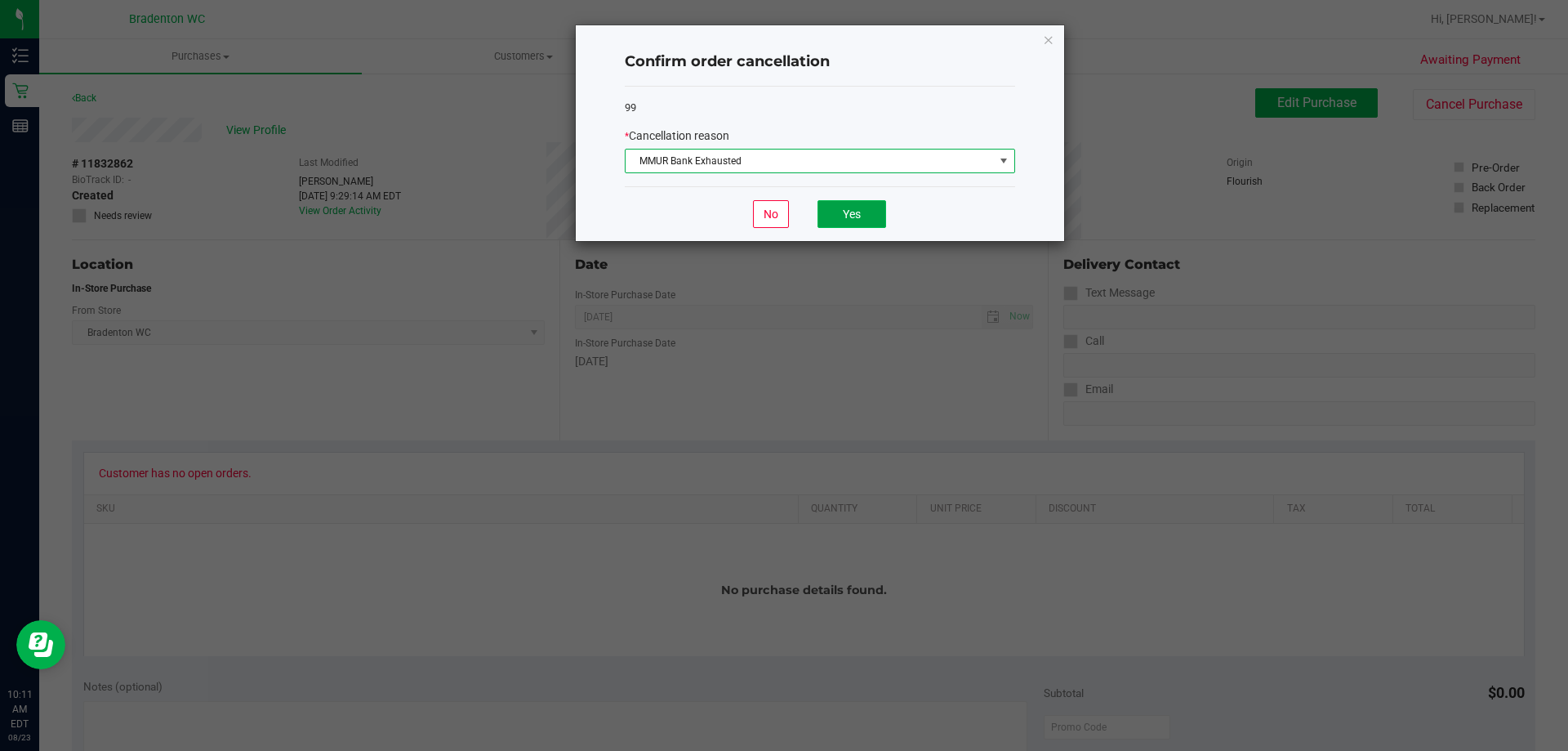
click at [852, 204] on button "Yes" at bounding box center [851, 214] width 69 height 28
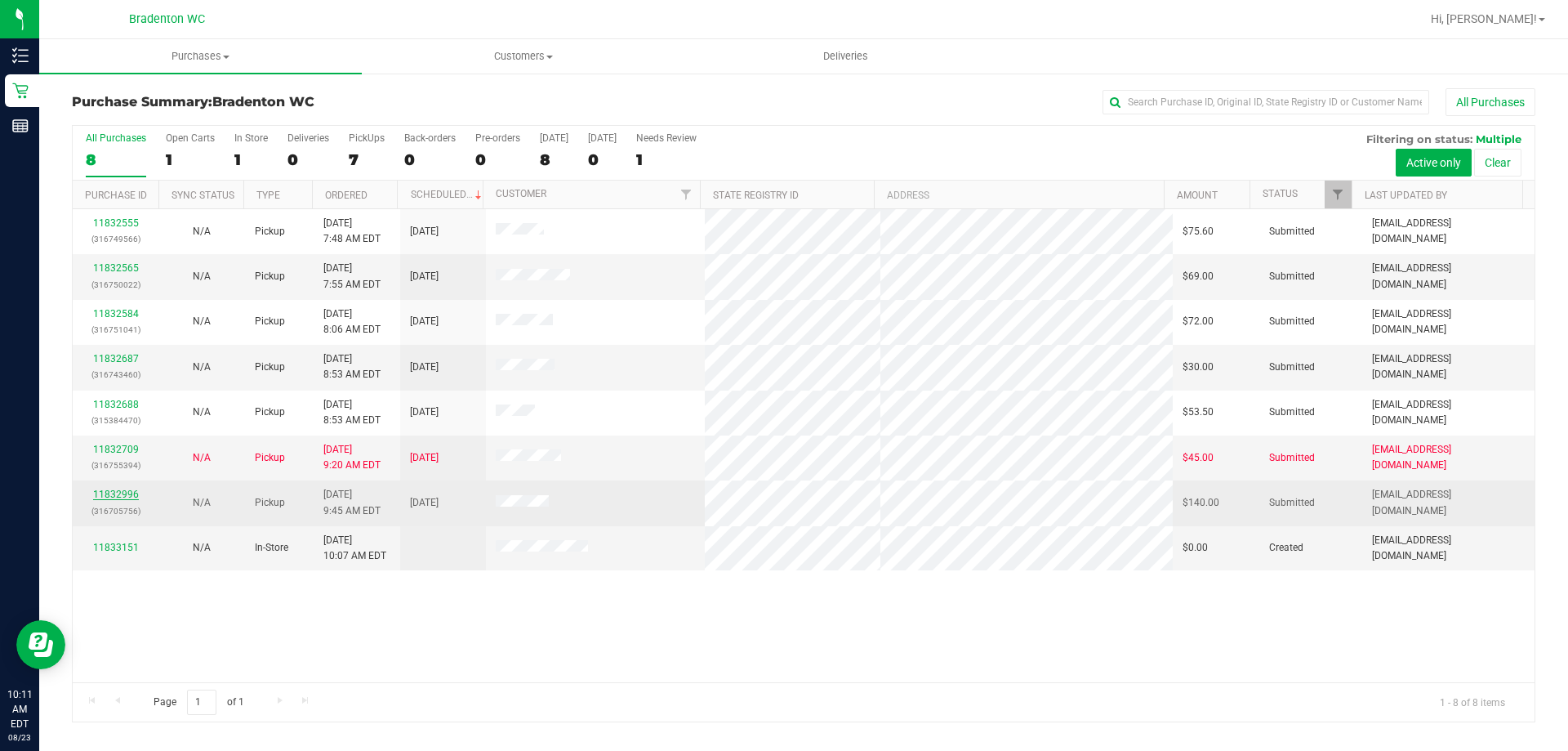
click at [123, 488] on link "11832996" at bounding box center [116, 494] width 46 height 11
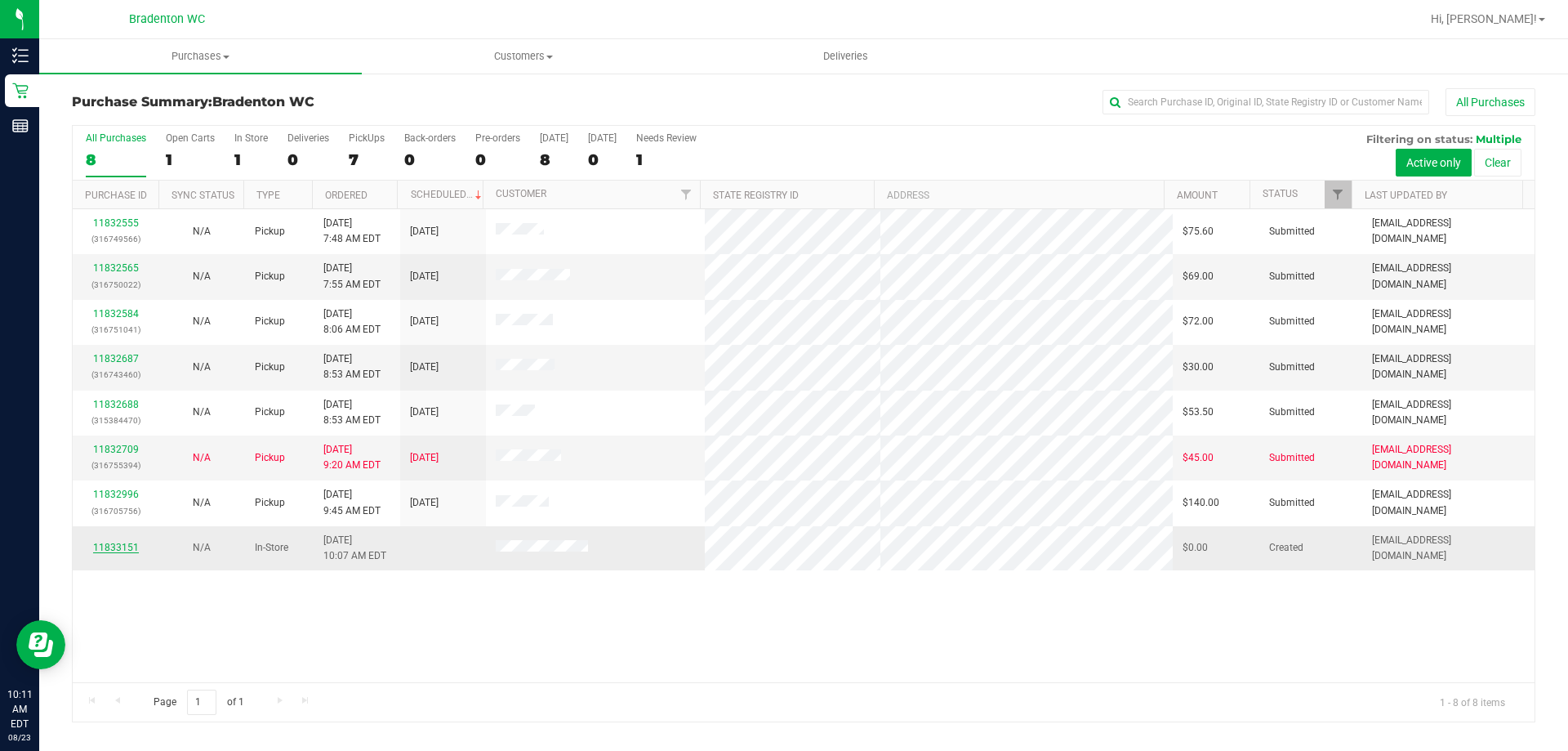
click at [117, 543] on link "11833151" at bounding box center [116, 547] width 46 height 11
click at [112, 360] on link "11832687" at bounding box center [116, 358] width 46 height 11
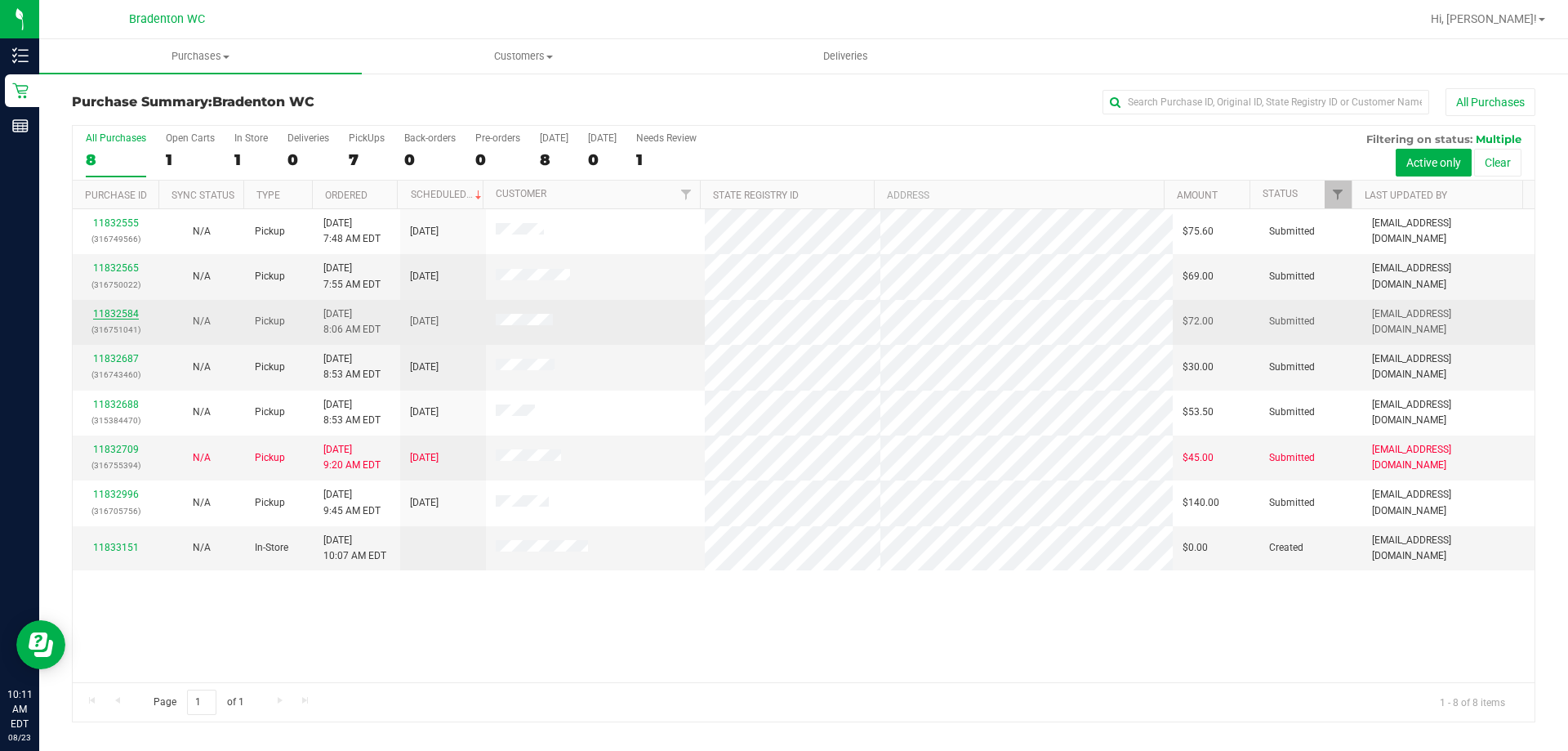
click at [113, 313] on link "11832584" at bounding box center [116, 313] width 46 height 11
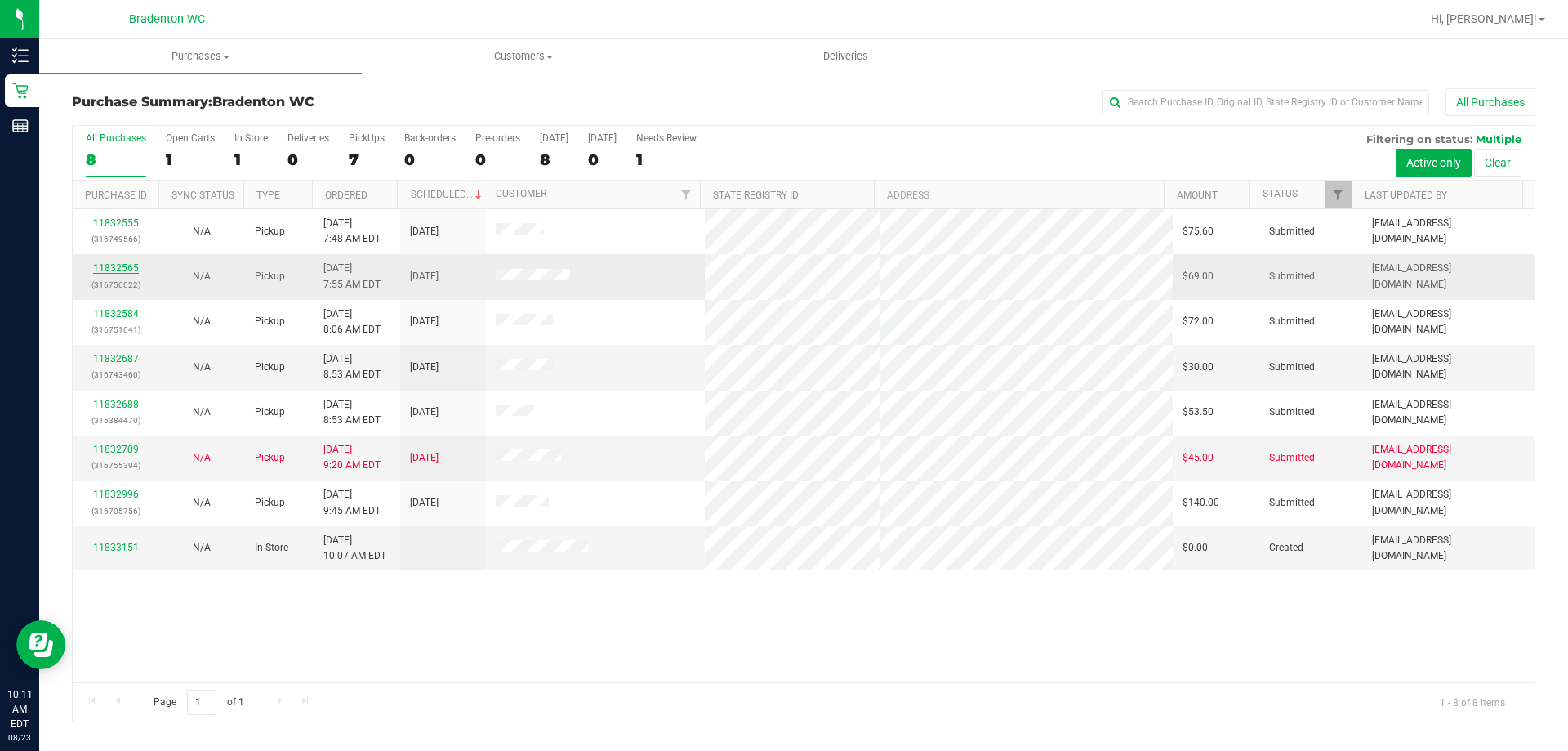
click at [103, 271] on link "11832565" at bounding box center [116, 268] width 46 height 11
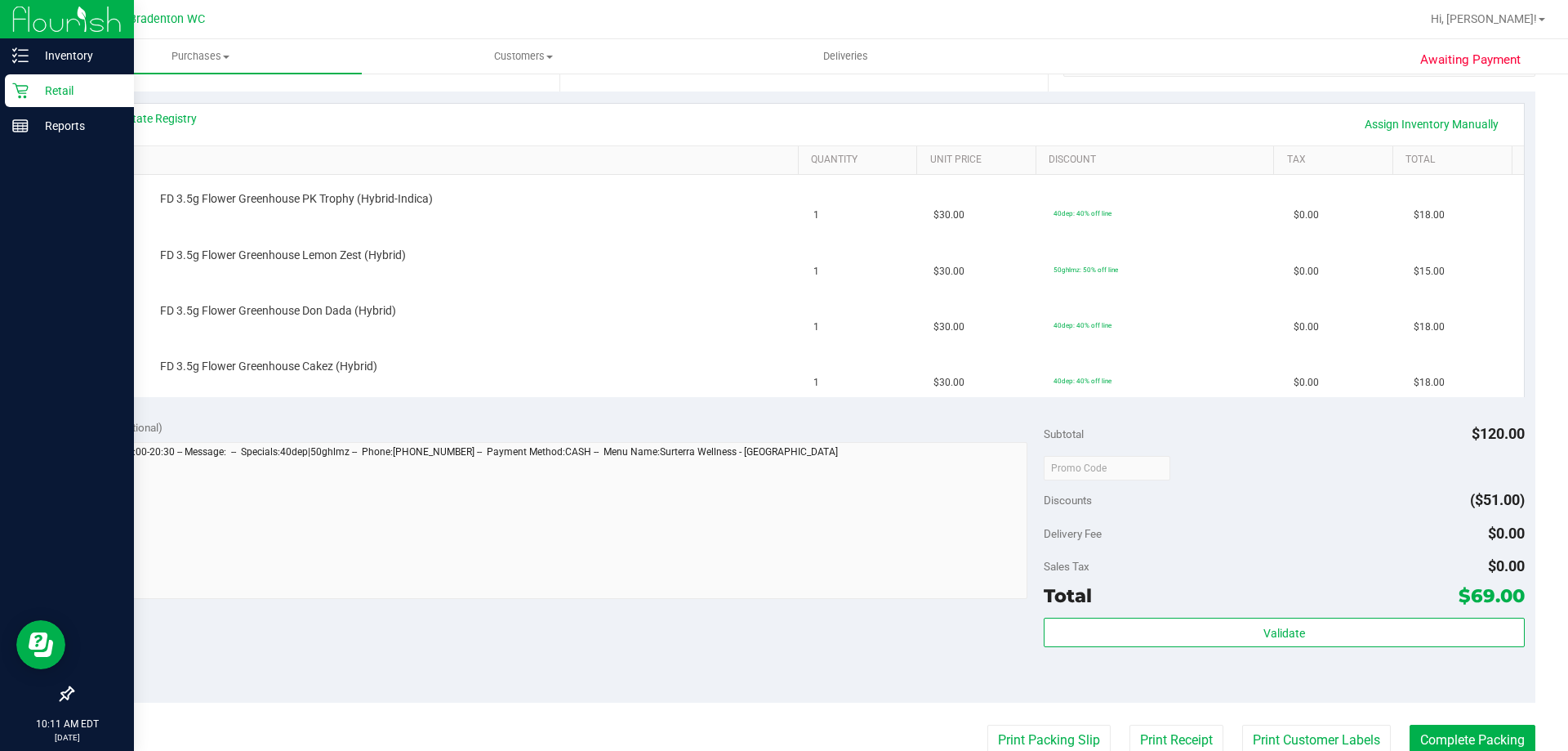
scroll to position [327, 0]
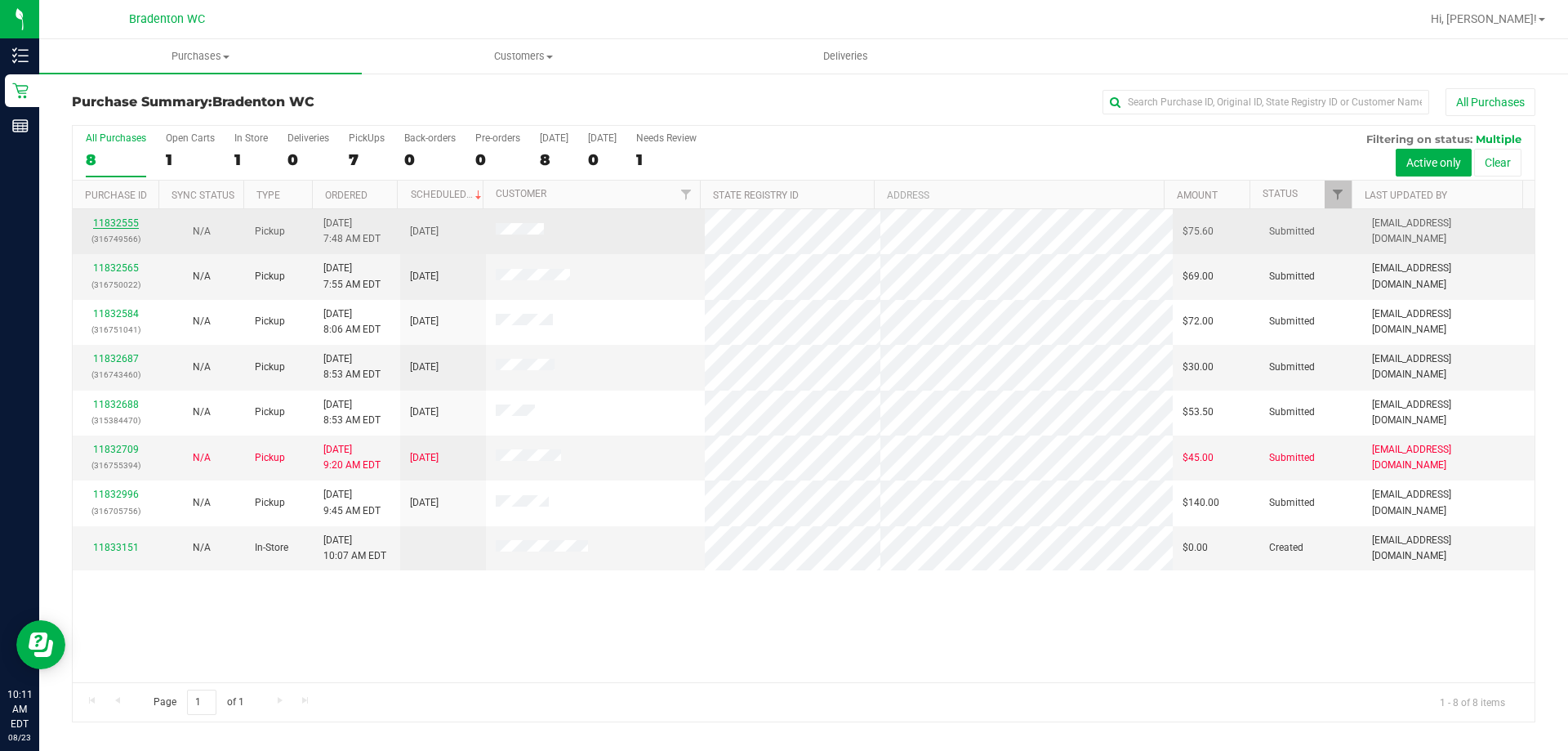
click at [121, 217] on link "11832555" at bounding box center [116, 223] width 46 height 11
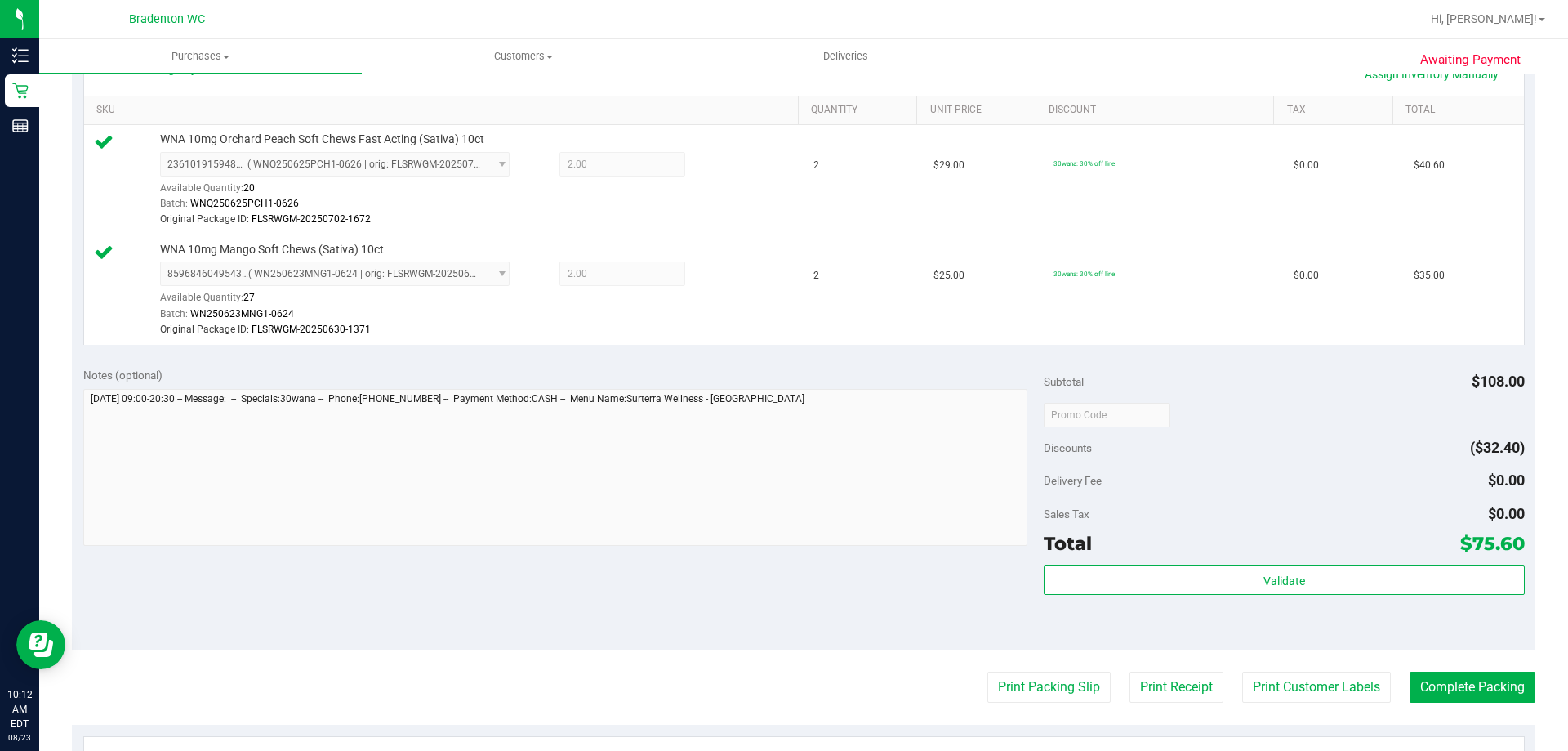
scroll to position [409, 0]
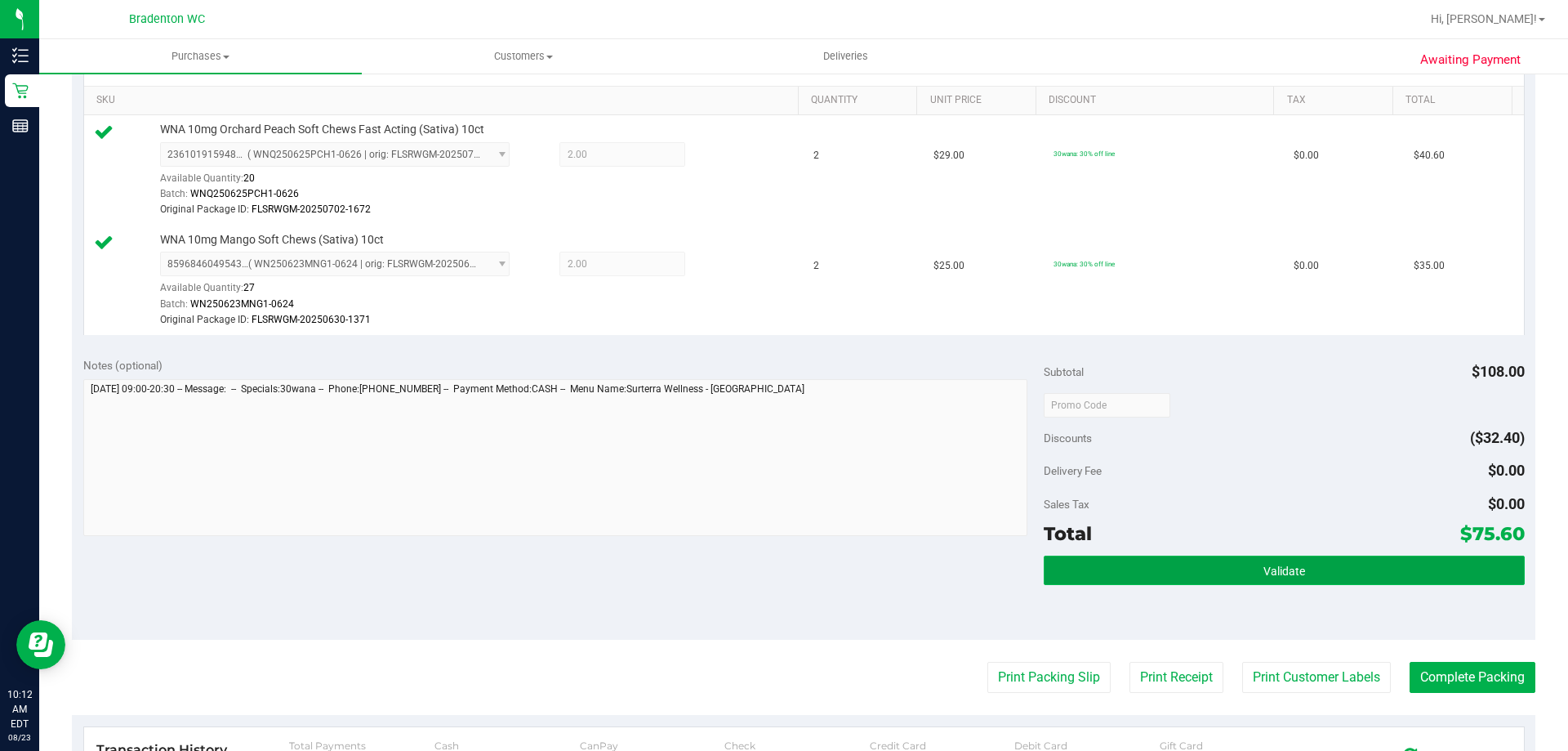
click at [1128, 557] on button "Validate" at bounding box center [1284, 570] width 480 height 30
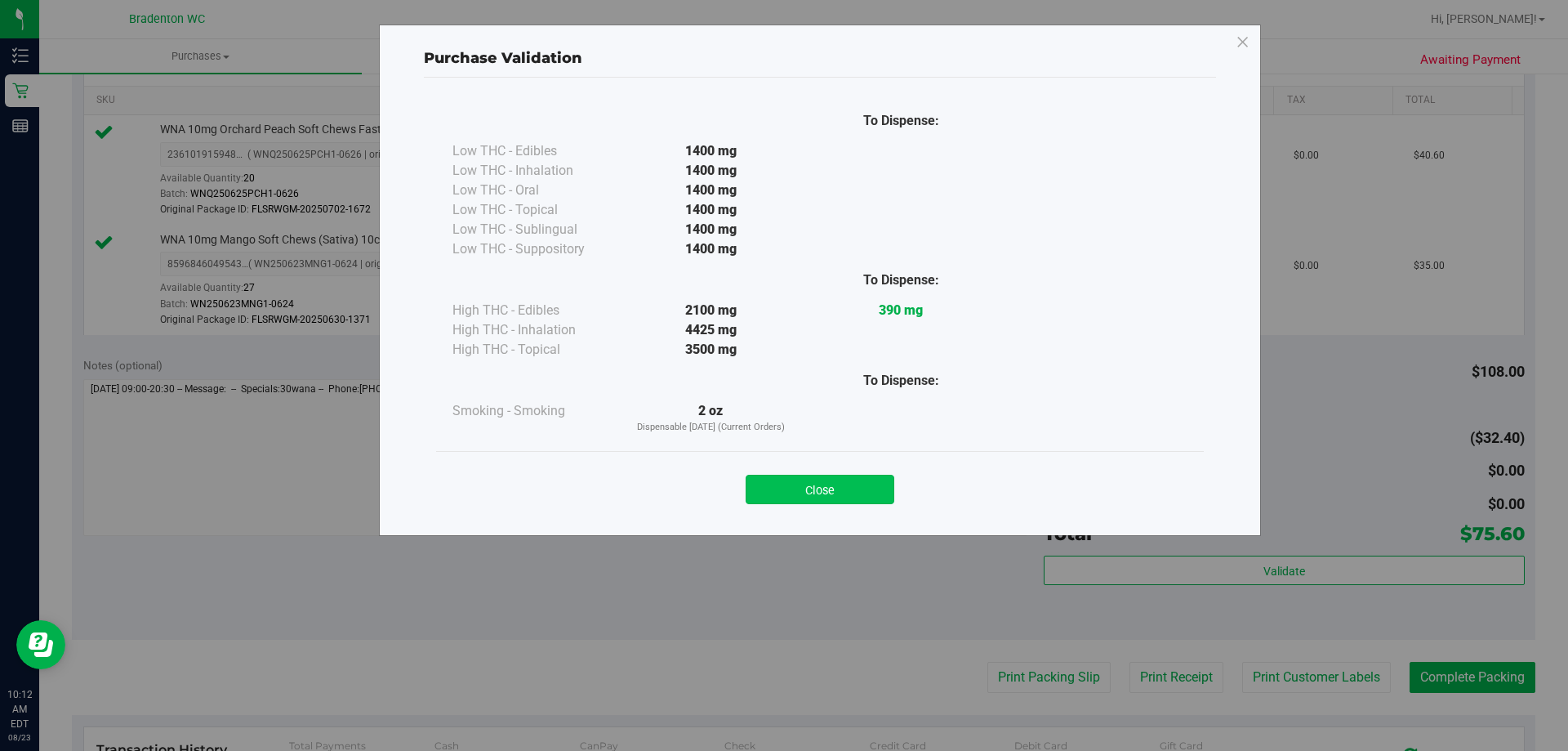
click at [850, 482] on button "Close" at bounding box center [819, 489] width 149 height 30
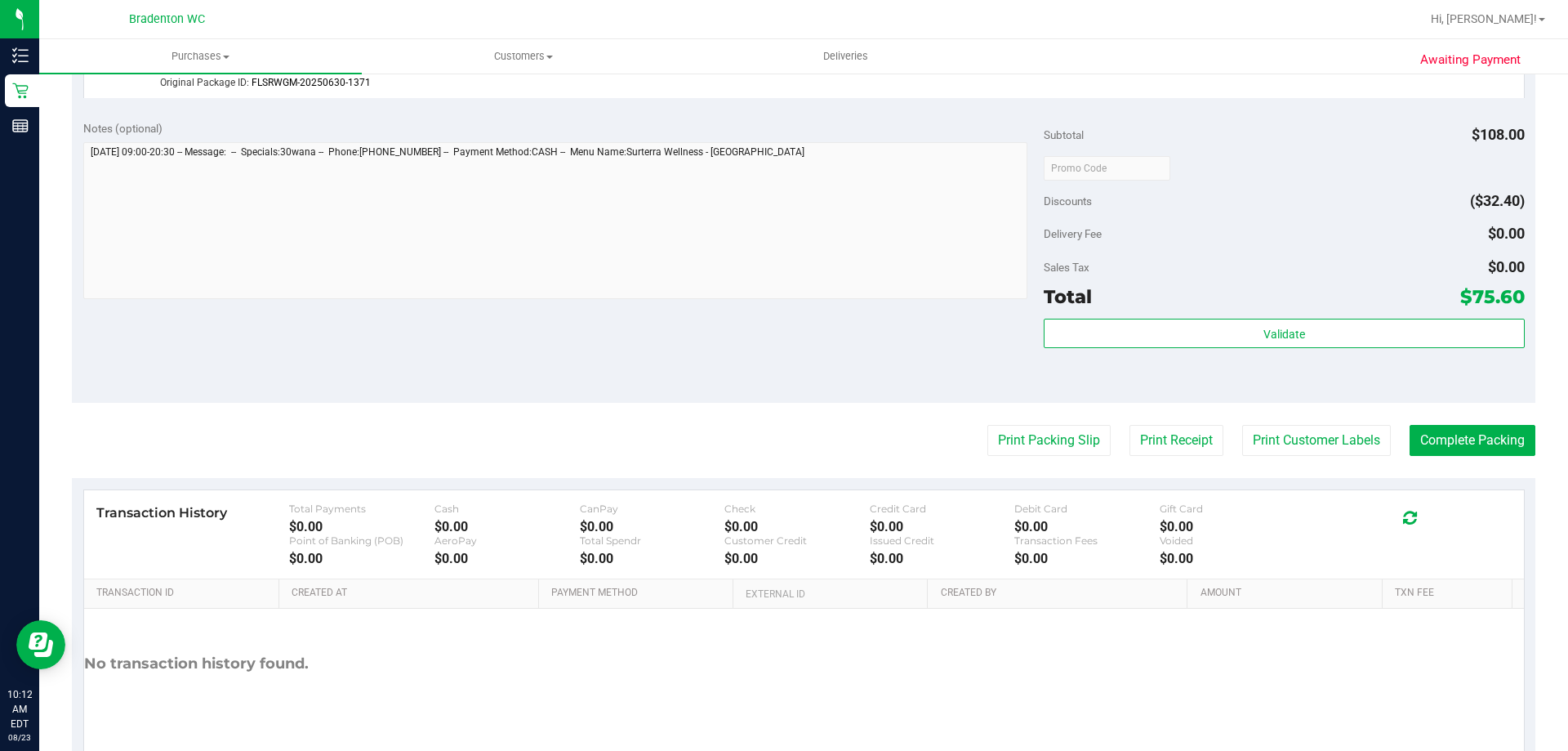
scroll to position [654, 0]
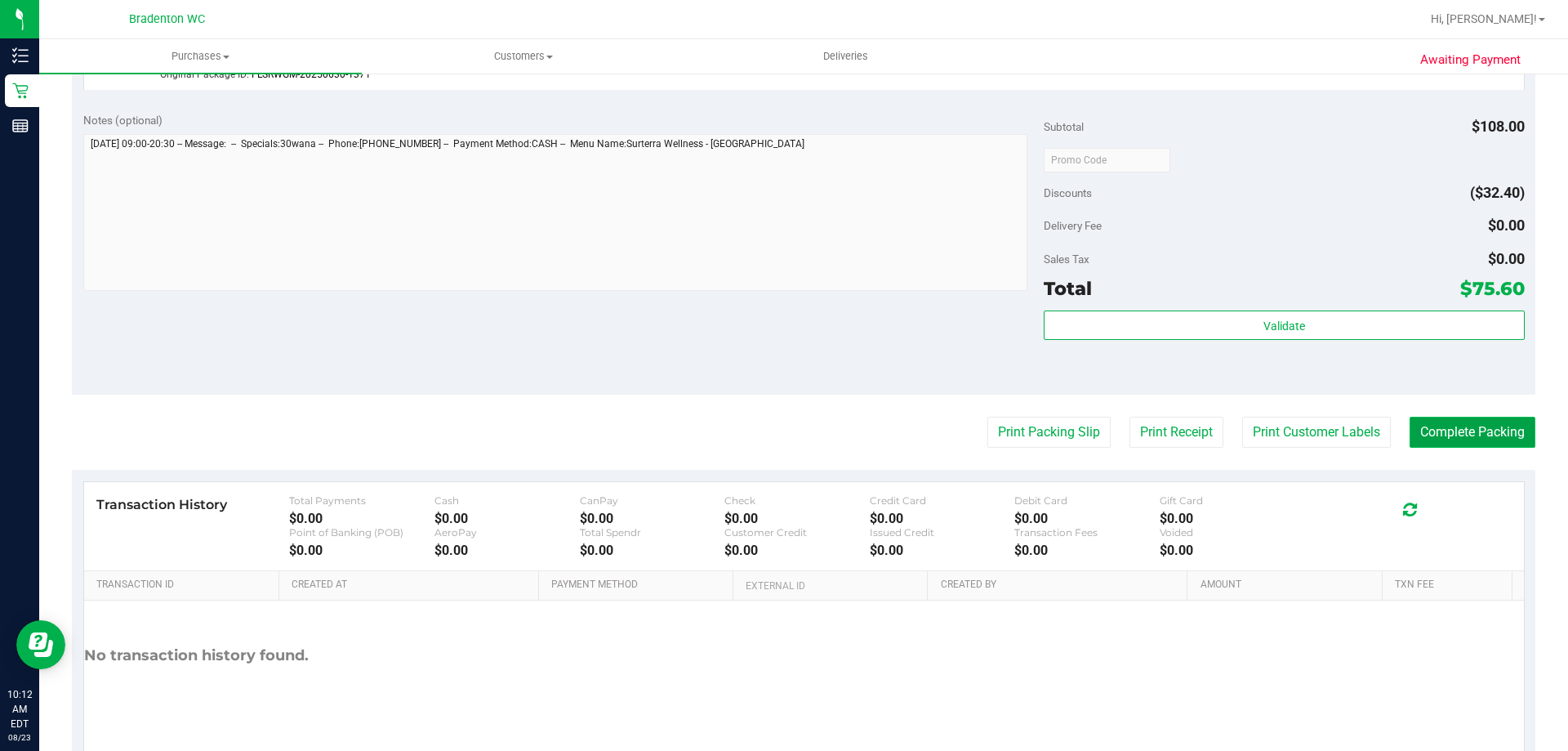
click at [1446, 435] on button "Complete Packing" at bounding box center [1472, 433] width 126 height 31
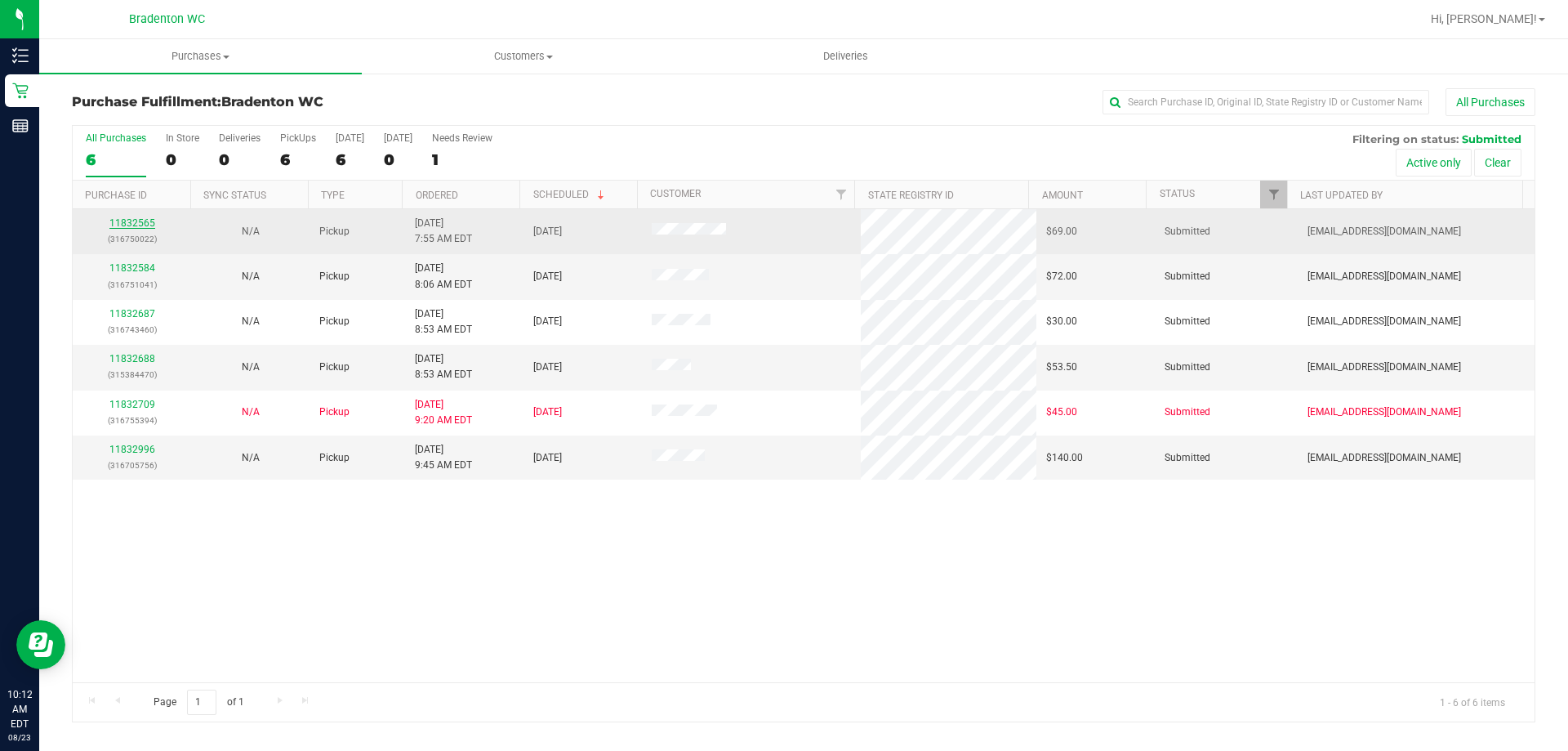
click at [129, 223] on link "11832565" at bounding box center [132, 223] width 46 height 11
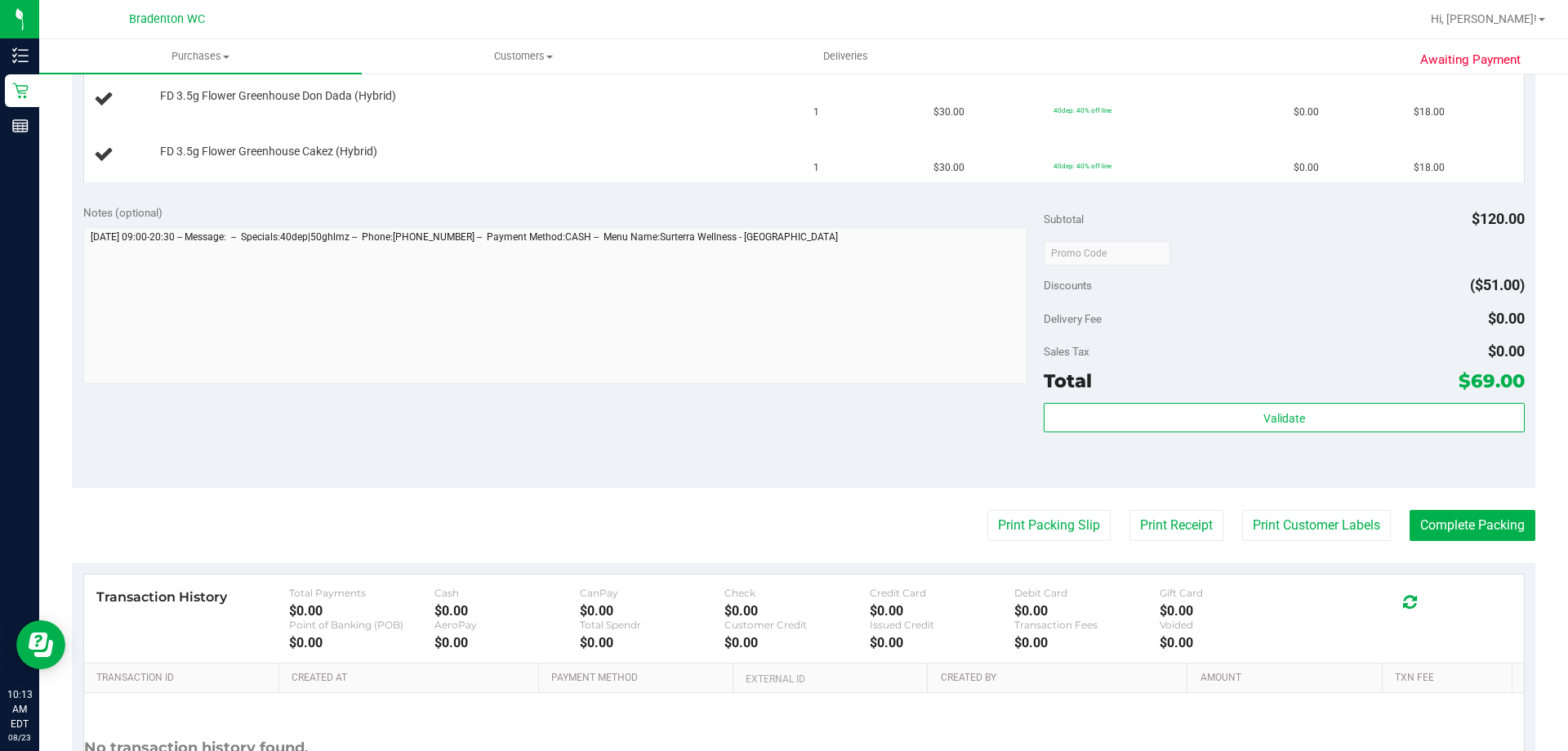
scroll to position [572, 0]
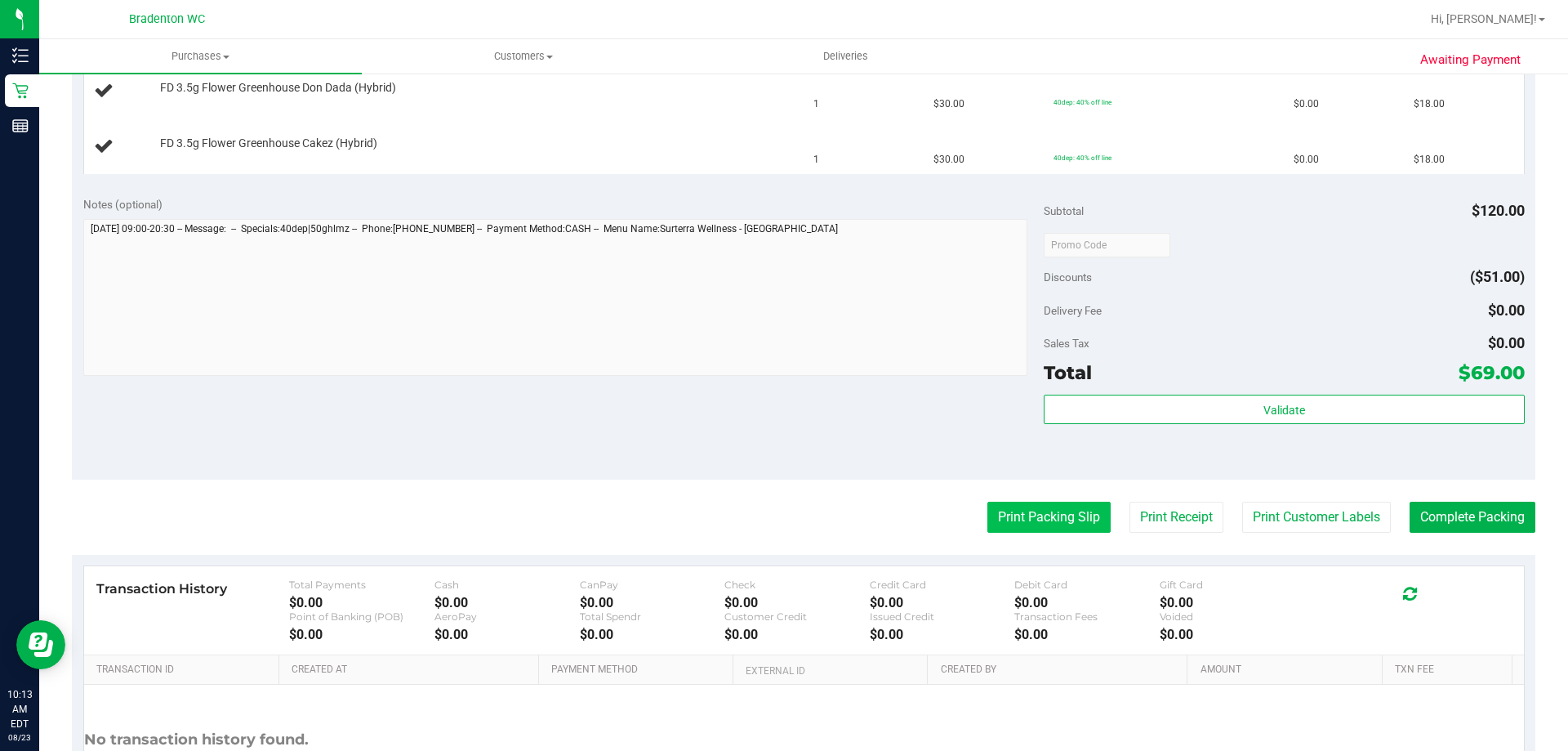
click at [1007, 514] on button "Print Packing Slip" at bounding box center [1049, 517] width 123 height 31
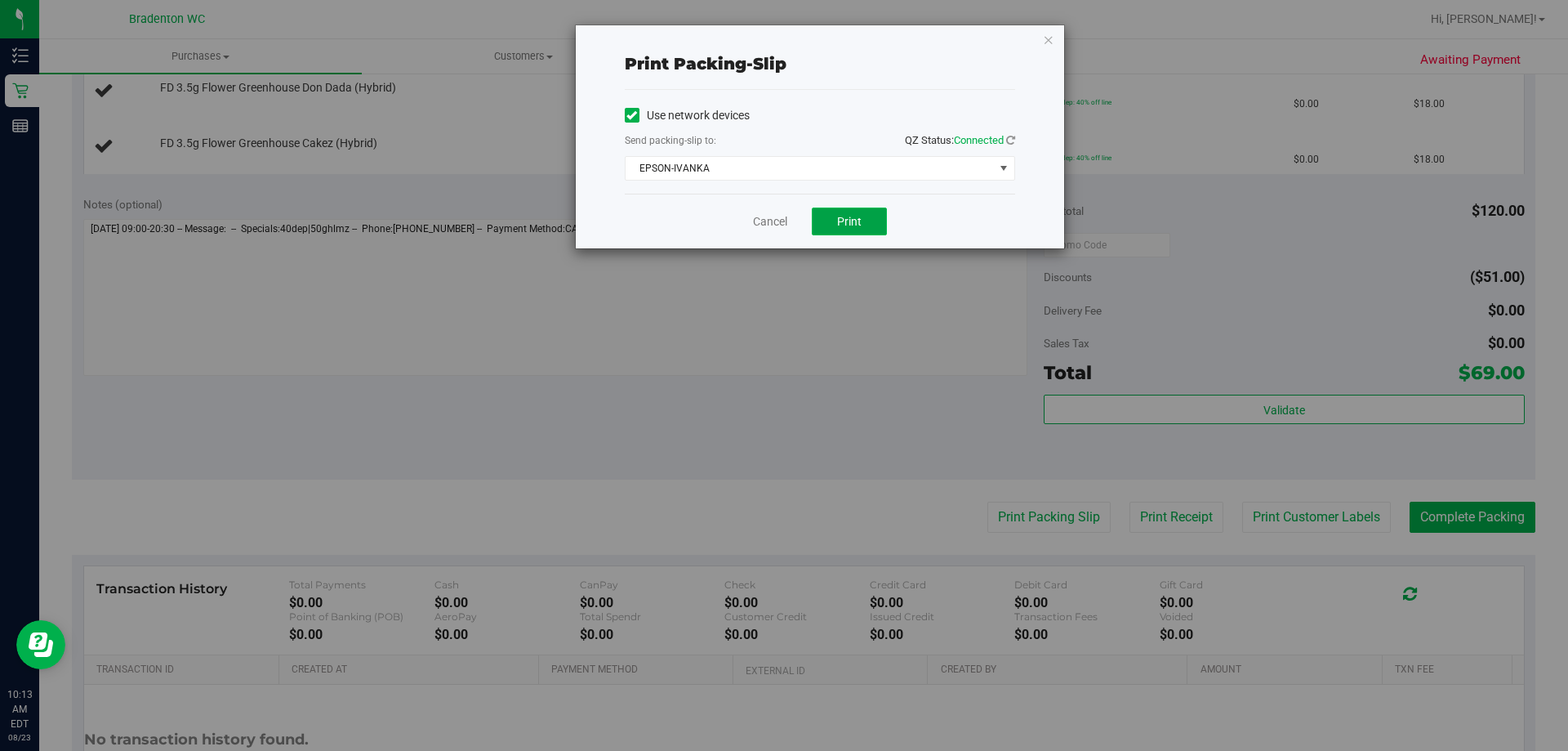
click at [860, 213] on button "Print" at bounding box center [850, 222] width 76 height 28
click at [768, 225] on link "Cancel" at bounding box center [770, 222] width 34 height 17
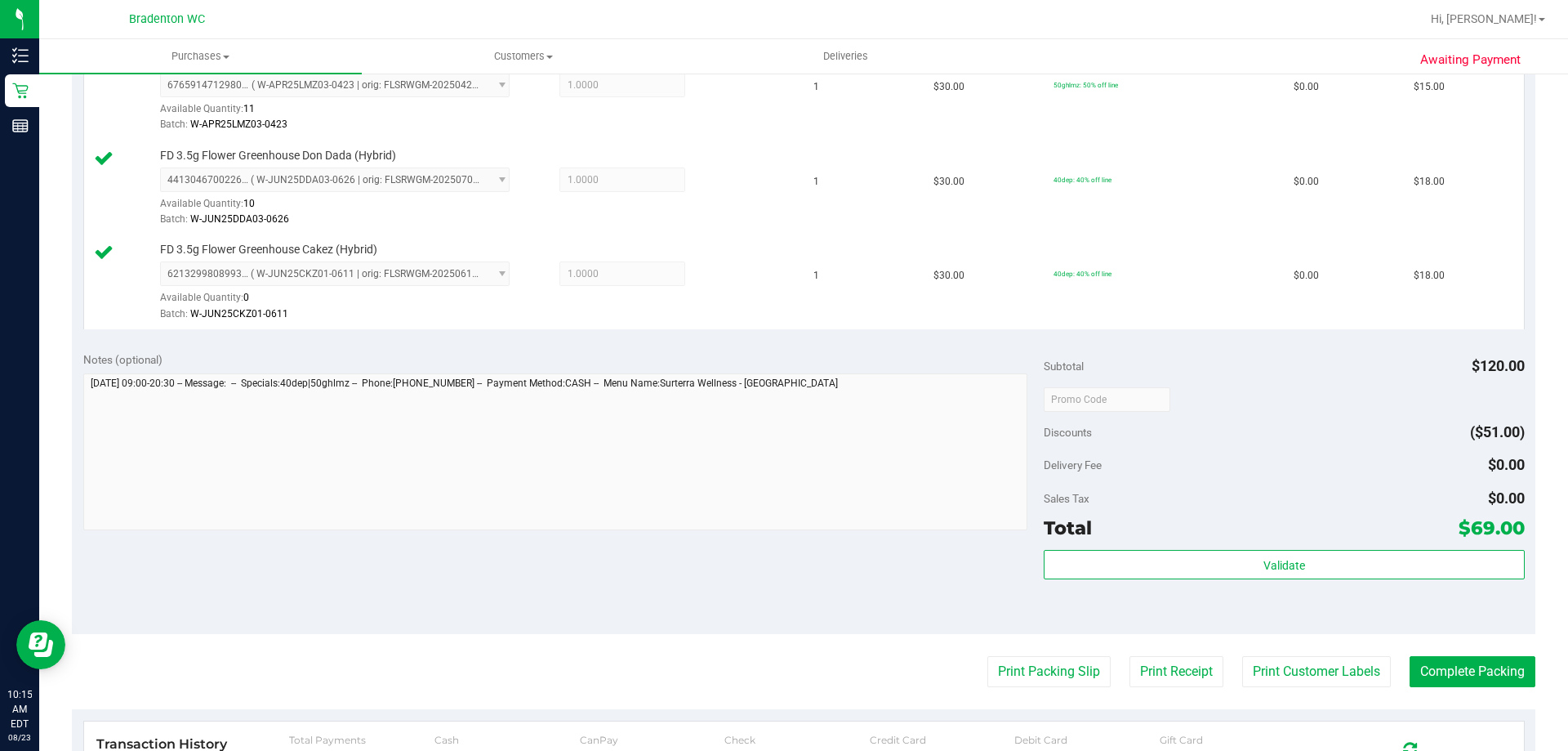
click at [1135, 599] on div "Validate" at bounding box center [1284, 587] width 480 height 74
click at [1136, 580] on div "Validate" at bounding box center [1284, 566] width 480 height 31
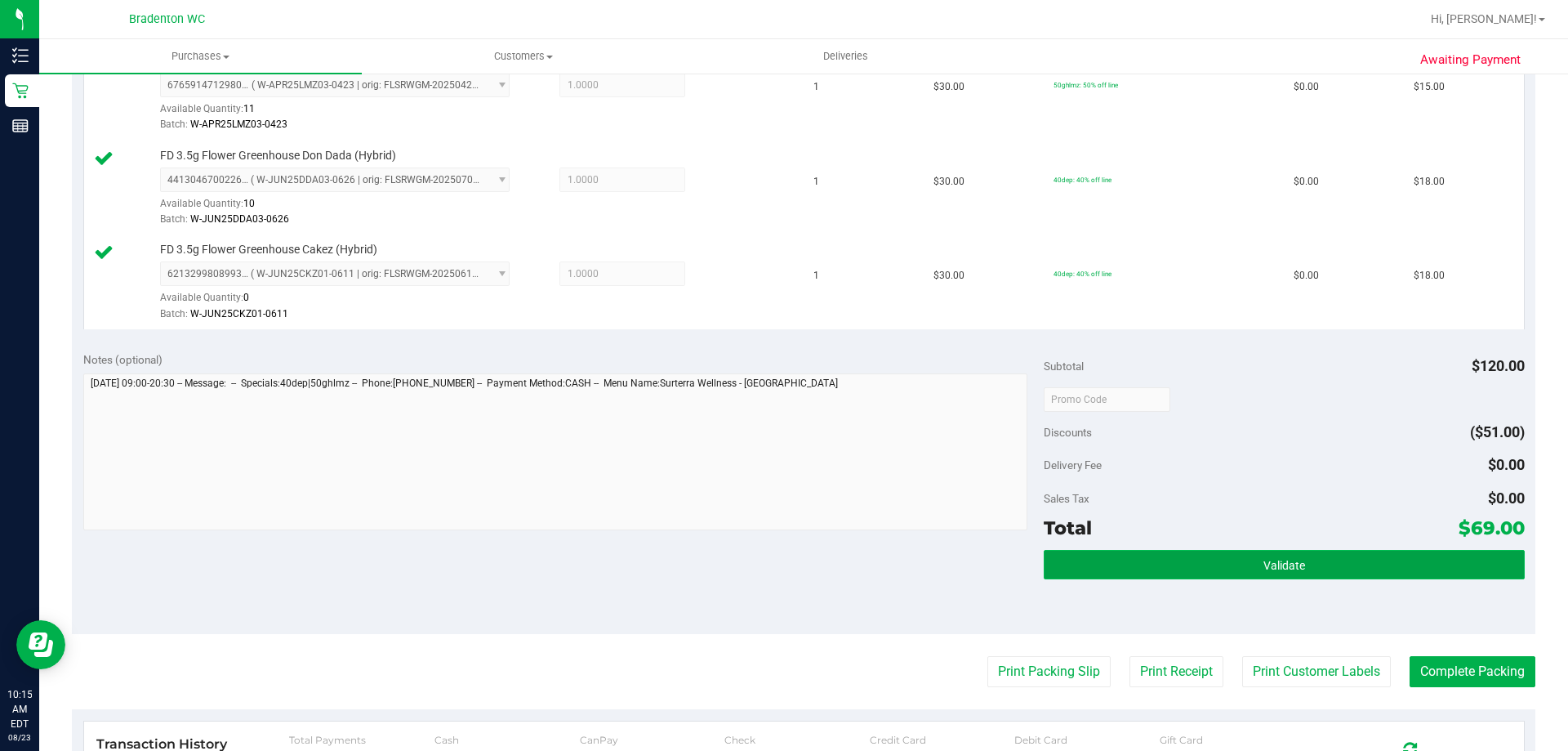
click at [1133, 561] on button "Validate" at bounding box center [1284, 565] width 480 height 30
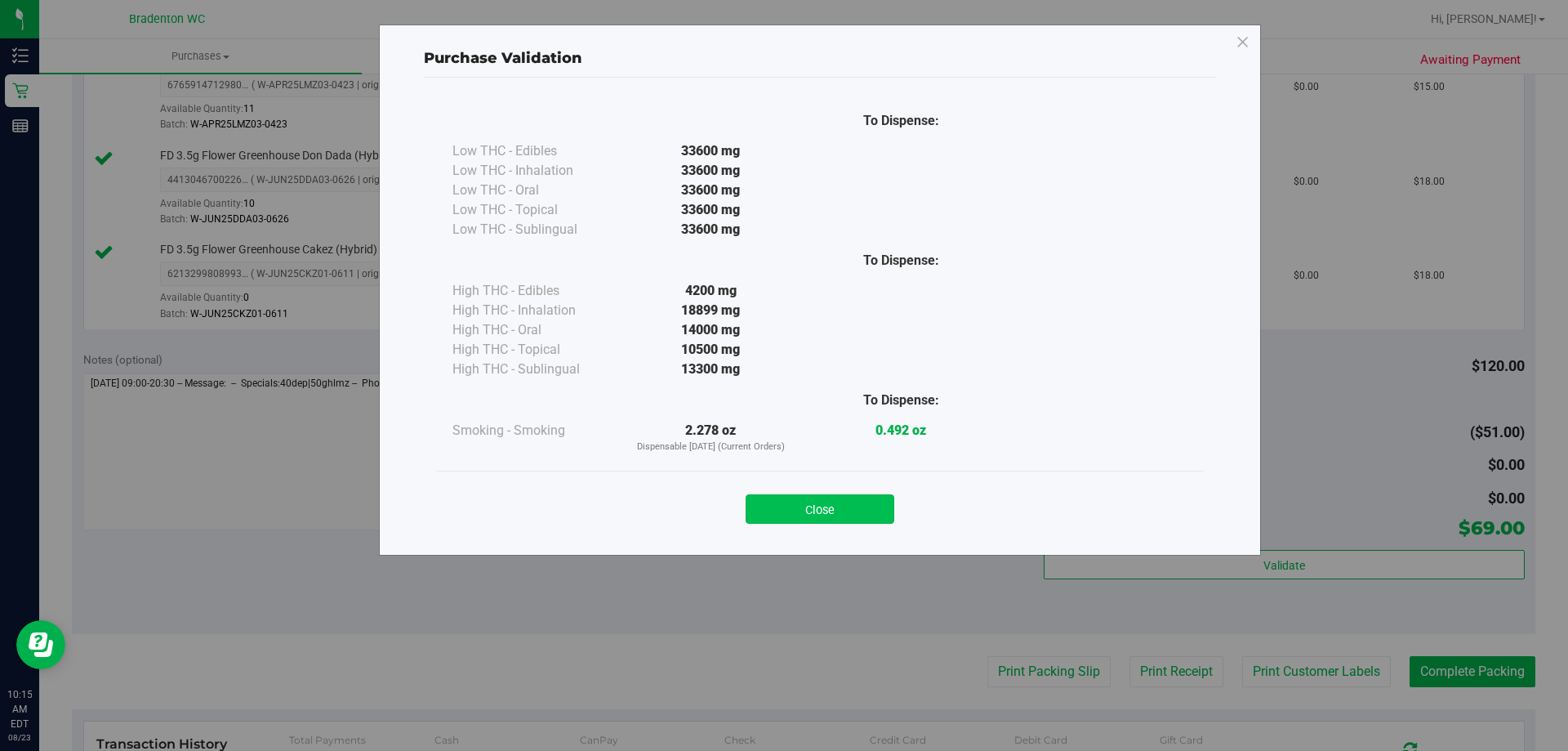
click at [812, 503] on button "Close" at bounding box center [819, 509] width 149 height 30
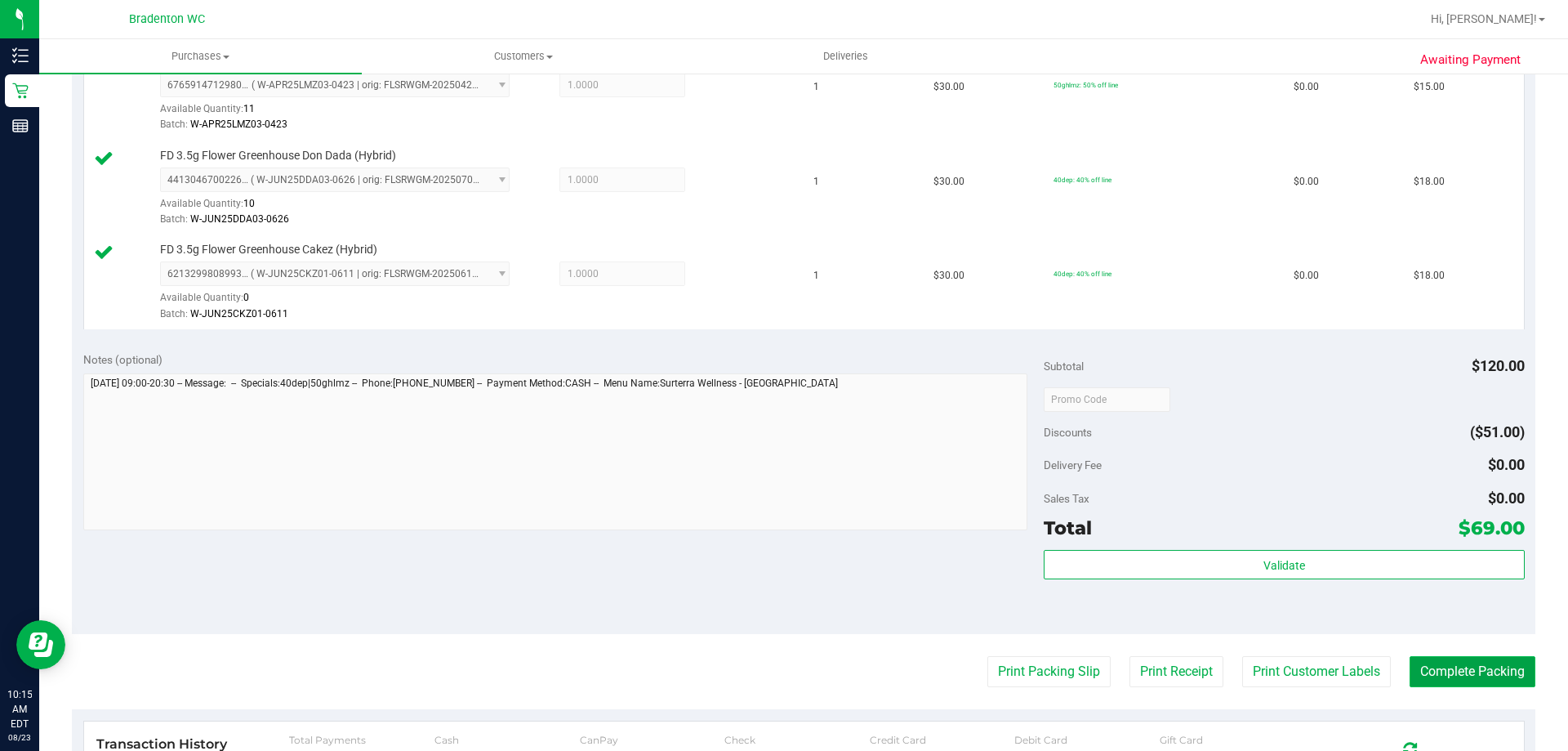
click at [1466, 661] on button "Complete Packing" at bounding box center [1472, 672] width 126 height 31
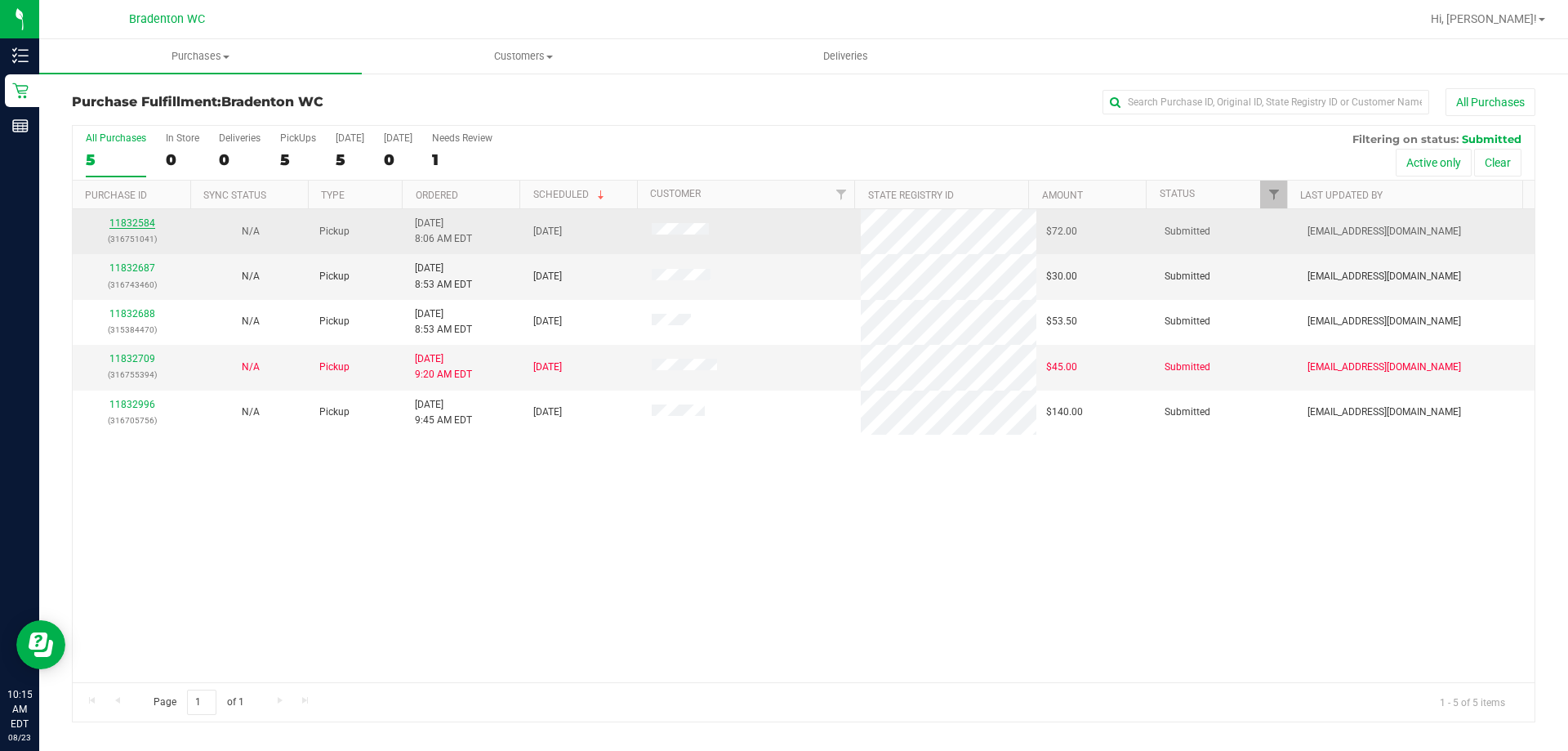
click at [145, 223] on link "11832584" at bounding box center [132, 223] width 46 height 11
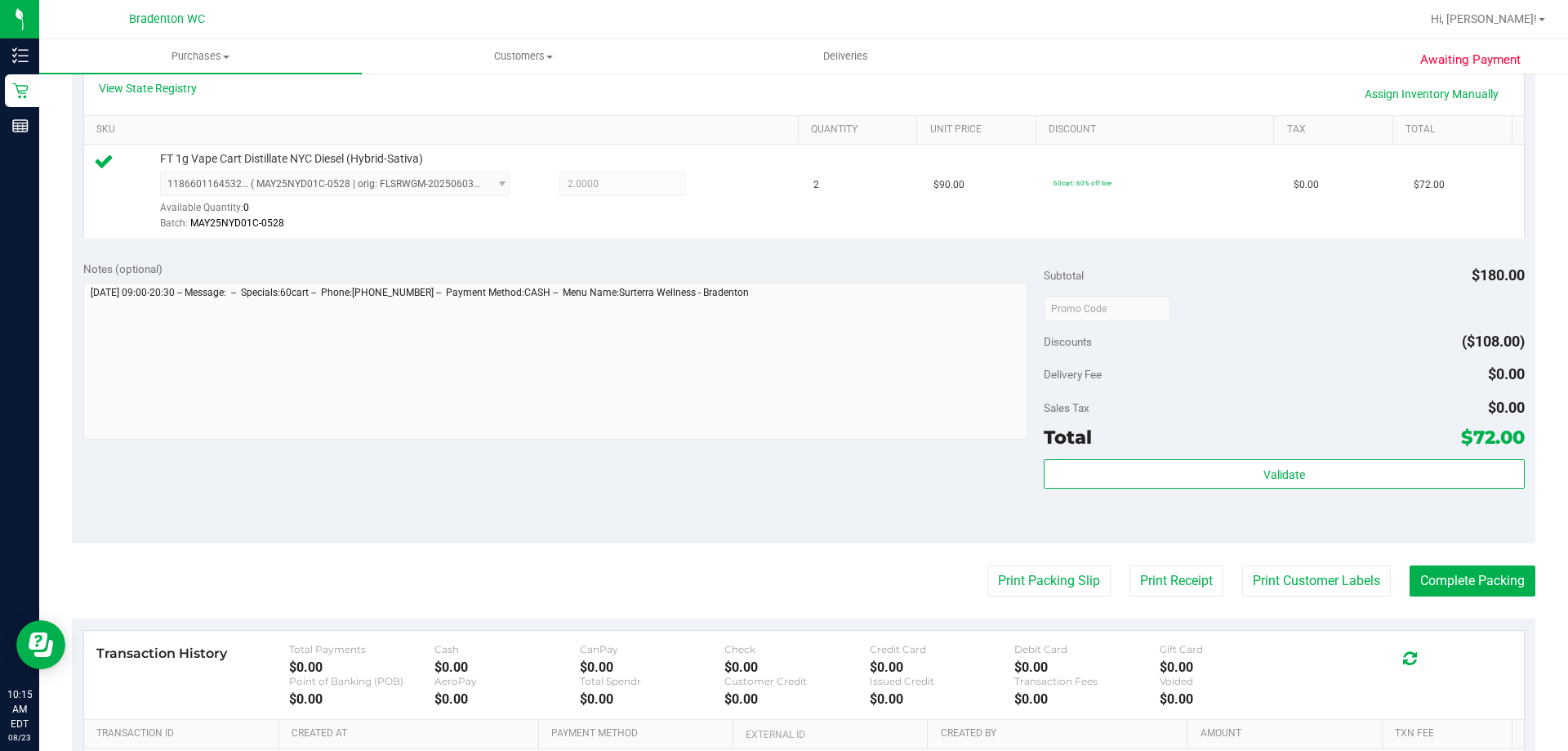
scroll to position [409, 0]
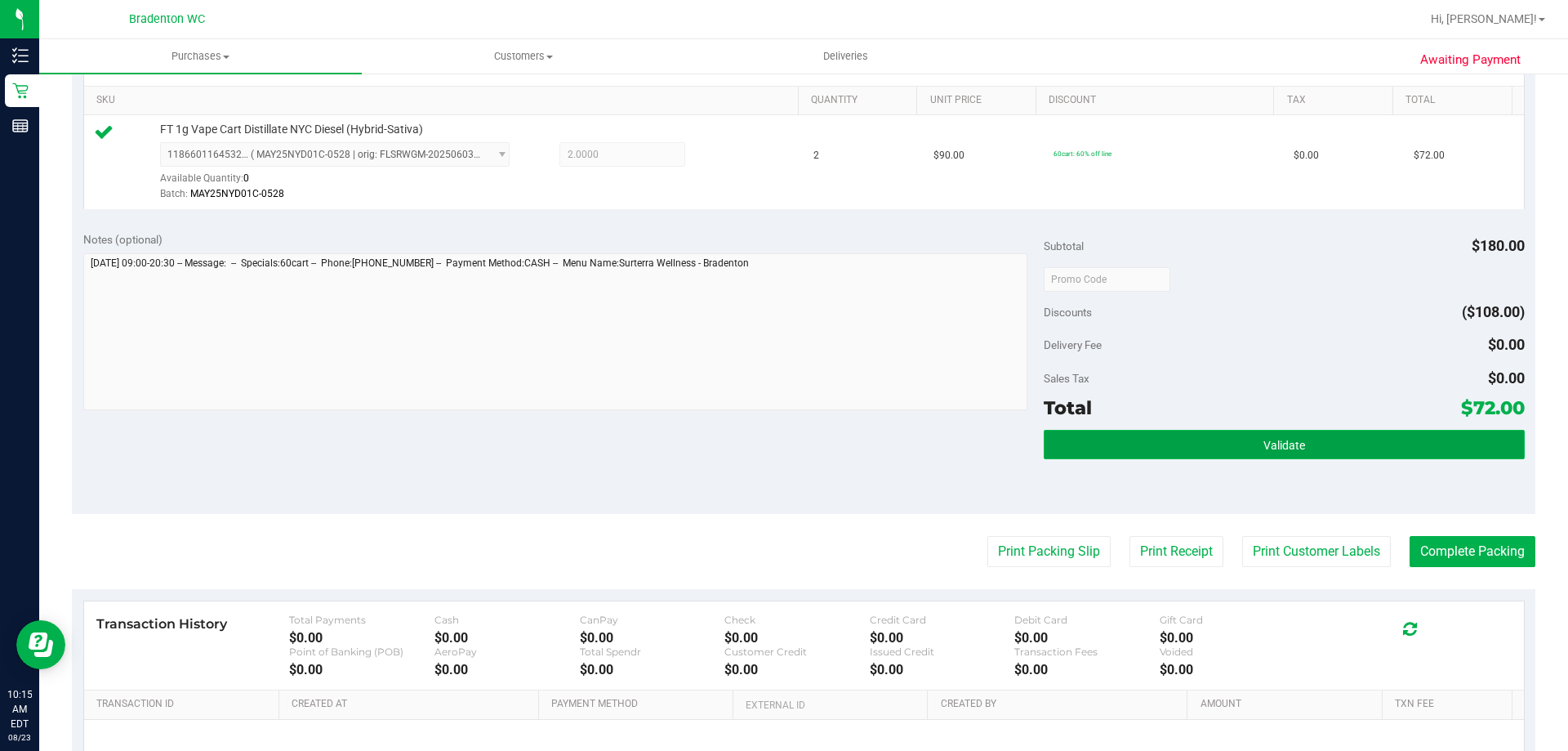
click at [1107, 448] on button "Validate" at bounding box center [1284, 445] width 480 height 30
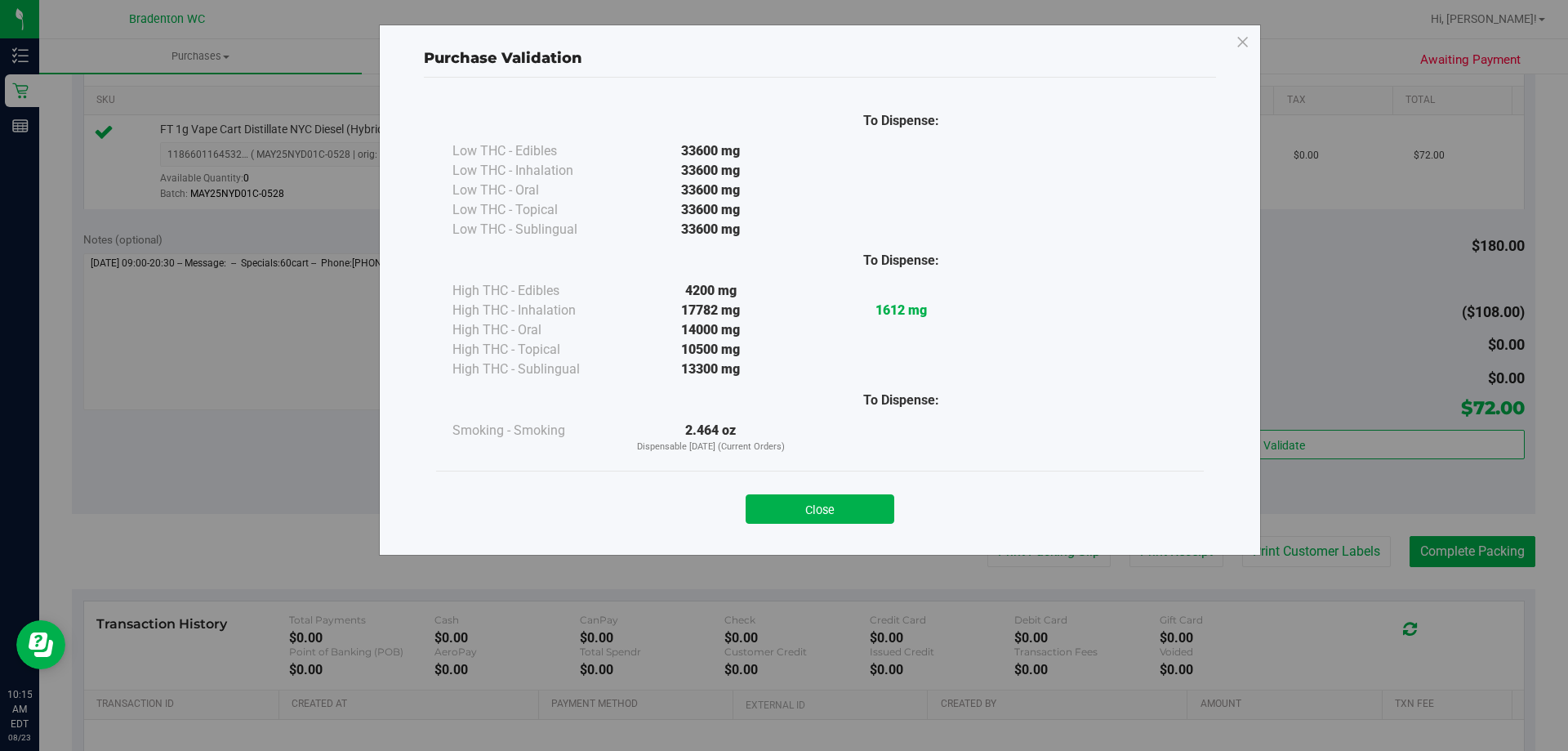
click at [807, 485] on div "Close" at bounding box center [820, 504] width 744 height 41
click at [824, 511] on button "Close" at bounding box center [819, 509] width 149 height 30
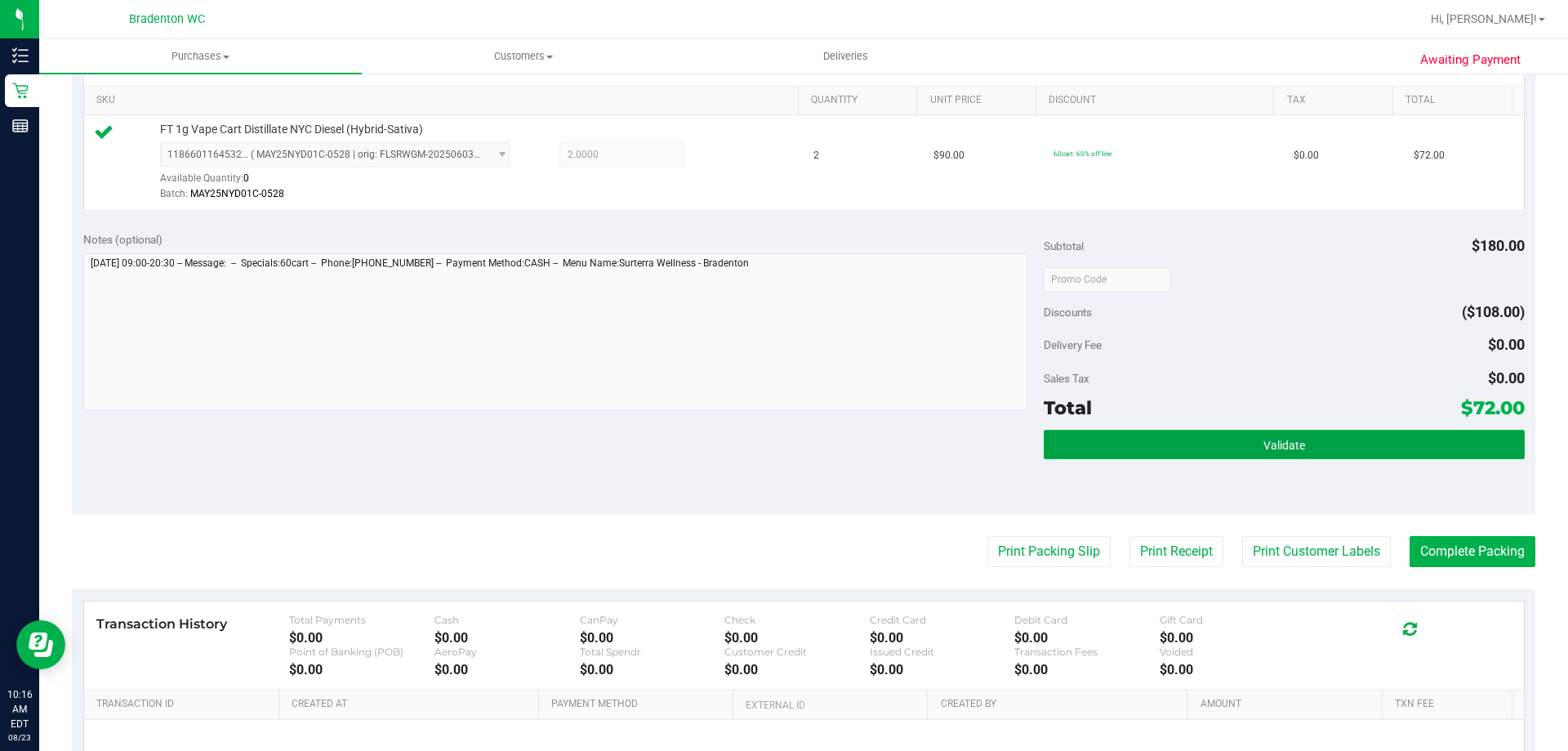
click at [1344, 440] on button "Validate" at bounding box center [1284, 445] width 480 height 30
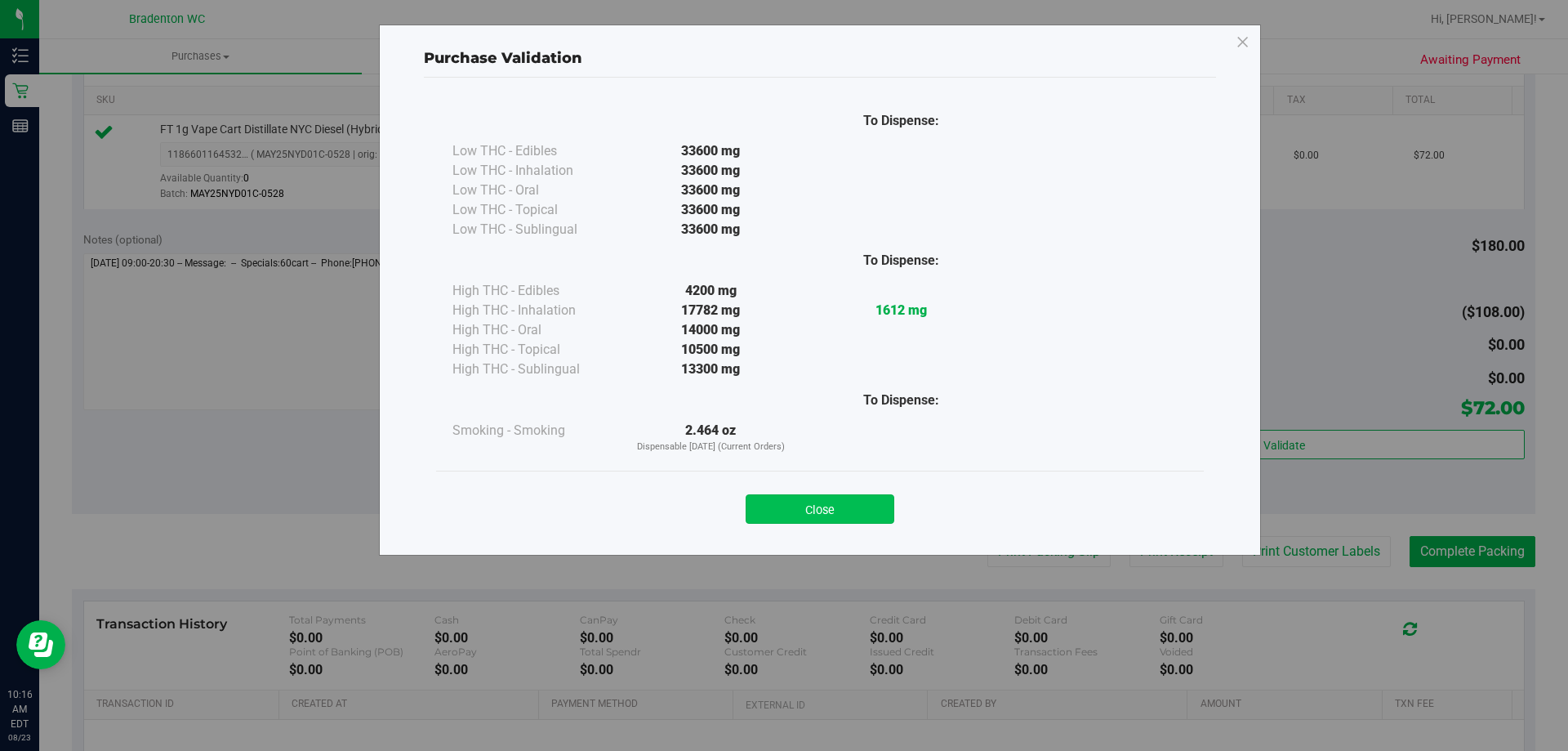
click at [847, 502] on button "Close" at bounding box center [819, 509] width 149 height 30
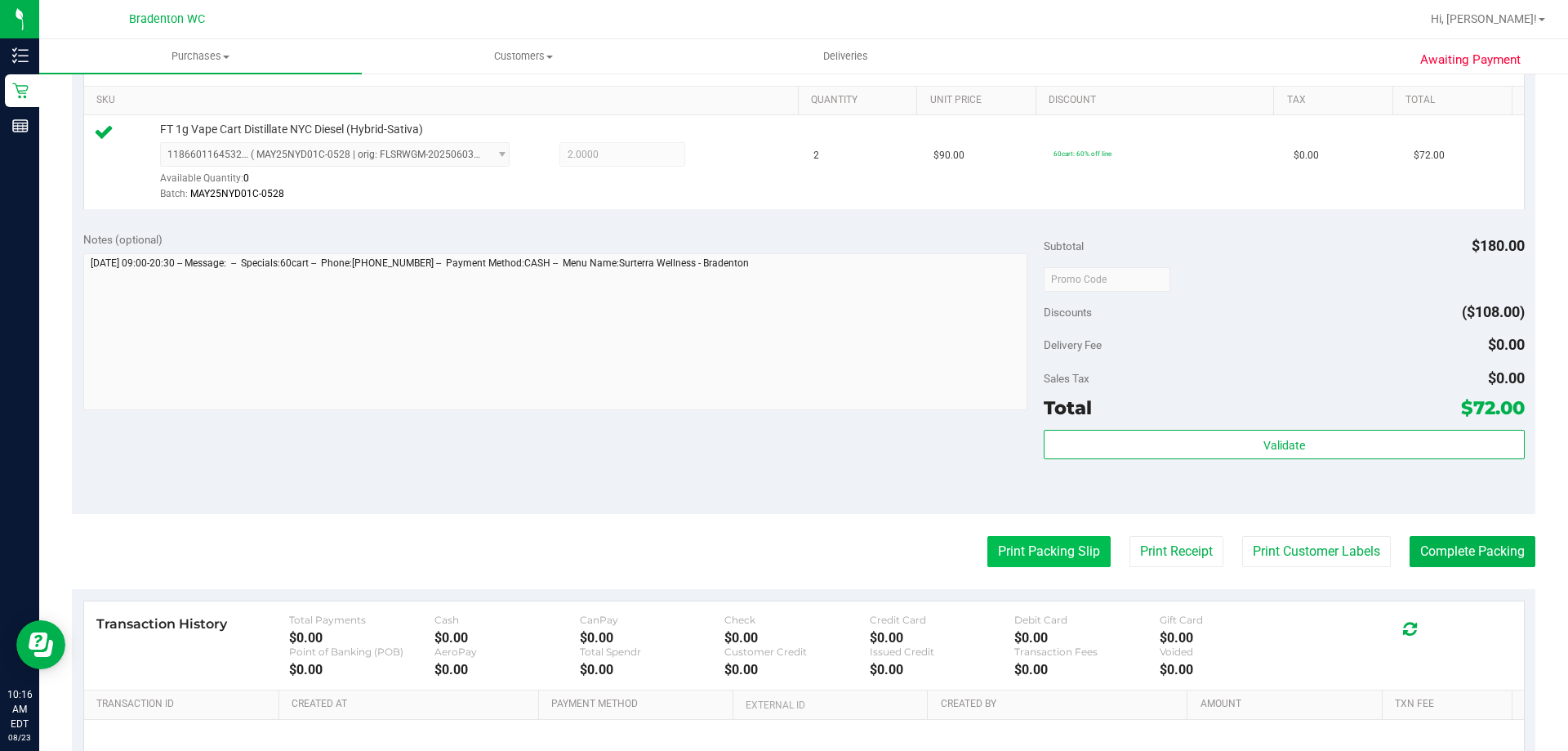
click at [1051, 551] on button "Print Packing Slip" at bounding box center [1049, 552] width 123 height 31
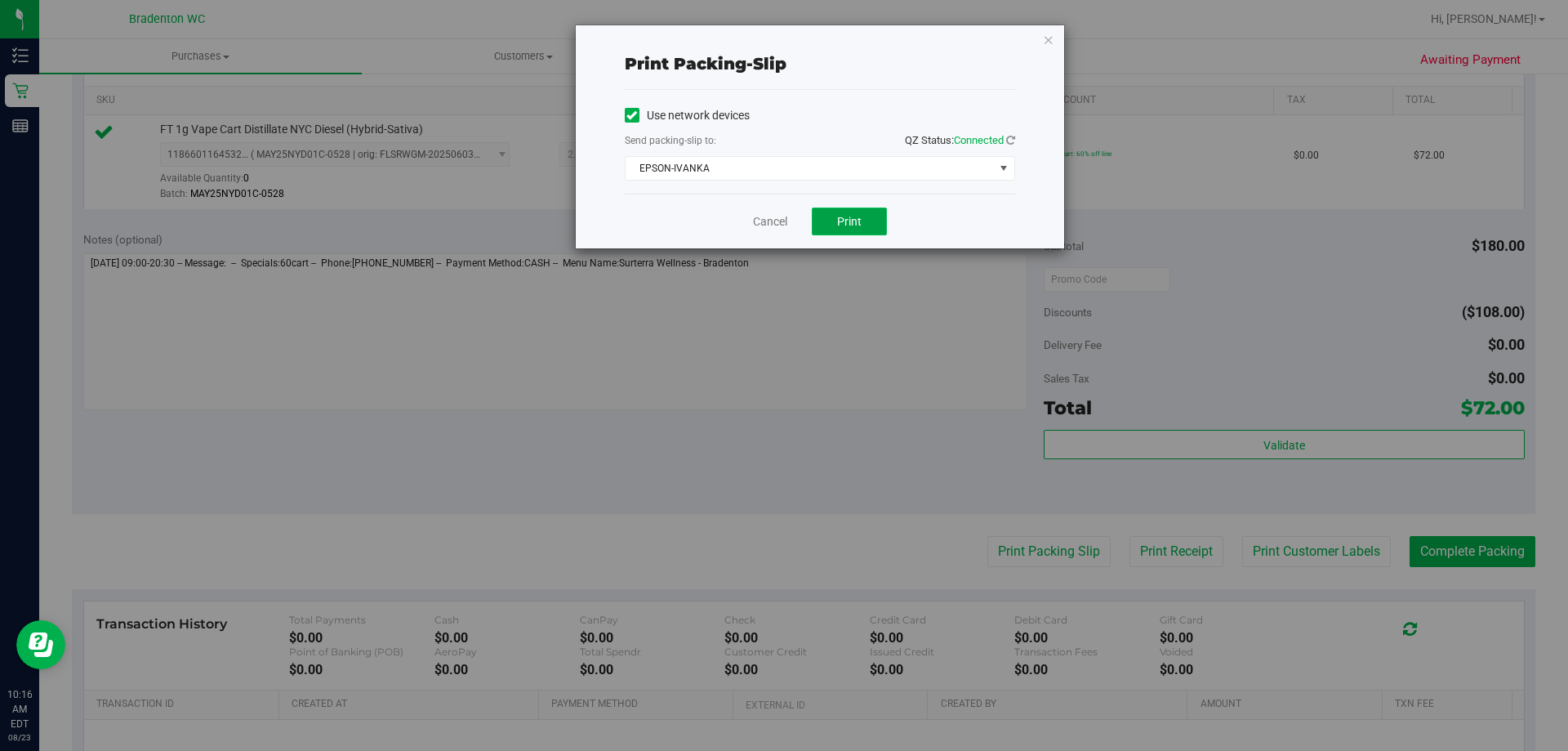
click at [844, 212] on button "Print" at bounding box center [850, 222] width 76 height 28
click at [769, 209] on div "Cancel Print" at bounding box center [819, 221] width 390 height 55
click at [772, 219] on link "Cancel" at bounding box center [770, 222] width 34 height 17
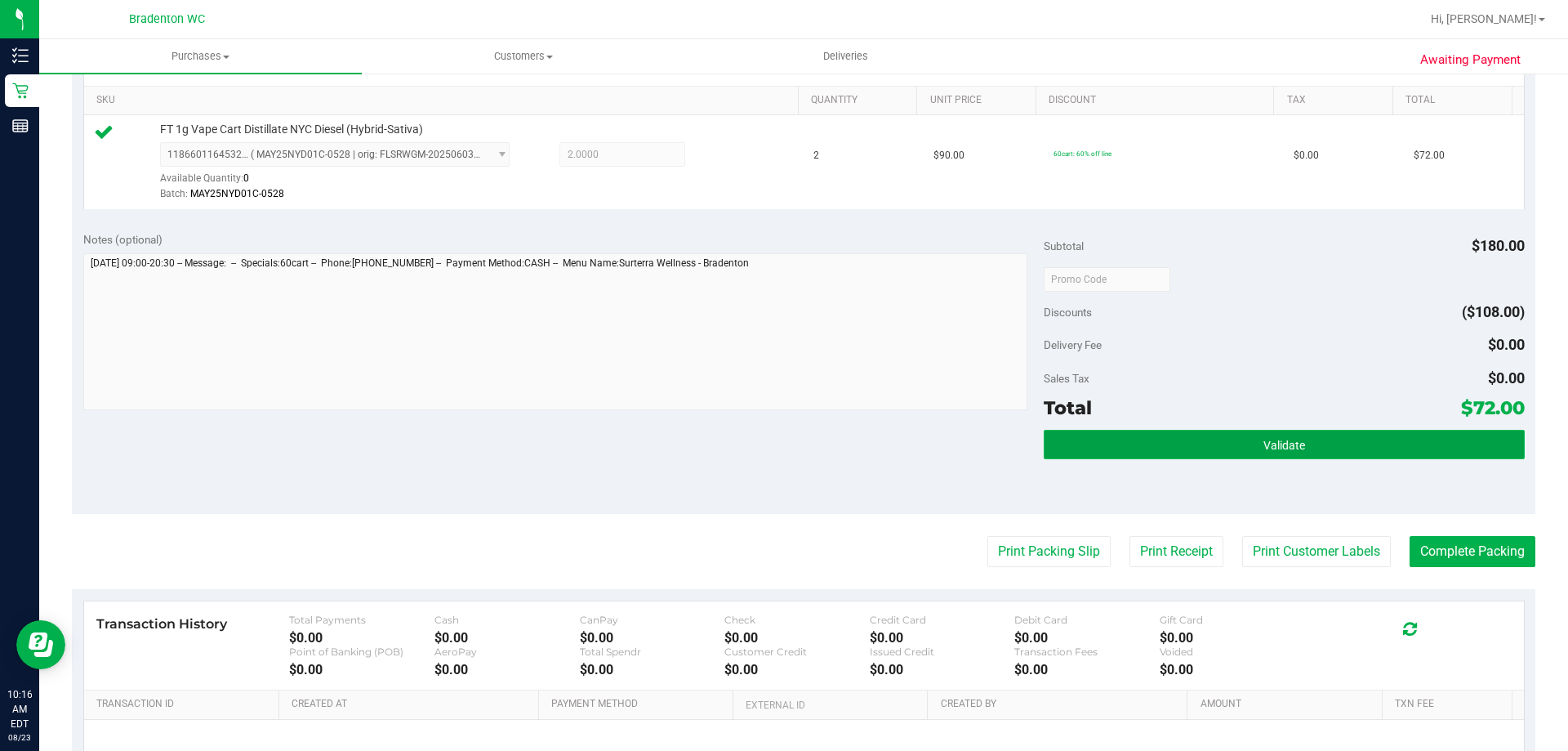
click at [1285, 439] on span "Validate" at bounding box center [1285, 445] width 42 height 13
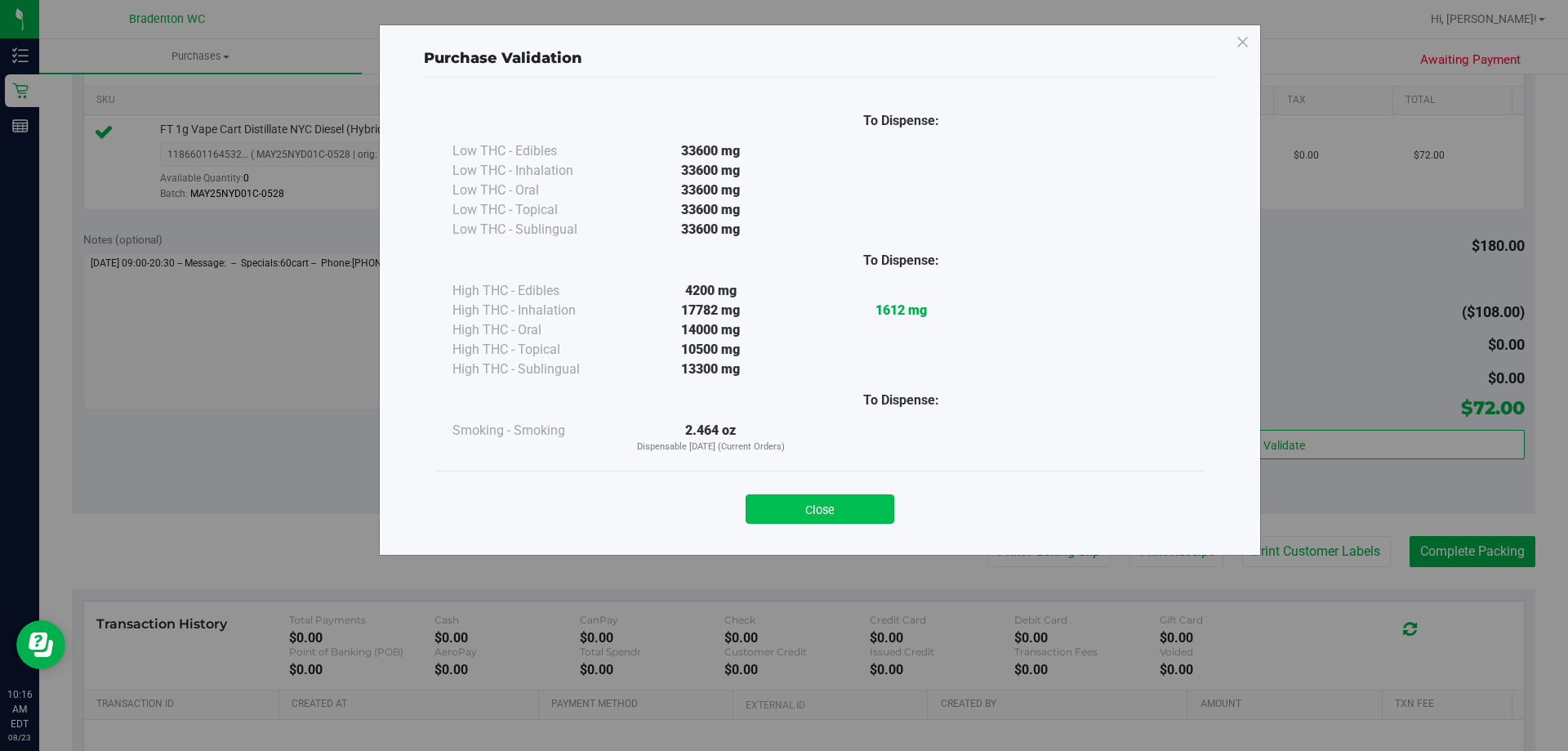
click at [864, 520] on button "Close" at bounding box center [819, 509] width 149 height 30
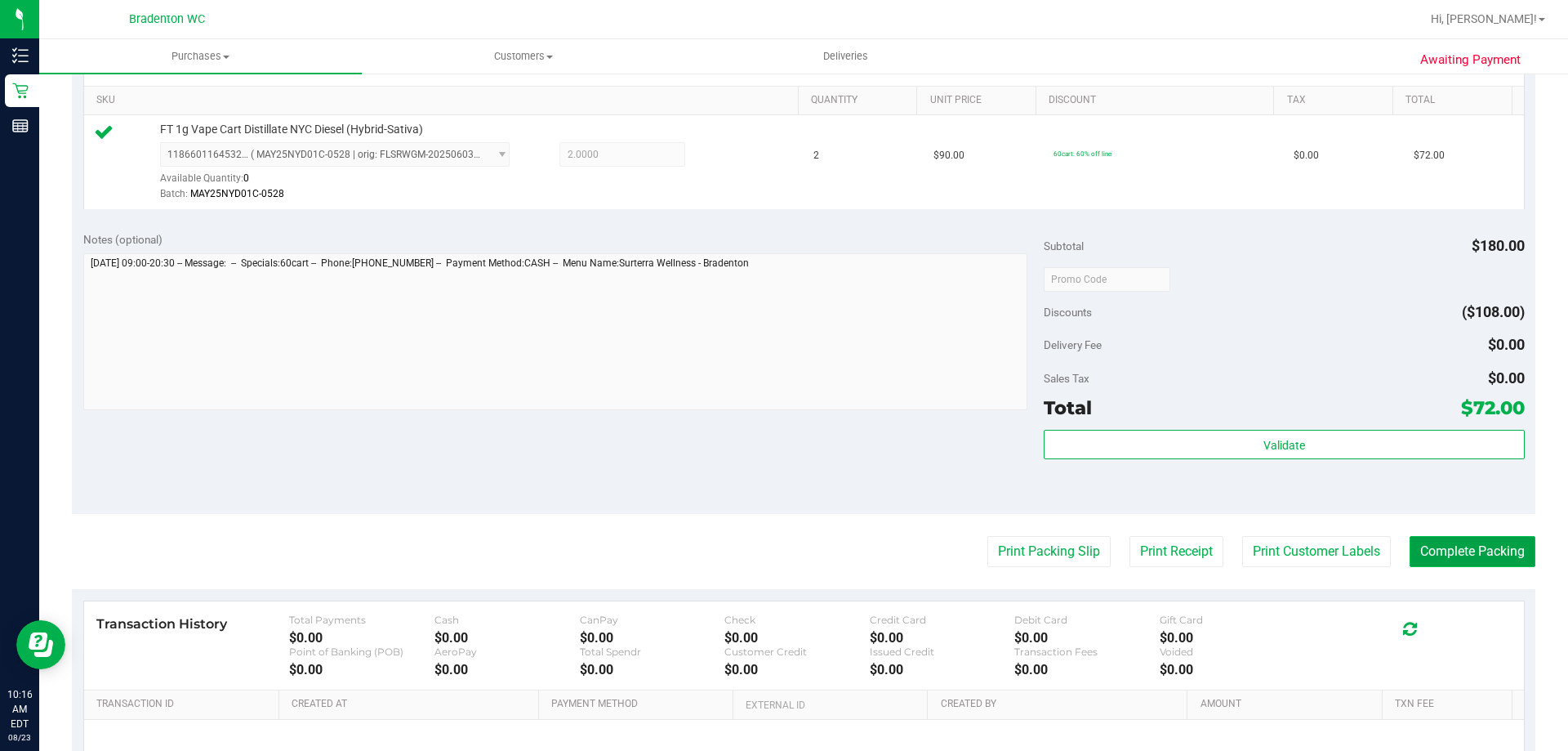
click at [1465, 564] on button "Complete Packing" at bounding box center [1472, 552] width 126 height 31
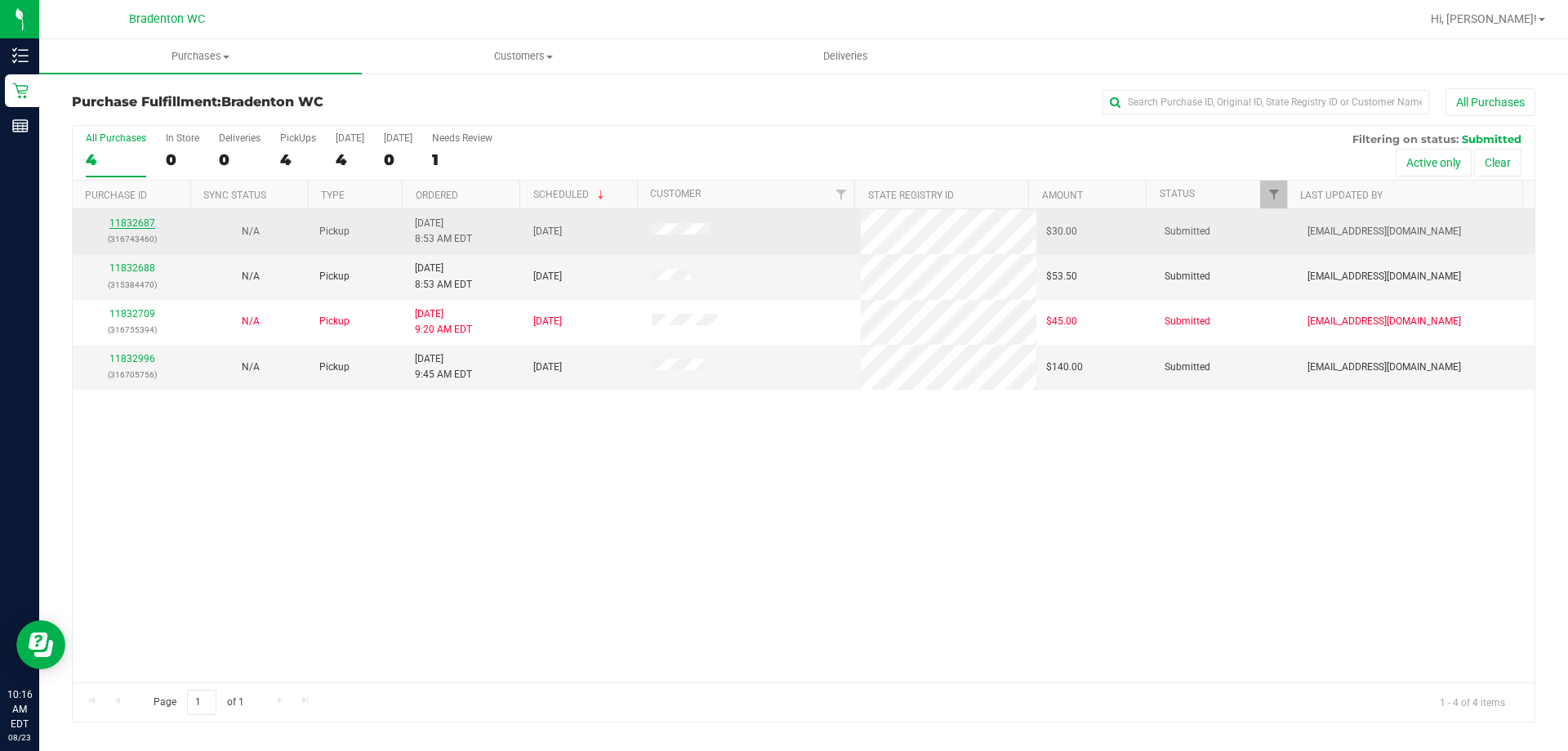
click at [143, 221] on link "11832687" at bounding box center [132, 223] width 46 height 11
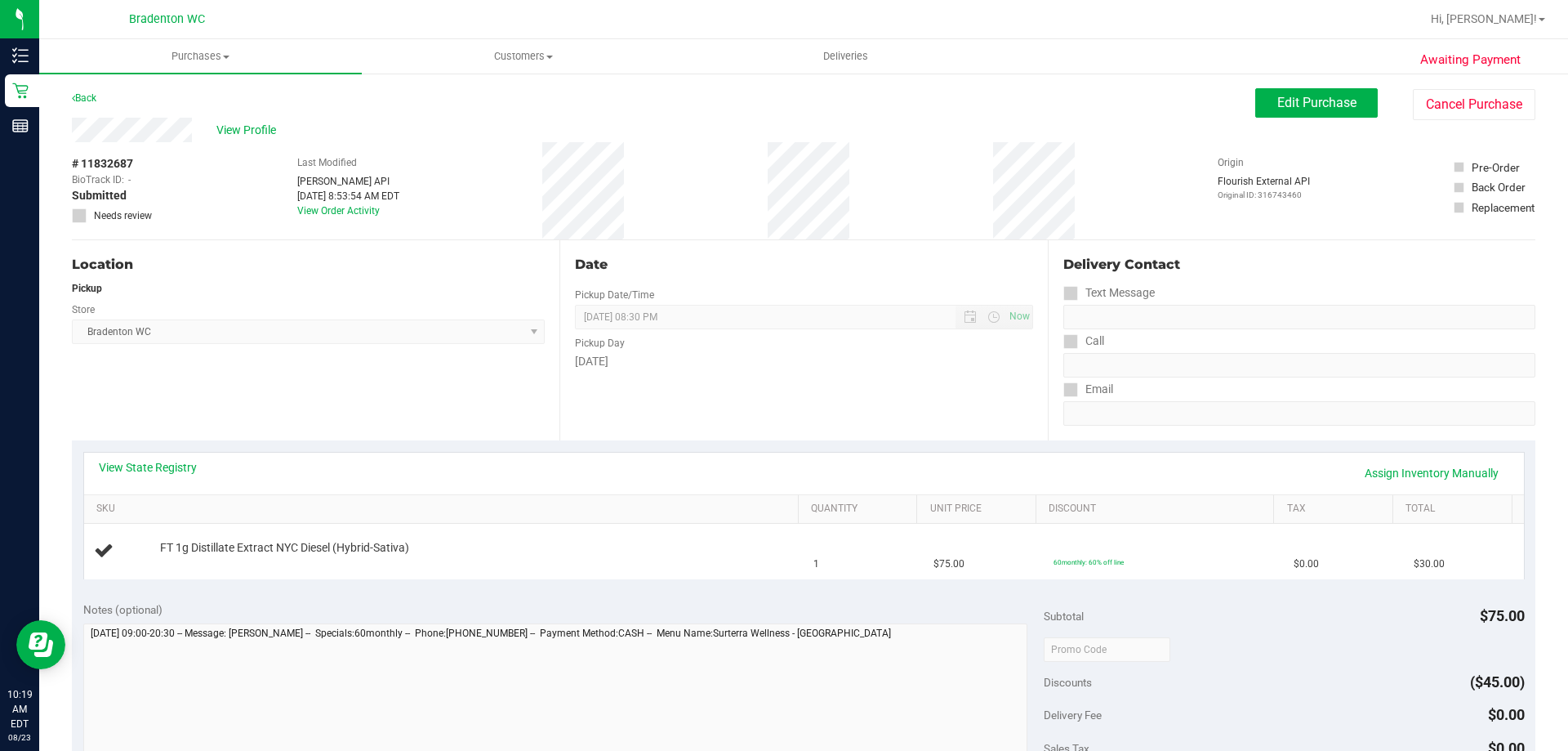
click at [396, 468] on div "View State Registry Assign Inventory Manually" at bounding box center [804, 473] width 1411 height 28
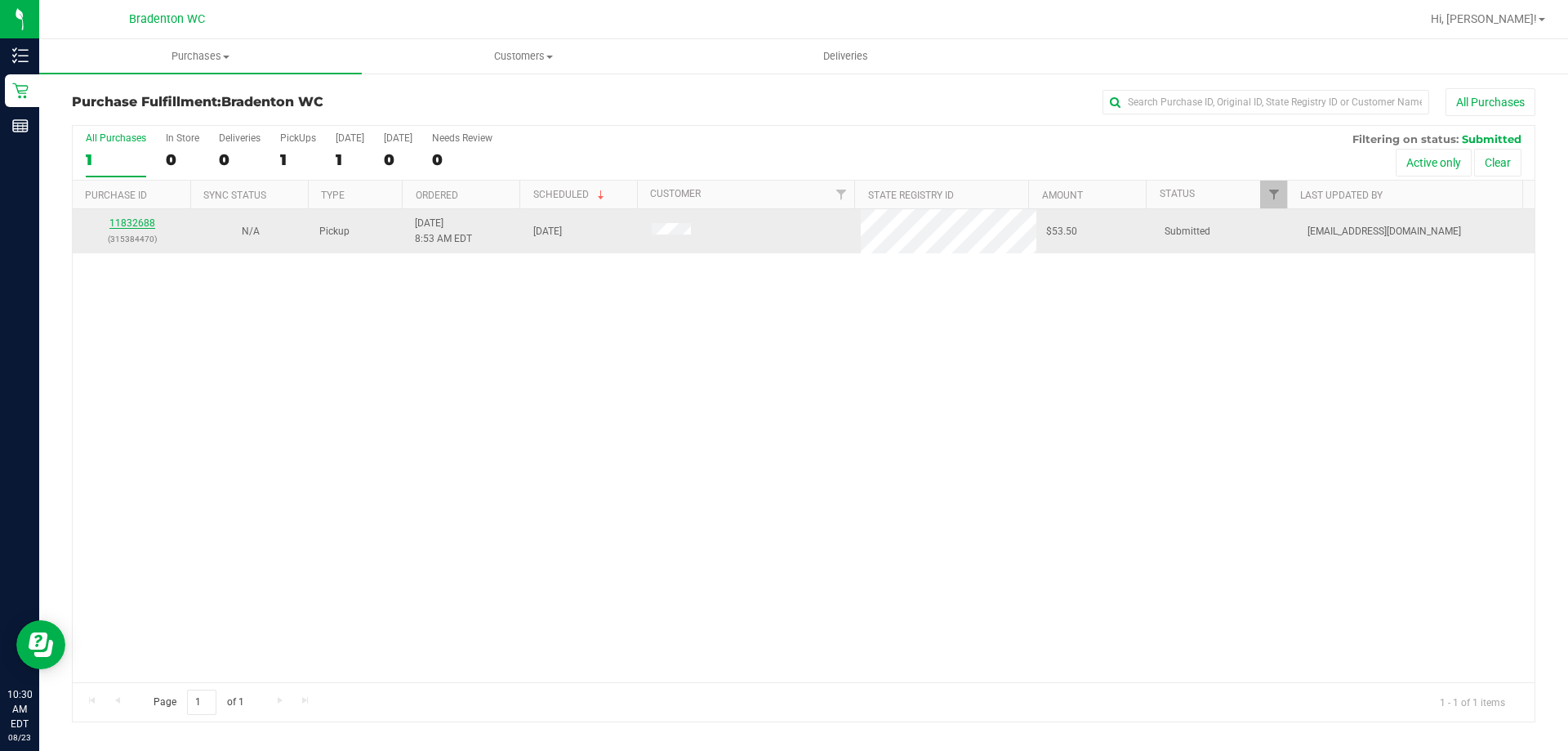
click at [140, 228] on link "11832688" at bounding box center [132, 223] width 46 height 11
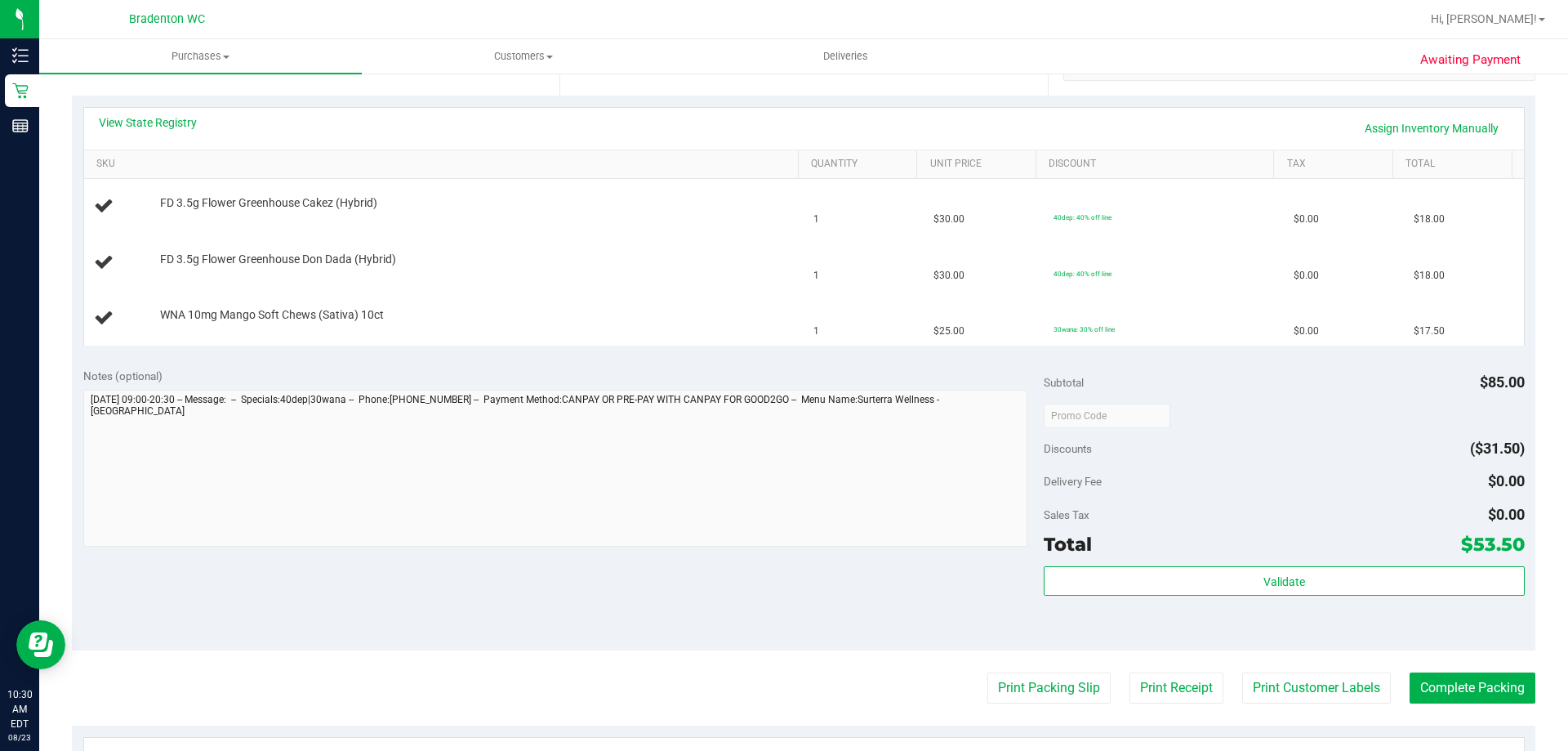
scroll to position [409, 0]
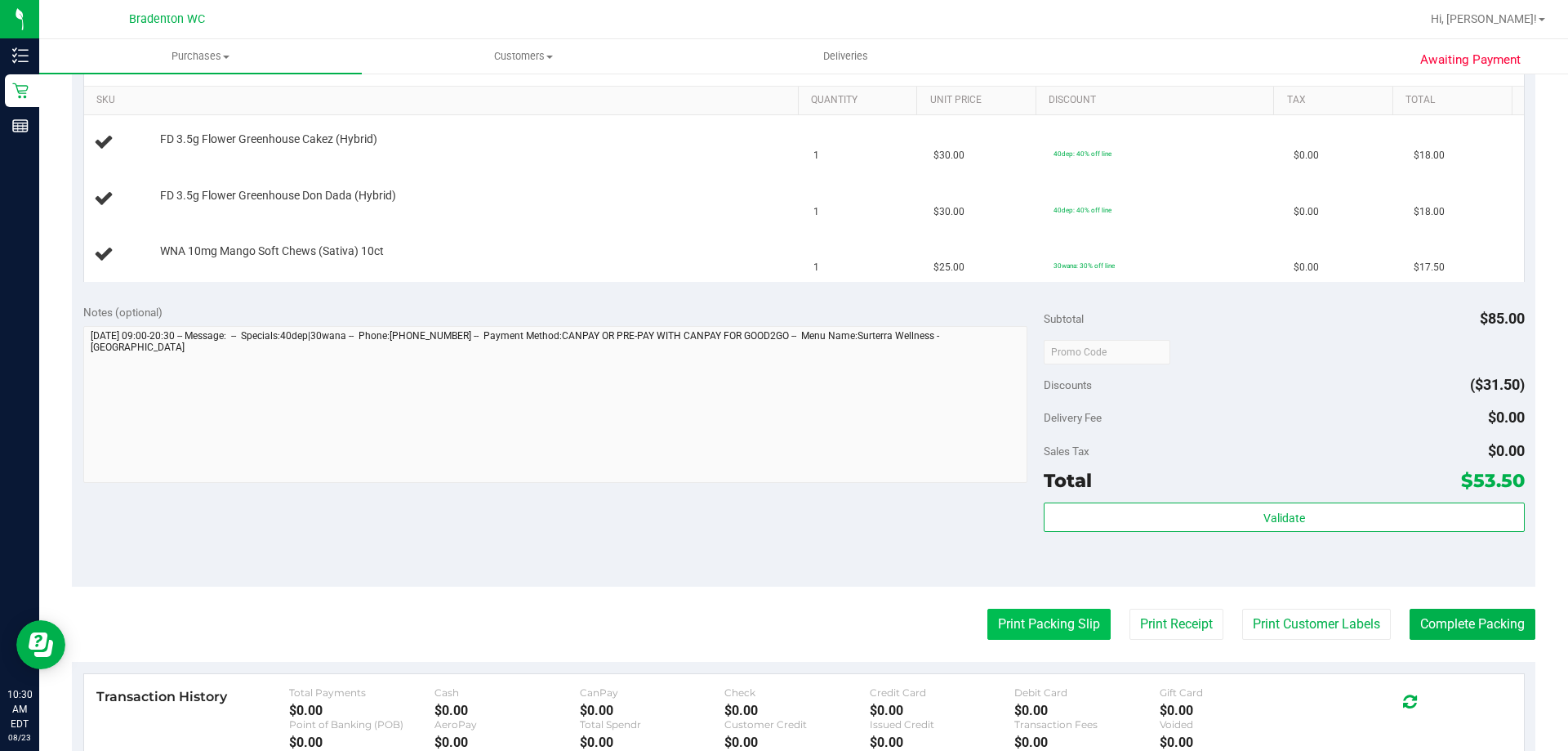
click at [1007, 625] on button "Print Packing Slip" at bounding box center [1049, 624] width 123 height 31
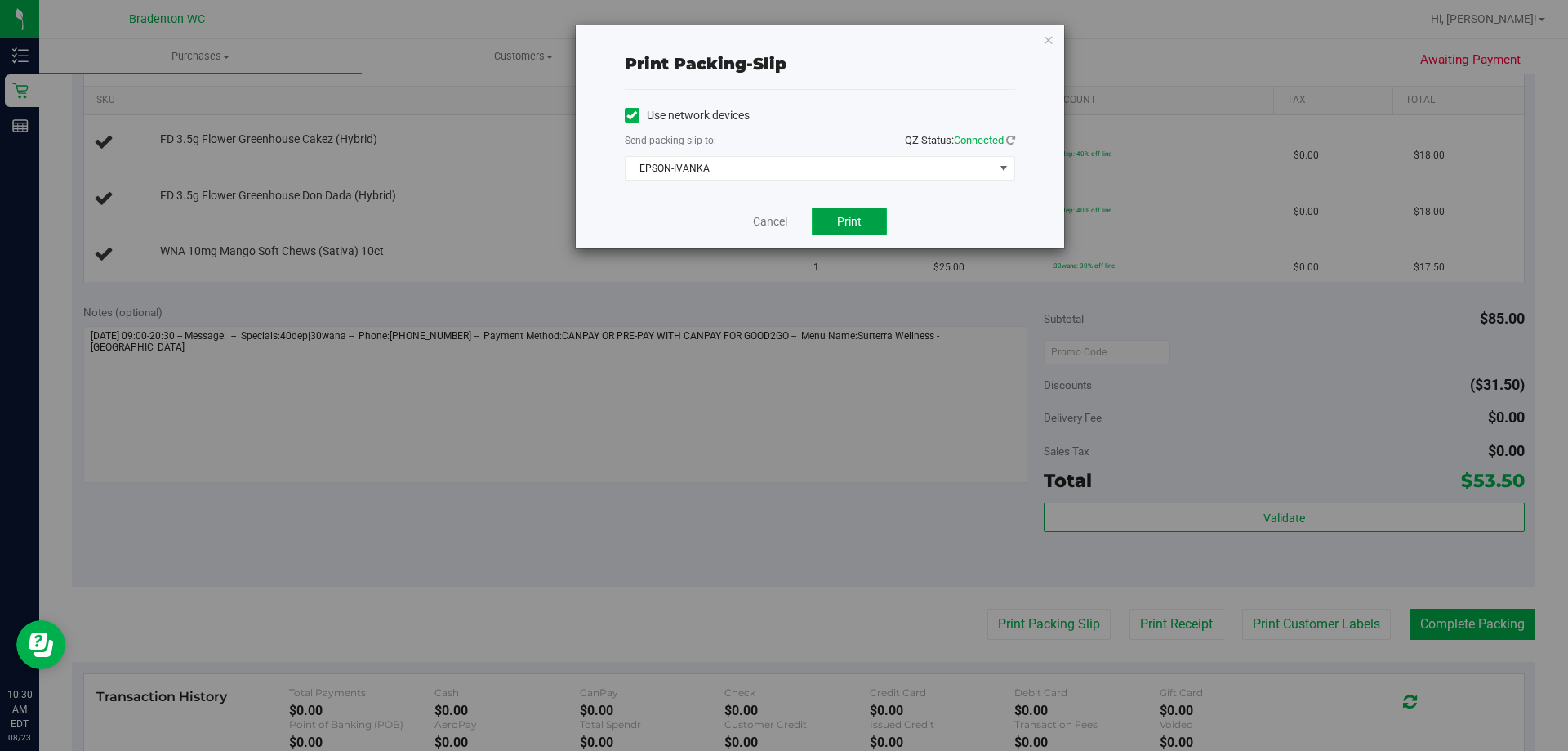
click at [855, 213] on button "Print" at bounding box center [850, 222] width 76 height 28
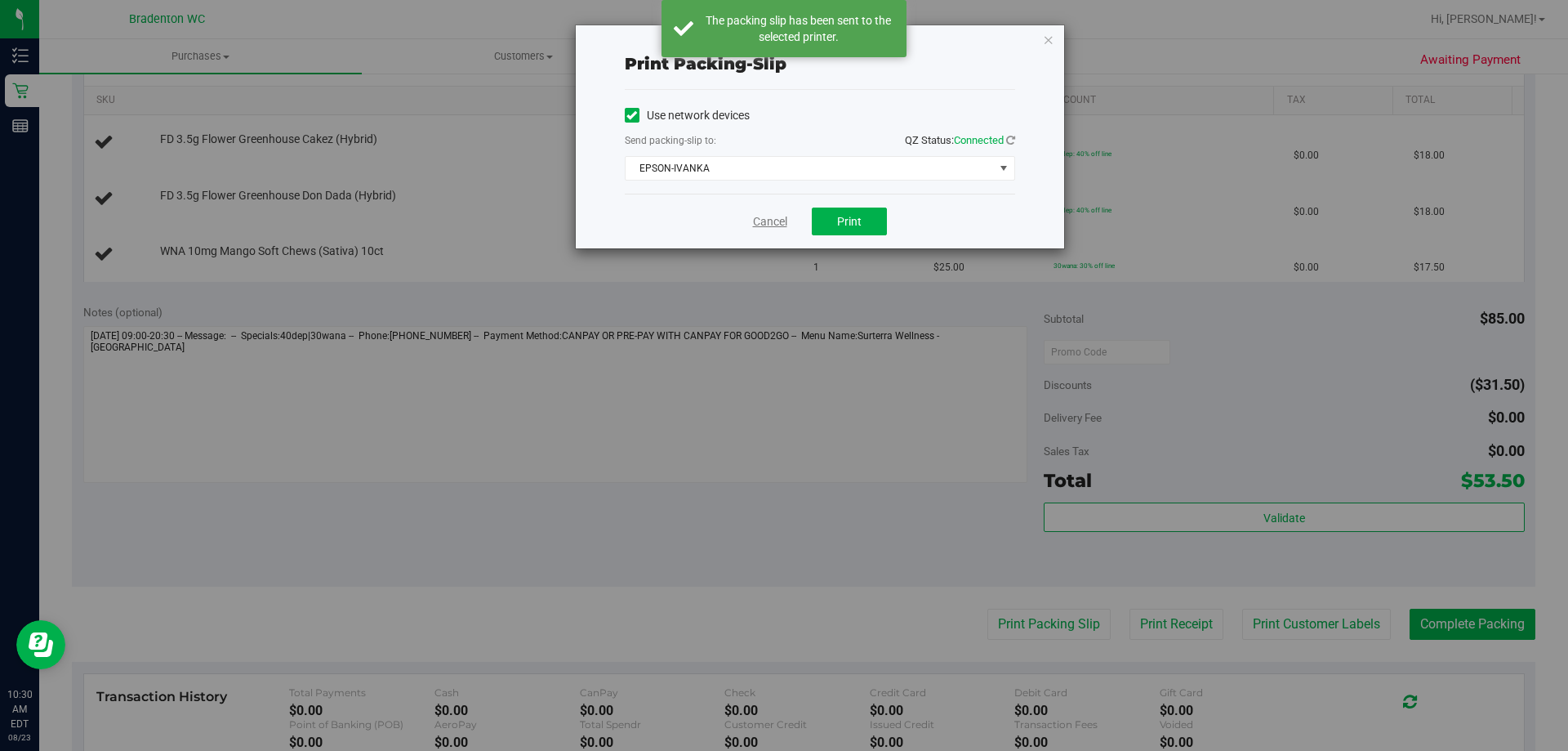
click at [762, 219] on link "Cancel" at bounding box center [770, 222] width 34 height 17
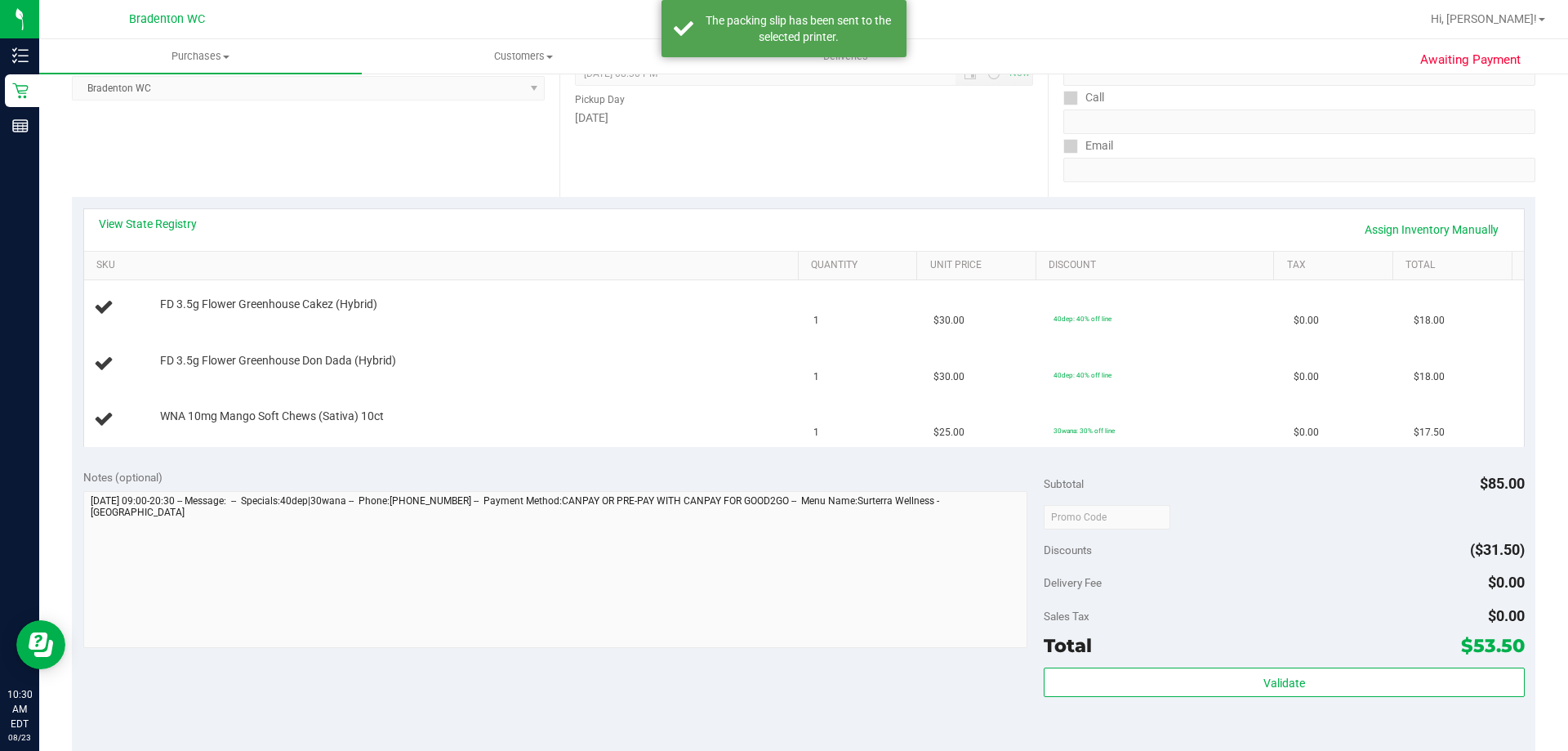
scroll to position [82, 0]
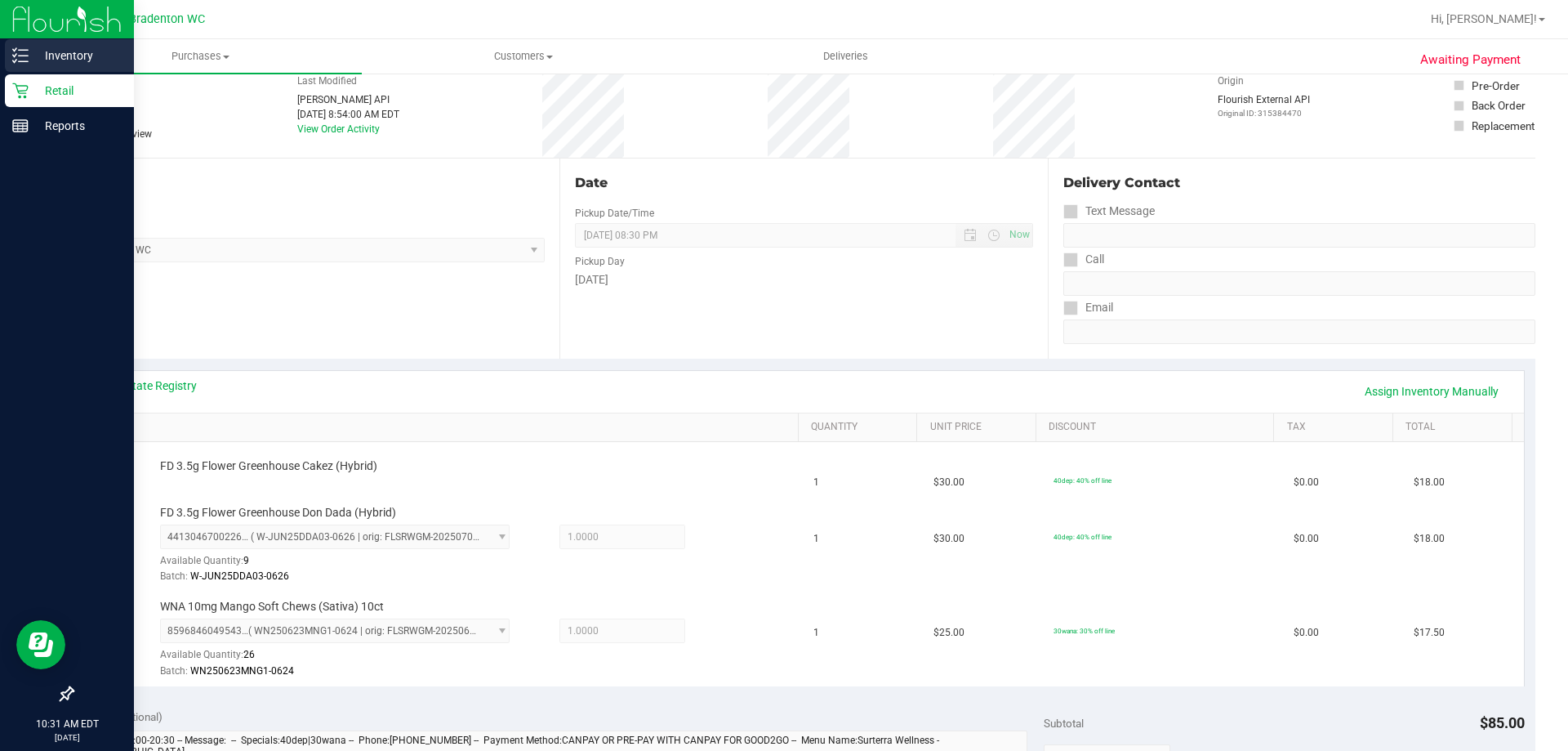
click at [40, 56] on p "Inventory" at bounding box center [77, 56] width 98 height 20
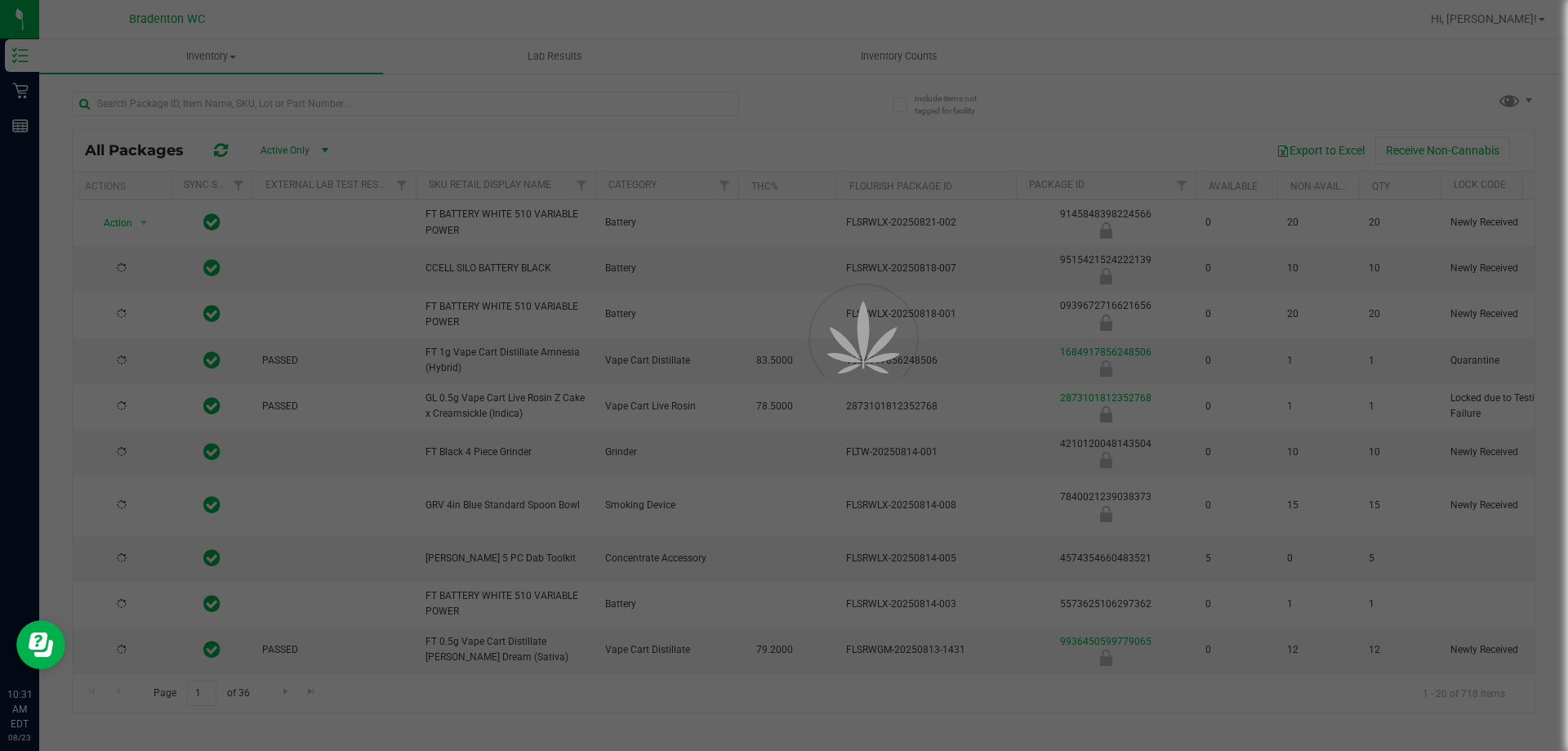
click at [200, 92] on div at bounding box center [784, 376] width 1568 height 751
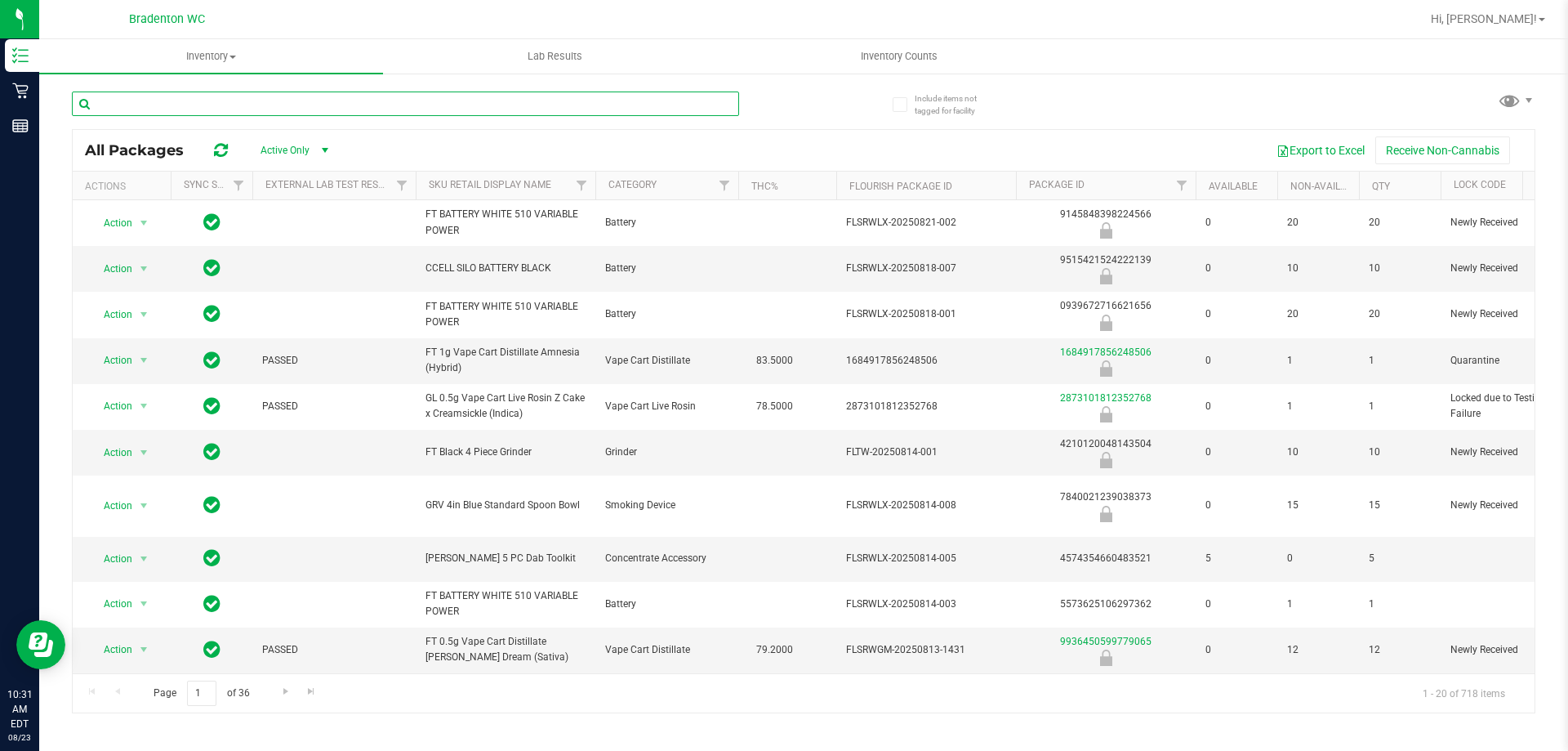
click at [197, 107] on input "text" at bounding box center [406, 103] width 667 height 24
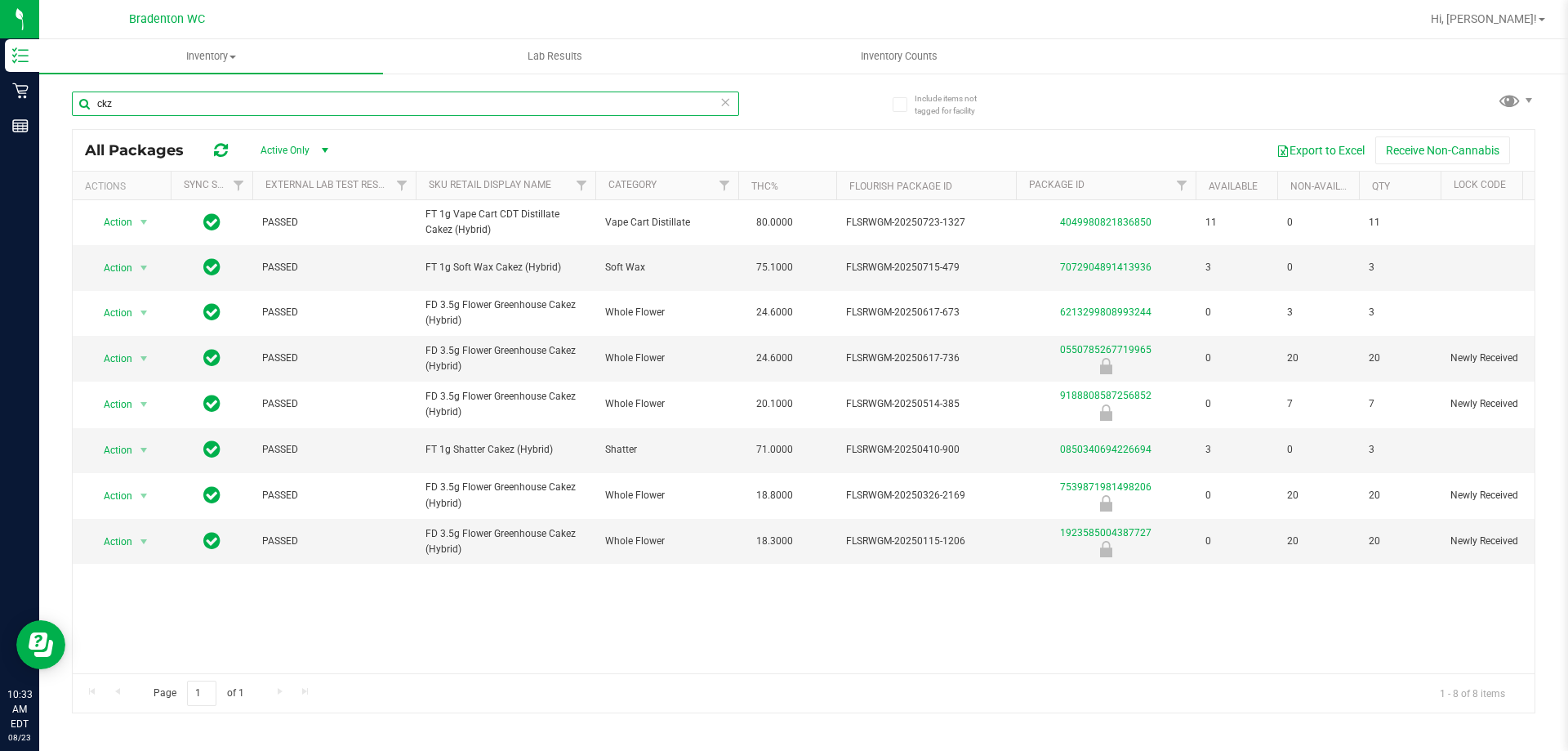
type input "ckz"
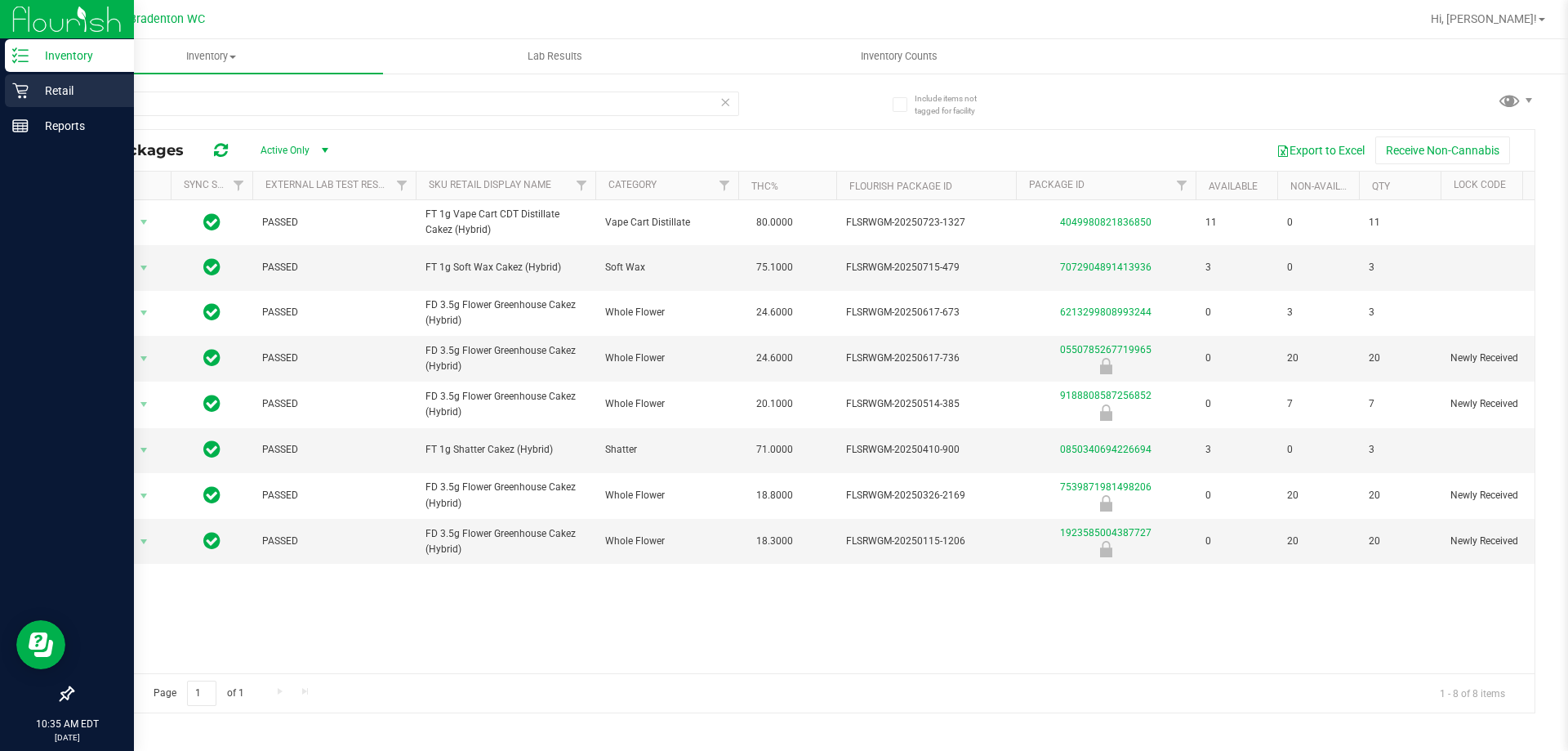
click at [30, 88] on p "Retail" at bounding box center [77, 90] width 98 height 20
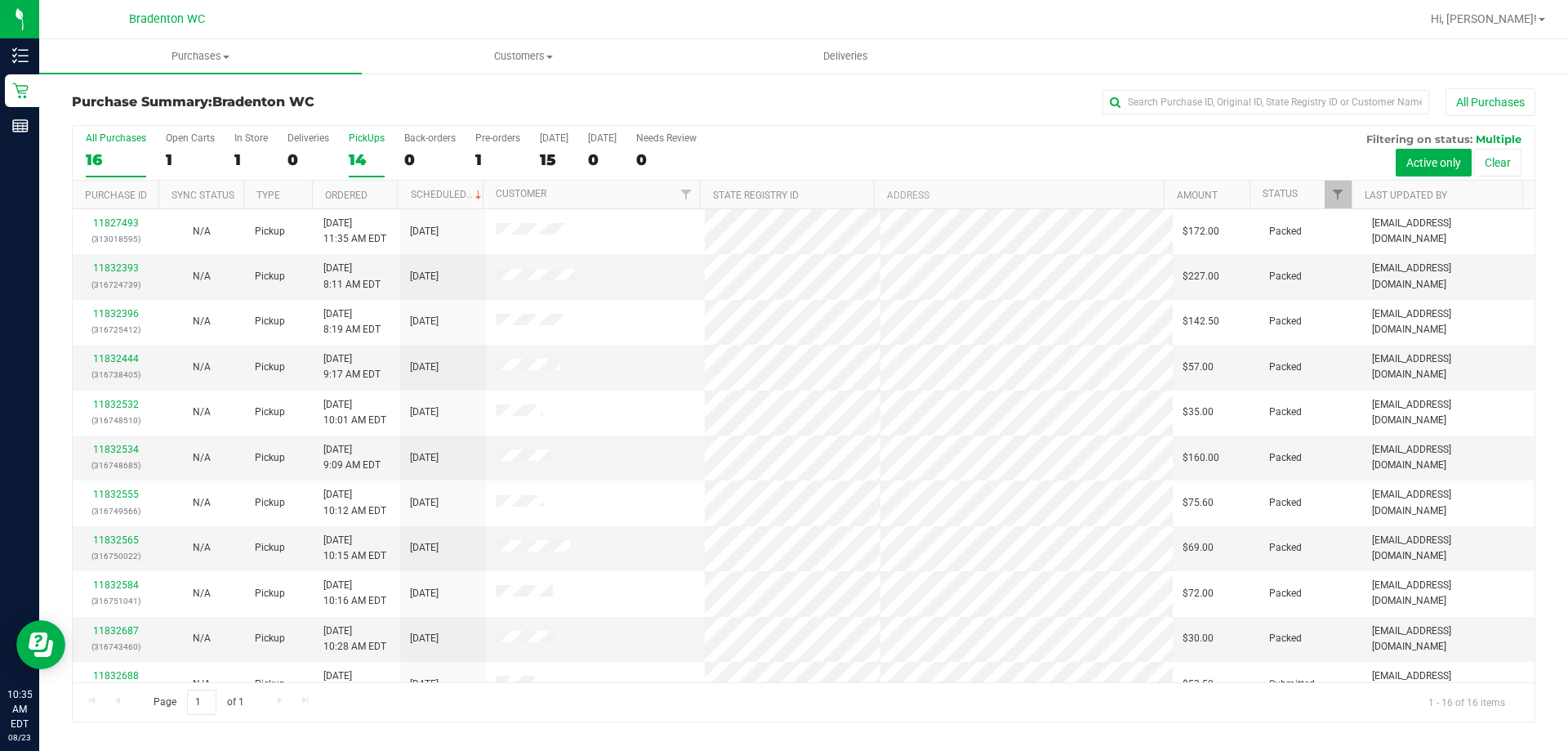
click at [358, 158] on div "14" at bounding box center [366, 160] width 36 height 19
click at [0, 0] on input "PickUps 14" at bounding box center [0, 0] width 0 height 0
click at [1334, 194] on span "Filter" at bounding box center [1338, 194] width 13 height 13
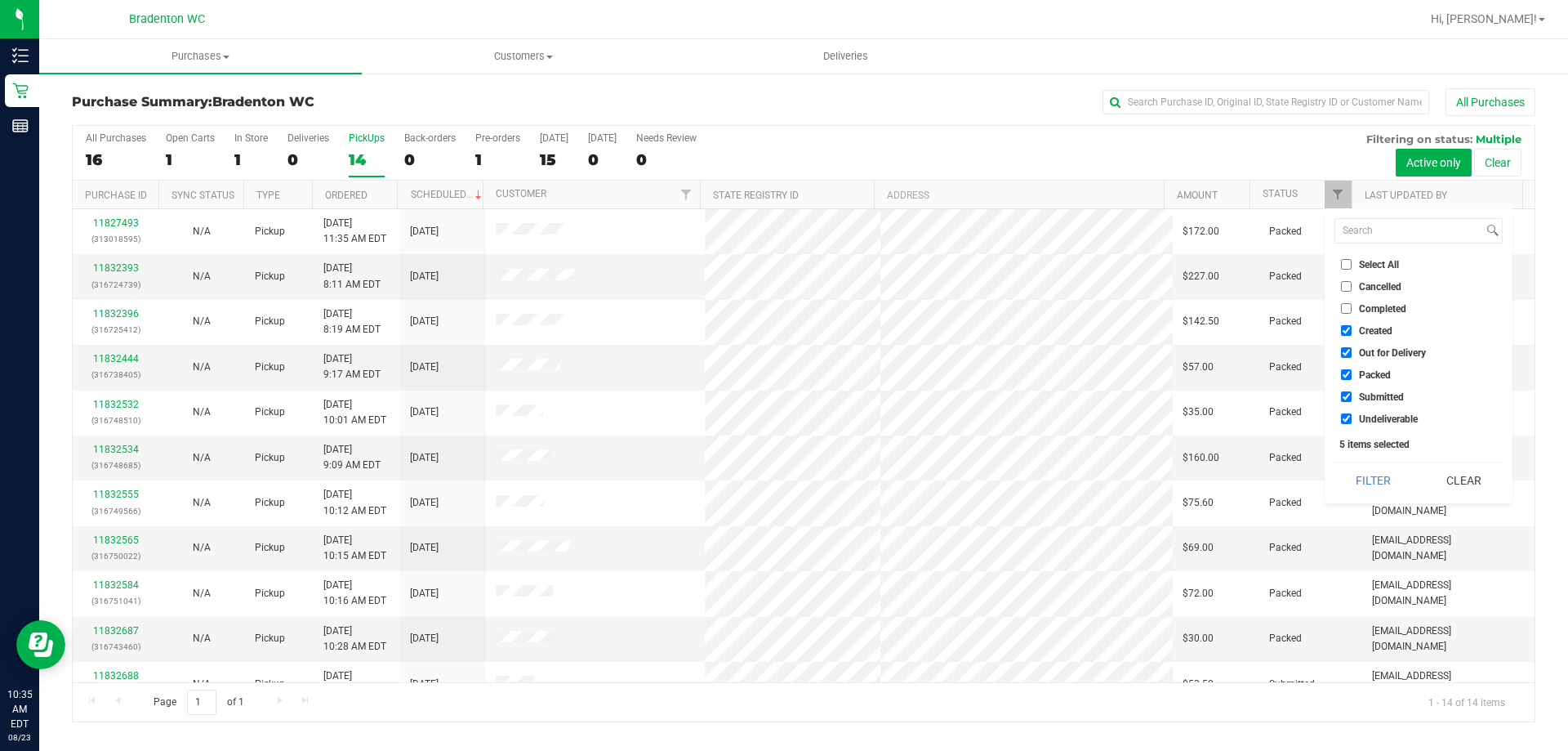
click at [1347, 369] on li "Packed" at bounding box center [1419, 375] width 169 height 17
click at [1347, 378] on input "Packed" at bounding box center [1346, 375] width 10 height 10
checkbox input "false"
click at [1379, 489] on button "Filter" at bounding box center [1373, 480] width 78 height 36
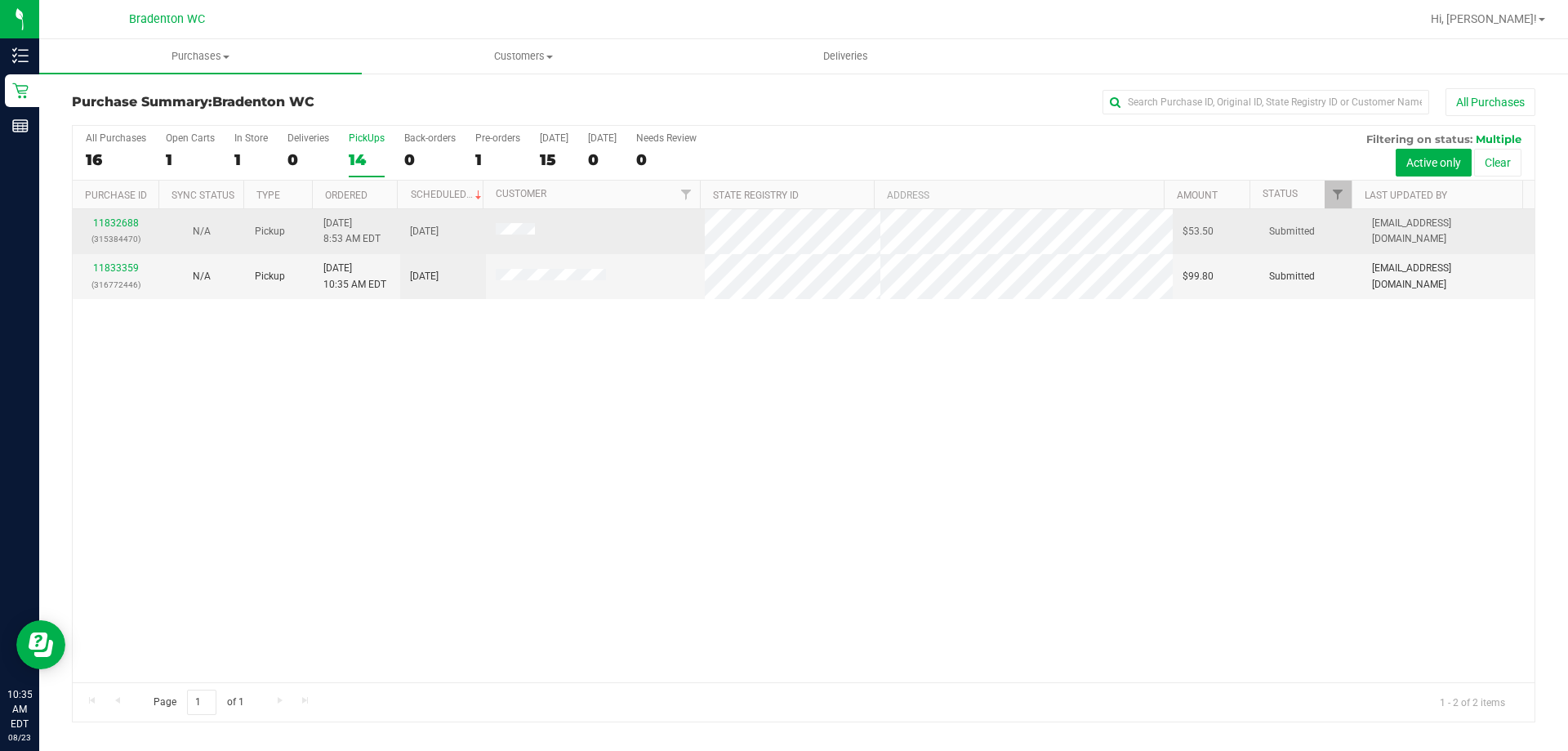
click at [109, 230] on div "11832688 (315384470)" at bounding box center [116, 231] width 66 height 31
click at [113, 223] on link "11832688" at bounding box center [116, 223] width 46 height 11
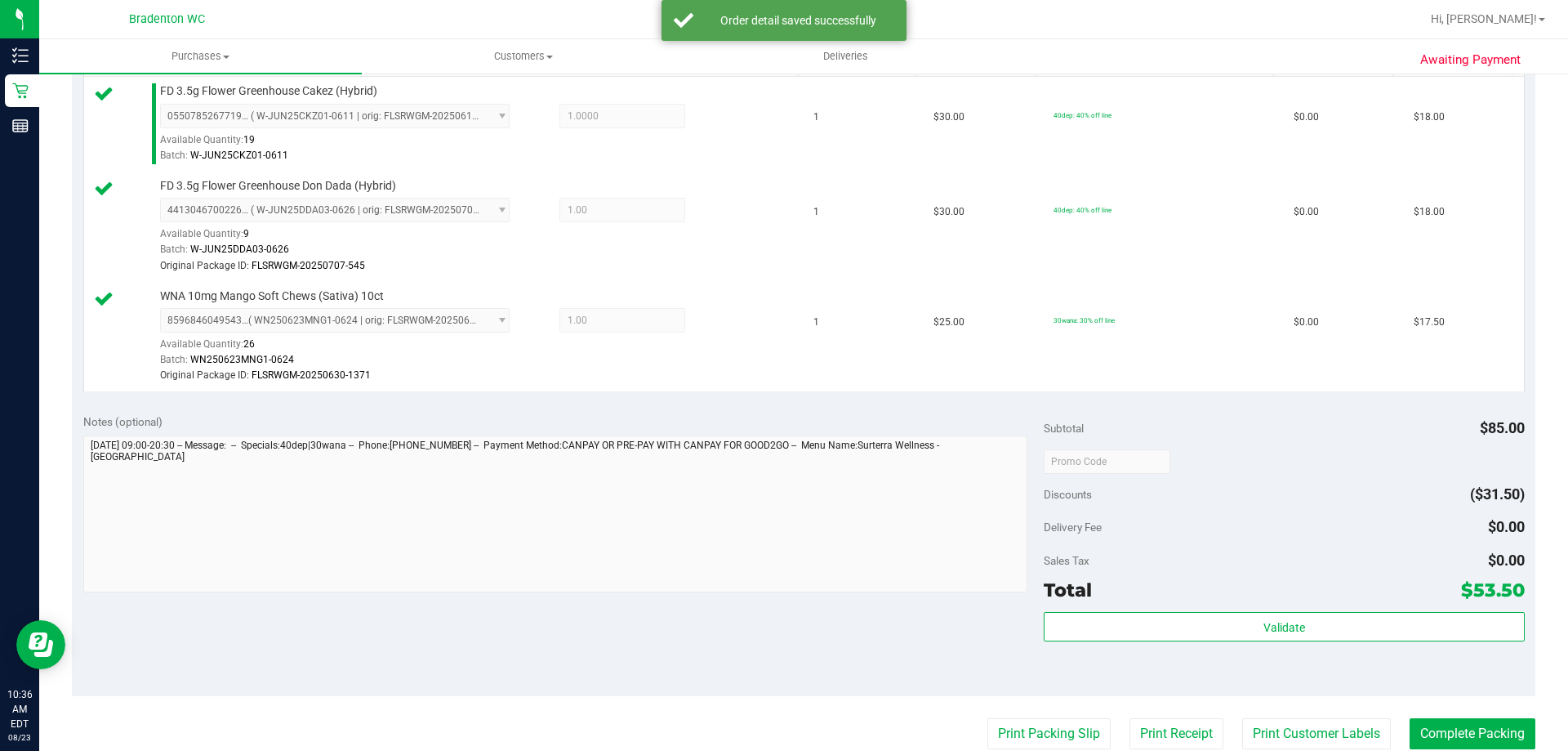
scroll to position [654, 0]
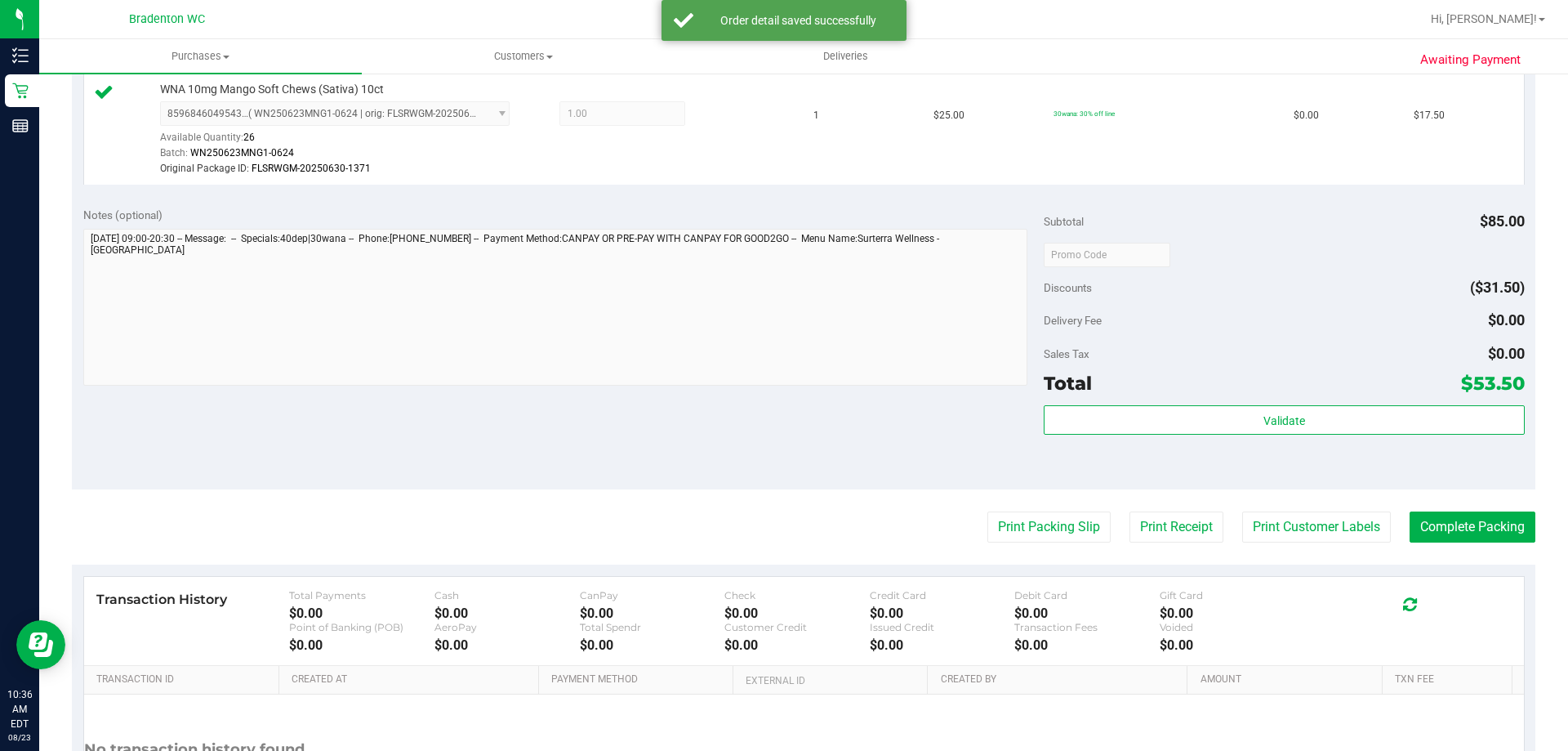
click at [1069, 403] on div "Subtotal $85.00 Discounts ($31.50) Delivery Fee $0.00 Sales Tax $0.00 Total $53…" at bounding box center [1284, 342] width 480 height 272
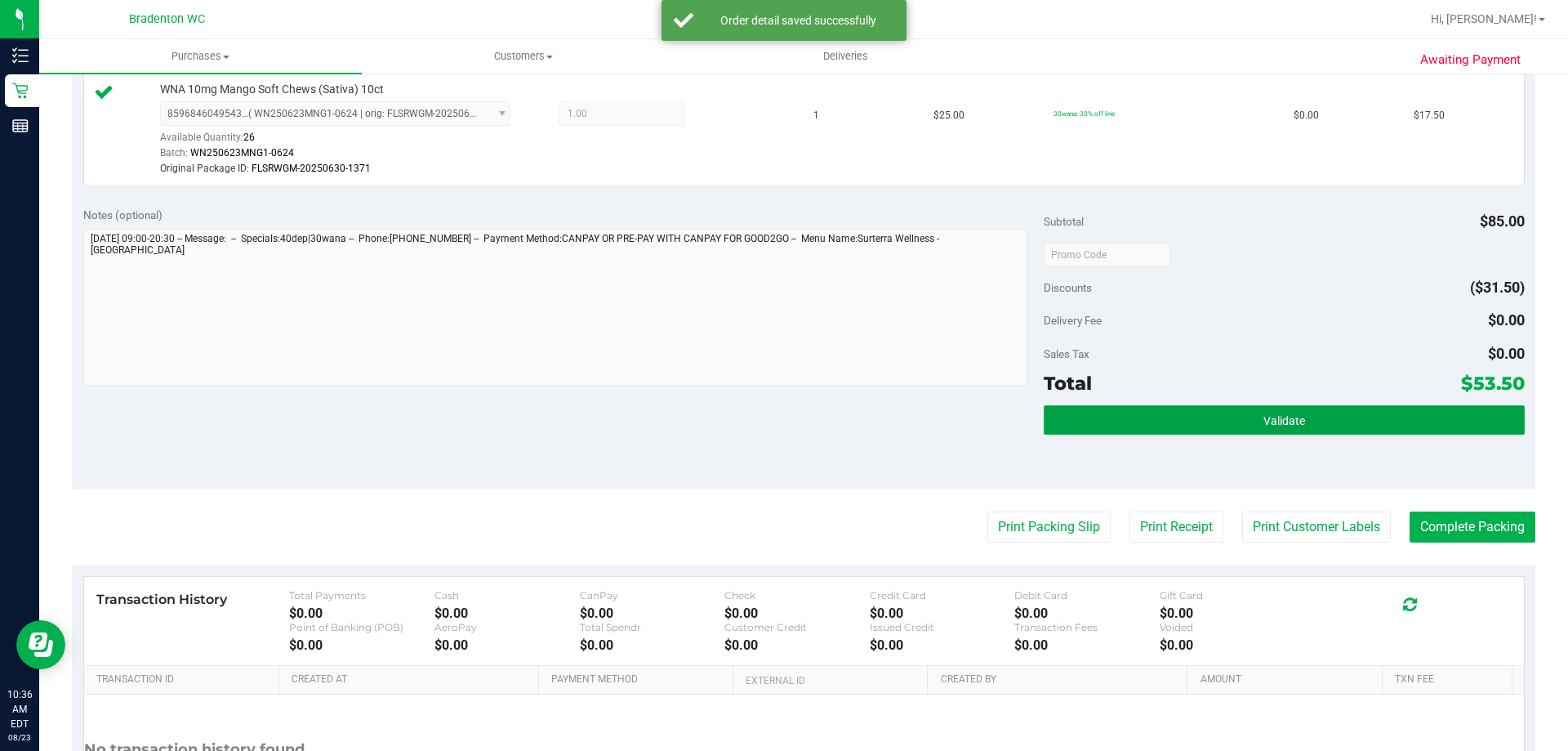
click at [1073, 410] on button "Validate" at bounding box center [1284, 420] width 480 height 30
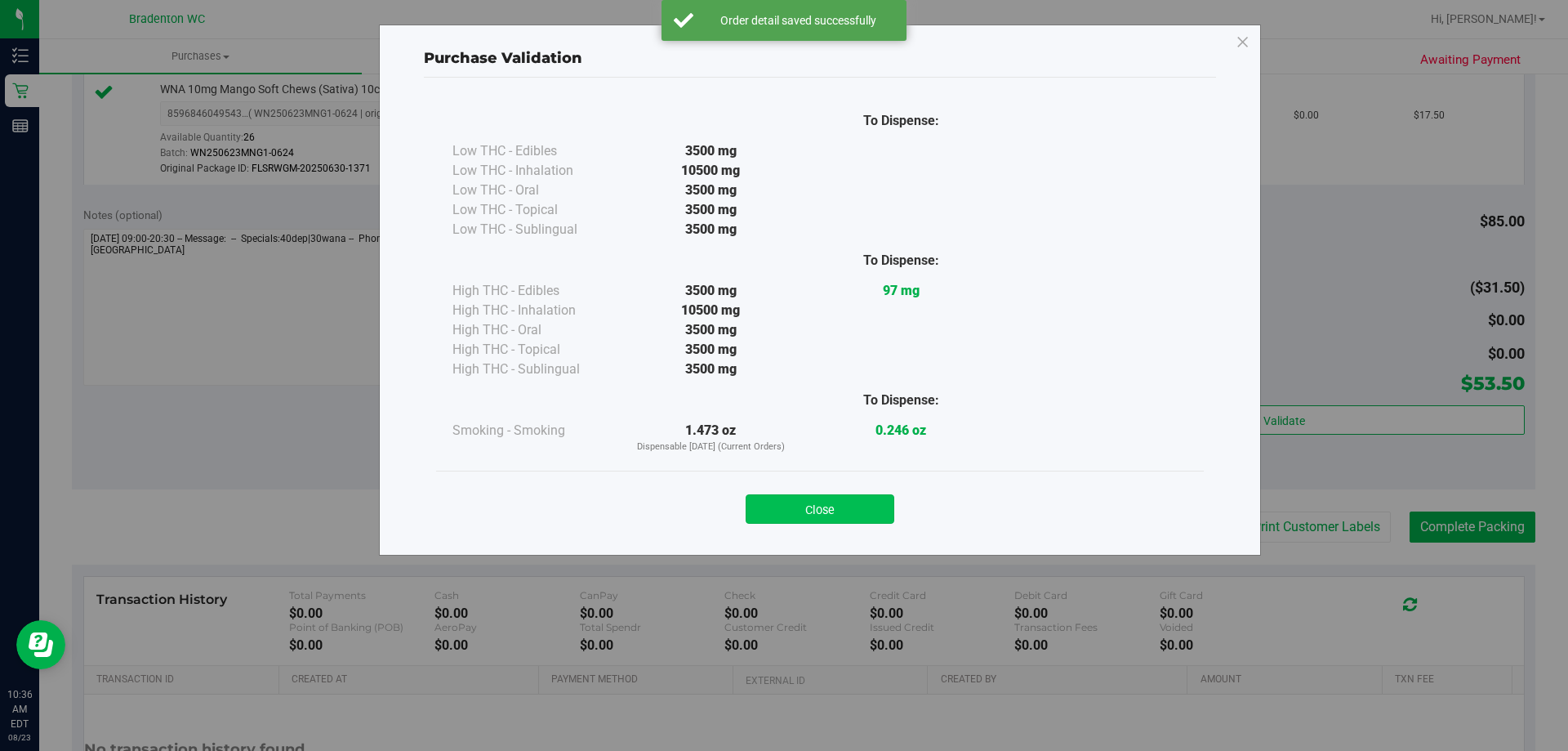
click at [854, 503] on button "Close" at bounding box center [819, 509] width 149 height 30
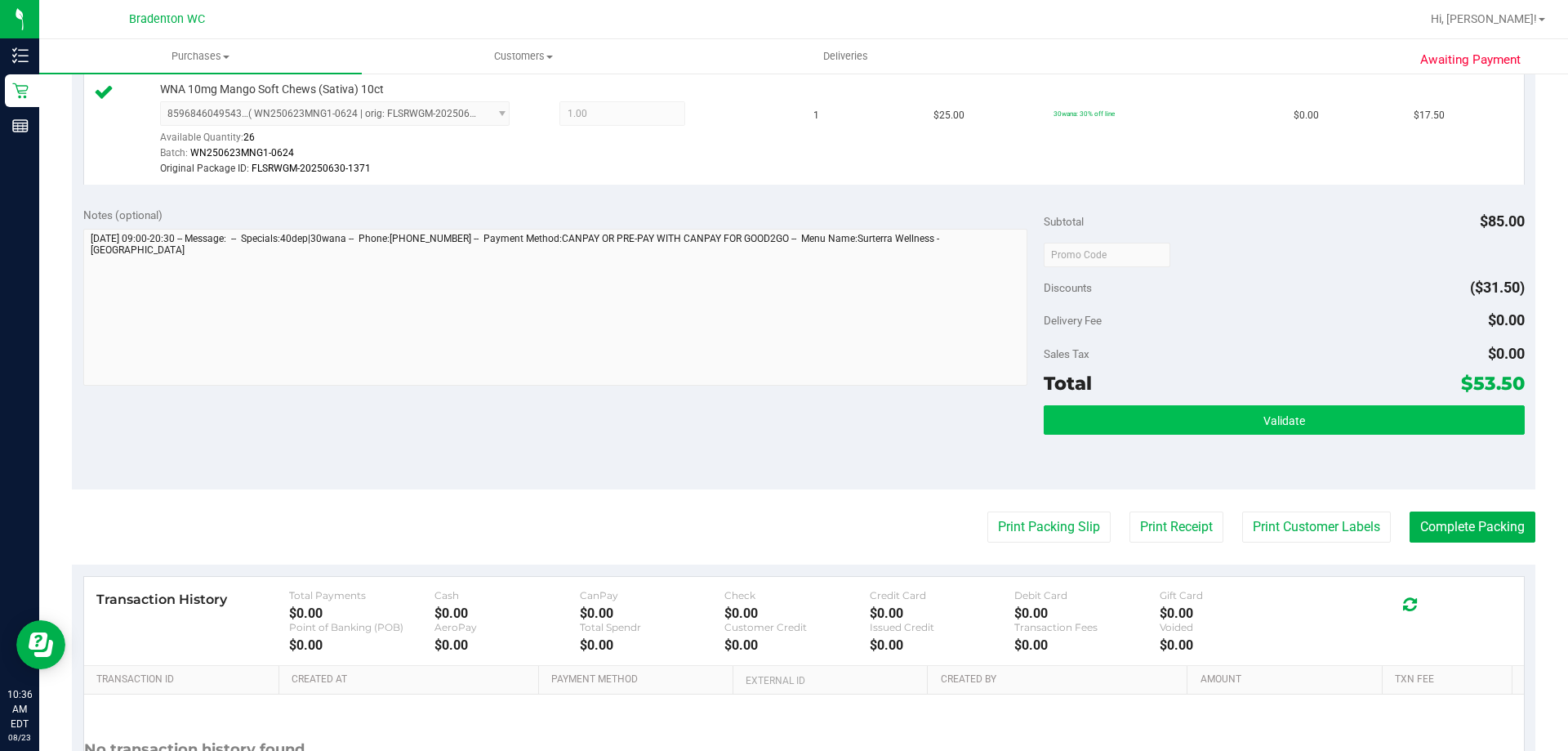
scroll to position [735, 0]
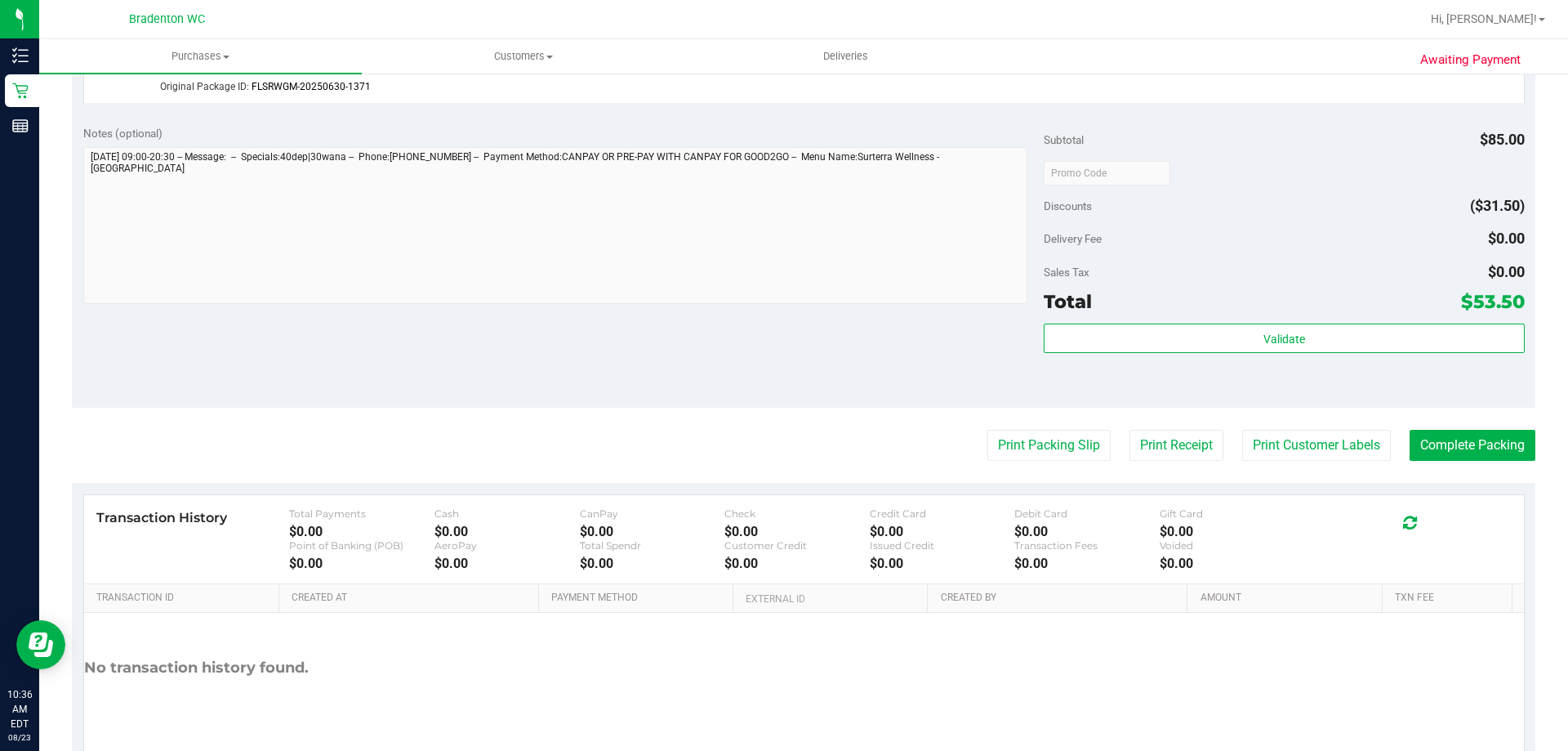
click at [1149, 359] on div "Validate" at bounding box center [1284, 360] width 480 height 74
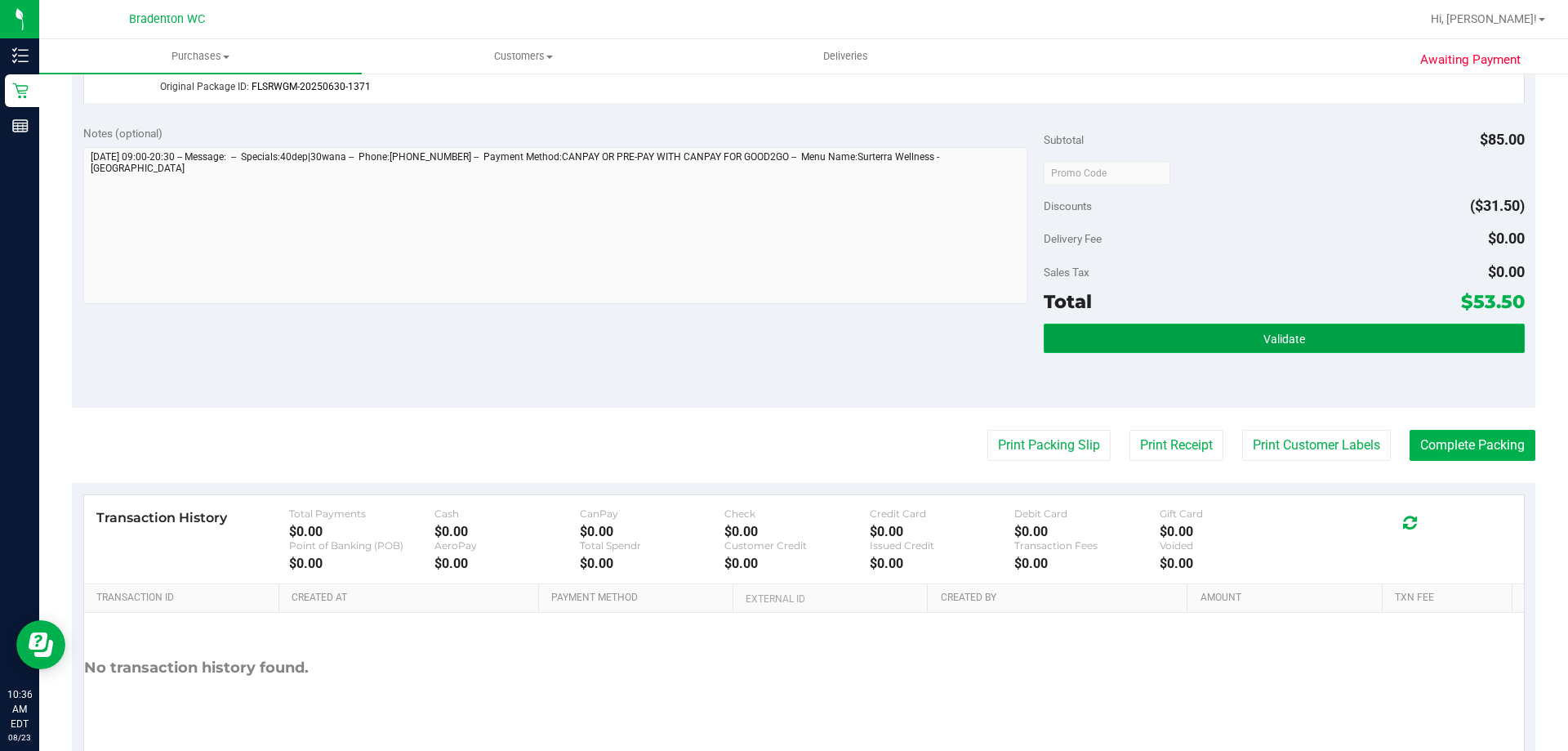
click at [1148, 345] on button "Validate" at bounding box center [1284, 338] width 480 height 30
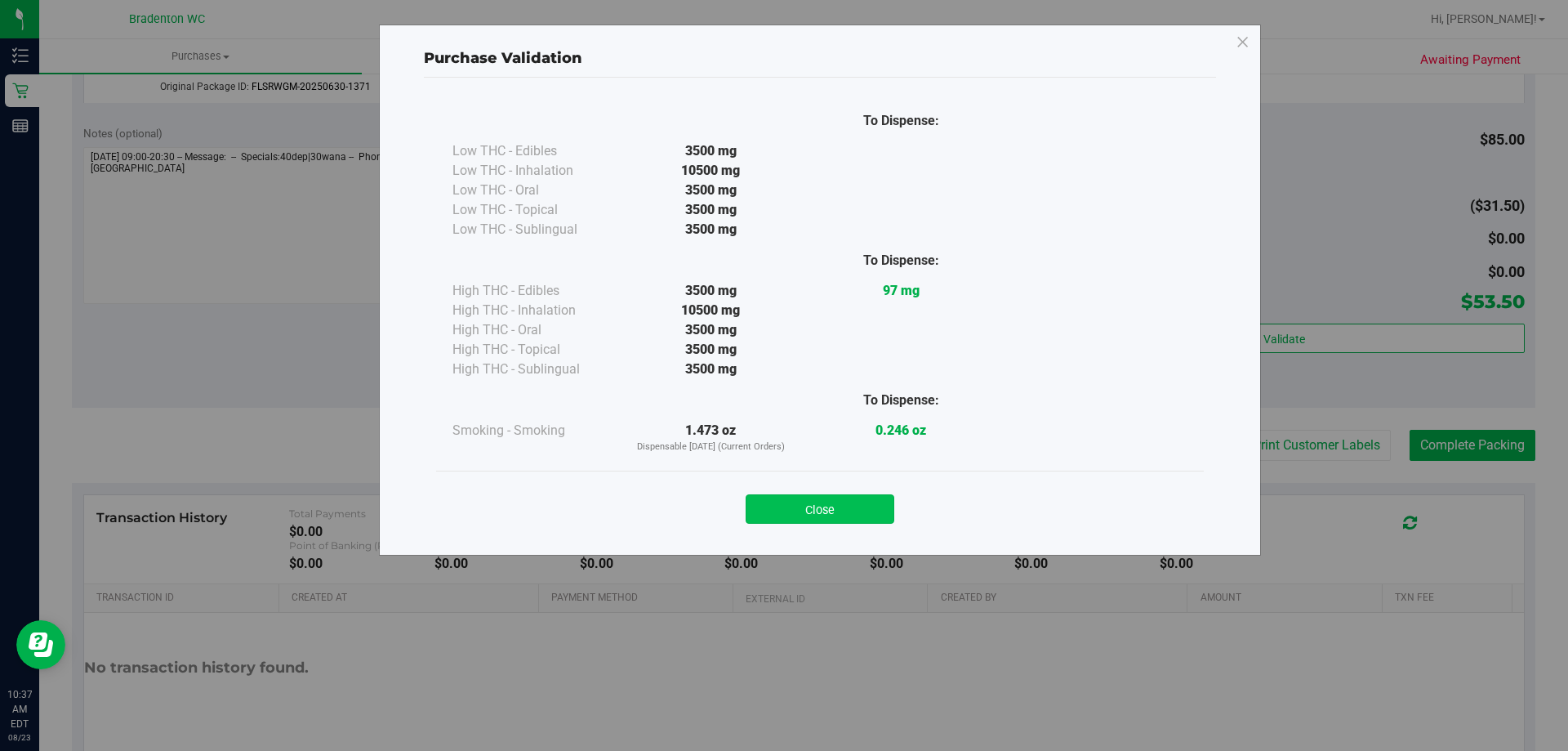
click at [870, 512] on button "Close" at bounding box center [819, 509] width 149 height 30
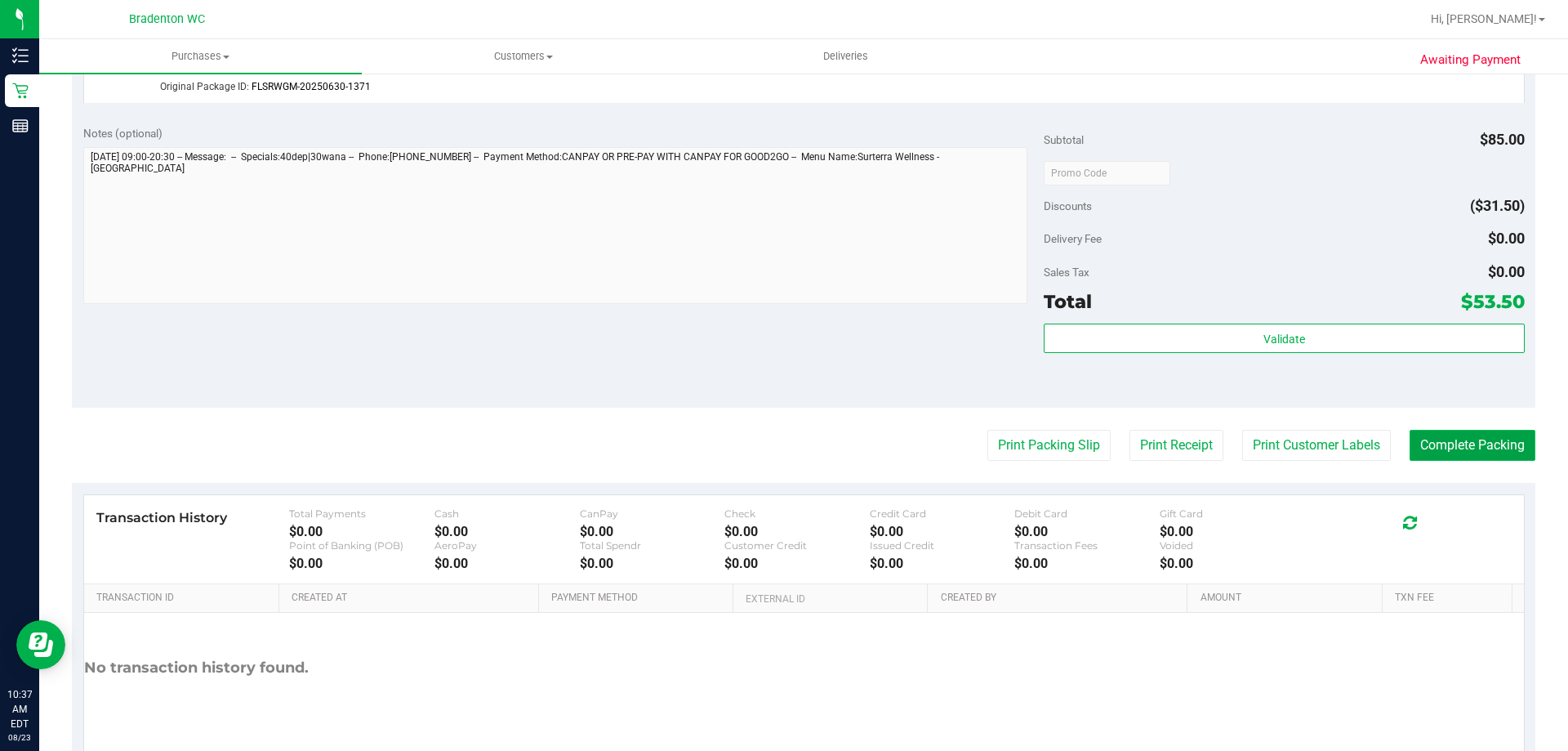
click at [1442, 444] on button "Complete Packing" at bounding box center [1472, 446] width 126 height 31
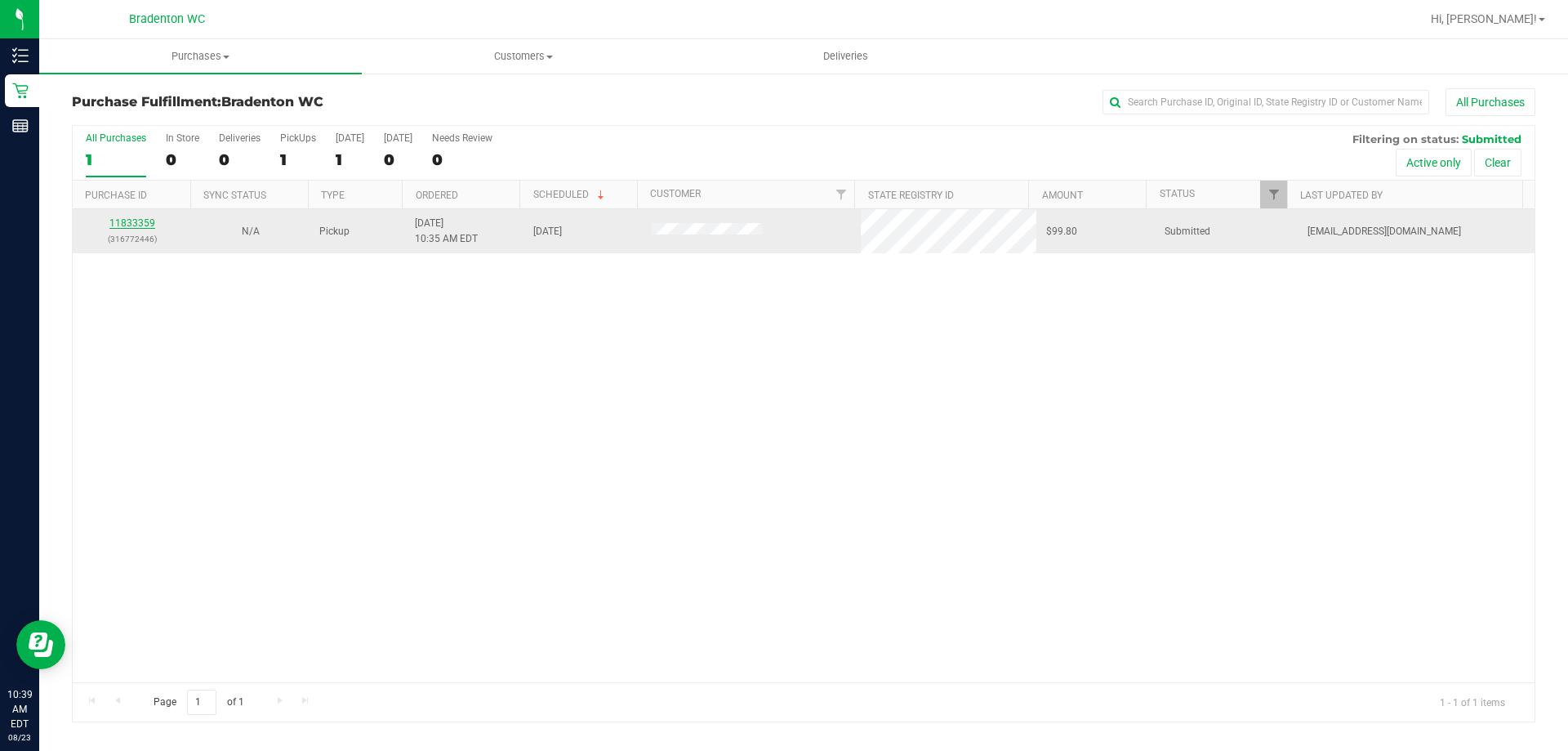
click at [118, 219] on link "11833359" at bounding box center [132, 223] width 46 height 11
click at [130, 225] on link "11833410" at bounding box center [132, 223] width 46 height 11
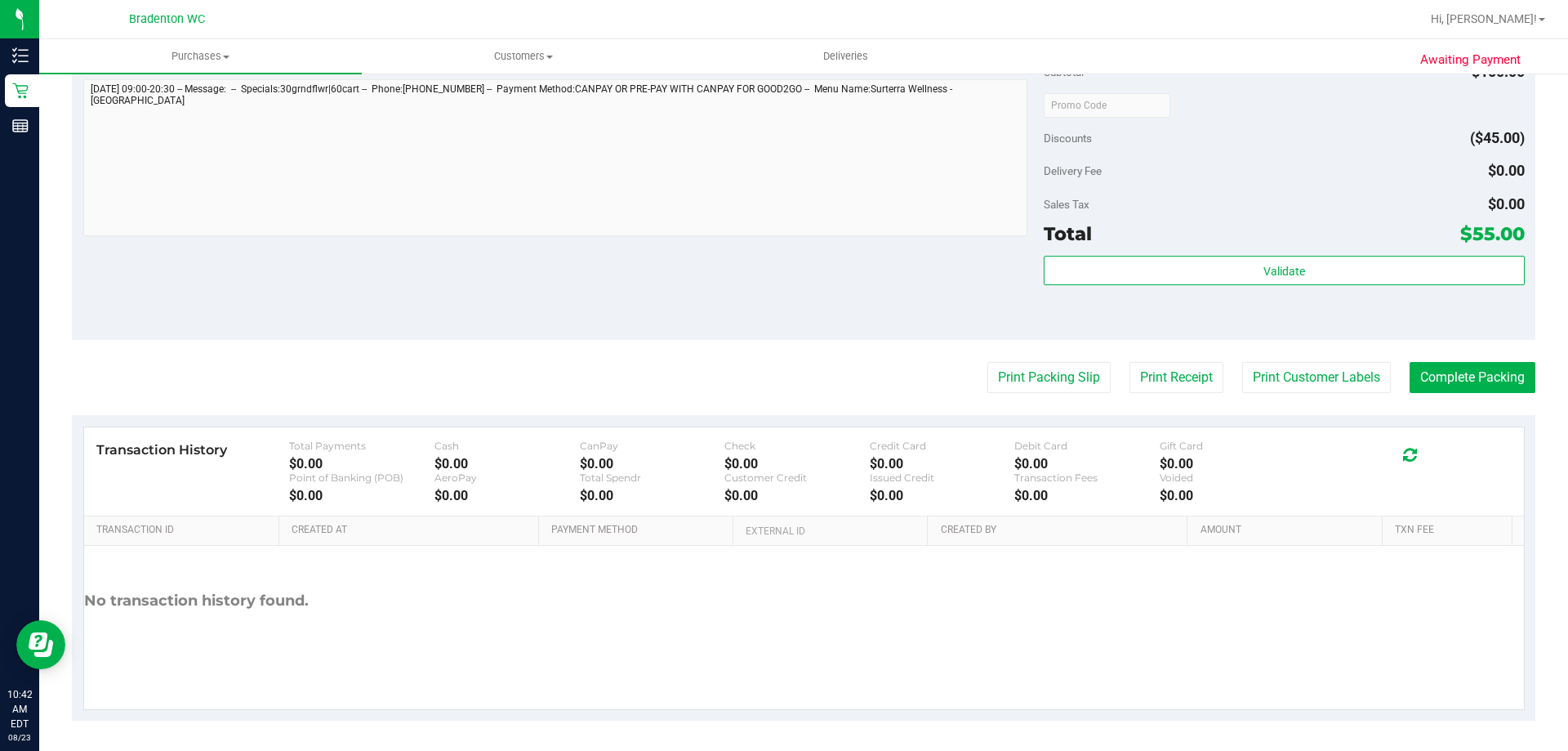
scroll to position [602, 0]
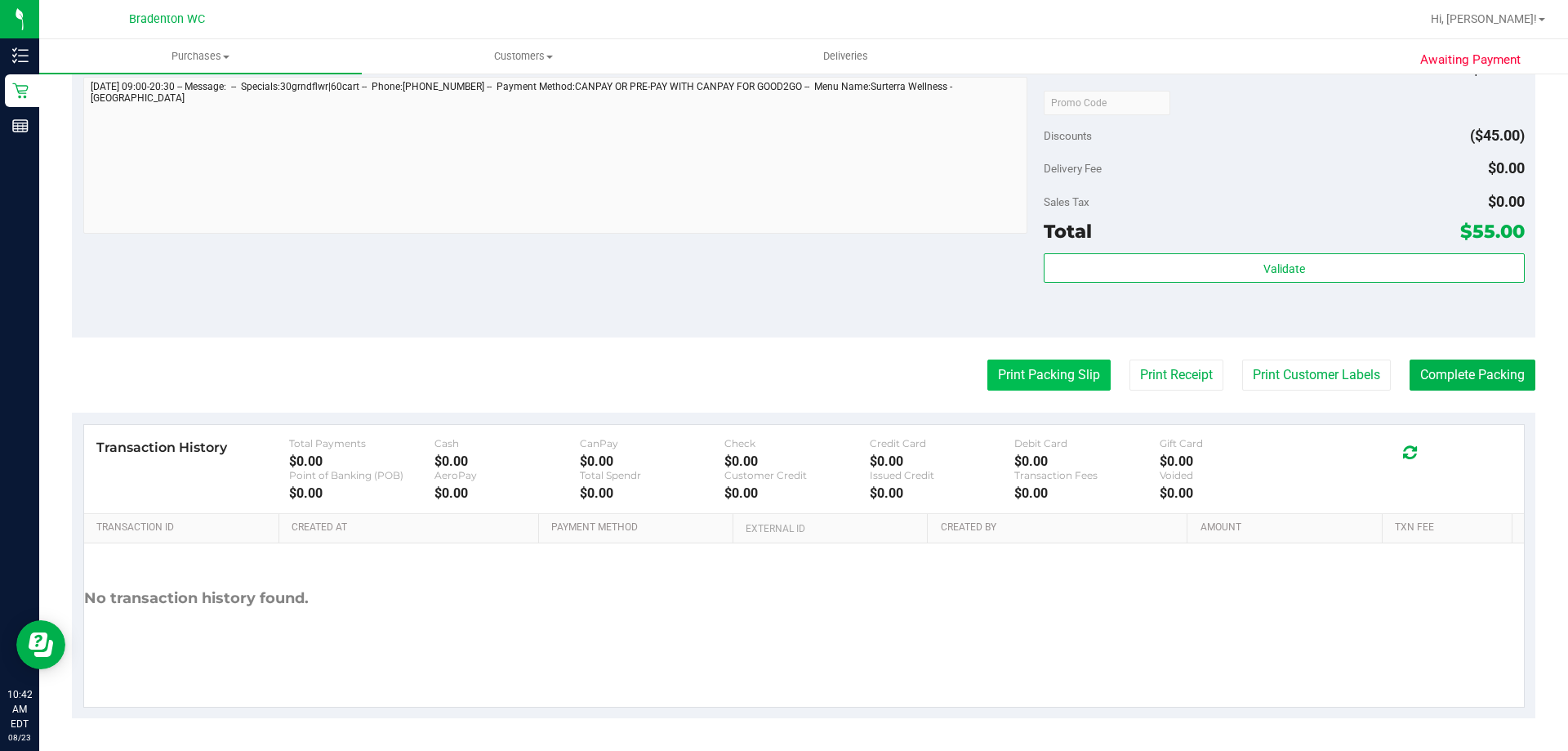
click at [1035, 376] on button "Print Packing Slip" at bounding box center [1049, 376] width 123 height 31
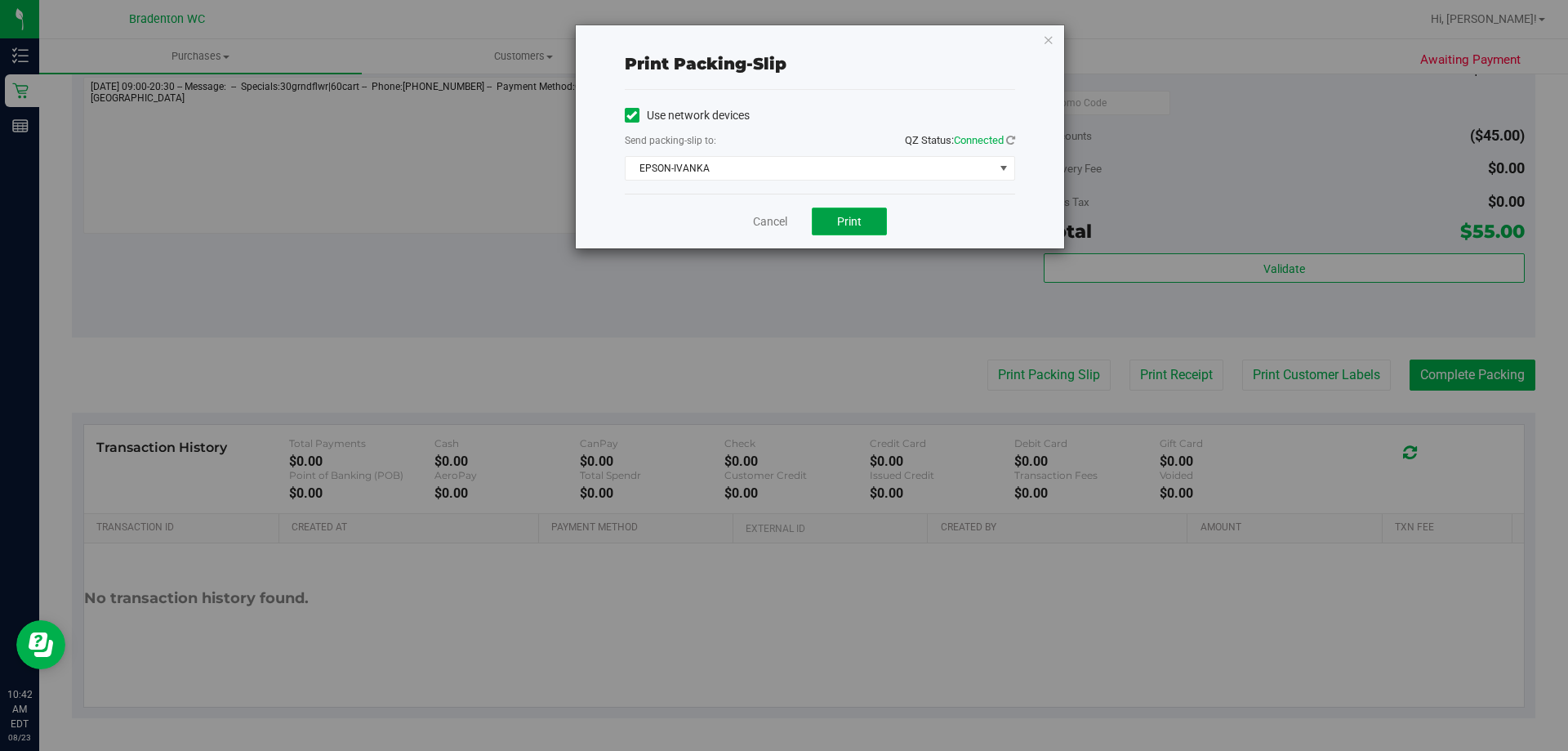
click at [862, 225] on button "Print" at bounding box center [850, 222] width 76 height 28
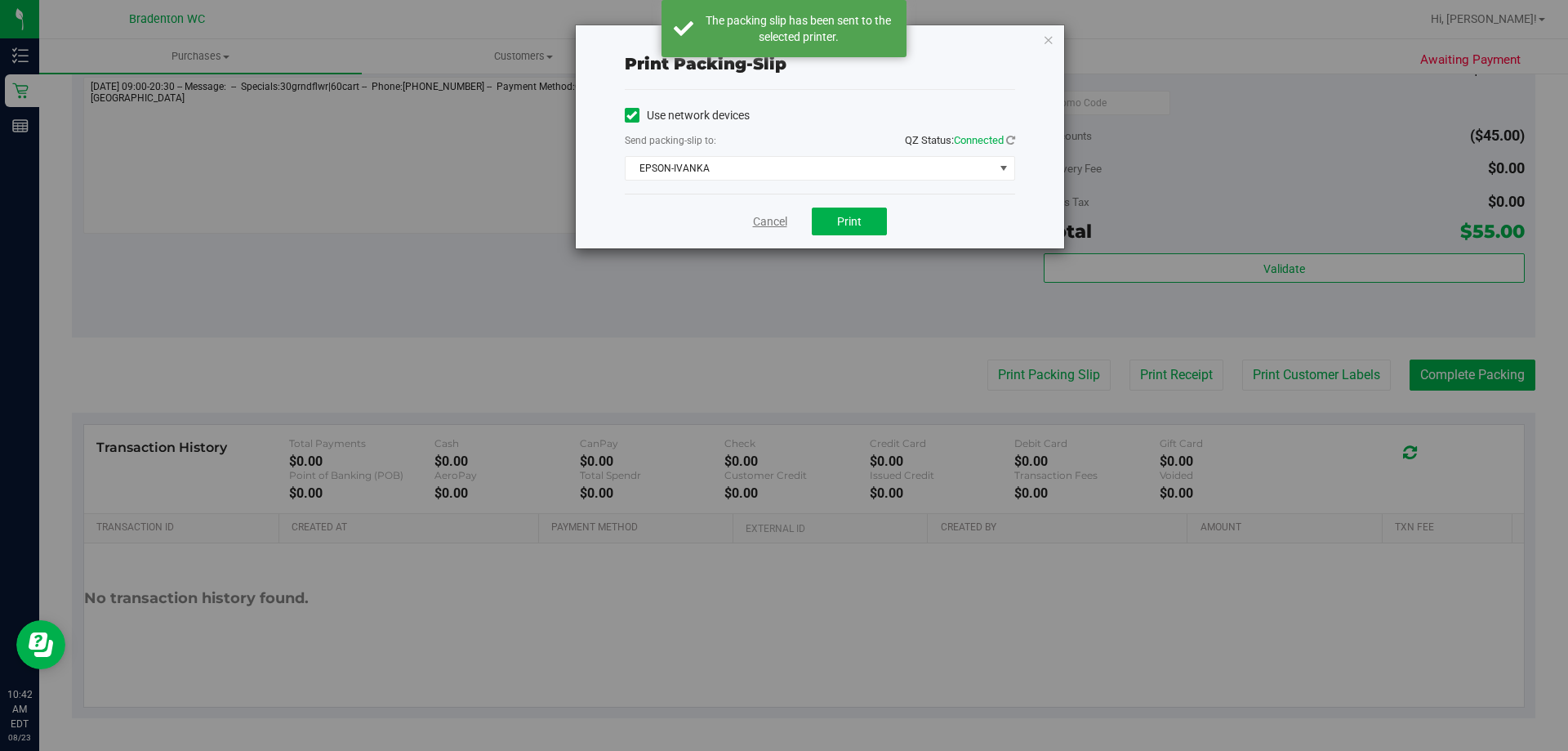
click at [771, 226] on link "Cancel" at bounding box center [770, 222] width 34 height 17
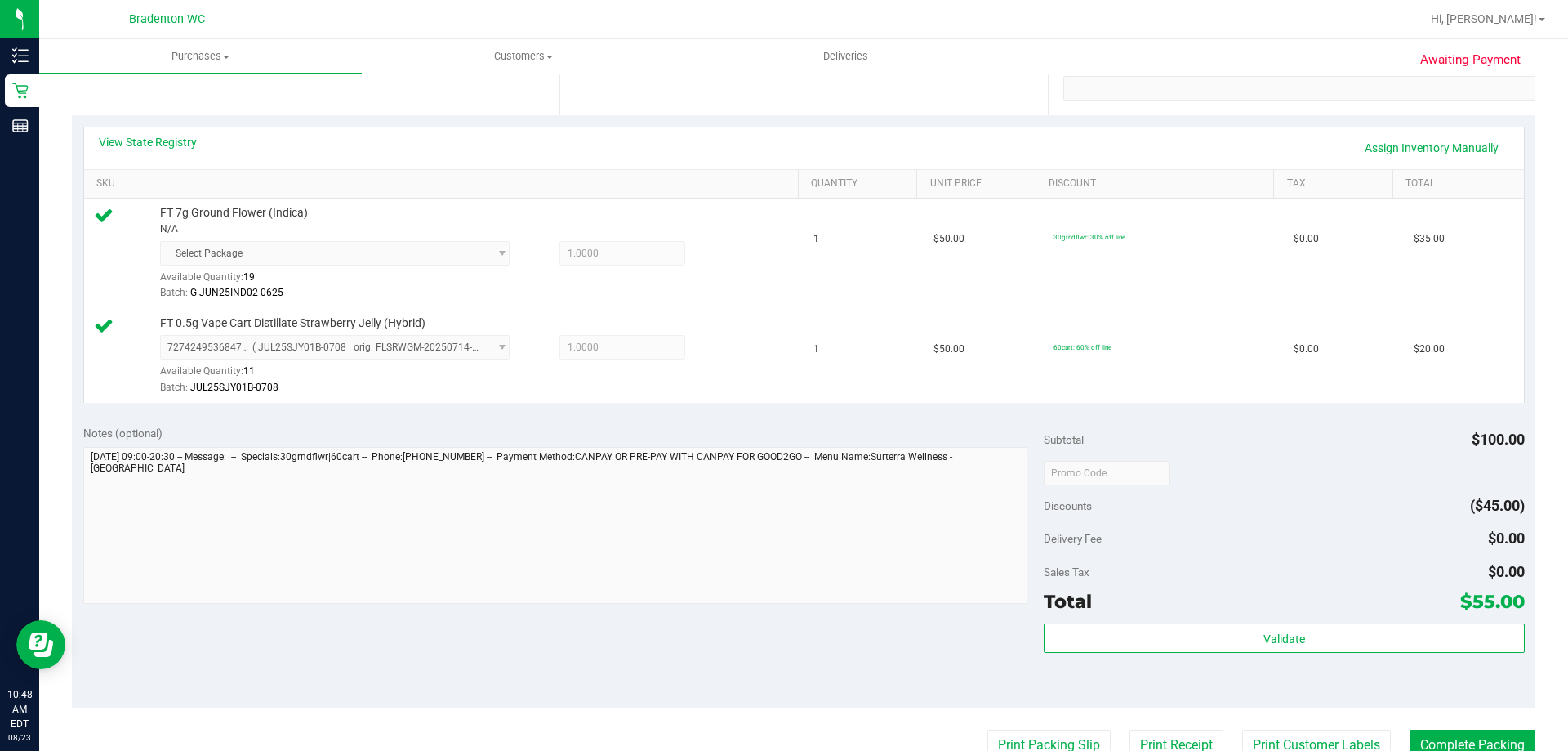
scroll to position [327, 0]
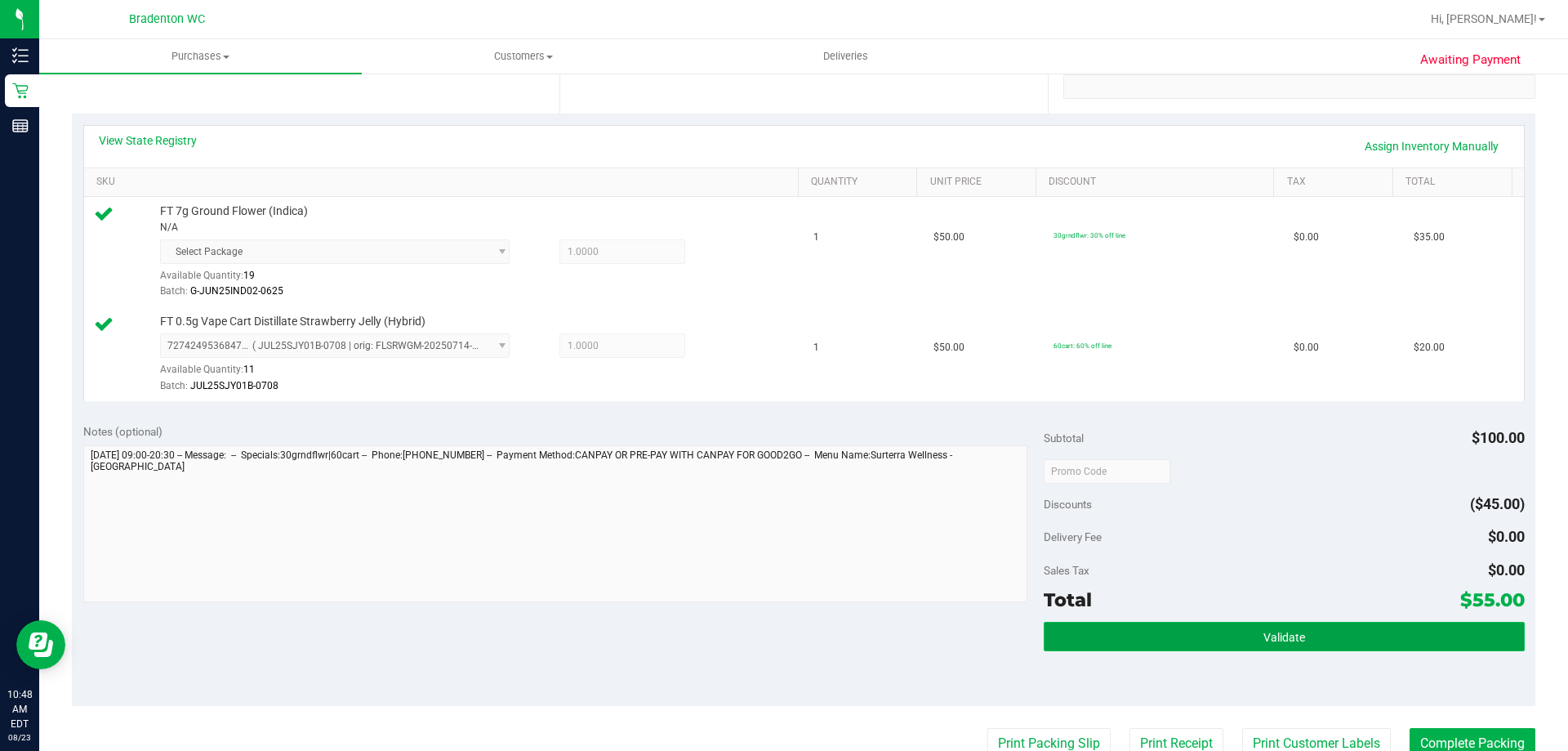
click at [1131, 629] on button "Validate" at bounding box center [1284, 637] width 480 height 30
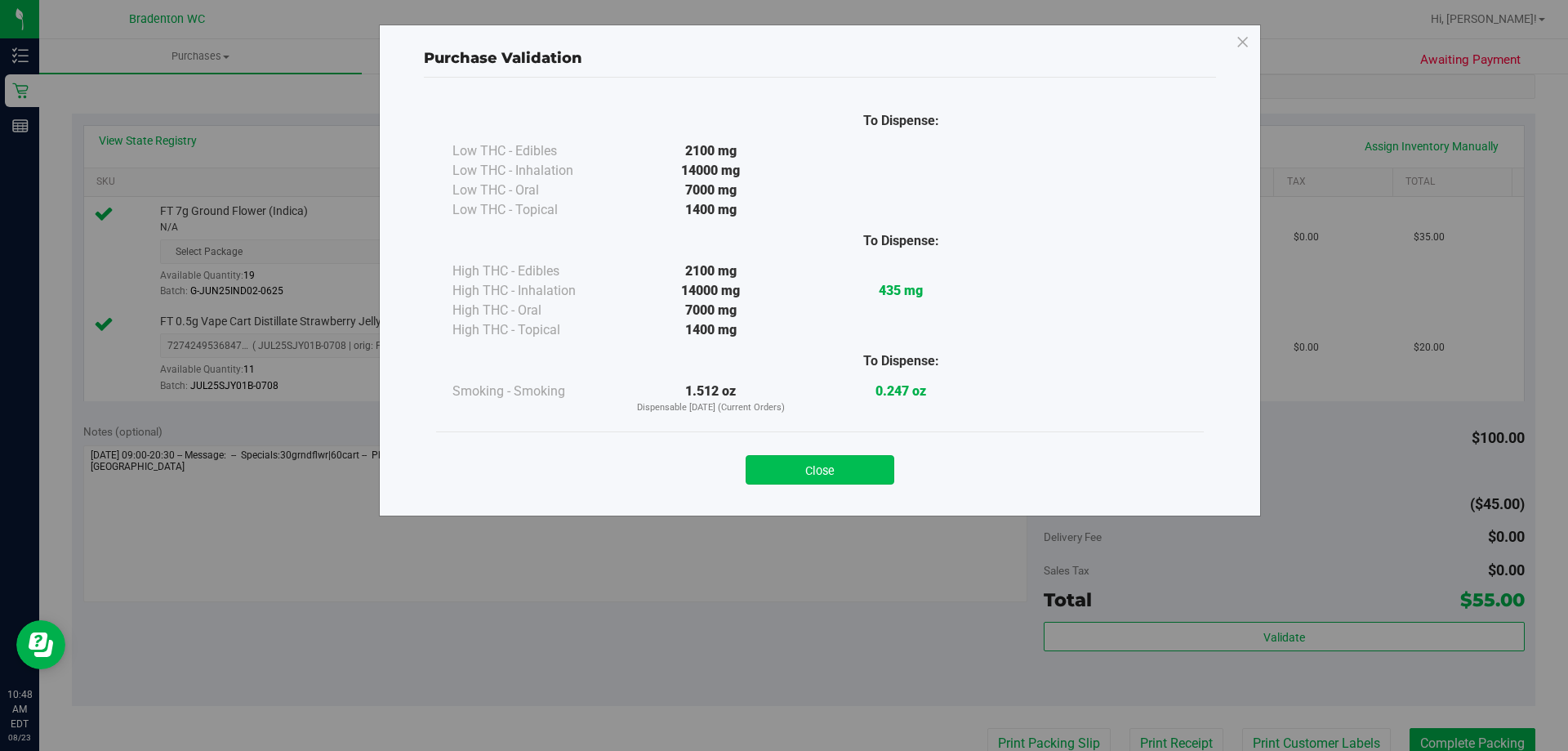
click at [777, 474] on button "Close" at bounding box center [819, 470] width 149 height 30
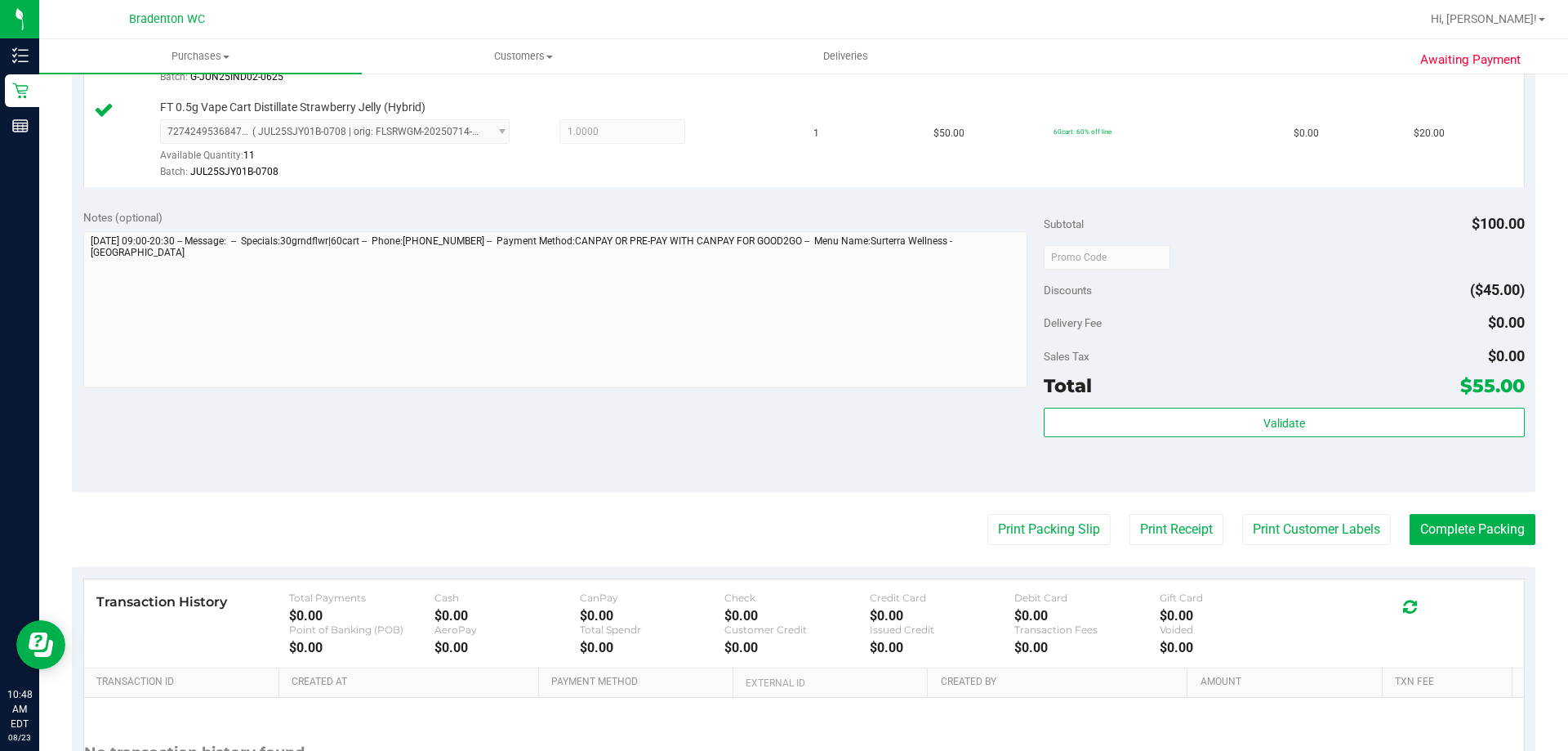
scroll to position [572, 0]
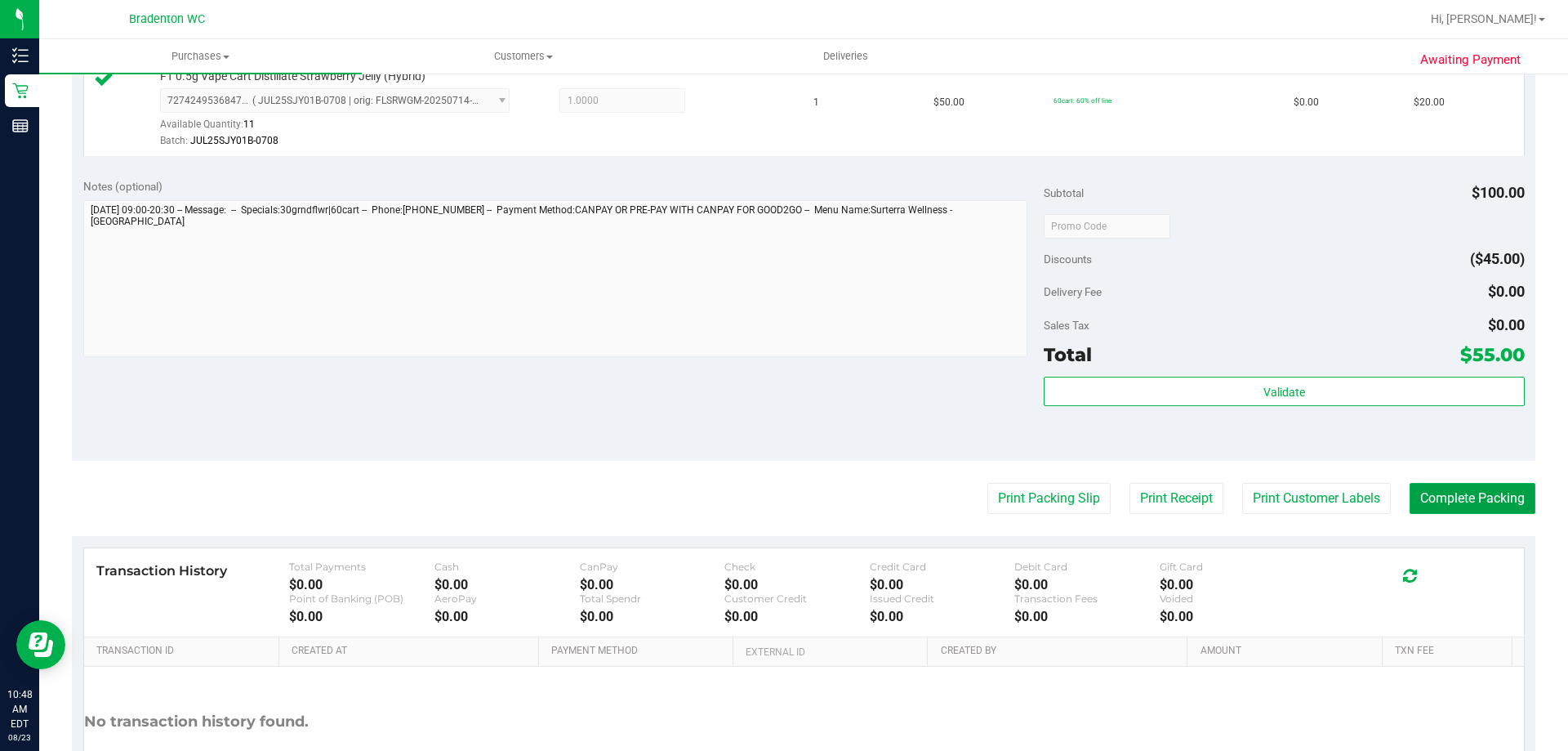
click at [1439, 506] on button "Complete Packing" at bounding box center [1472, 499] width 126 height 31
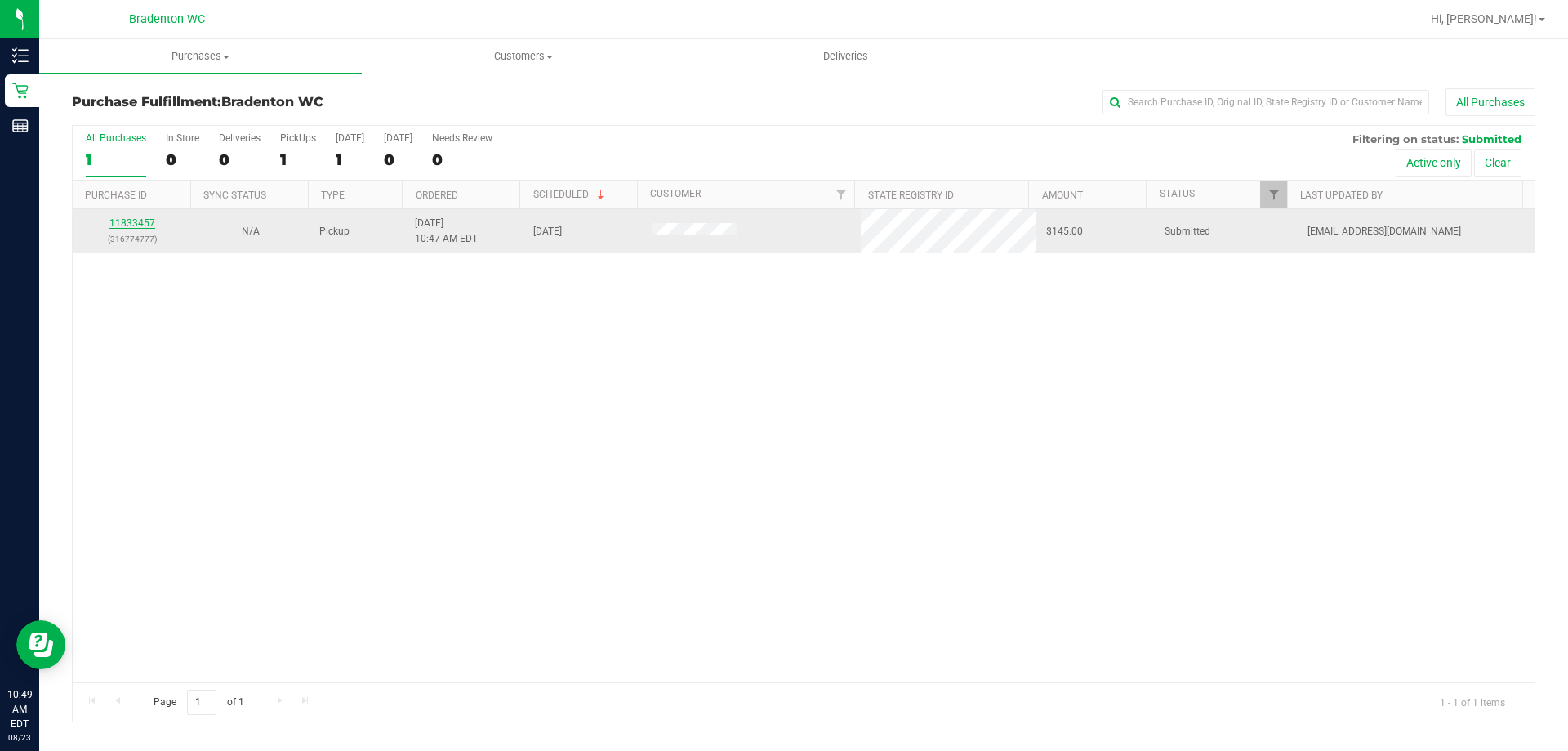
click at [133, 220] on link "11833457" at bounding box center [132, 223] width 46 height 11
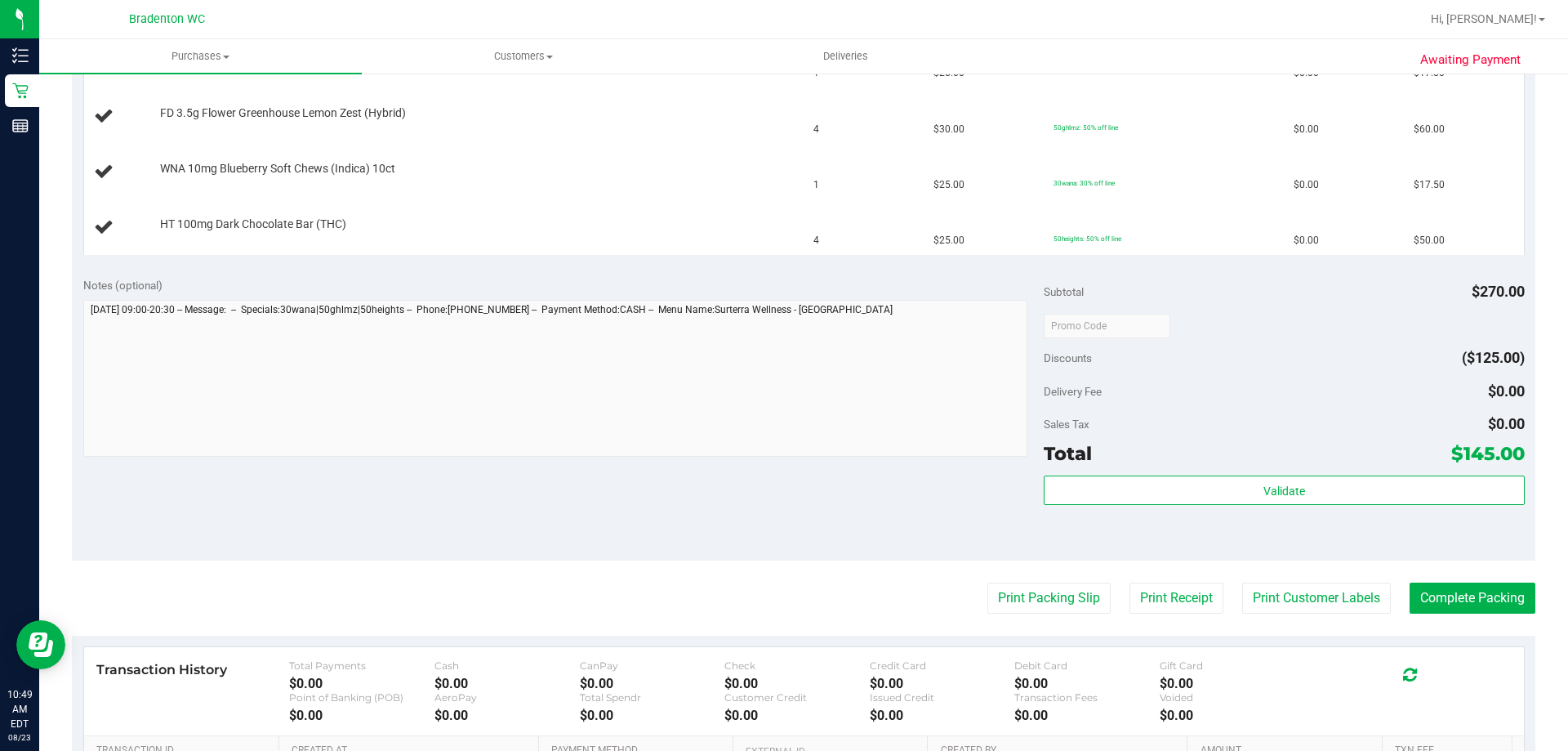
scroll to position [572, 0]
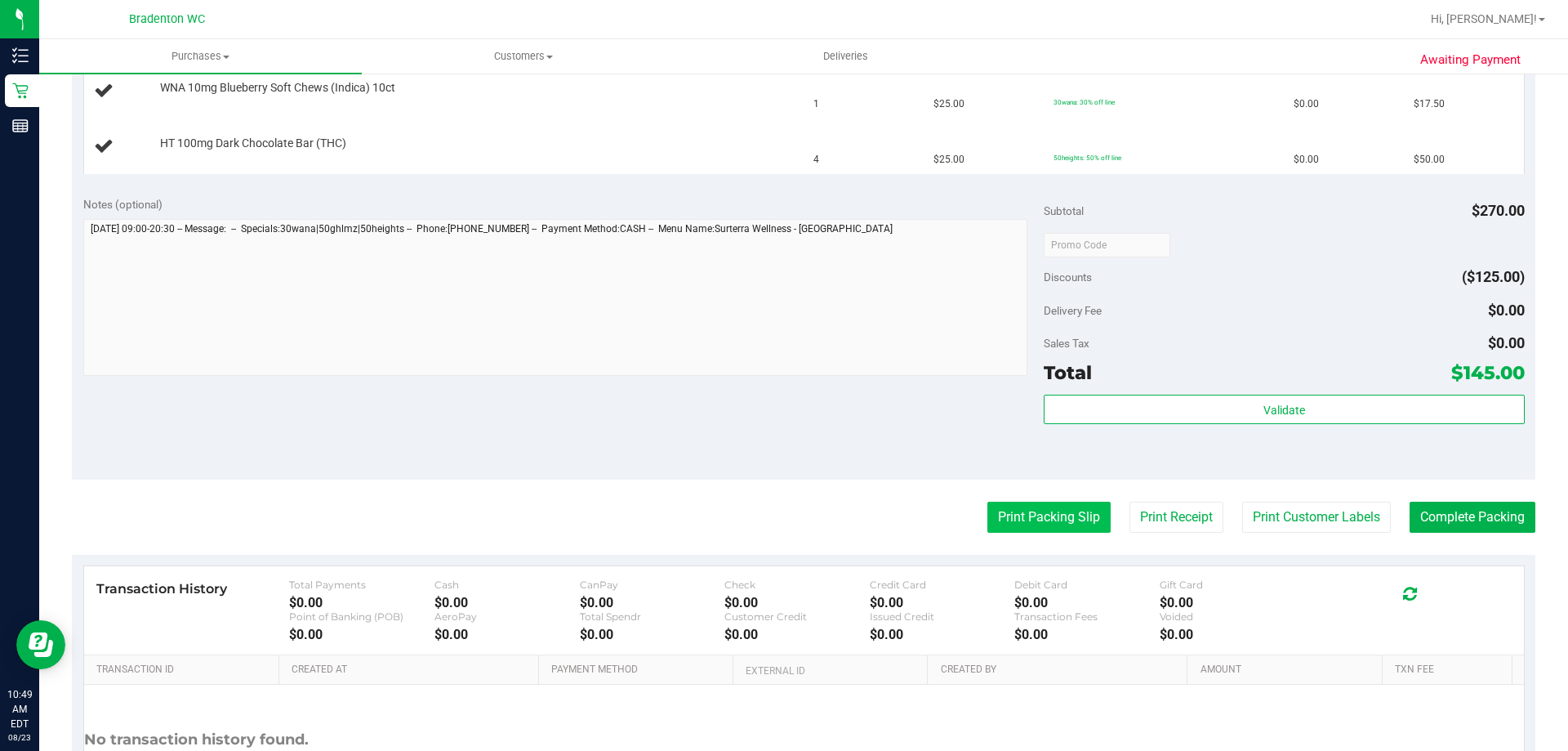
click at [996, 511] on button "Print Packing Slip" at bounding box center [1049, 517] width 123 height 31
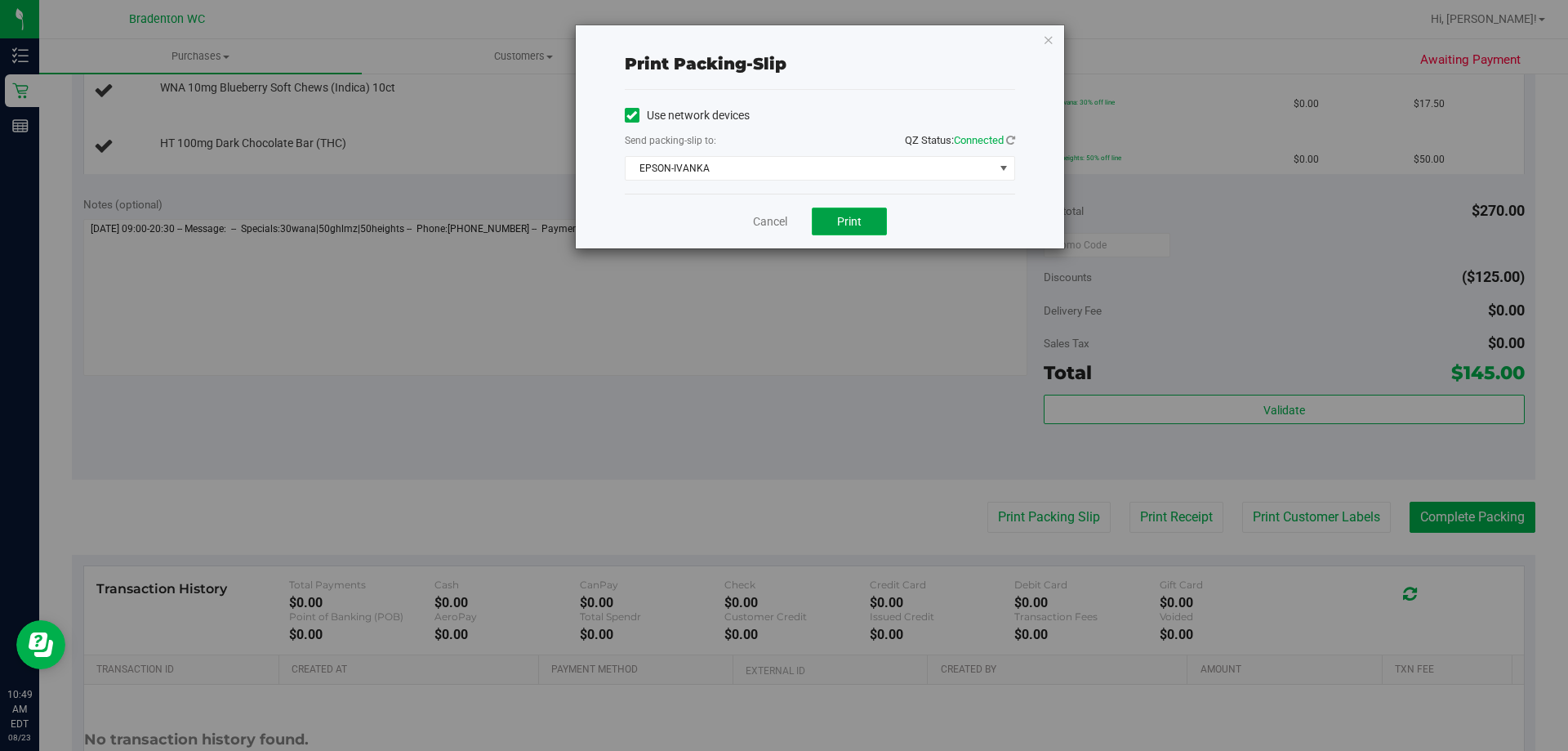
click at [873, 215] on button "Print" at bounding box center [850, 222] width 76 height 28
click at [764, 221] on link "Cancel" at bounding box center [770, 222] width 34 height 17
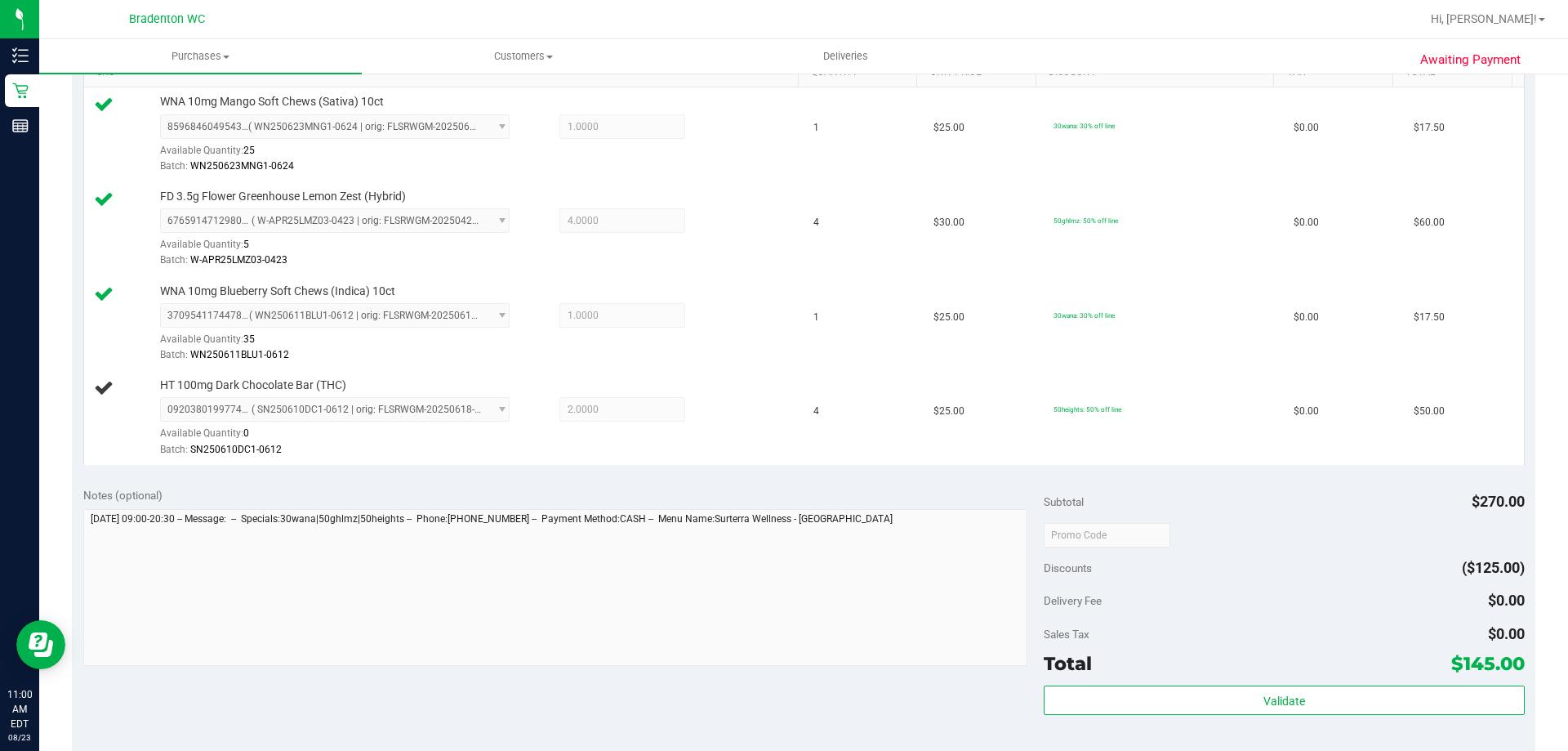
scroll to position [490, 0]
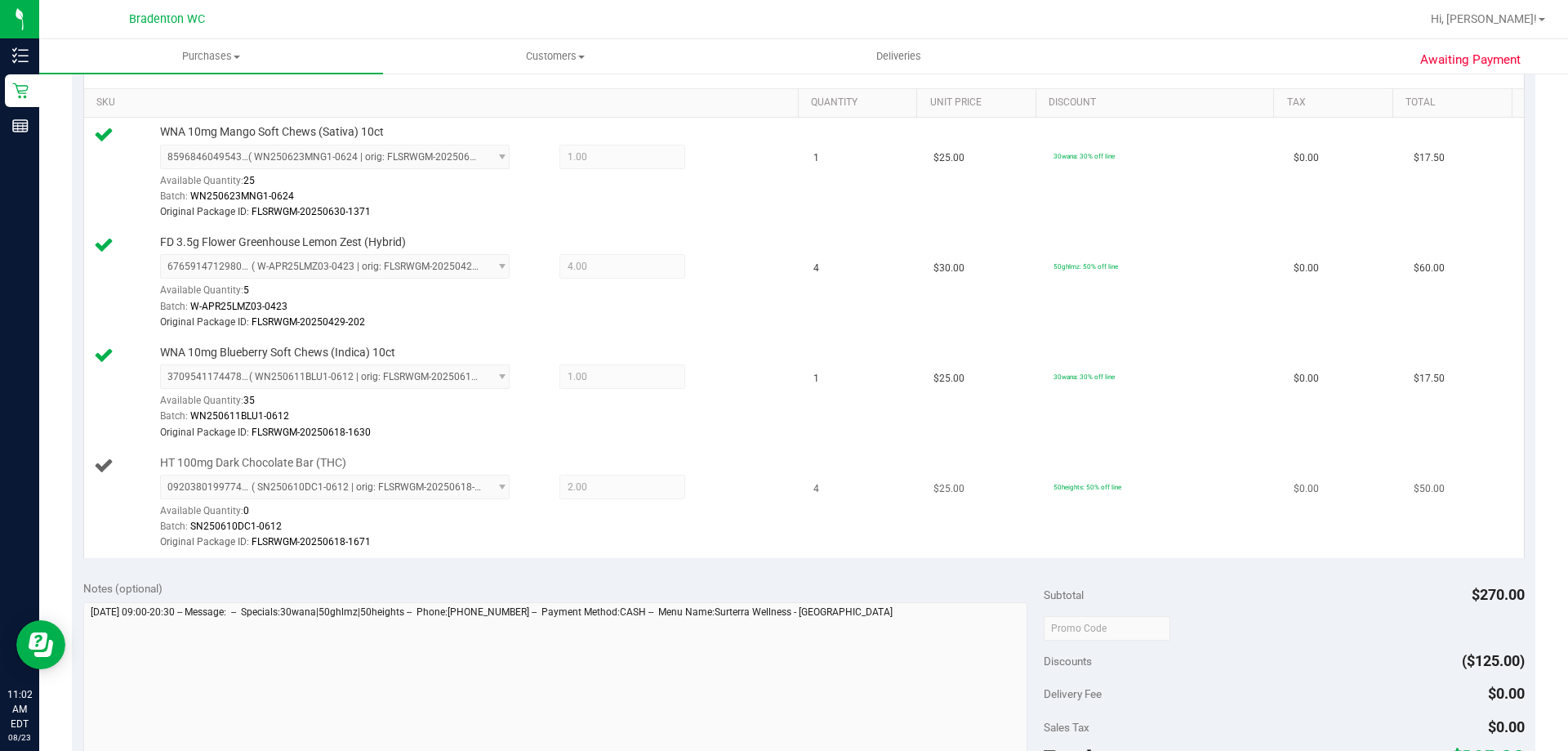
scroll to position [409, 0]
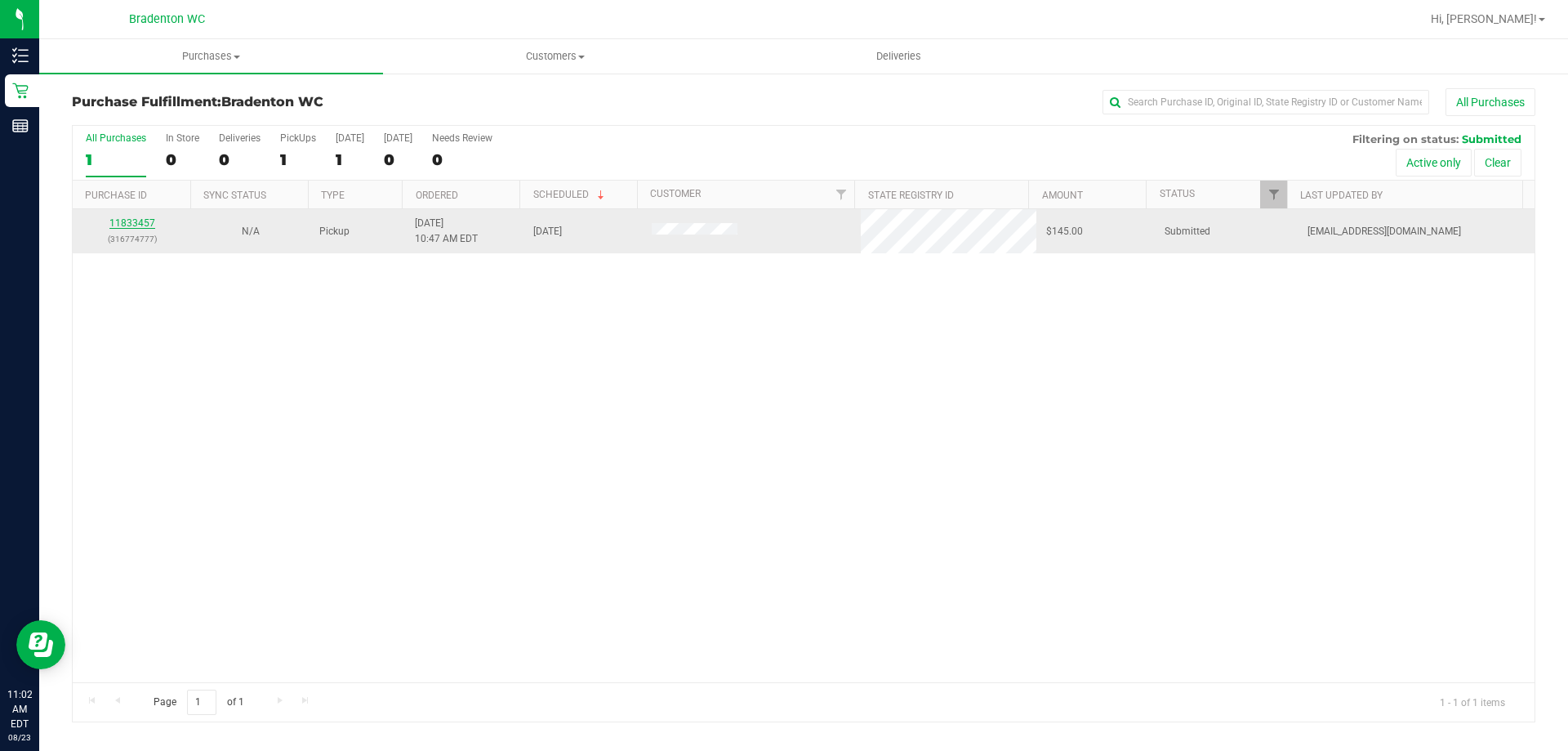
click at [142, 228] on link "11833457" at bounding box center [132, 223] width 46 height 11
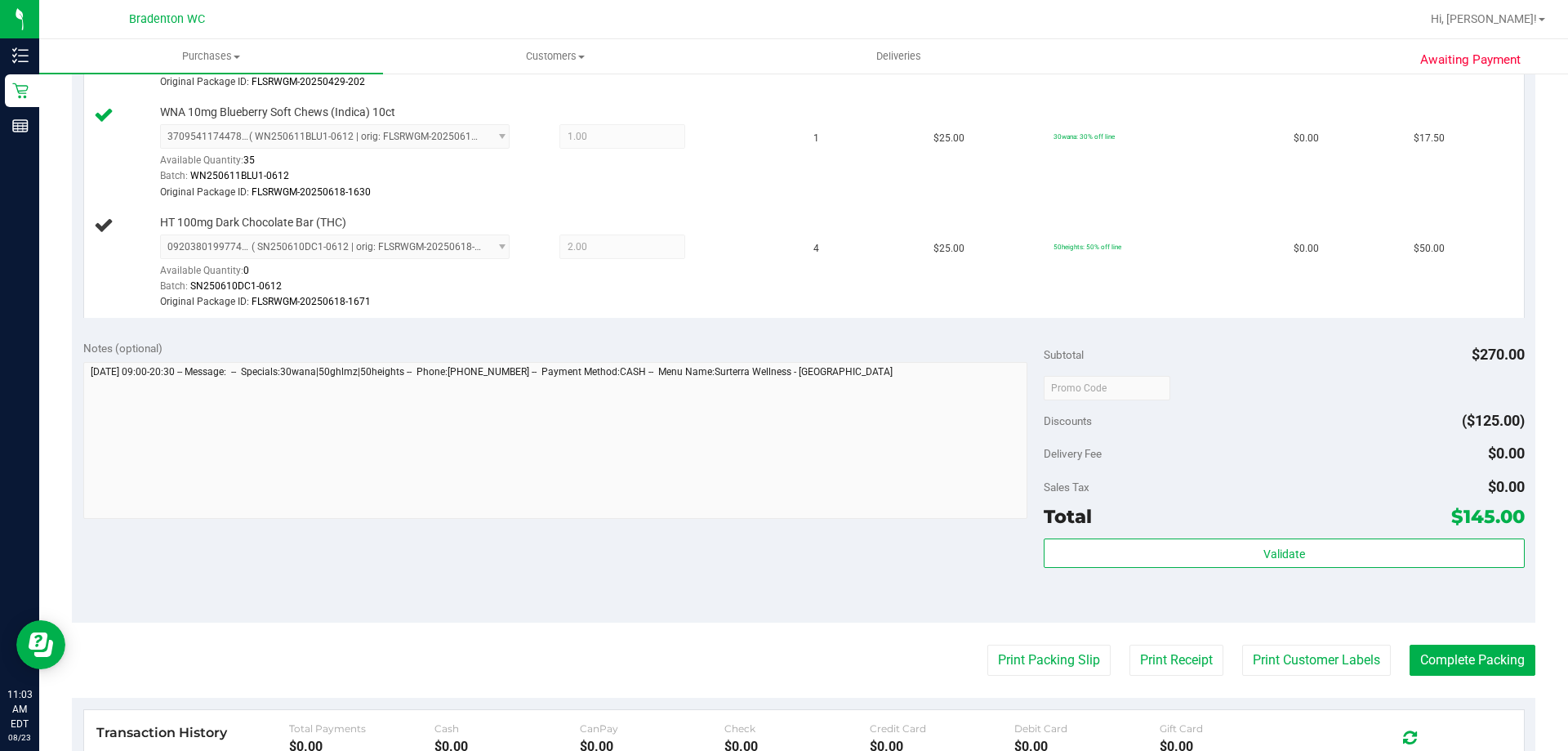
scroll to position [654, 0]
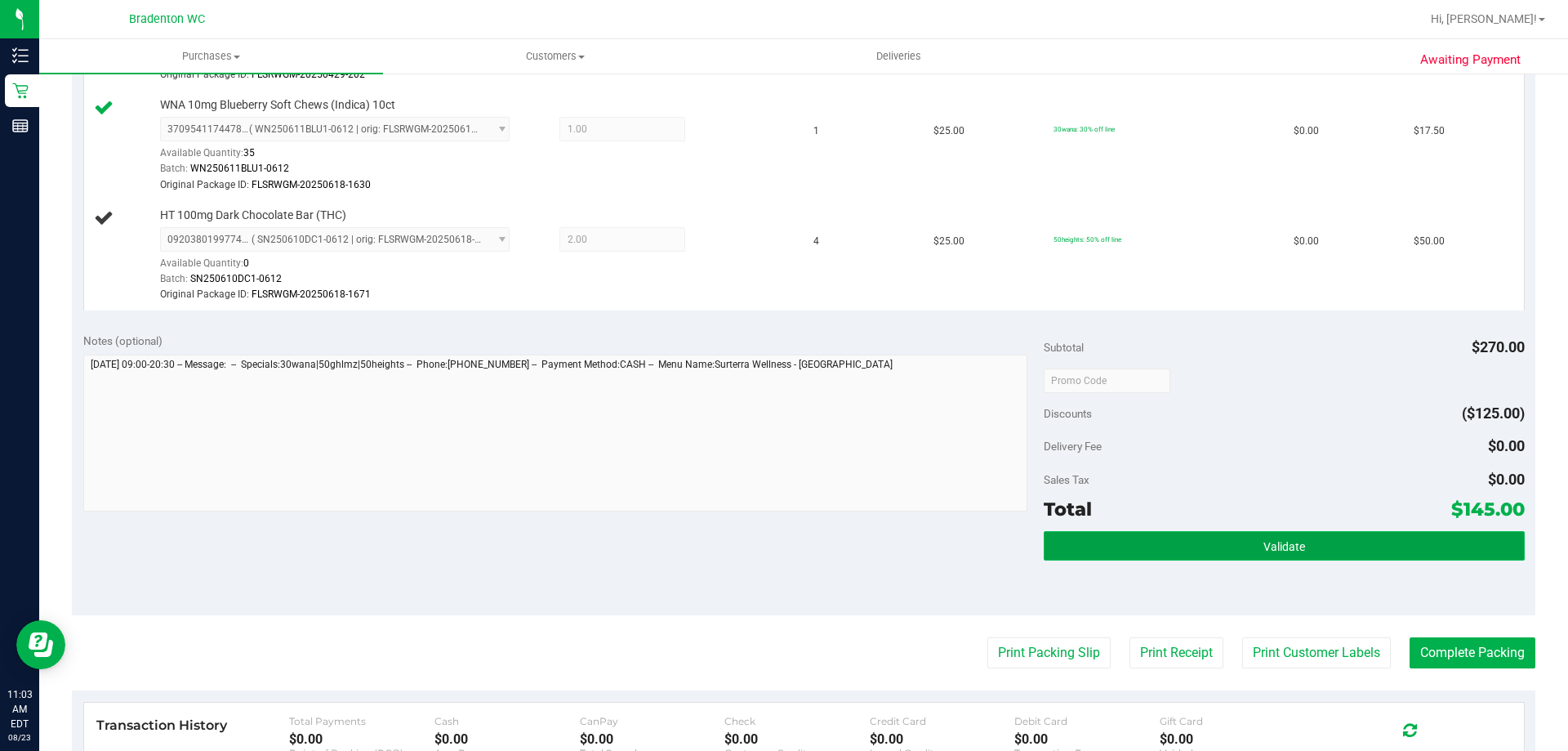
click at [1090, 540] on button "Validate" at bounding box center [1284, 546] width 480 height 30
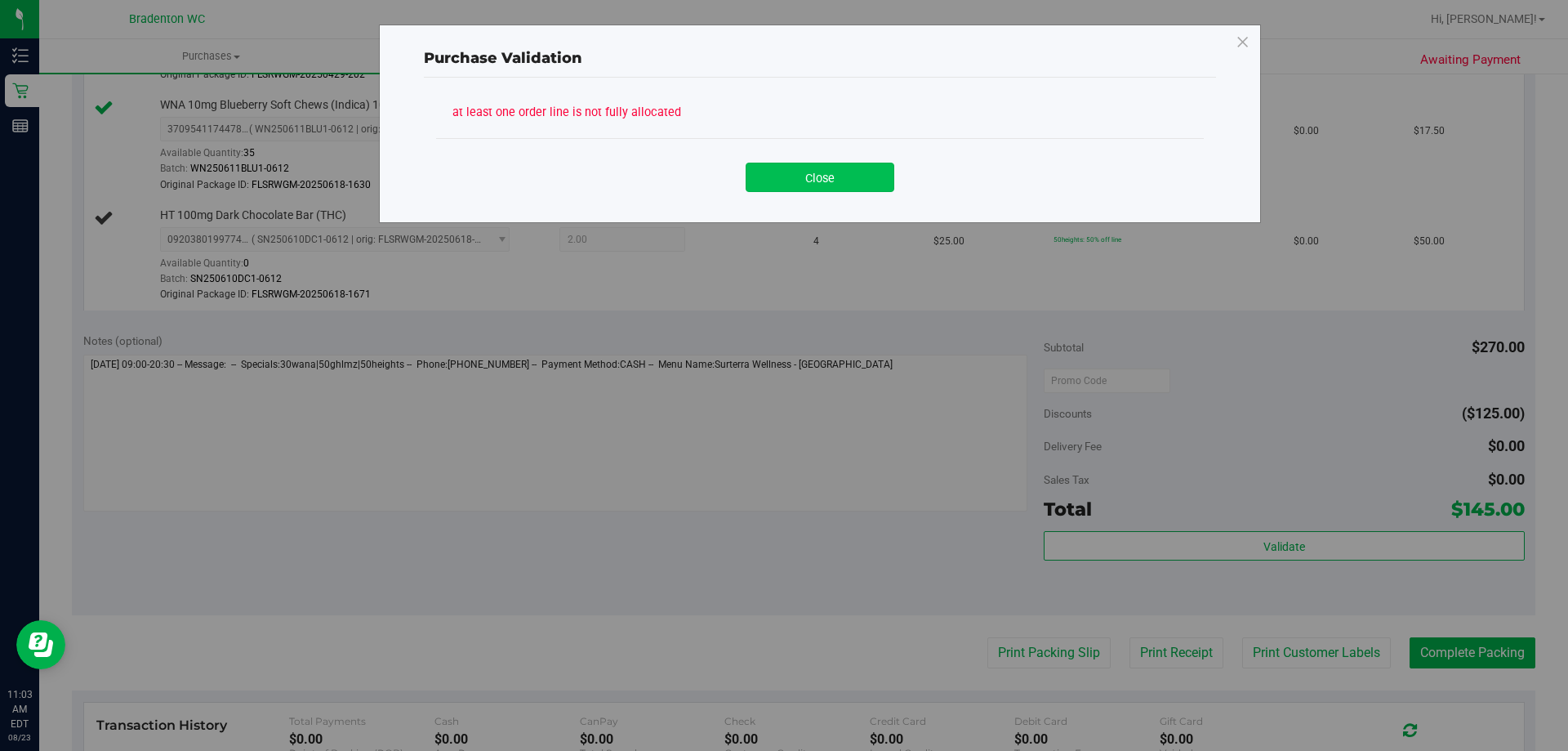
click at [785, 177] on button "Close" at bounding box center [819, 177] width 149 height 30
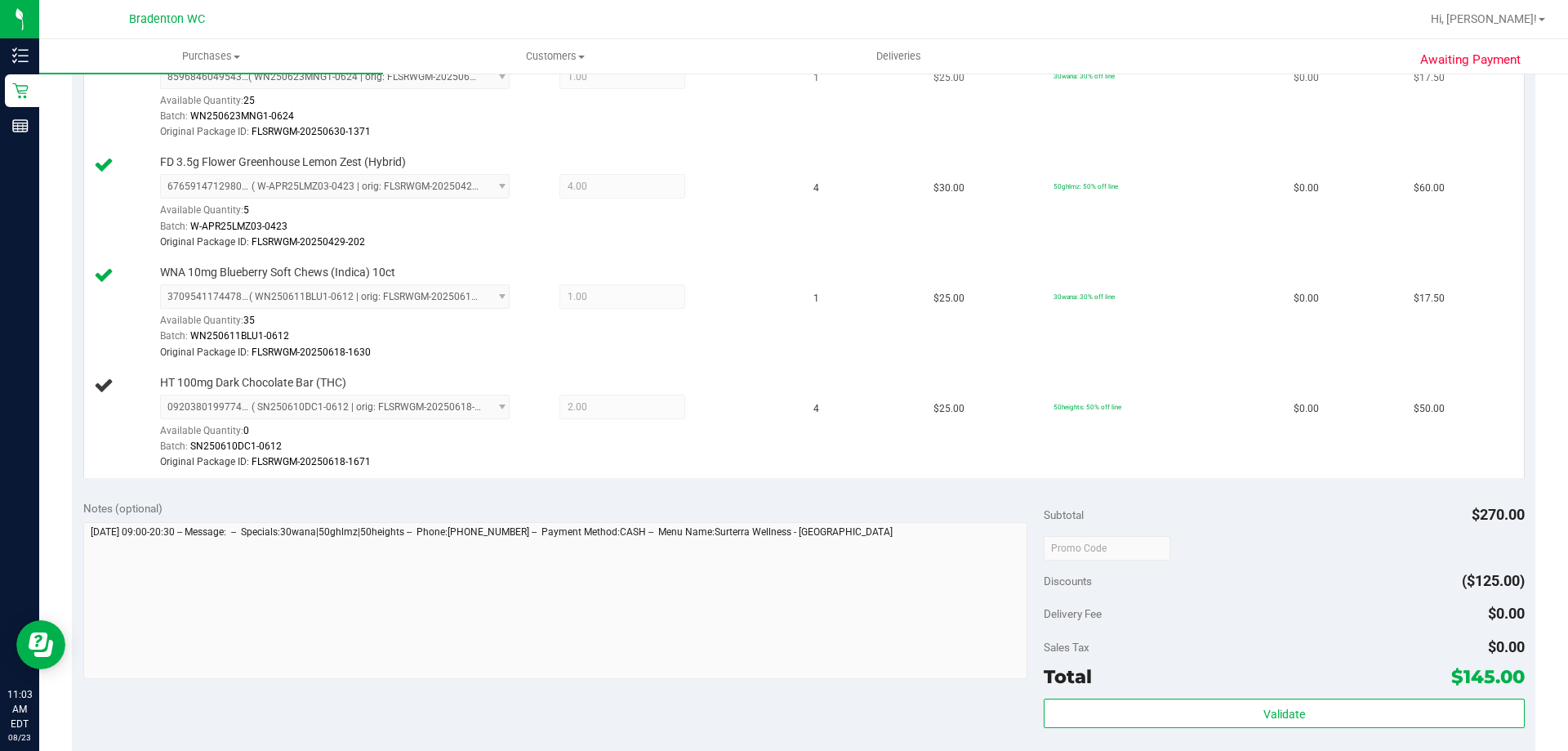
scroll to position [490, 0]
click at [493, 405] on span "0920380199774912 ( SN250610DC1-0612 | orig: FLSRWGM-20250618-1671 ) 09203801997…" at bounding box center [334, 402] width 349 height 24
drag, startPoint x: 493, startPoint y: 405, endPoint x: 485, endPoint y: 445, distance: 40.8
click at [485, 445] on div "Batch: SN250610DC1-0612" at bounding box center [475, 442] width 631 height 16
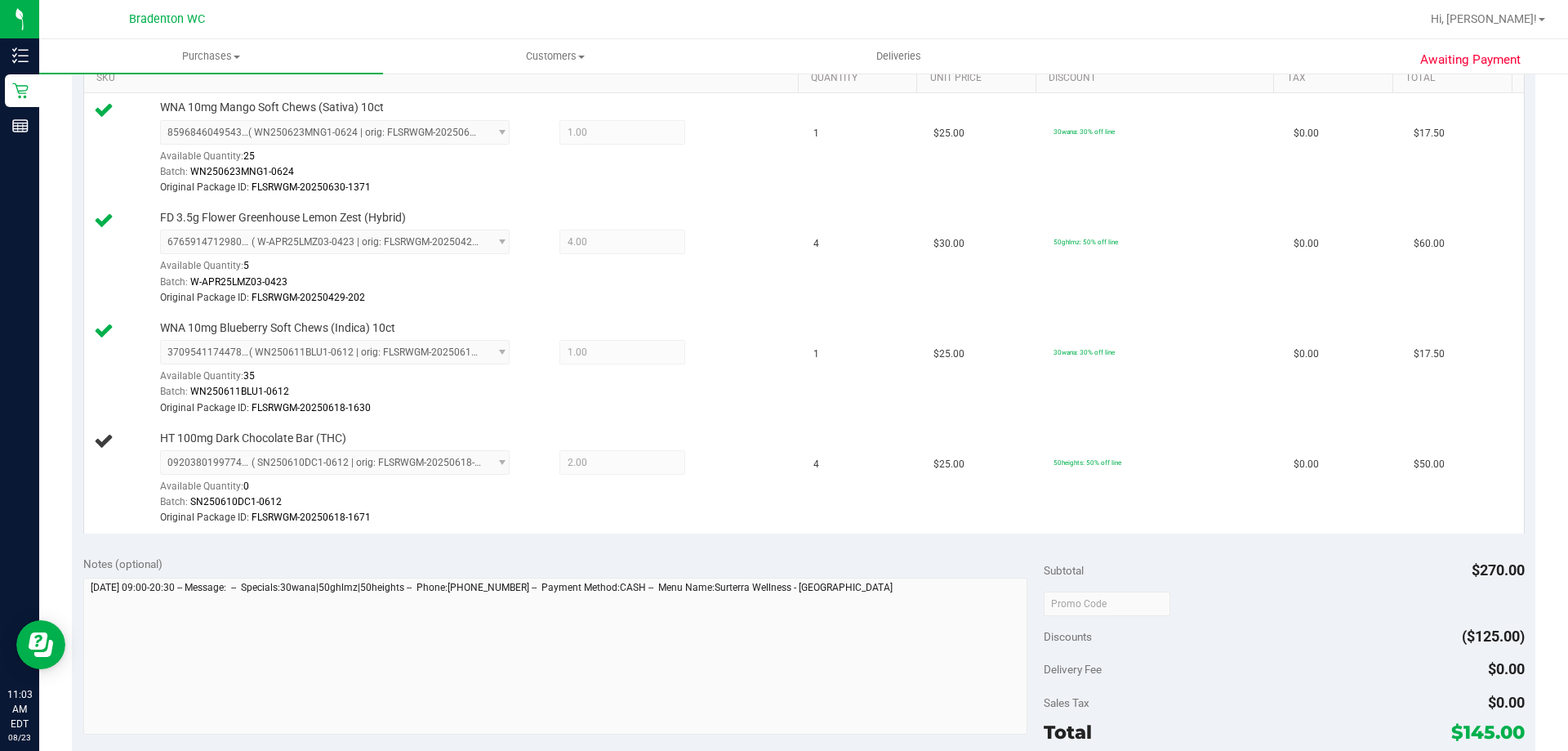
scroll to position [0, 0]
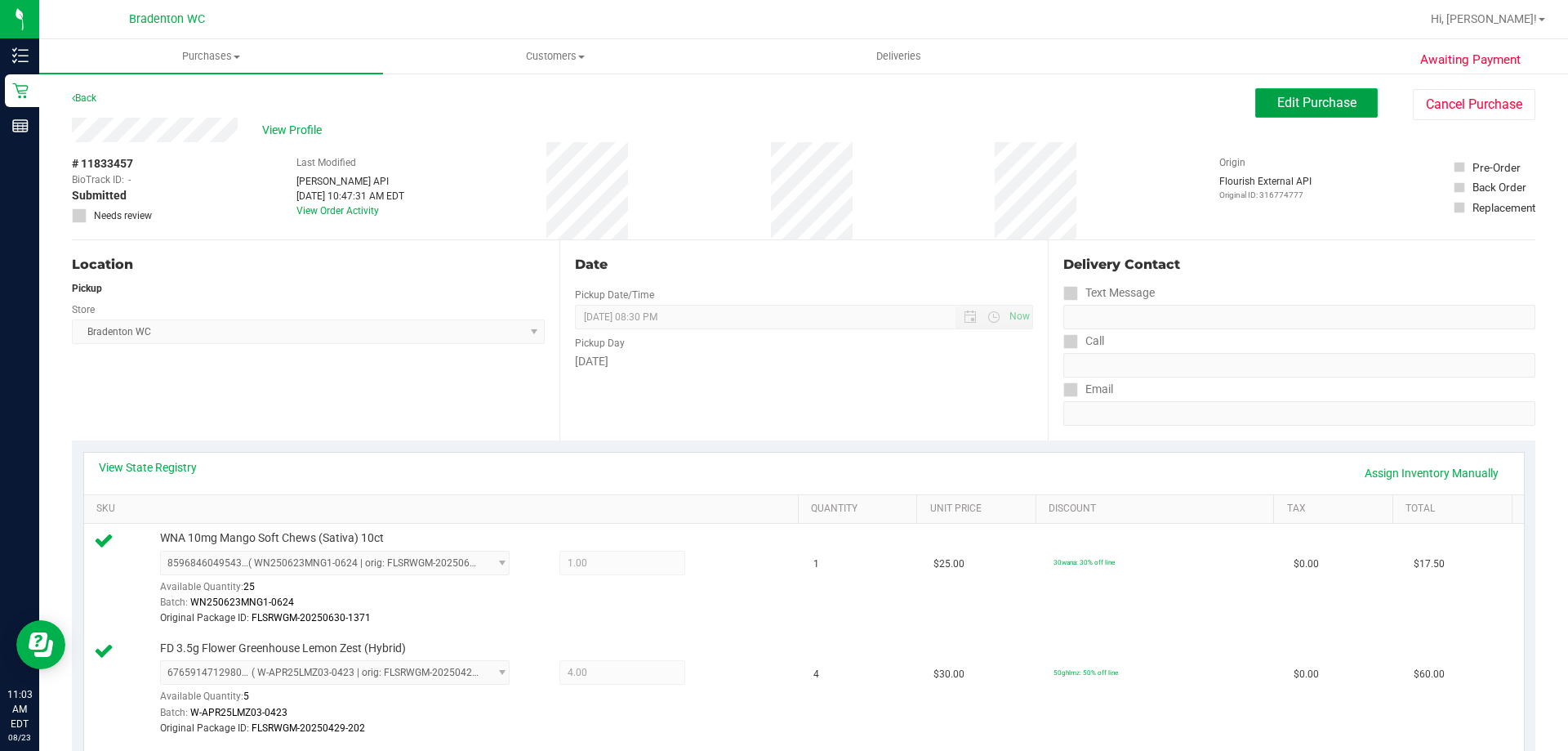
click at [1341, 110] on span "Edit Purchase" at bounding box center [1317, 103] width 79 height 16
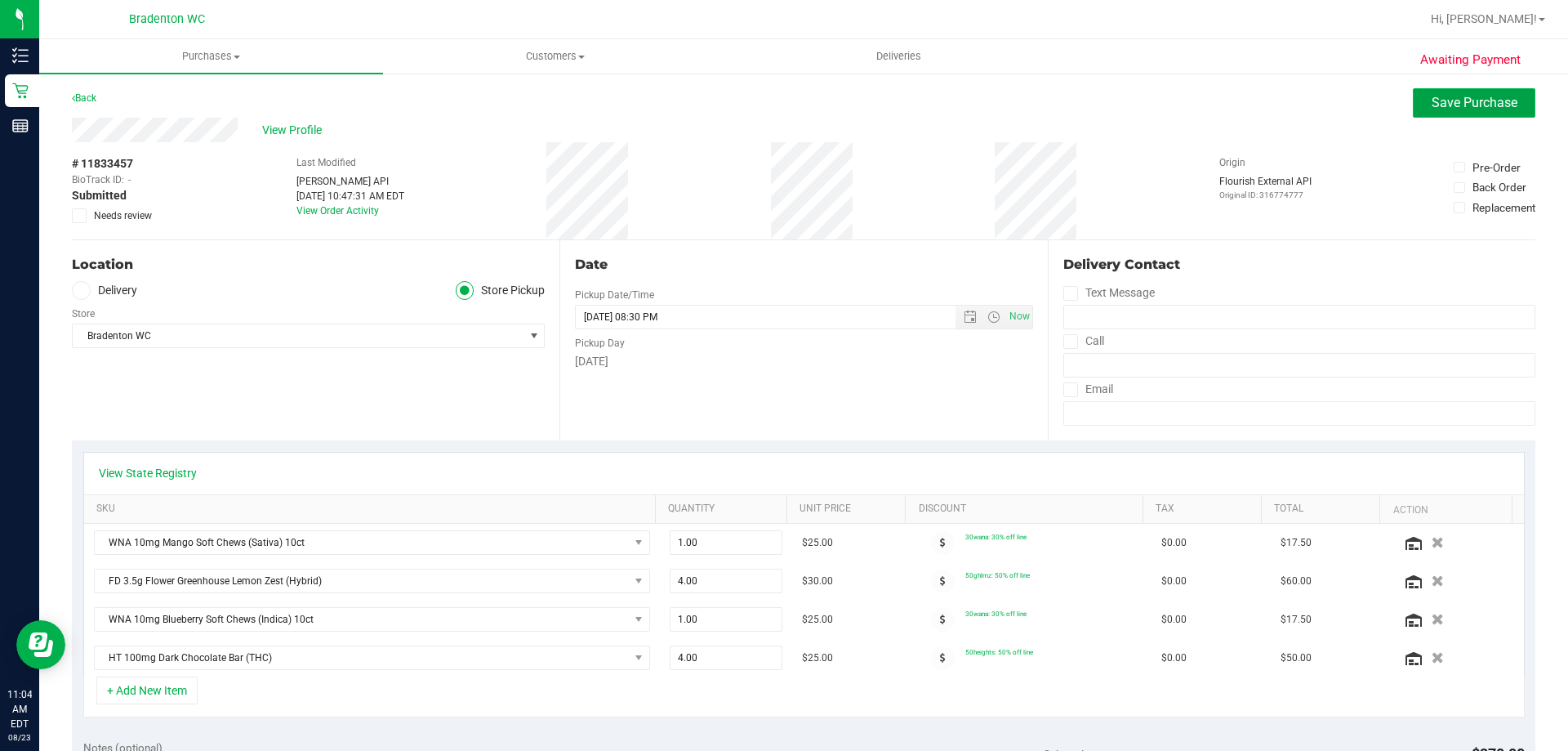
click at [1439, 110] on span "Save Purchase" at bounding box center [1474, 103] width 86 height 16
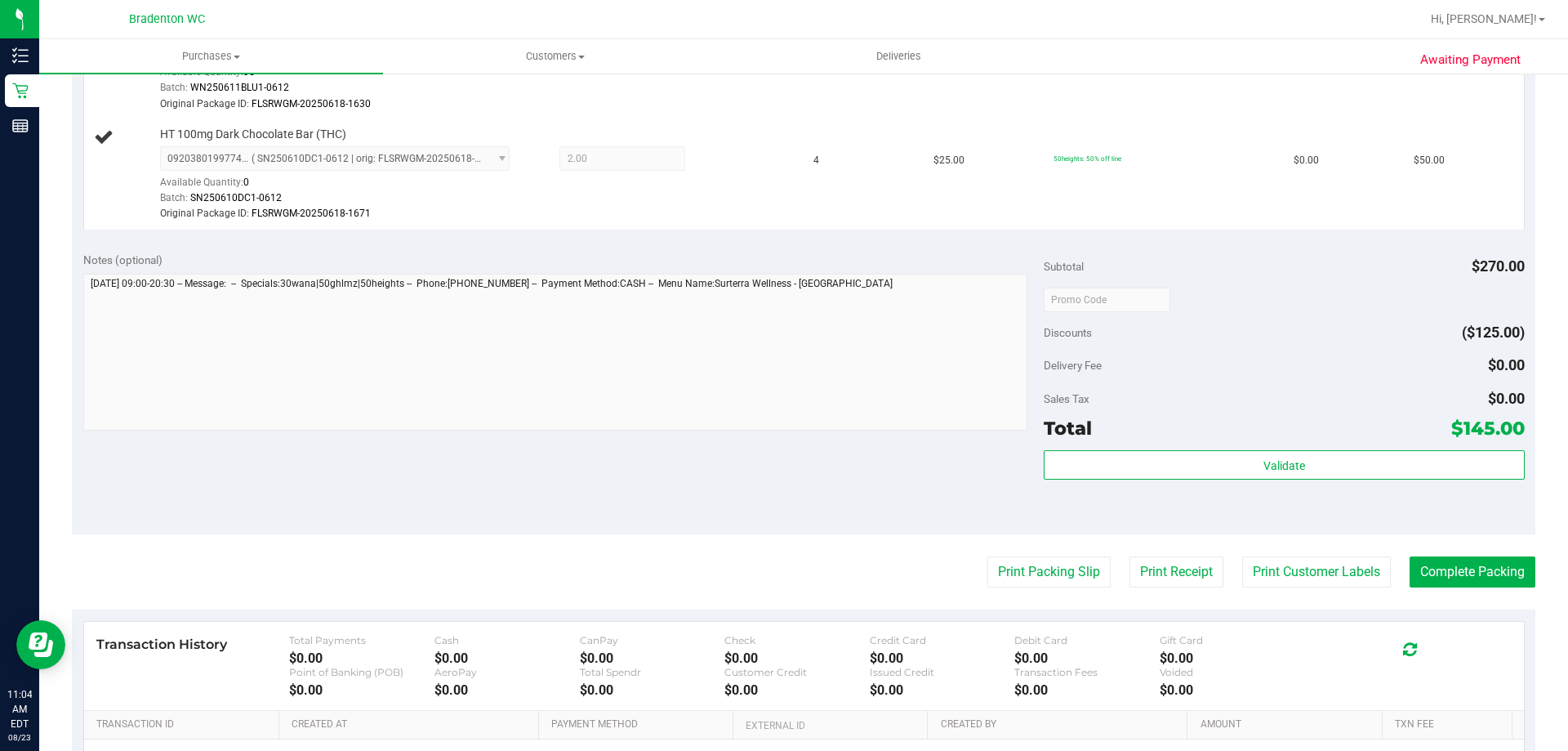
scroll to position [735, 0]
click at [1451, 576] on button "Complete Packing" at bounding box center [1472, 571] width 126 height 31
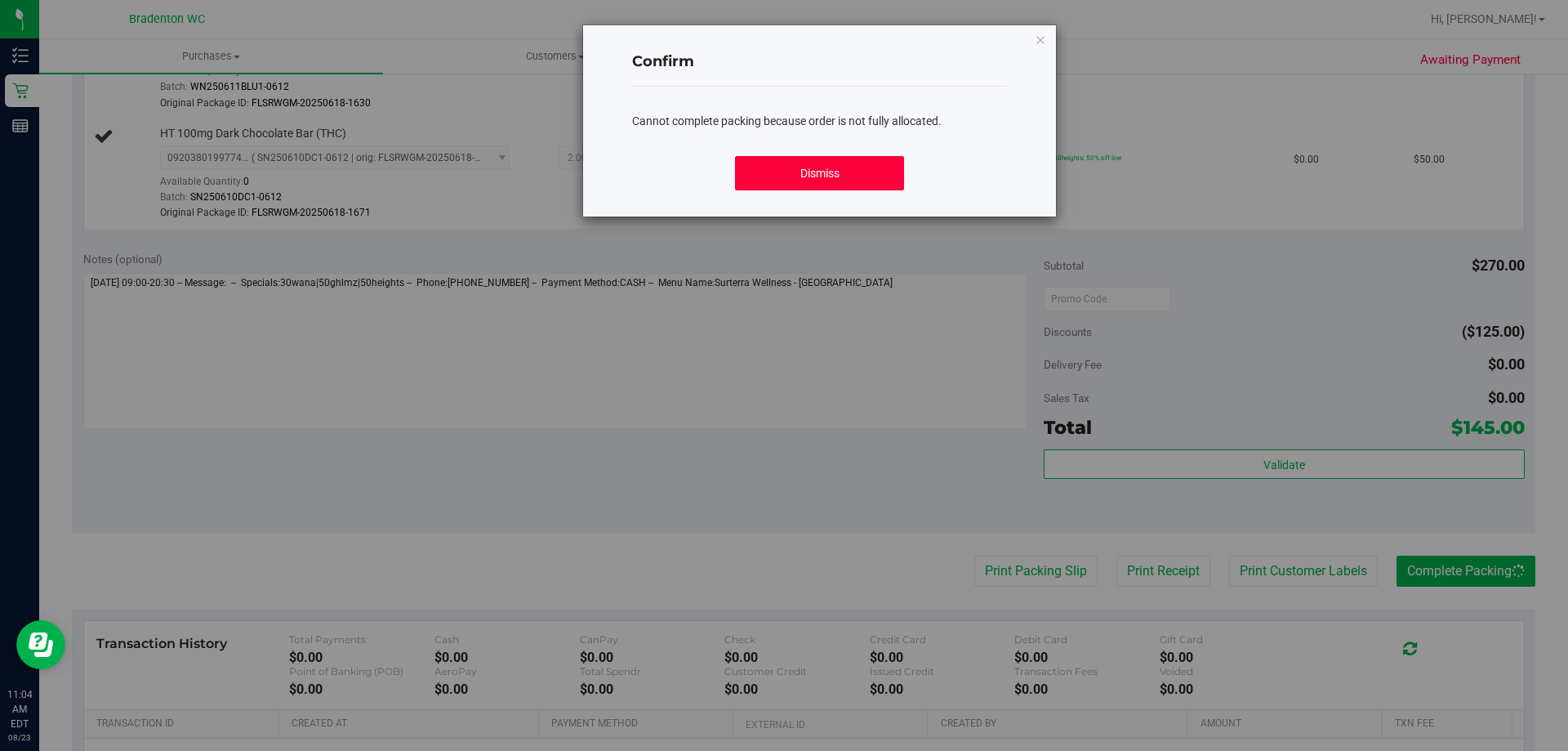
click at [799, 173] on button "Dismiss" at bounding box center [819, 173] width 169 height 34
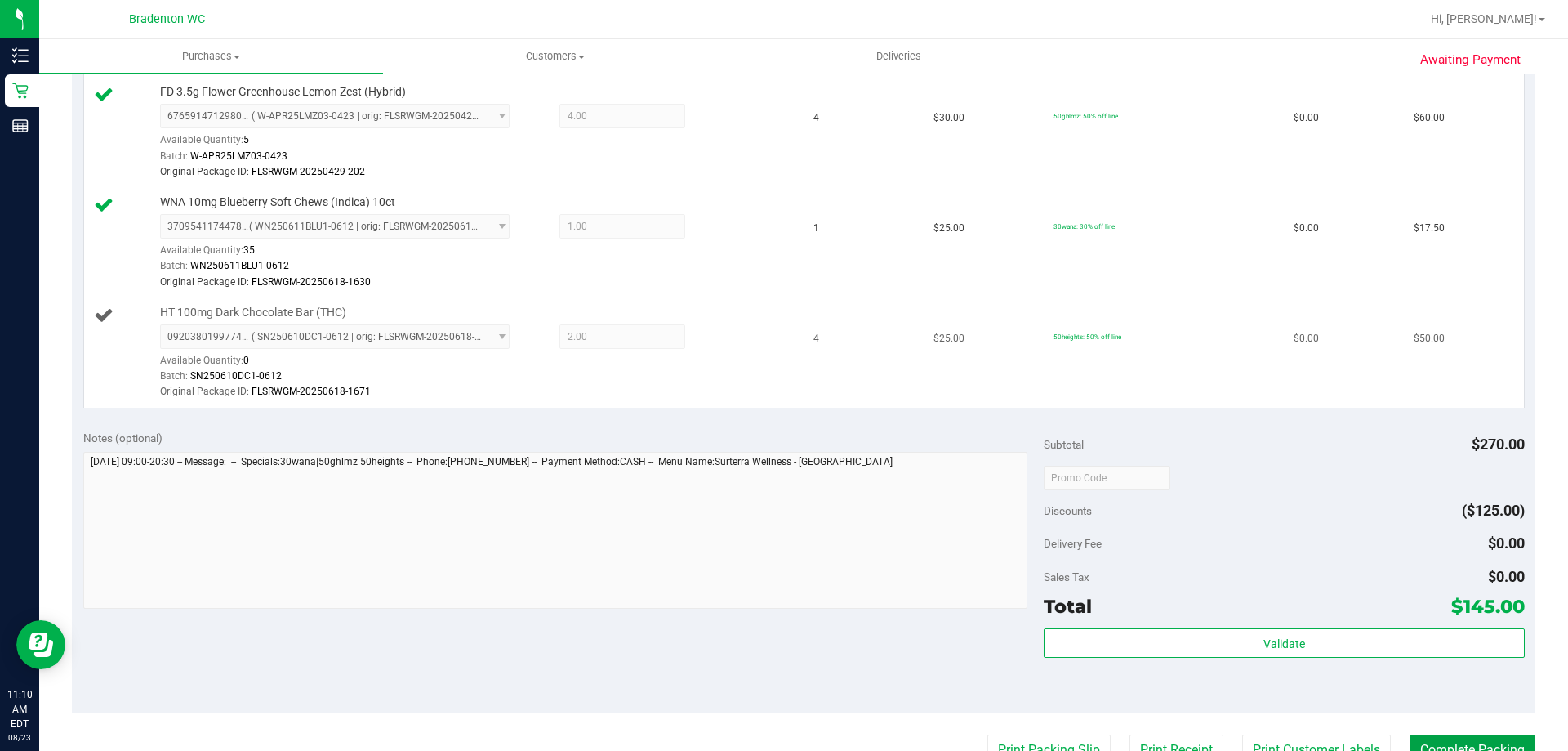
scroll to position [572, 0]
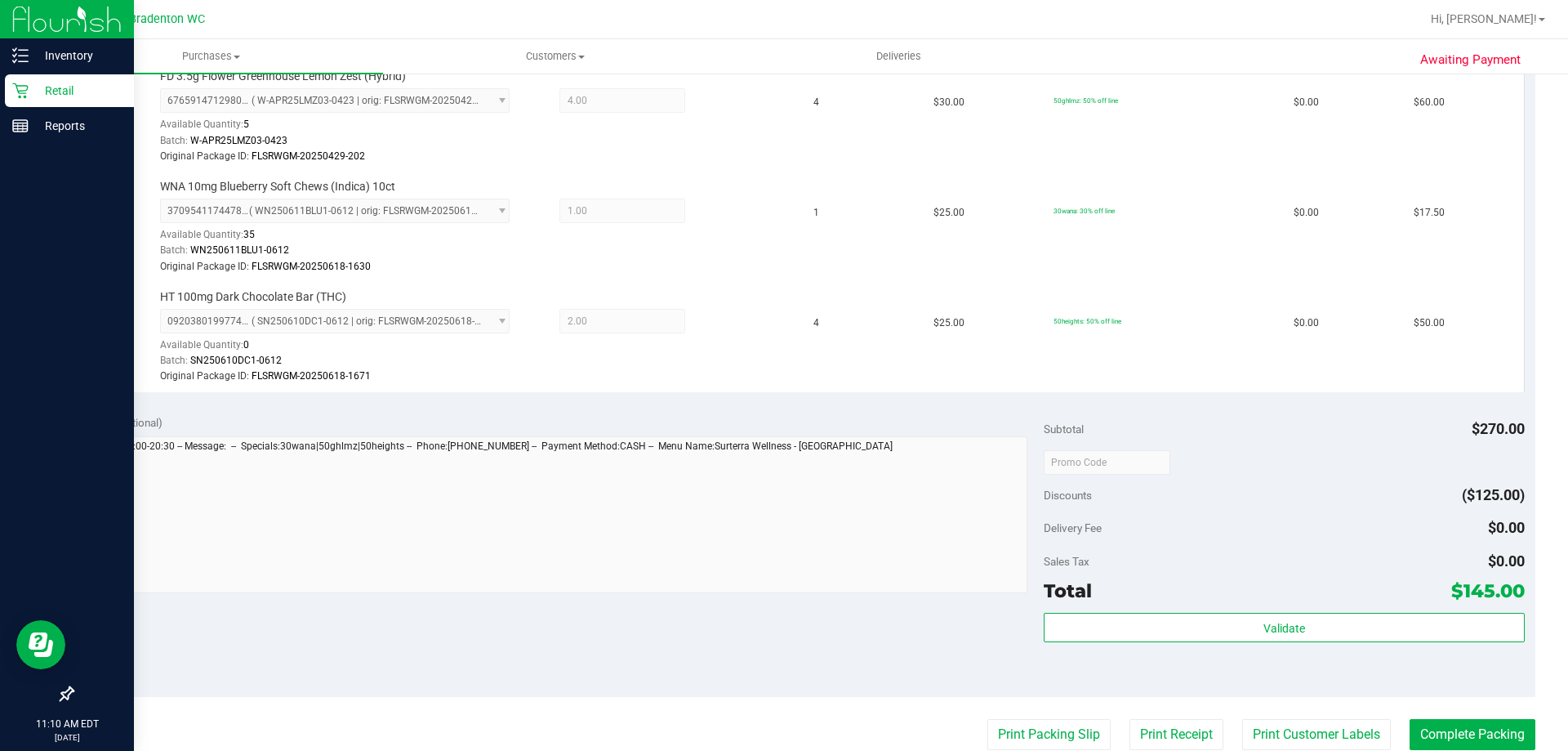
click at [60, 93] on p "Retail" at bounding box center [77, 90] width 98 height 20
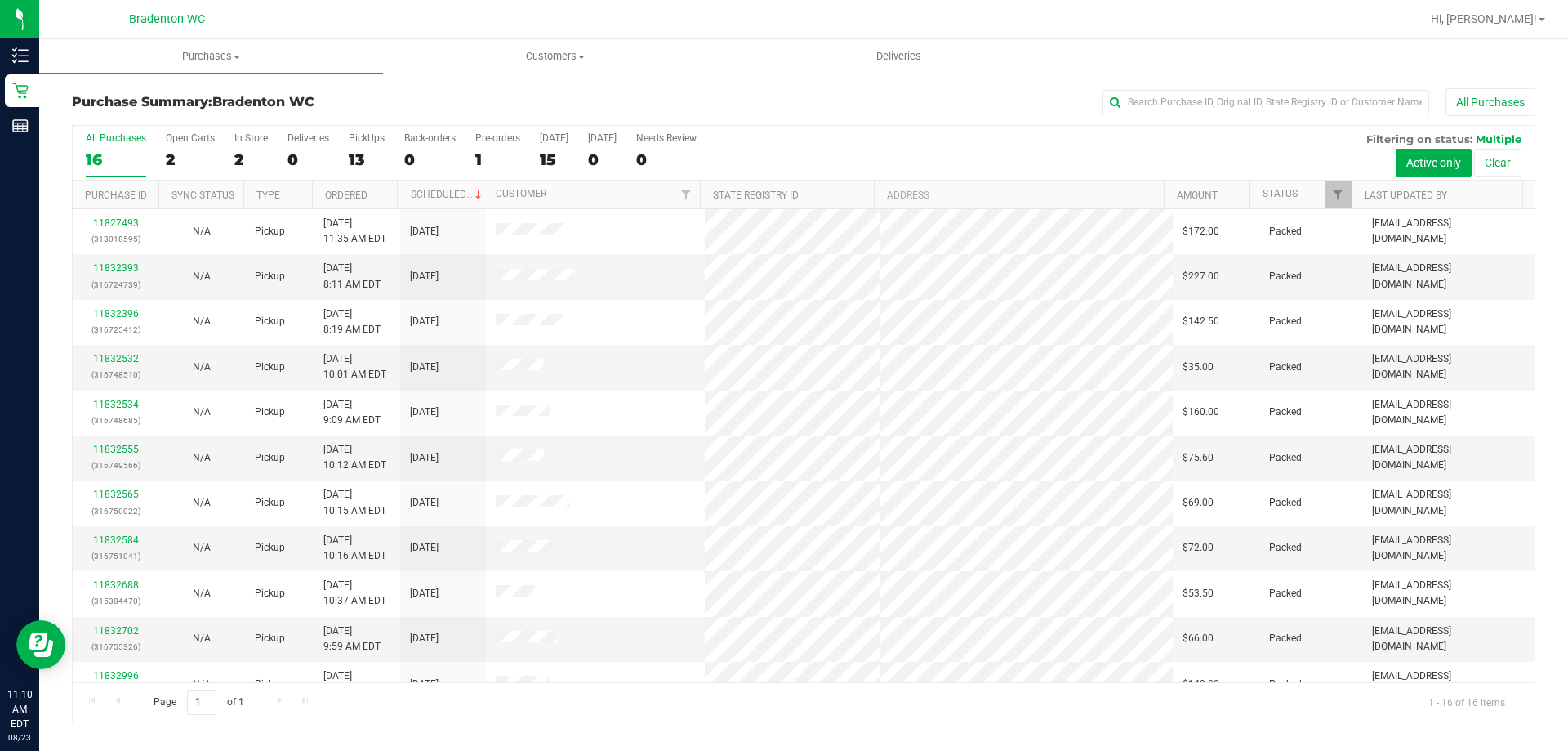
click at [354, 159] on div "13" at bounding box center [366, 160] width 36 height 19
click at [0, 0] on input "PickUps 13" at bounding box center [0, 0] width 0 height 0
click at [1328, 188] on link "Filter" at bounding box center [1338, 195] width 27 height 28
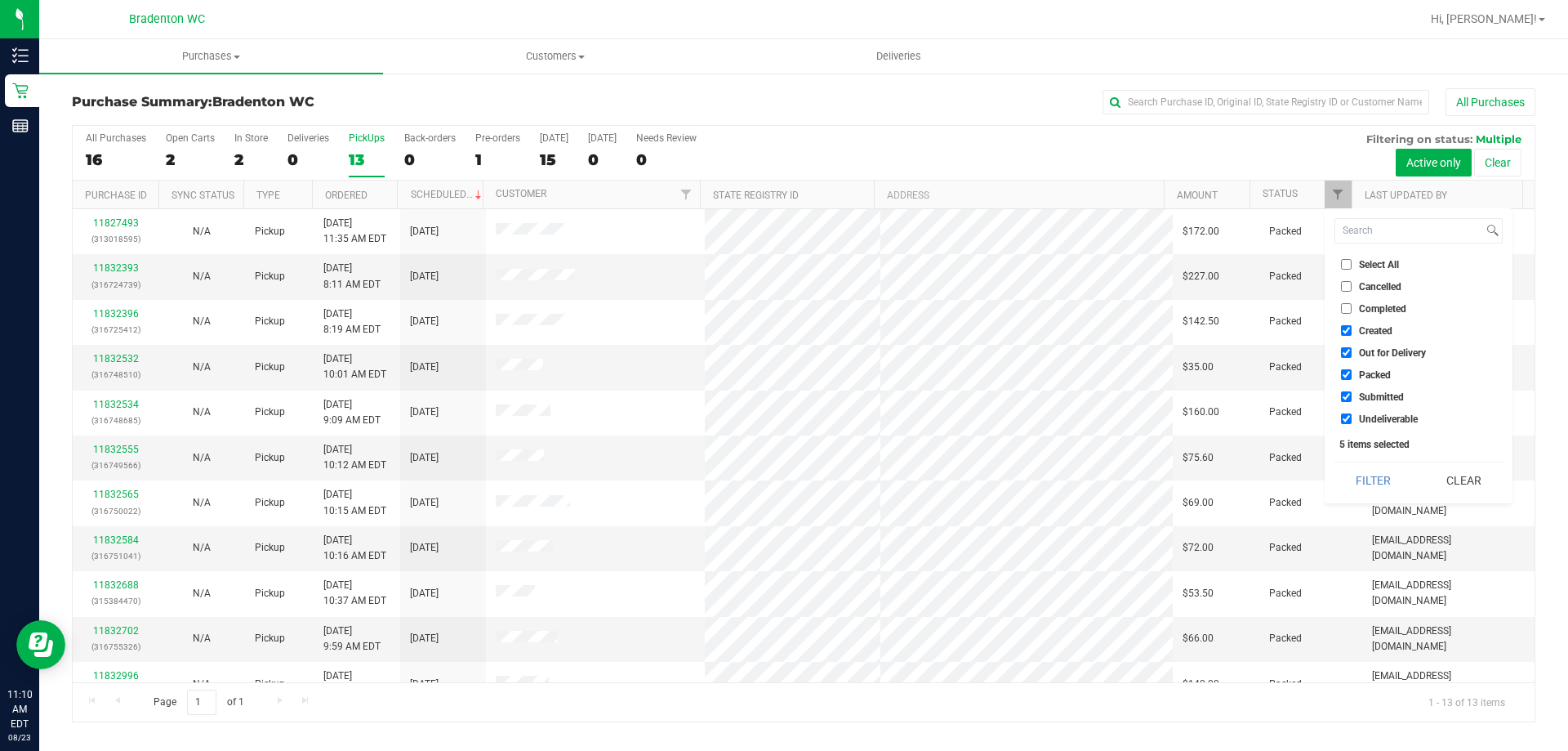
click at [1373, 375] on span "Packed" at bounding box center [1375, 375] width 32 height 10
click at [1352, 375] on input "Packed" at bounding box center [1346, 375] width 10 height 10
checkbox input "false"
click at [1380, 476] on button "Filter" at bounding box center [1373, 480] width 78 height 36
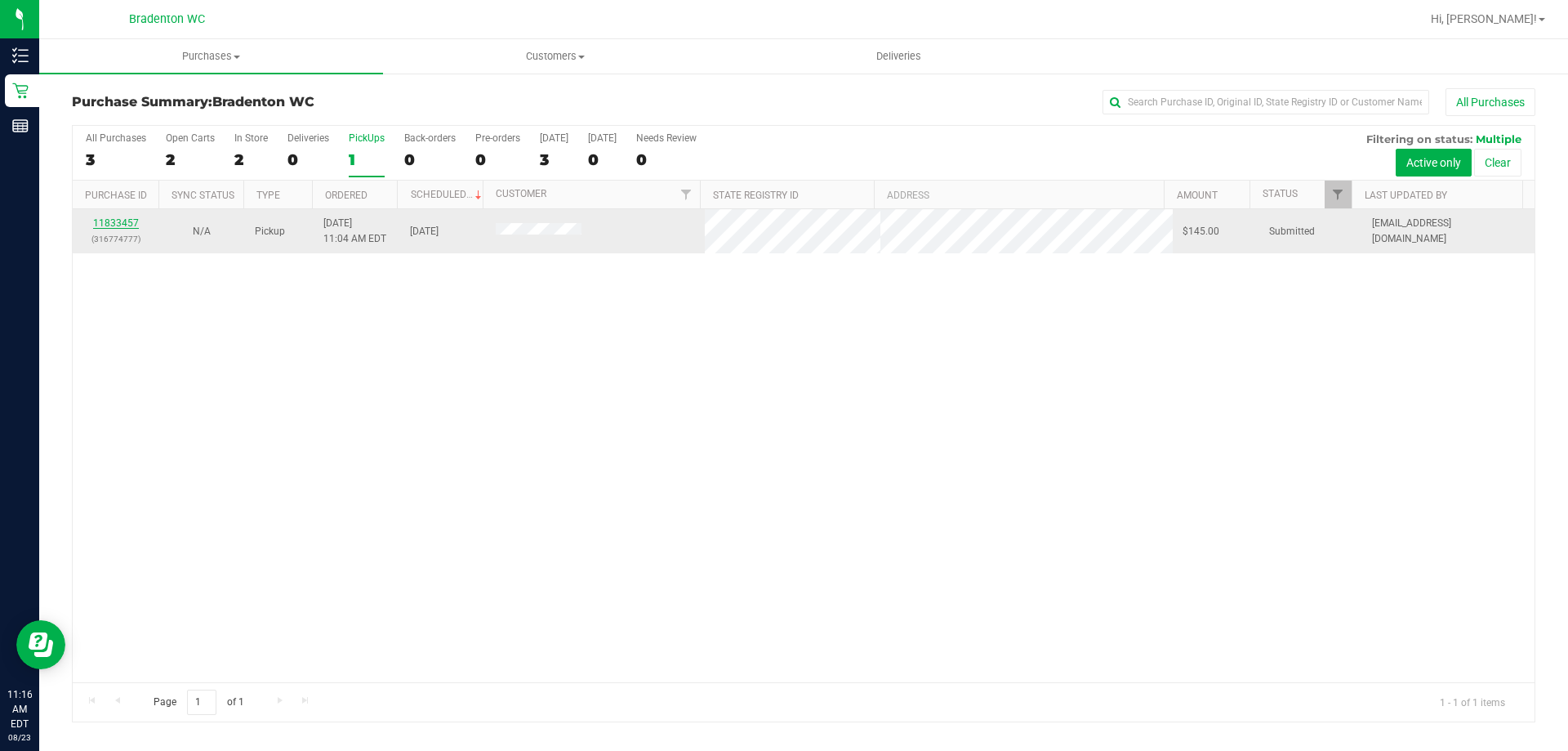
click at [127, 226] on link "11833457" at bounding box center [116, 223] width 46 height 11
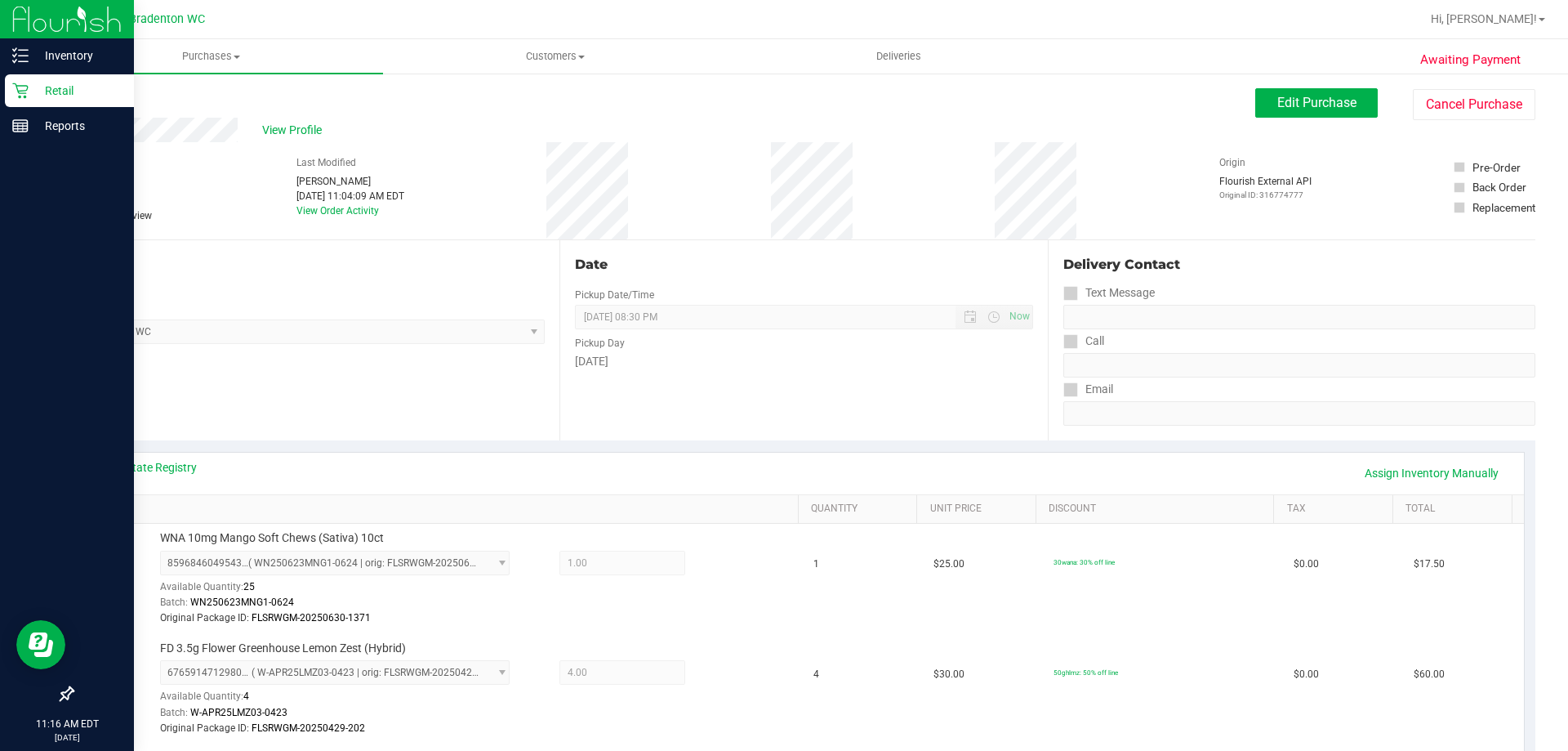
click at [46, 90] on p "Retail" at bounding box center [77, 90] width 98 height 20
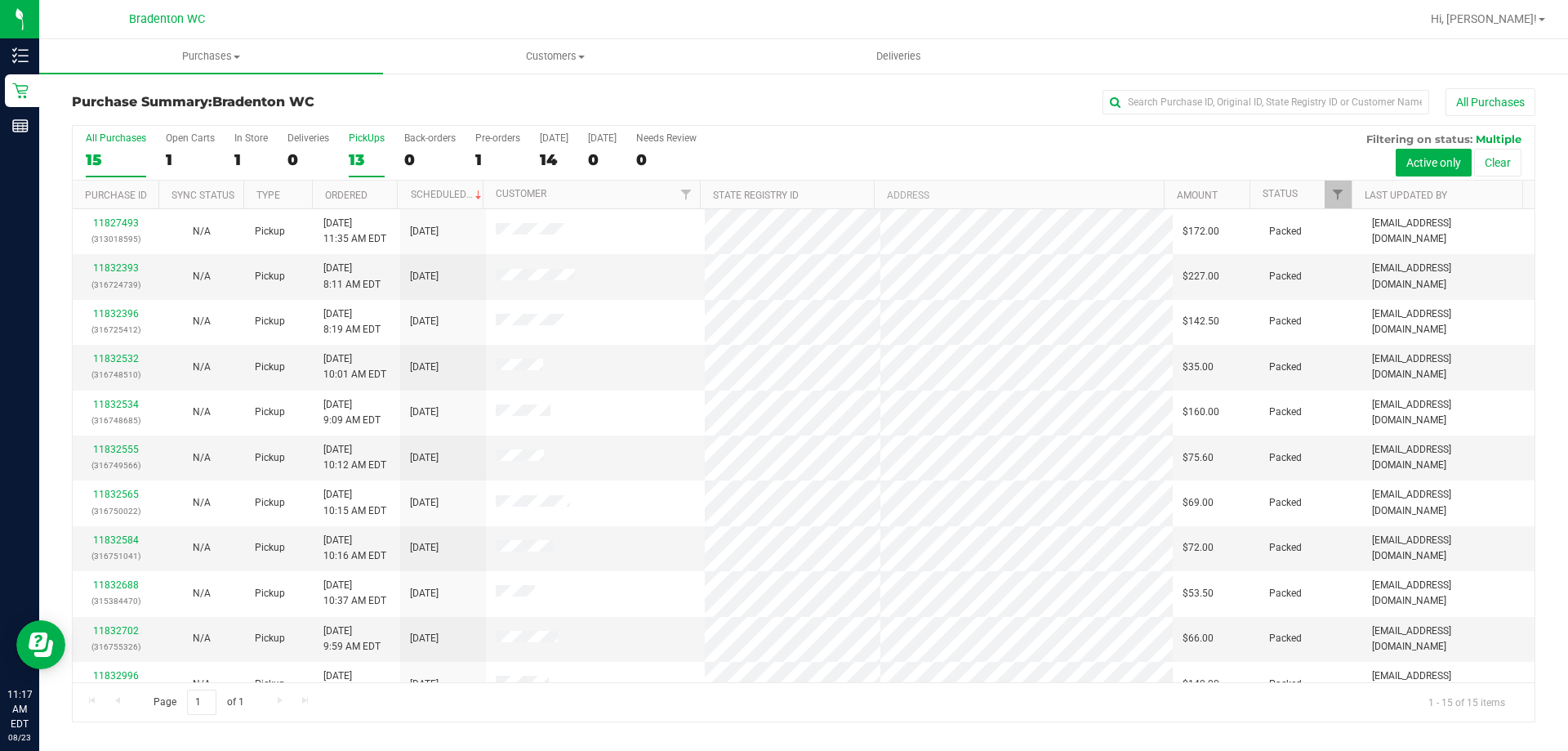
click at [356, 169] on div "13" at bounding box center [366, 160] width 36 height 19
click at [0, 0] on input "PickUps 13" at bounding box center [0, 0] width 0 height 0
click at [1333, 191] on span "Filter" at bounding box center [1338, 194] width 13 height 13
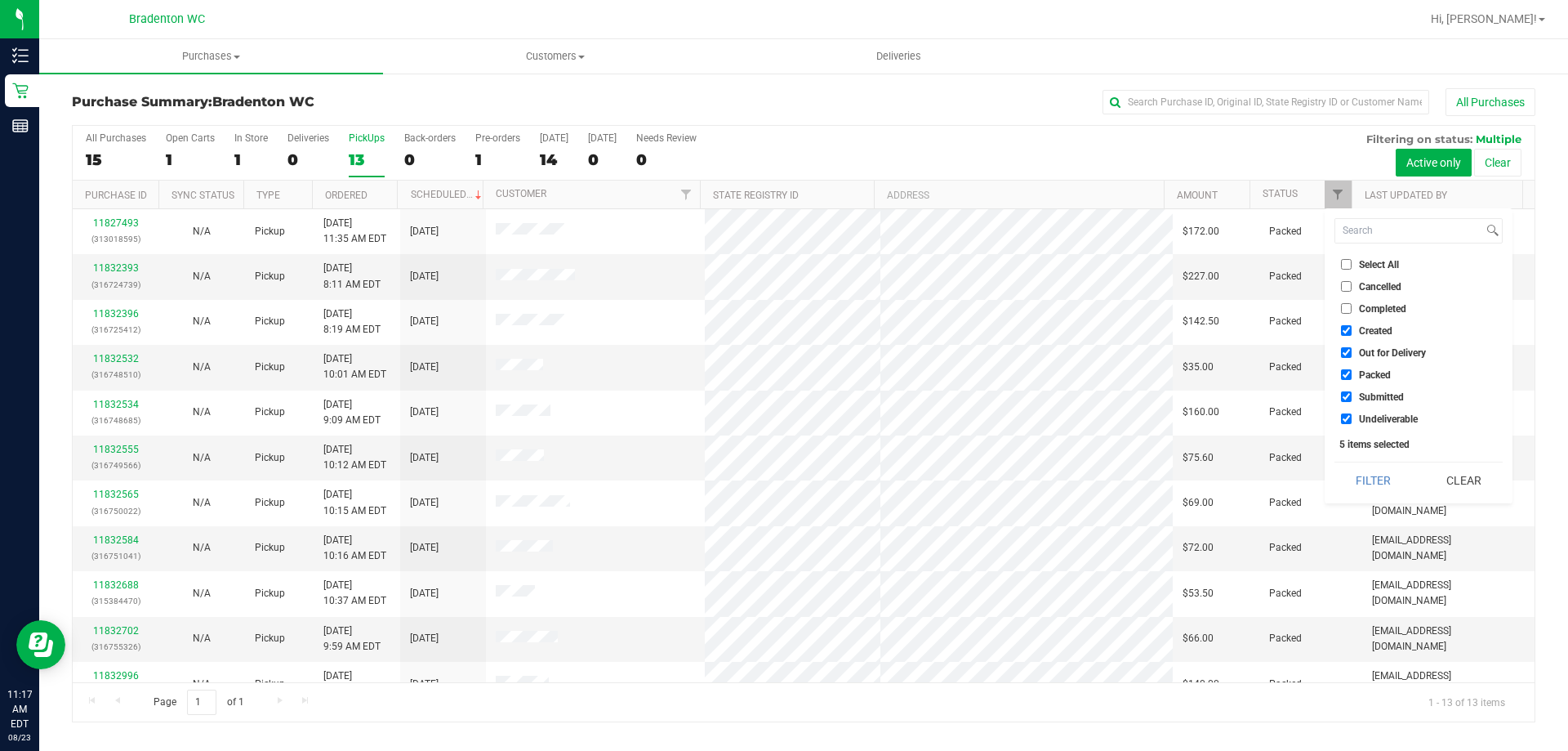
click at [1373, 379] on span "Packed" at bounding box center [1375, 375] width 32 height 10
click at [1352, 379] on input "Packed" at bounding box center [1346, 375] width 10 height 10
checkbox input "false"
click at [1369, 478] on button "Filter" at bounding box center [1373, 480] width 78 height 36
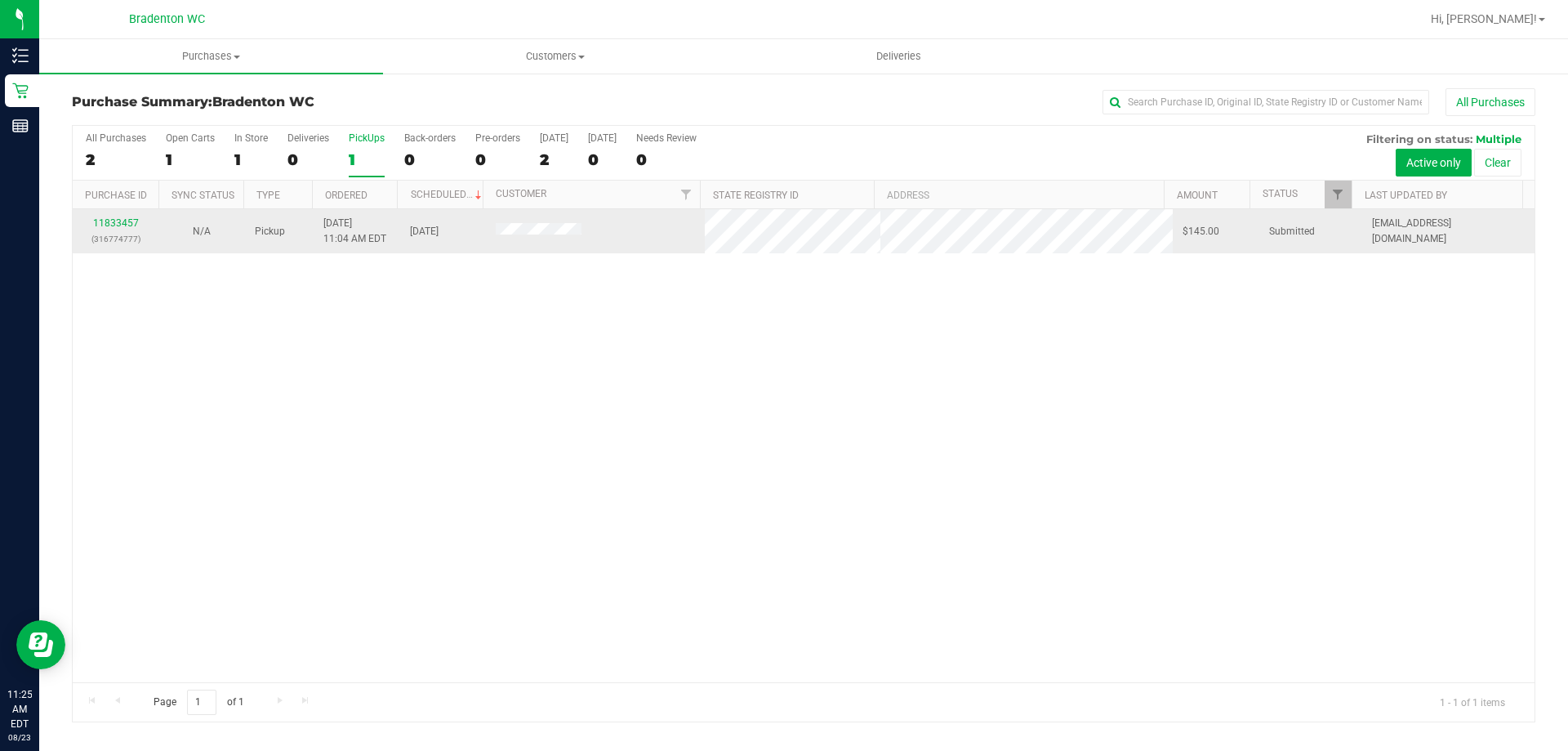
click at [110, 216] on div "11833457 (316774777)" at bounding box center [116, 231] width 66 height 31
click at [114, 225] on link "11833457" at bounding box center [116, 223] width 46 height 11
click at [127, 221] on link "11833457" at bounding box center [116, 223] width 46 height 11
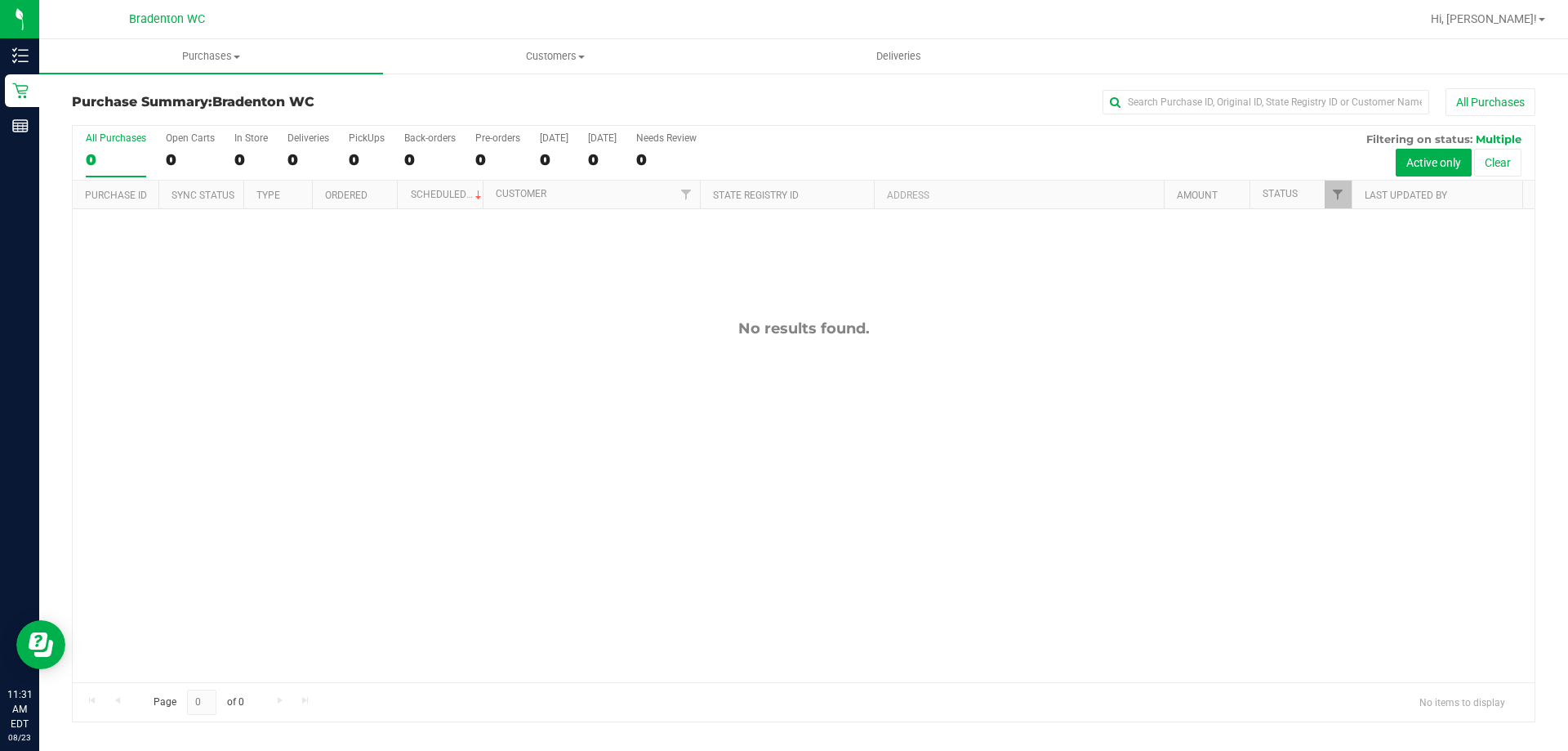
drag, startPoint x: 298, startPoint y: 11, endPoint x: 191, endPoint y: 396, distance: 399.6
click at [191, 396] on div "No results found." at bounding box center [804, 501] width 1462 height 583
